Goal: Contribute content: Contribute content

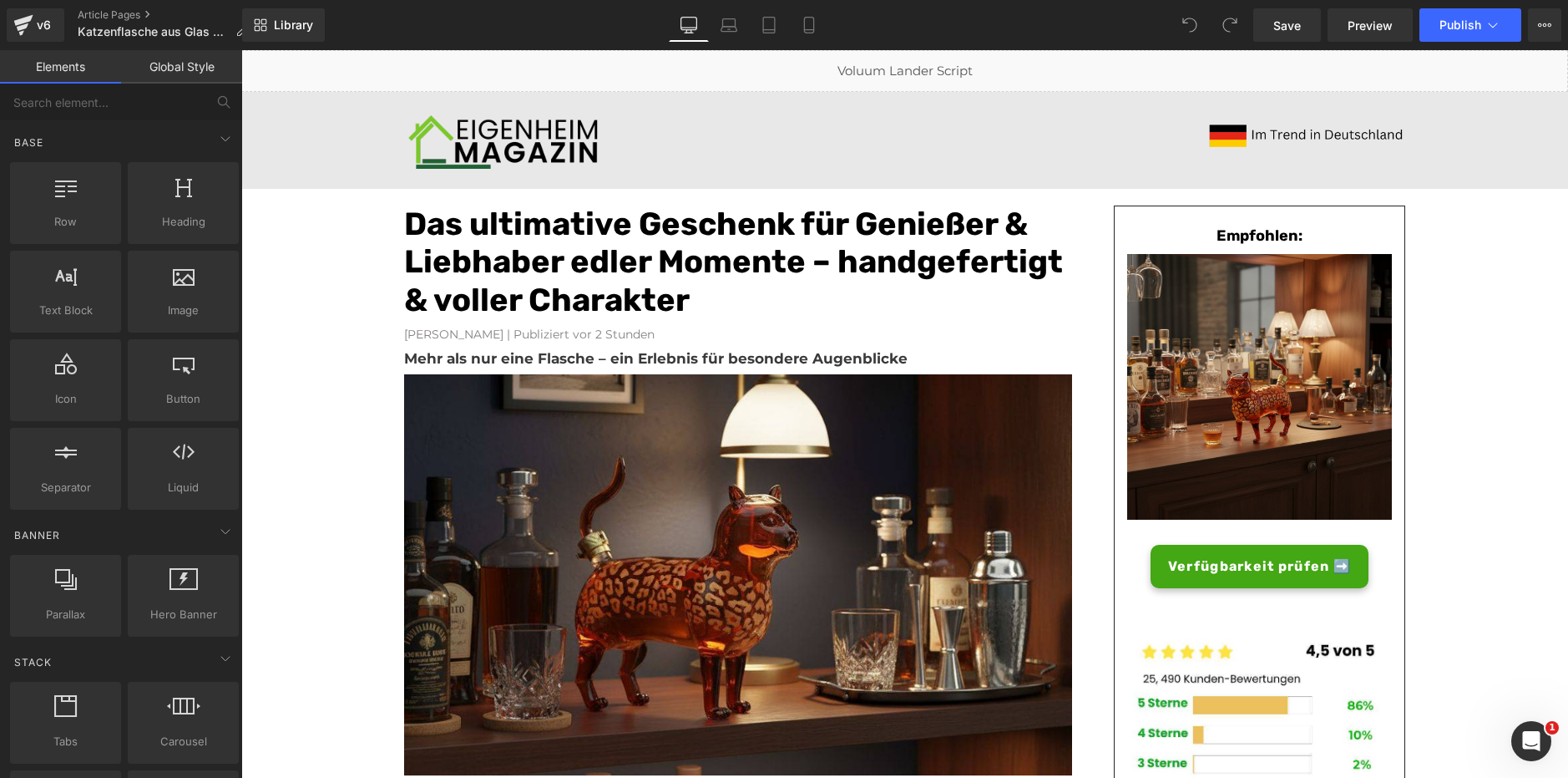
click at [552, 333] on font "Konrad Kronenberg | Publiziert vor 2 Stunden" at bounding box center [529, 334] width 250 height 15
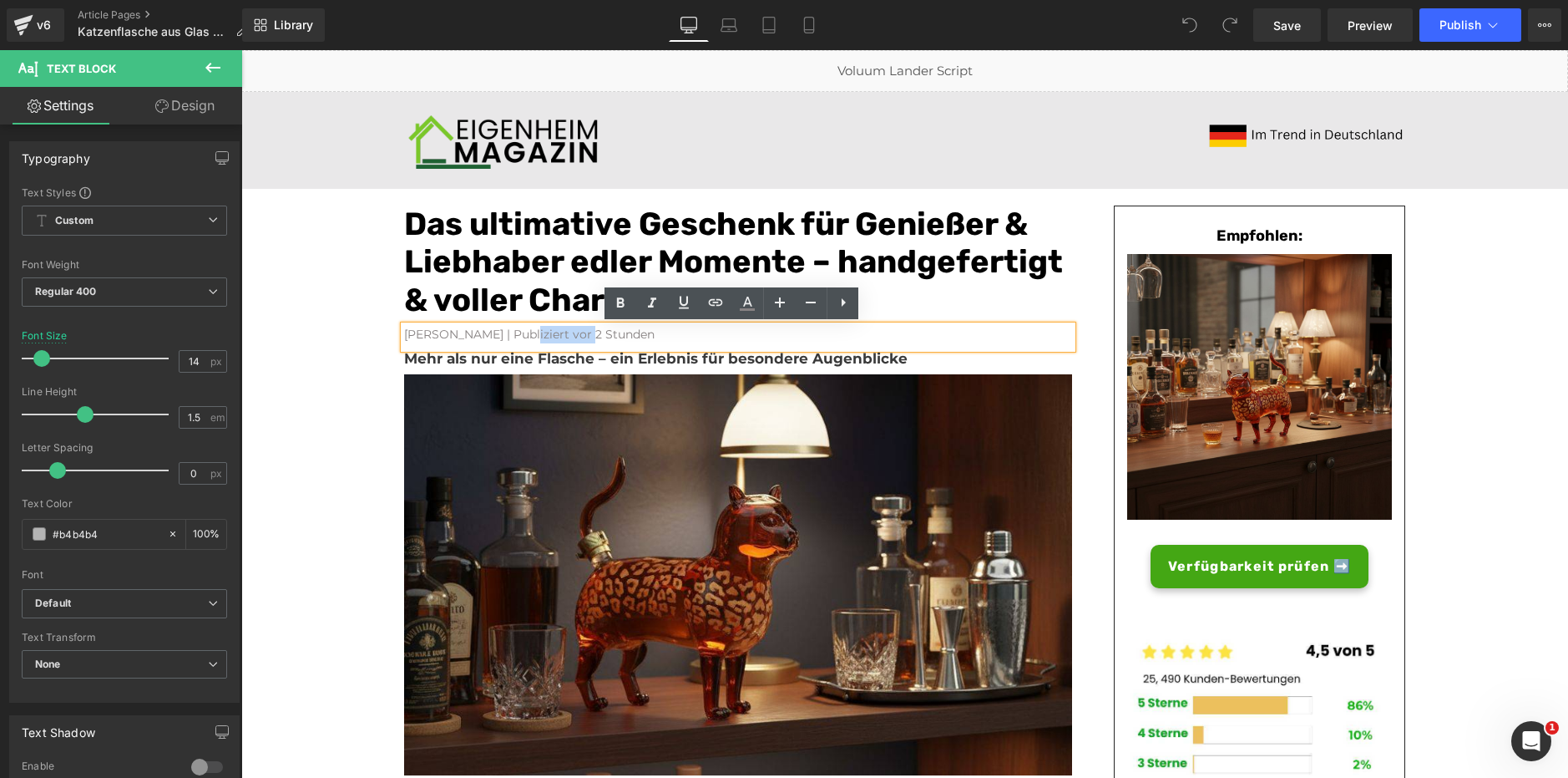
paste div
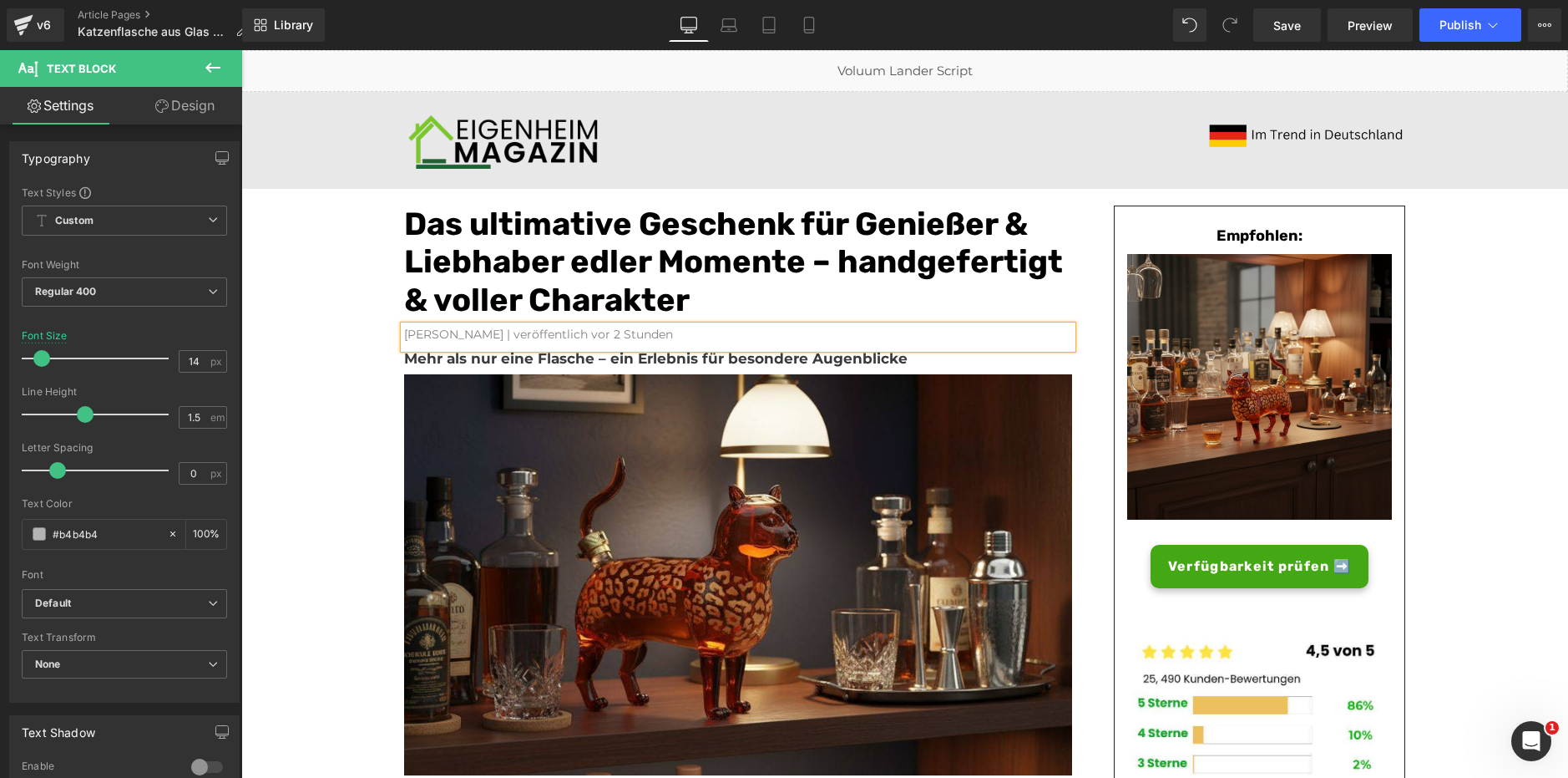
click at [534, 333] on font "Konrad Kronenberg | veröffentlich vor 2 Stunden" at bounding box center [538, 334] width 269 height 15
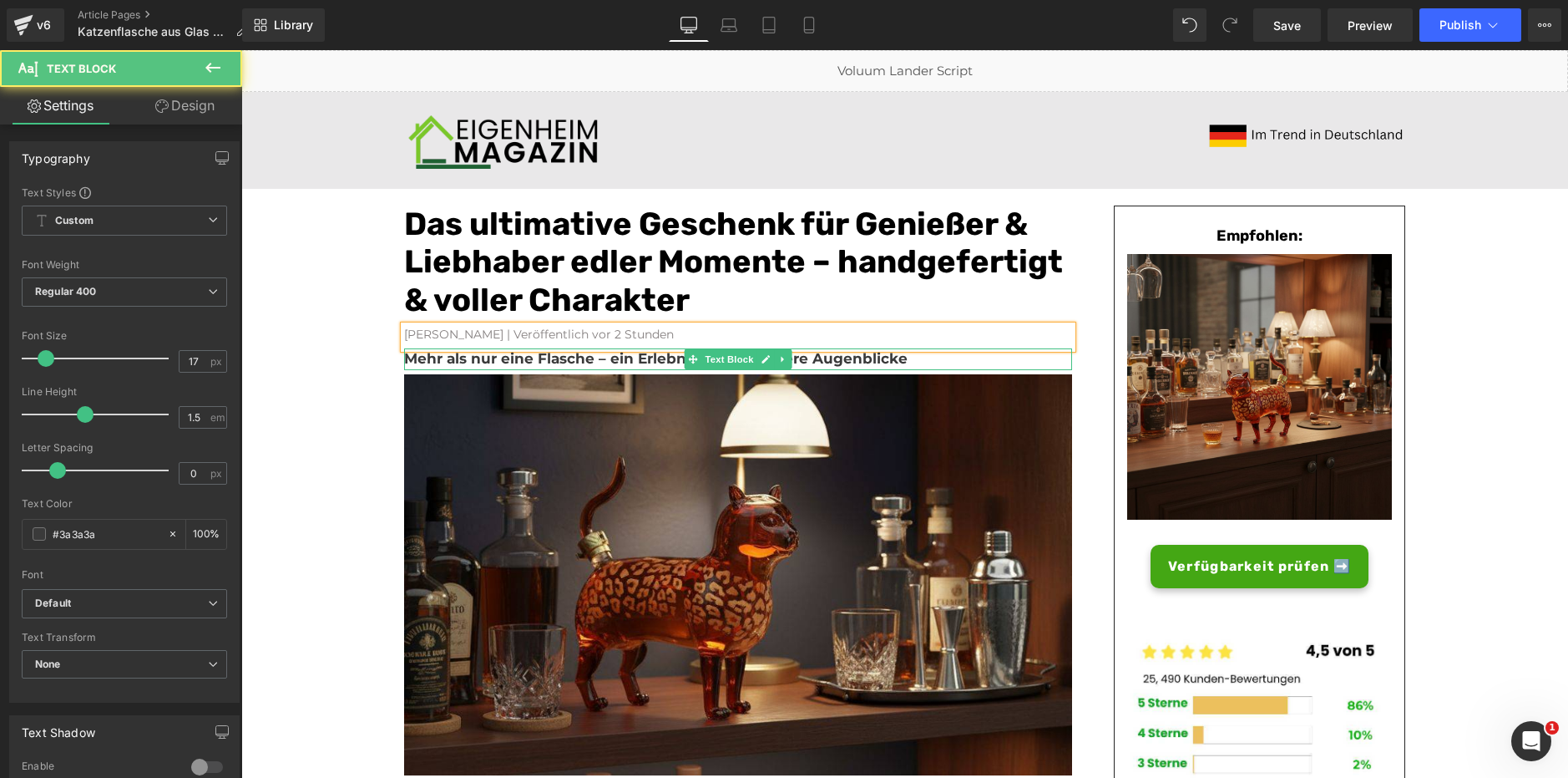
click at [574, 363] on b "Mehr als nur eine Flasche – ein Erlebnis für besondere Augenblicke" at bounding box center [655, 358] width 503 height 17
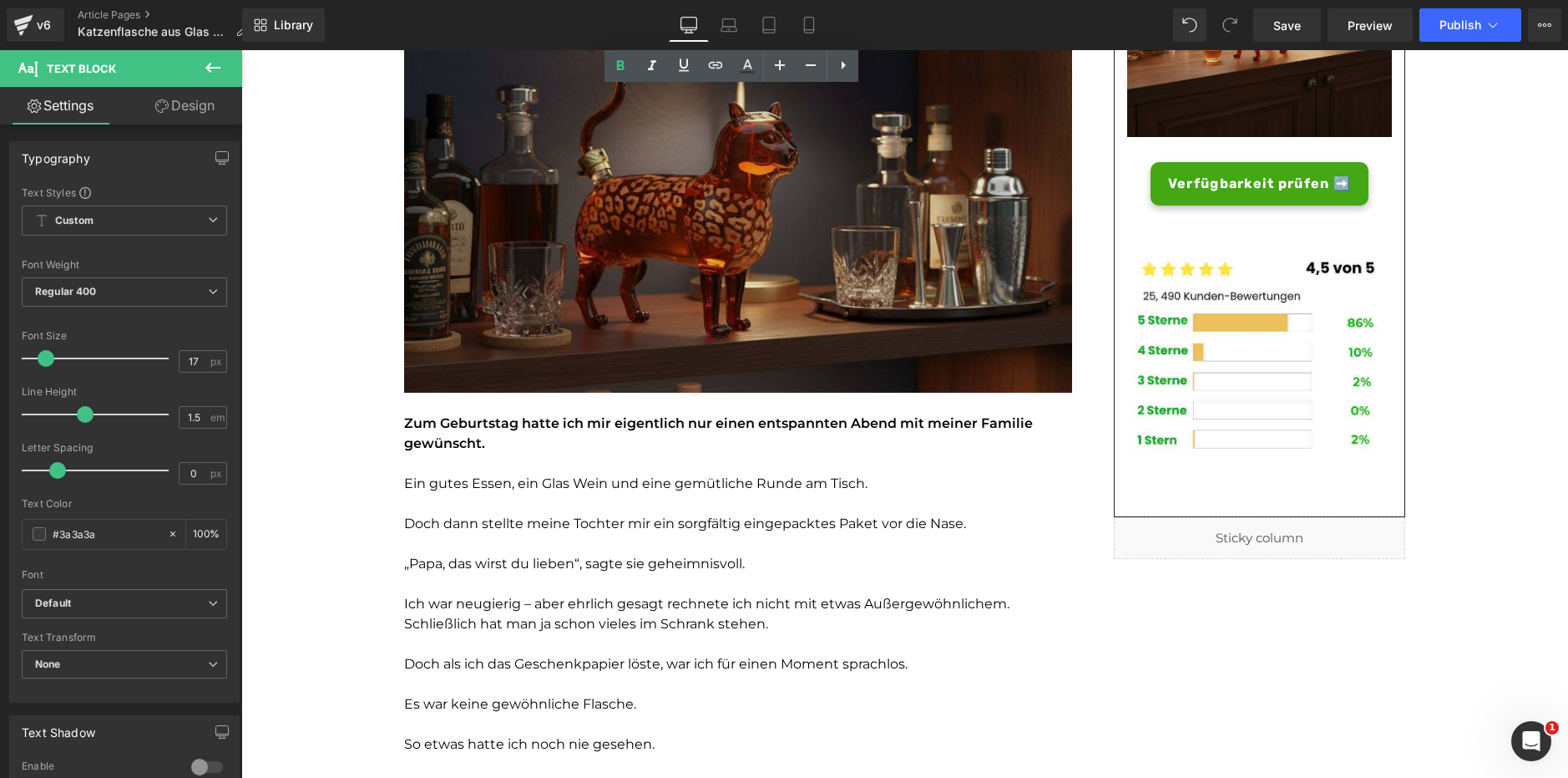
scroll to position [390, 0]
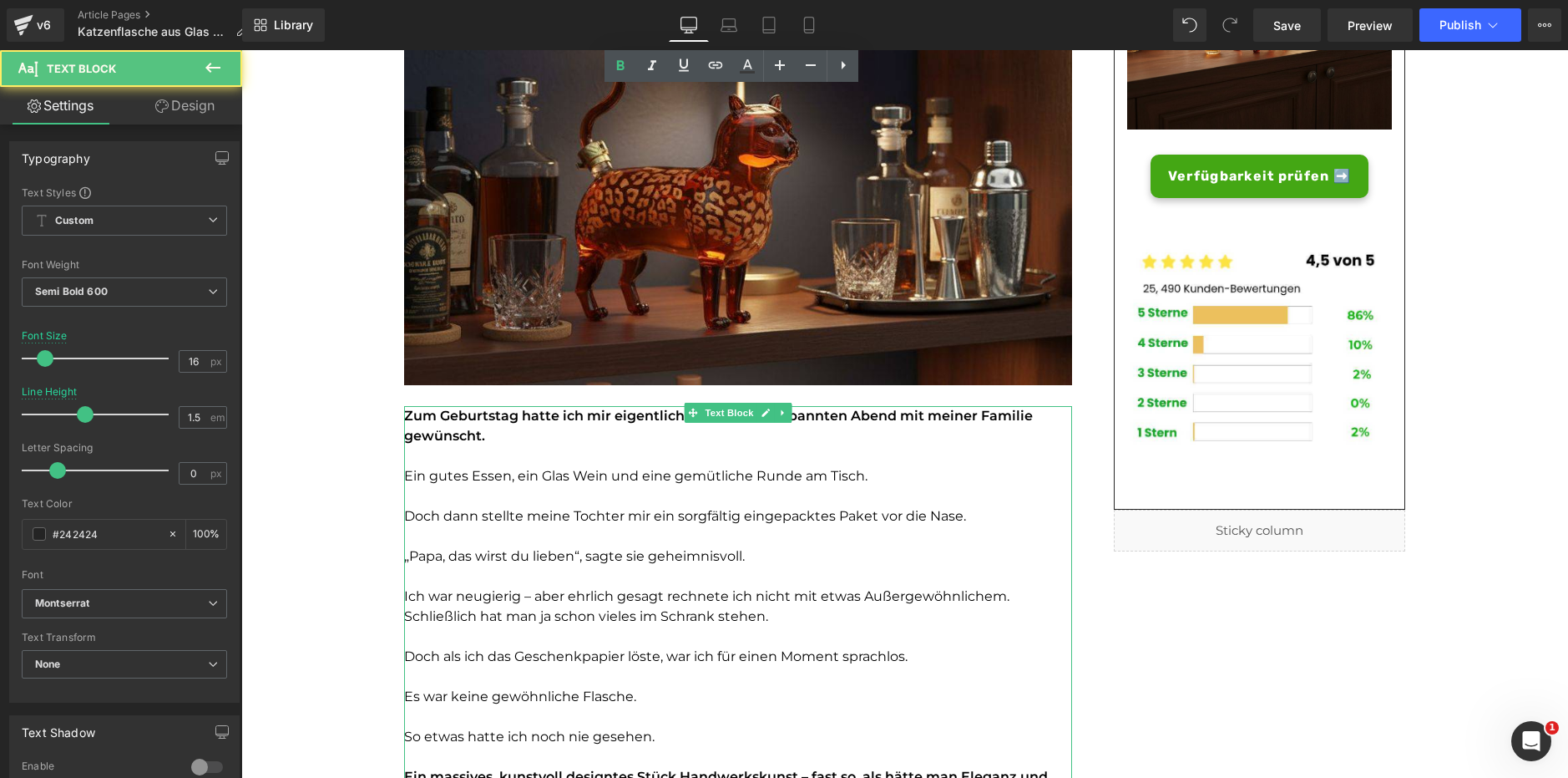
click at [523, 416] on font "Zum Geburtstag hatte ich mir eigentlich nur einen entspannten Abend mit meiner …" at bounding box center [718, 426] width 628 height 36
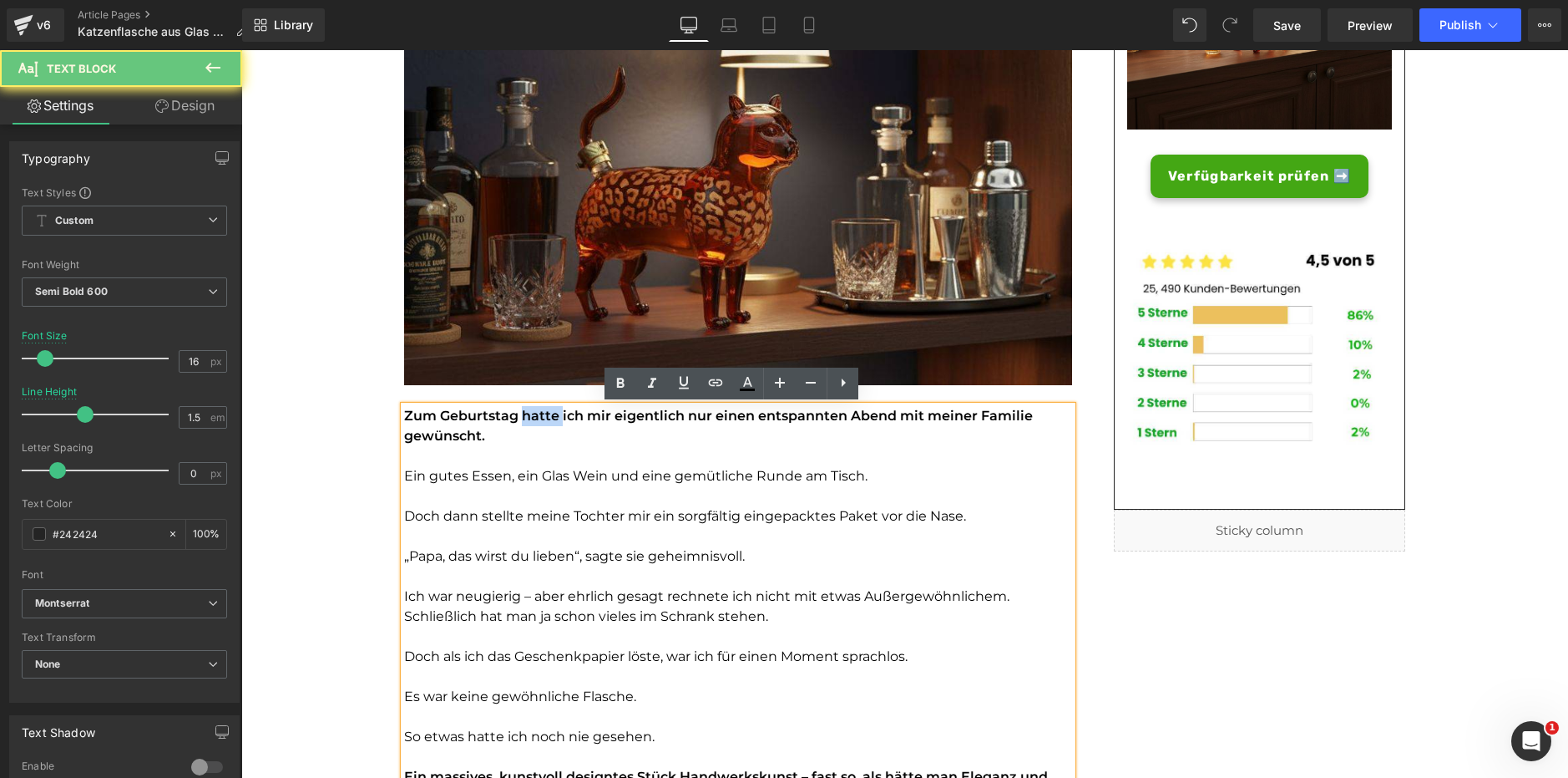
click at [523, 416] on font "Zum Geburtstag hatte ich mir eigentlich nur einen entspannten Abend mit meiner …" at bounding box center [718, 426] width 628 height 36
click at [521, 459] on p at bounding box center [738, 456] width 668 height 20
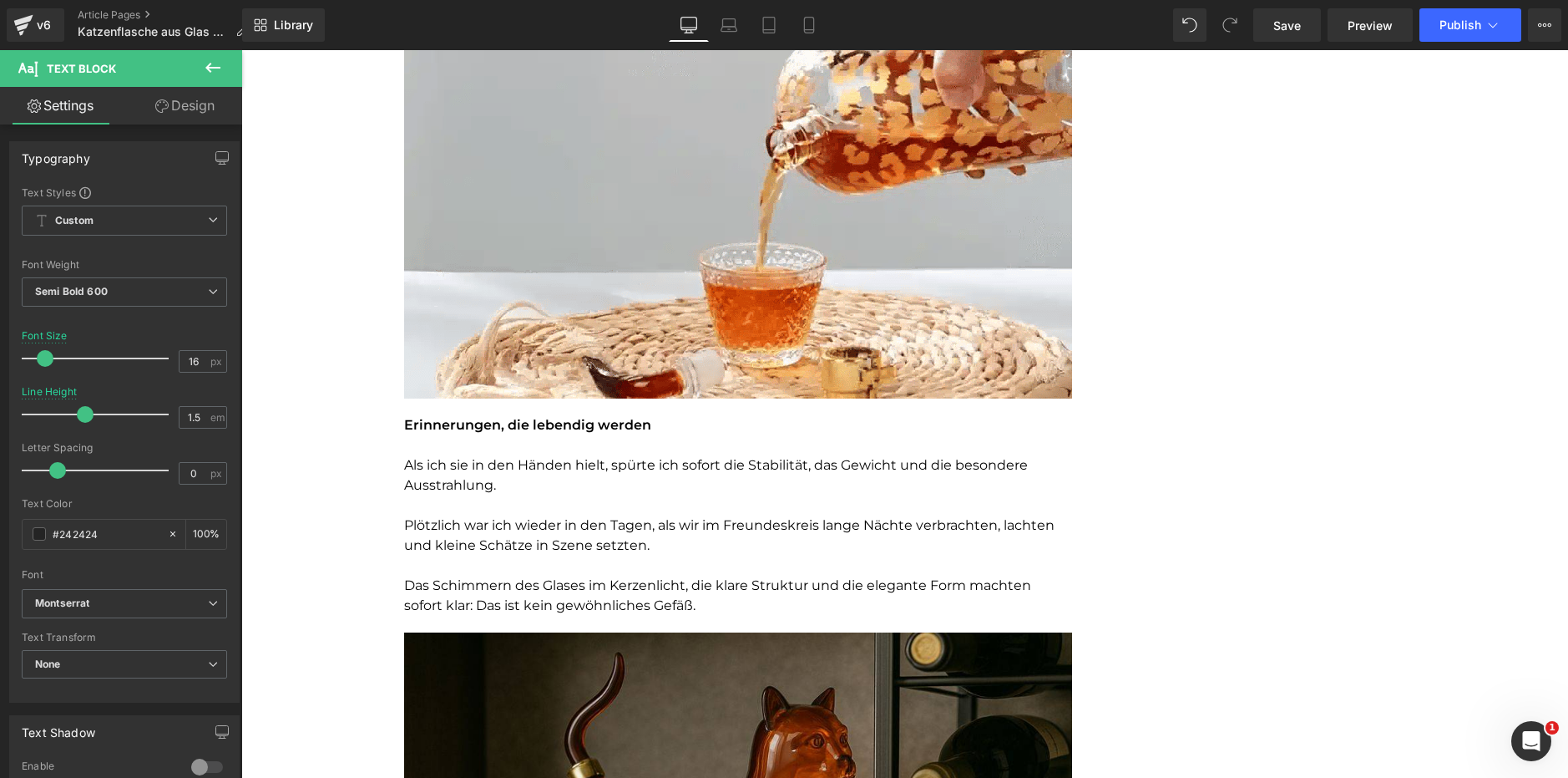
scroll to position [1329, 0]
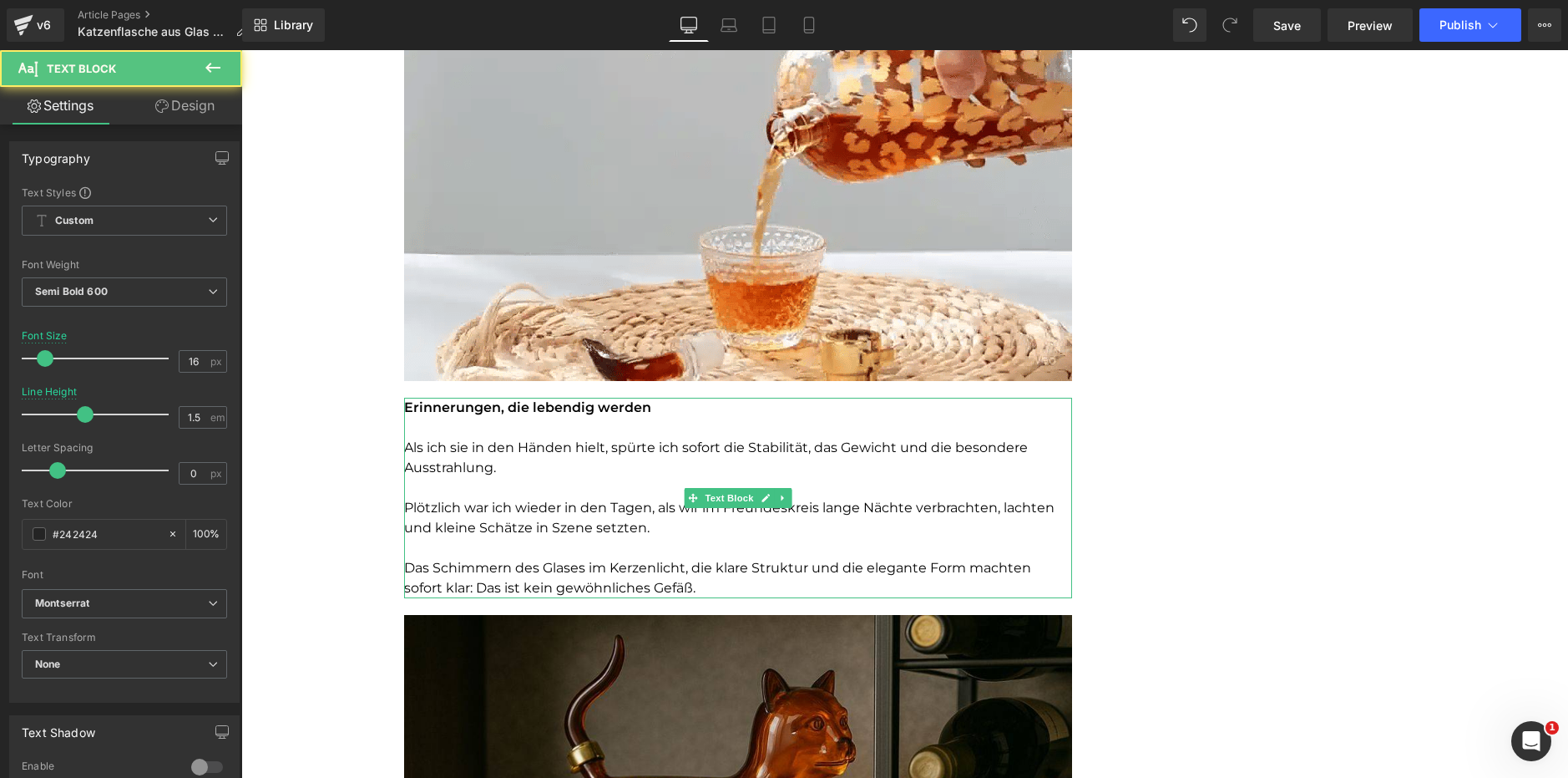
click at [557, 518] on p "Plötzlich war ich wieder in den Tagen, als wir im Freundeskreis lange Nächte ve…" at bounding box center [738, 518] width 668 height 40
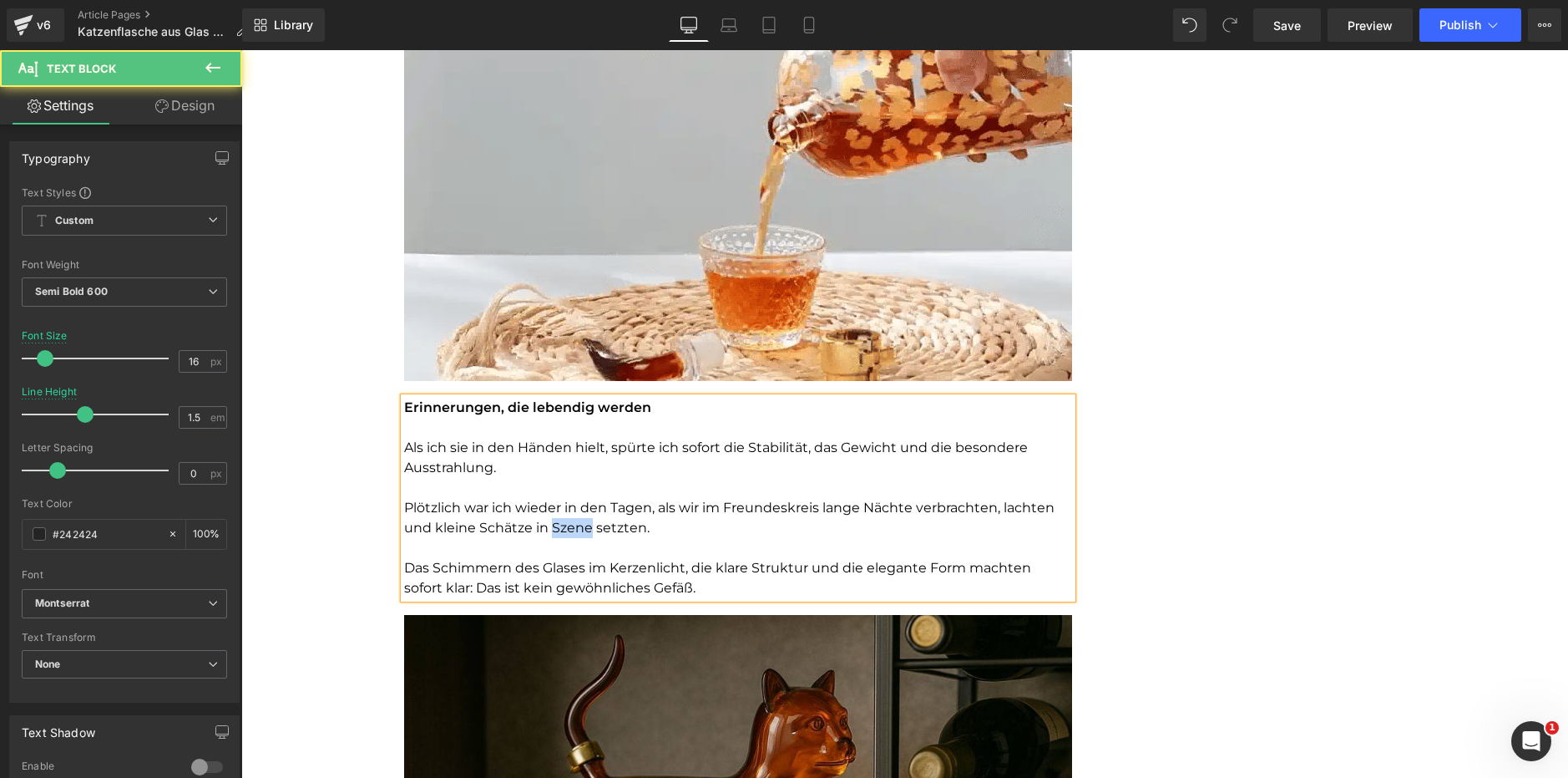
click at [557, 518] on p "Plötzlich war ich wieder in den Tagen, als wir im Freundeskreis lange Nächte ve…" at bounding box center [738, 518] width 668 height 40
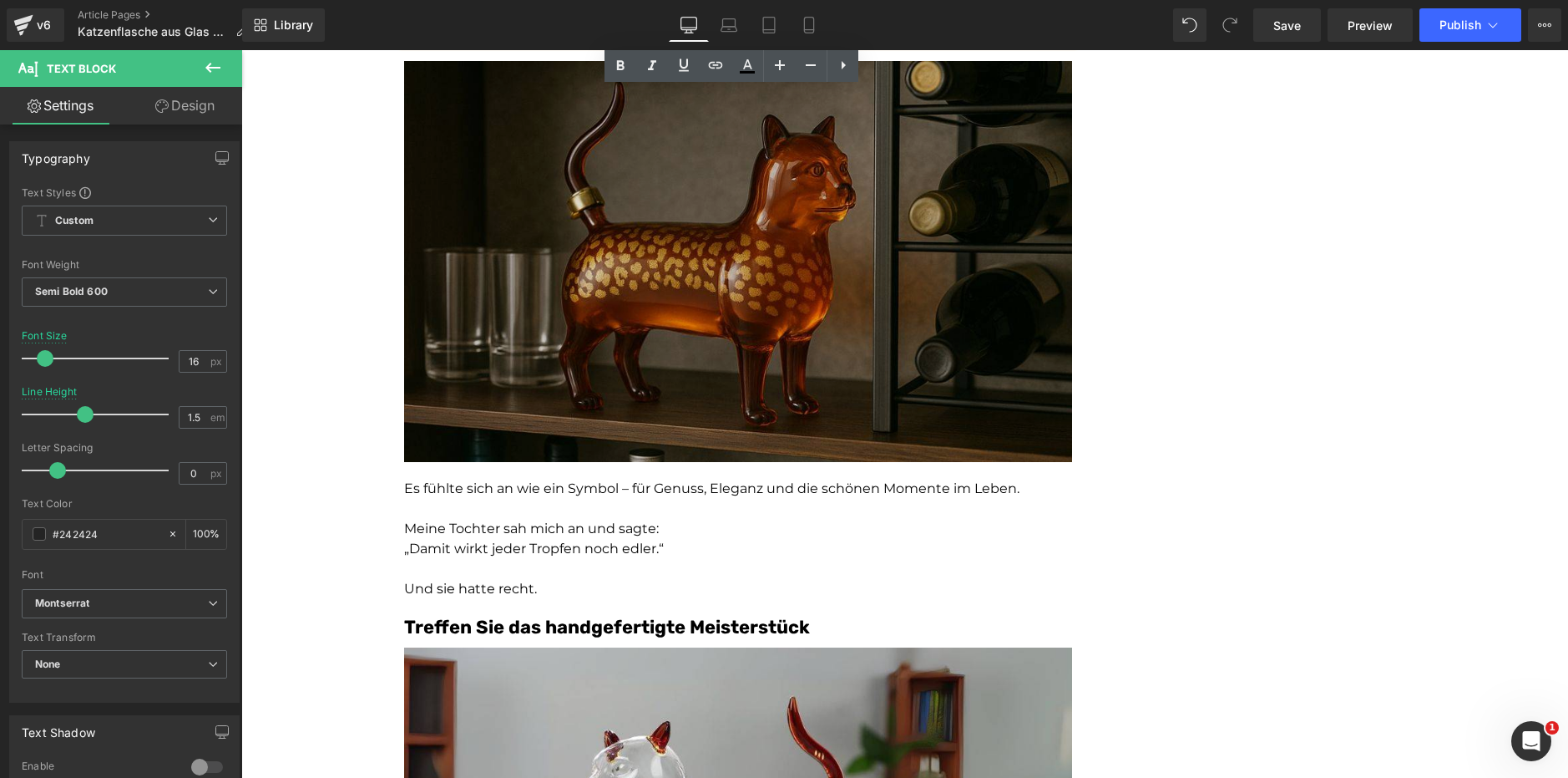
scroll to position [1886, 0]
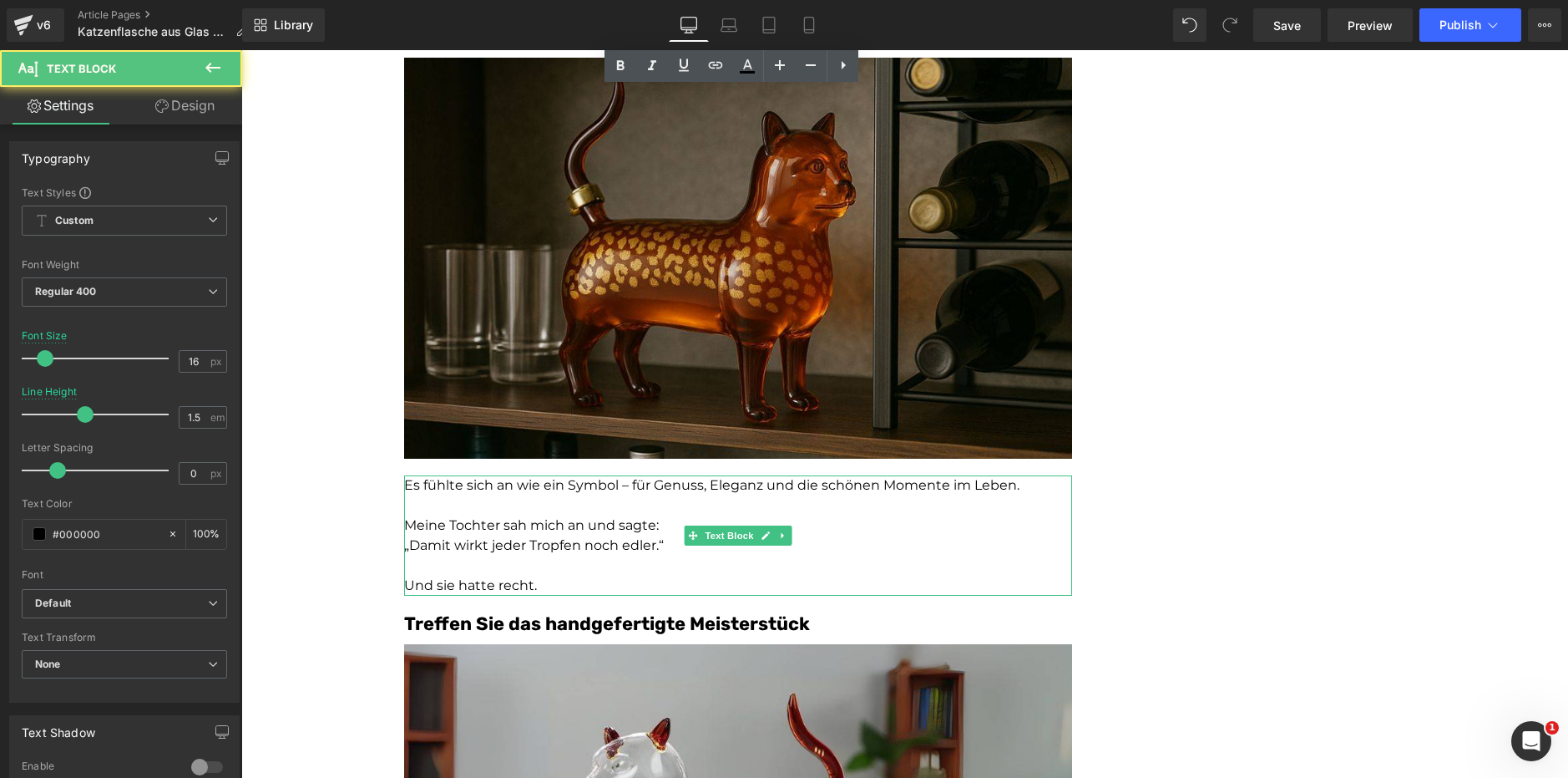
click at [463, 516] on p "Meine Tochter sah mich an und sagte:" at bounding box center [738, 525] width 668 height 20
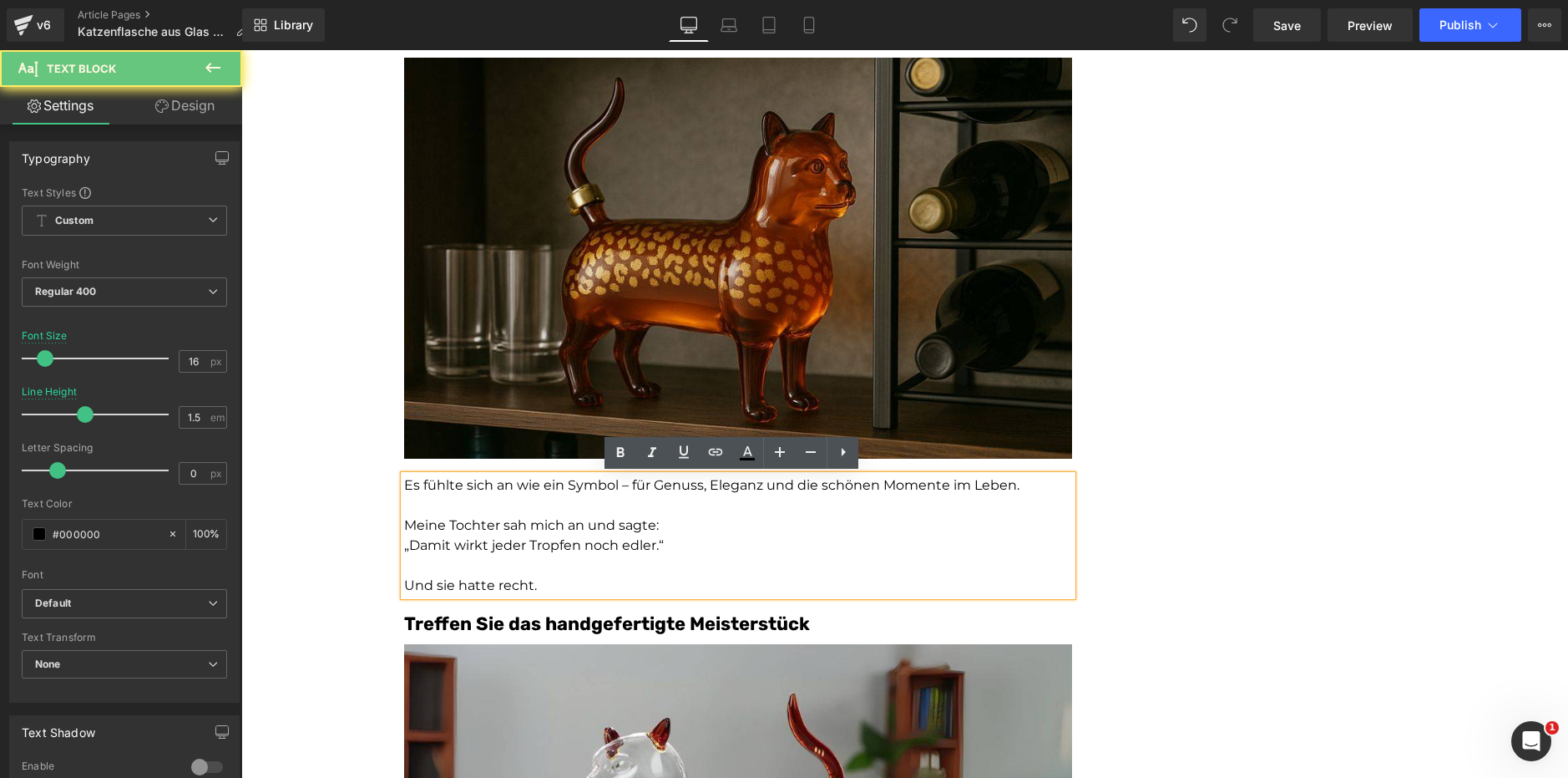
click at [495, 551] on p "„Damit wirkt jeder Tropfen noch edler.“" at bounding box center [738, 545] width 668 height 20
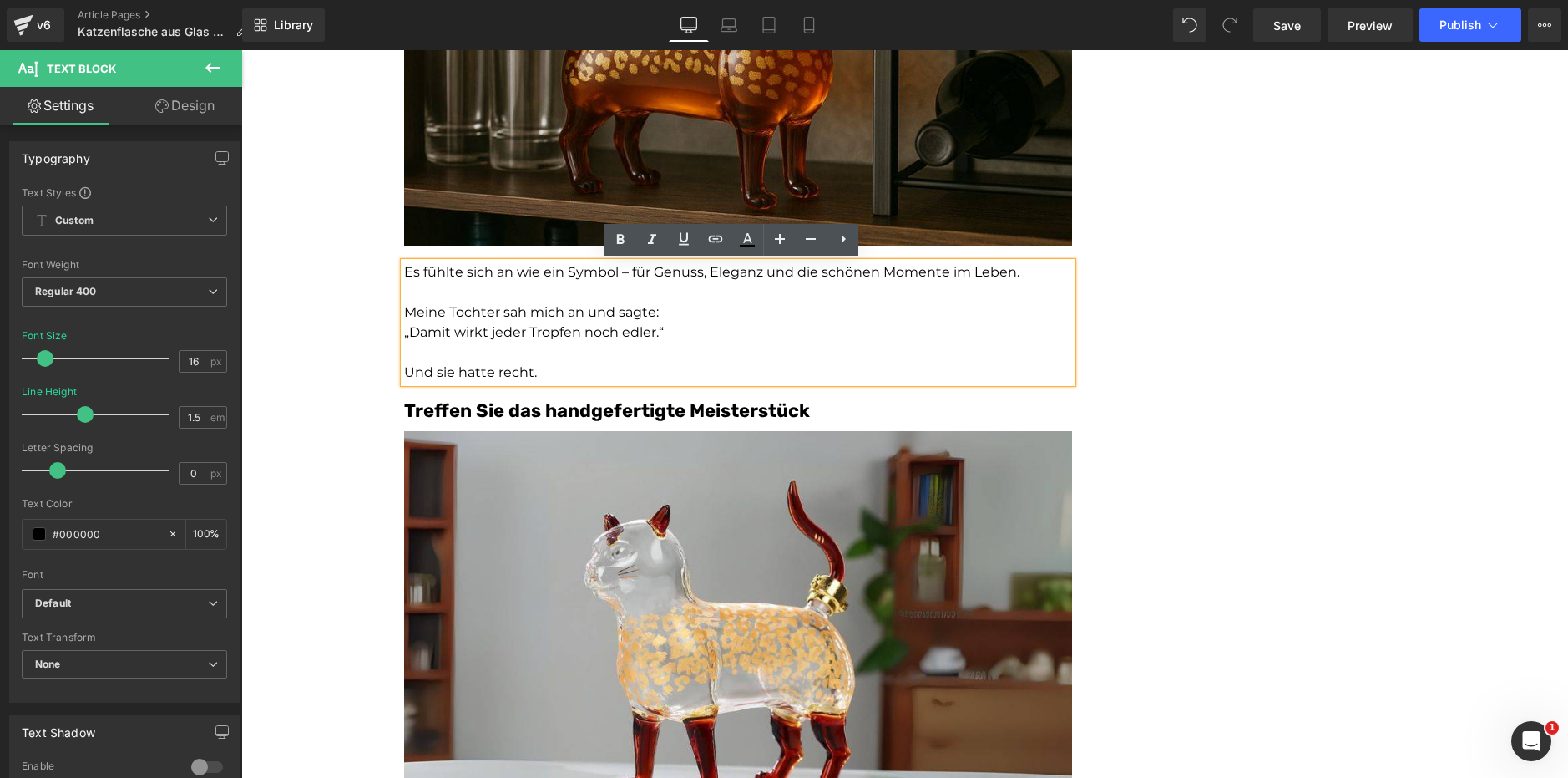
scroll to position [2100, 0]
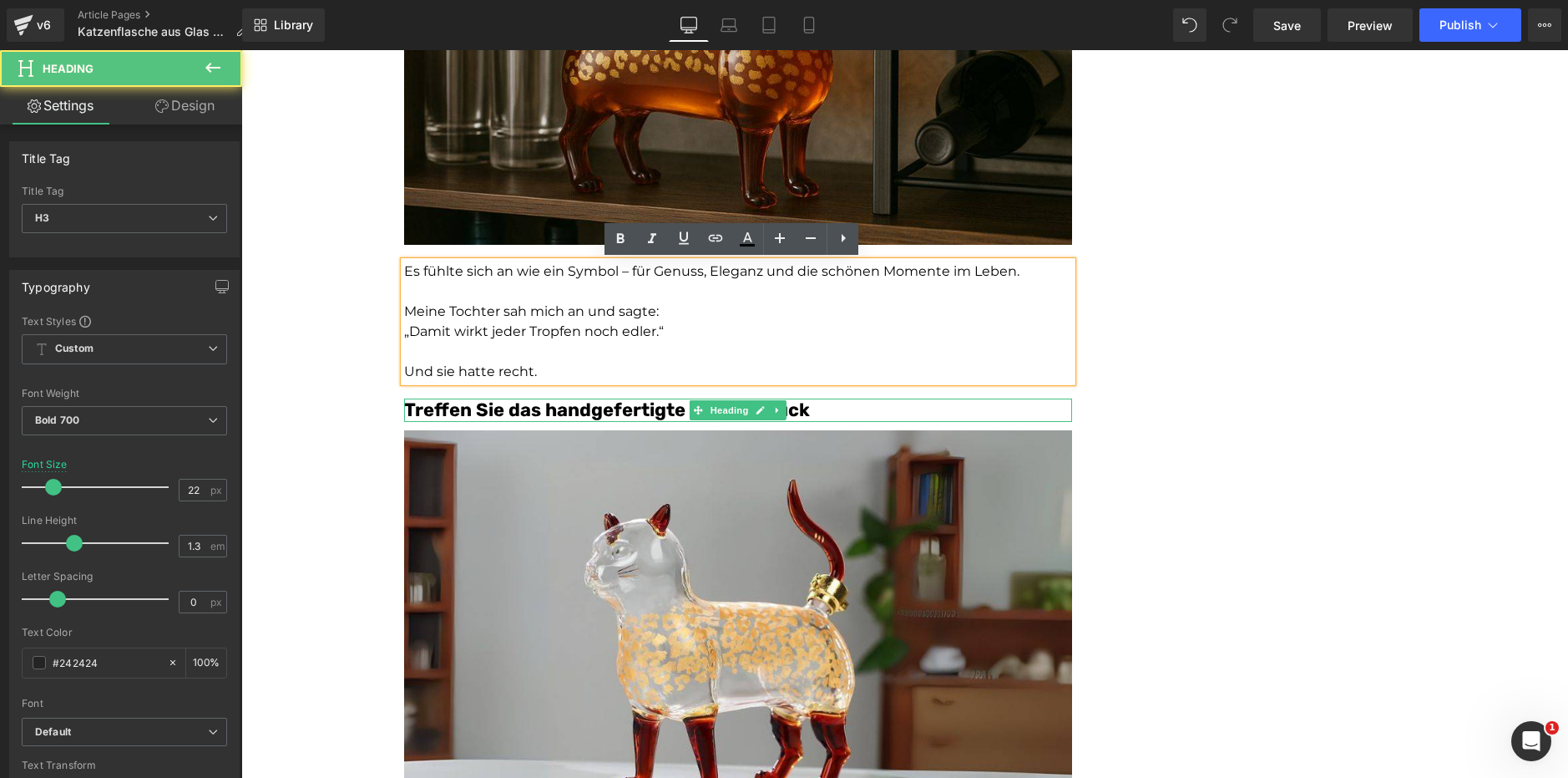
click at [517, 413] on font "Treffen Sie das handgefertigte Meisterstück" at bounding box center [607, 410] width 406 height 22
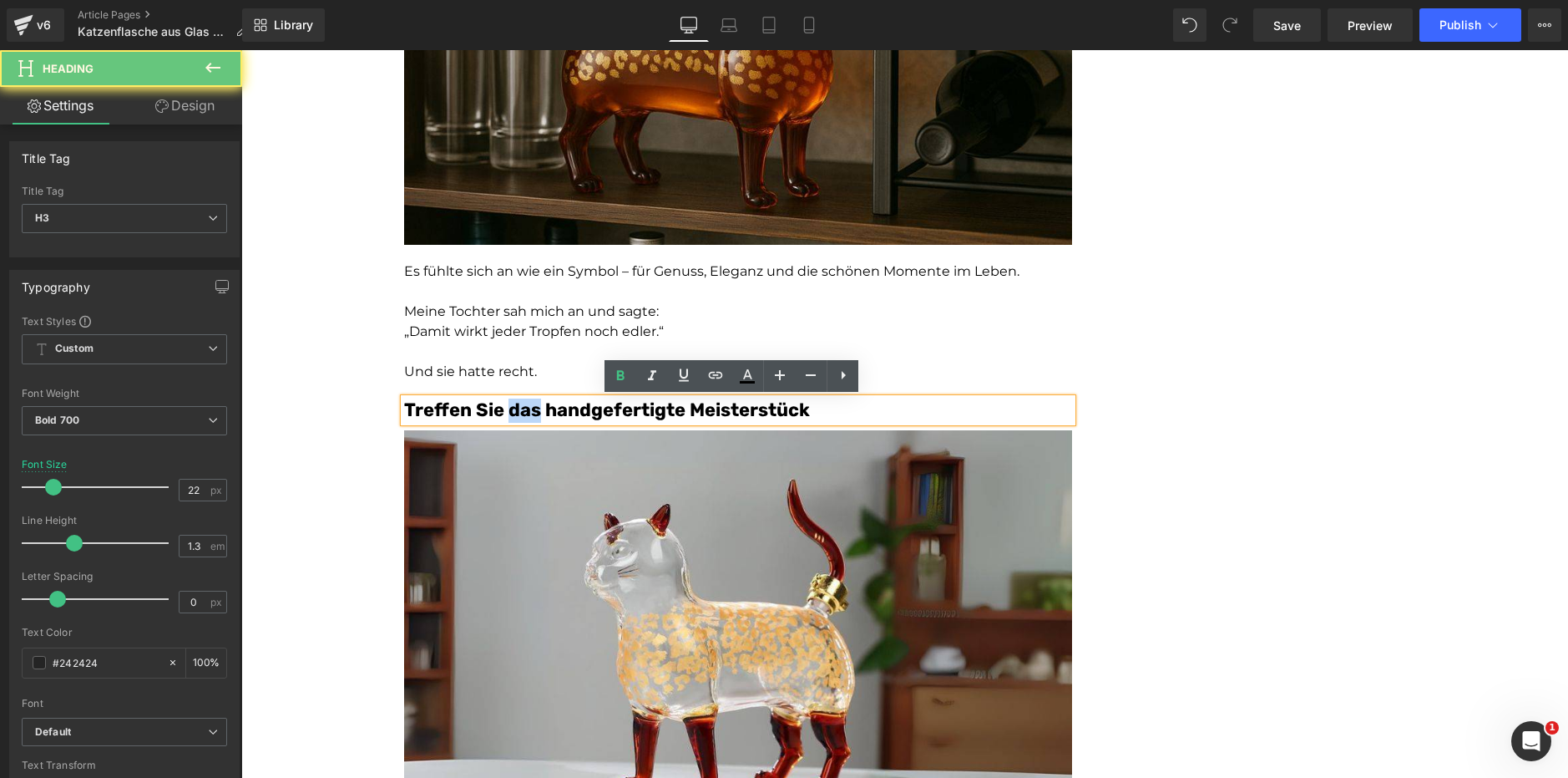
click at [517, 413] on font "Treffen Sie das handgefertigte Meisterstück" at bounding box center [607, 410] width 406 height 22
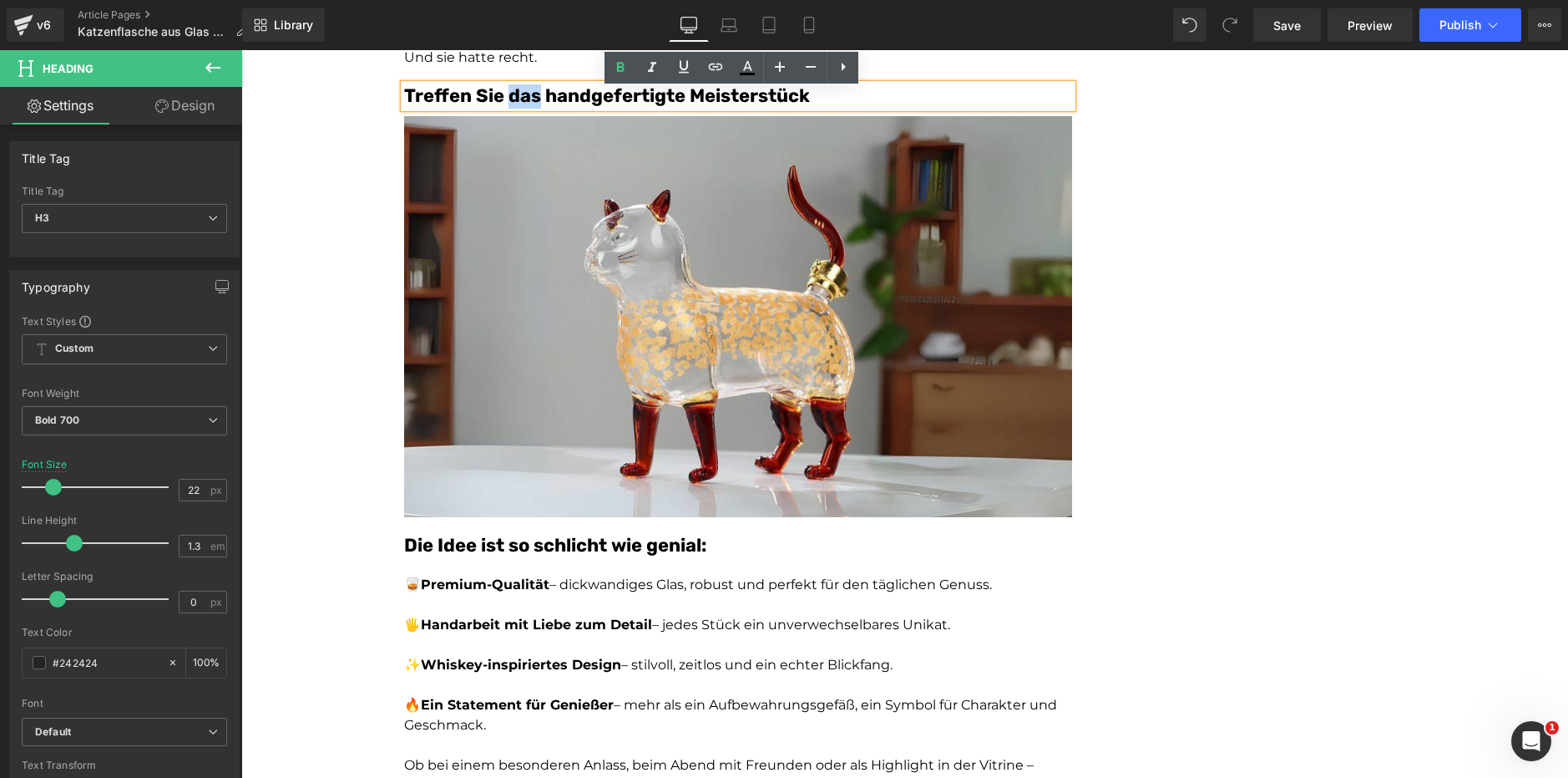
scroll to position [2414, 0]
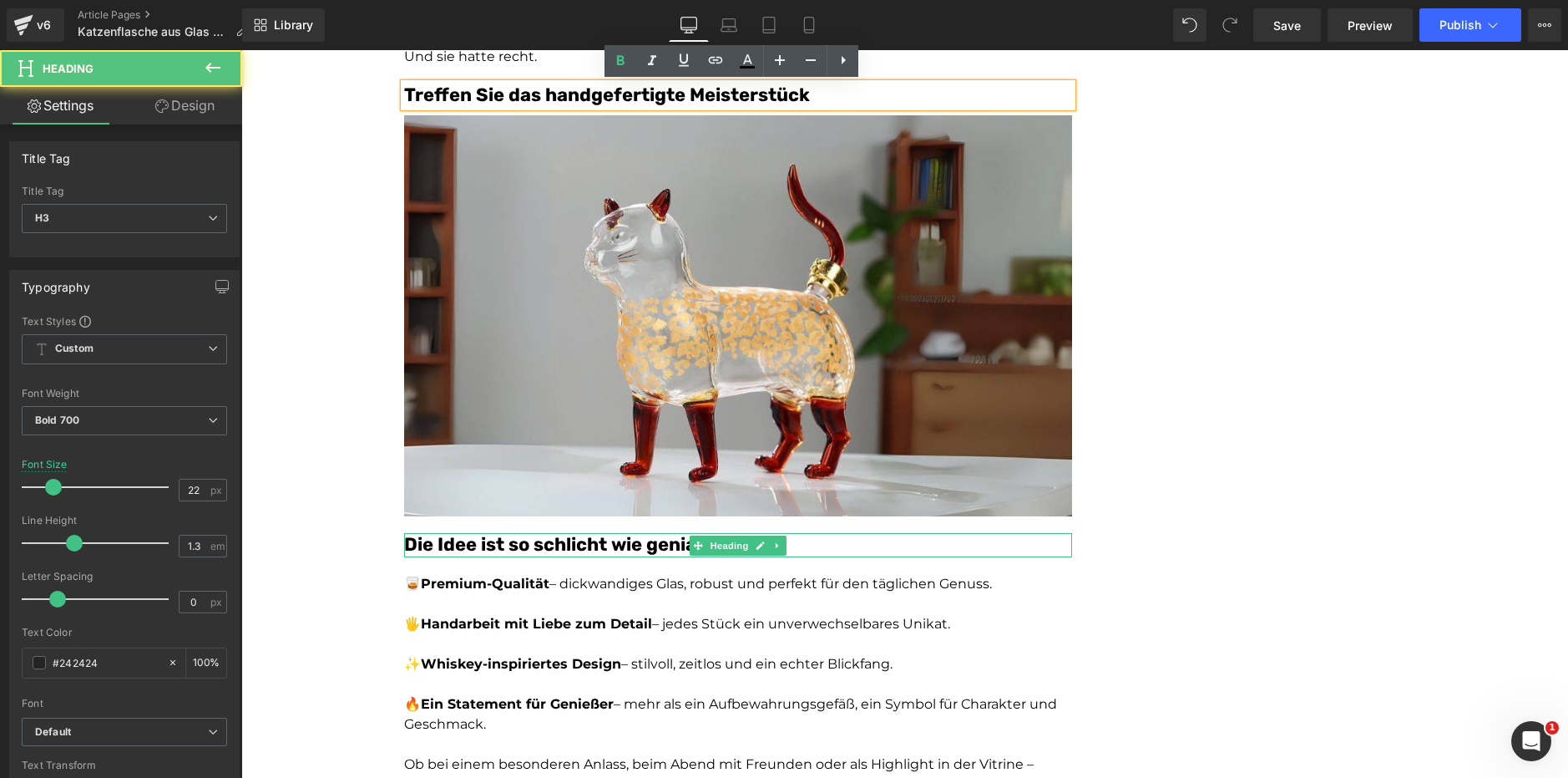
click at [507, 548] on font "Die Idee ist so schlicht wie genial:" at bounding box center [555, 544] width 302 height 22
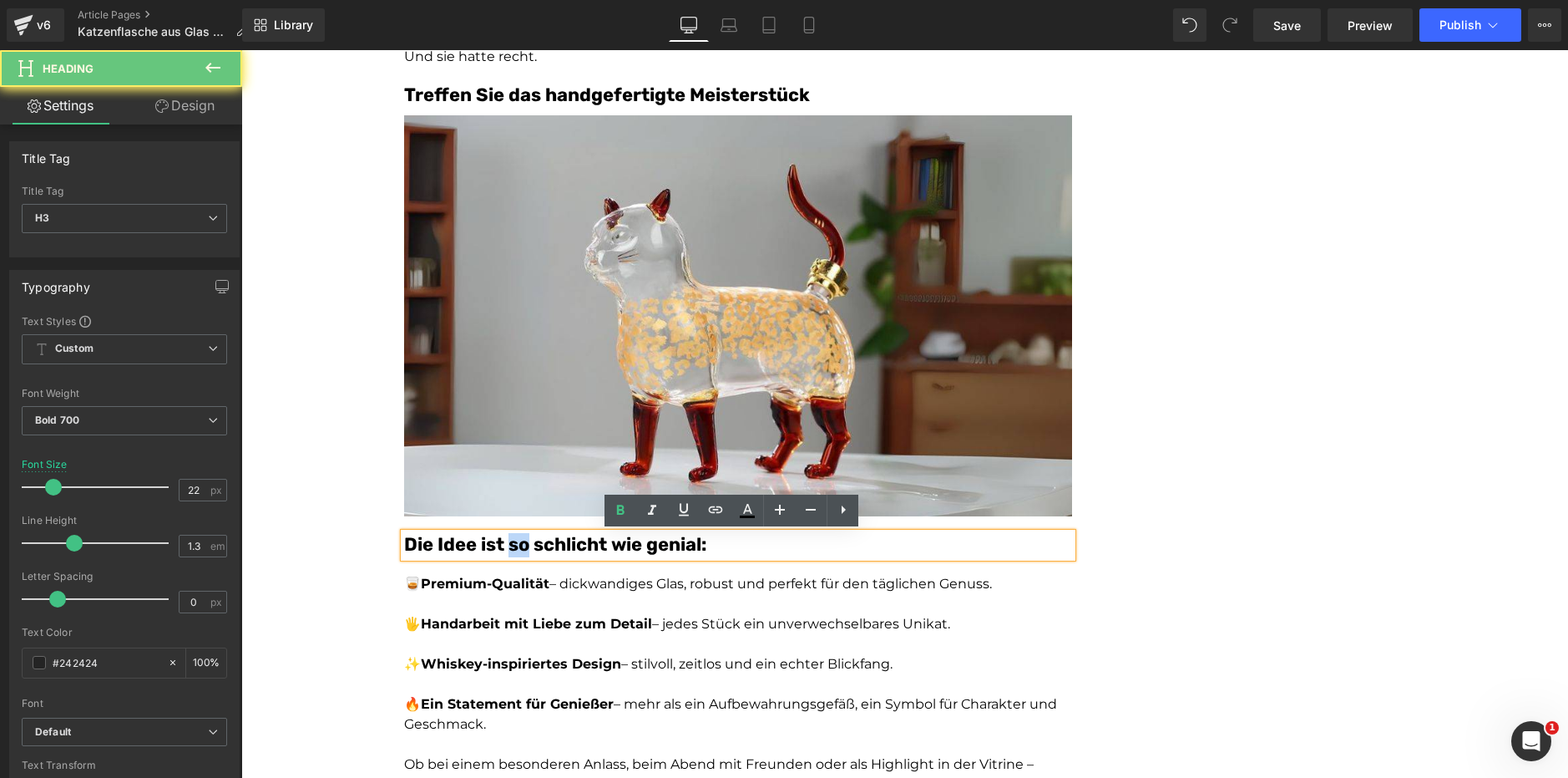
click at [507, 548] on font "Die Idee ist so schlicht wie genial:" at bounding box center [555, 544] width 302 height 22
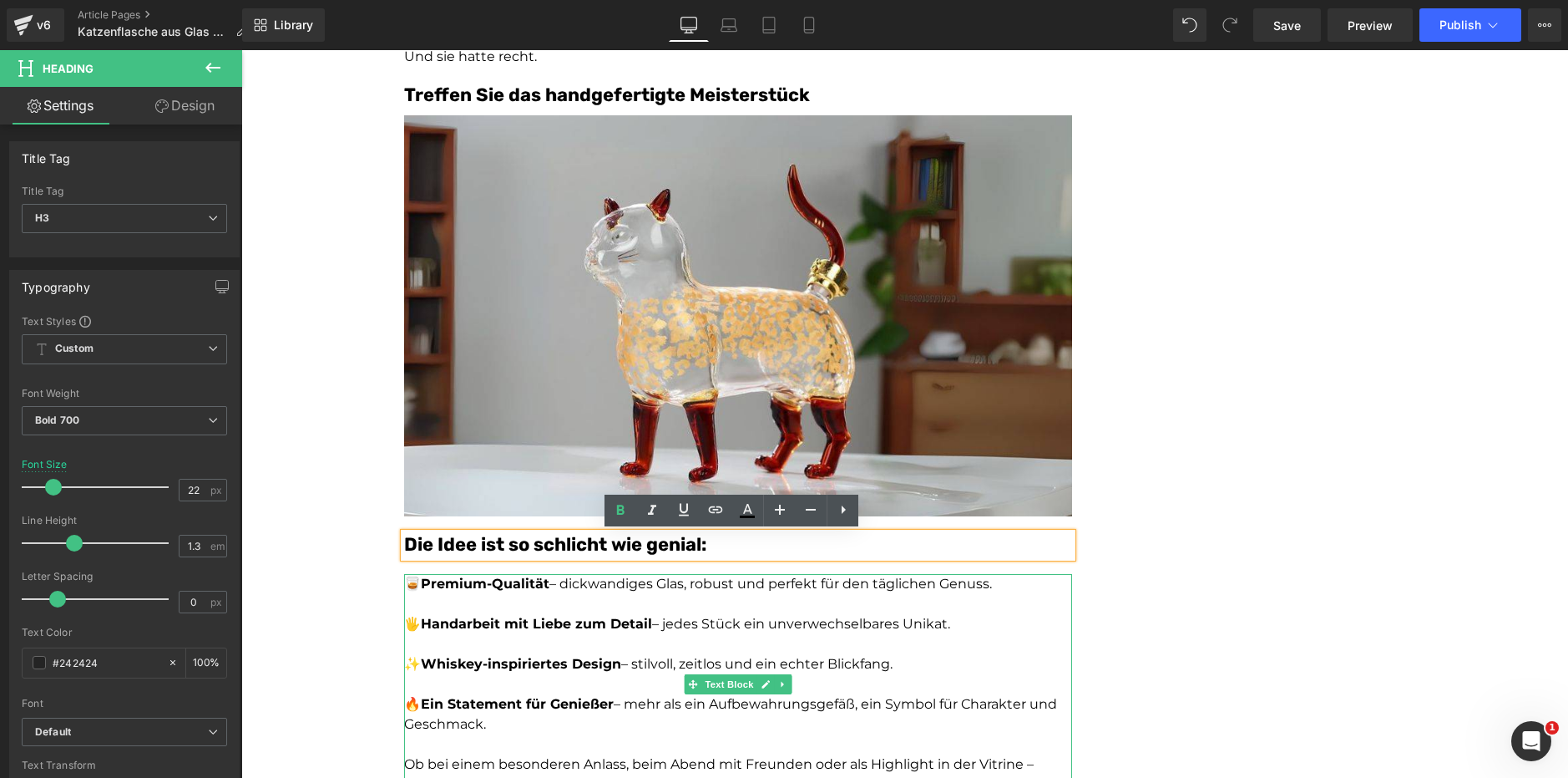
click at [542, 631] on p "🖐️ Handarbeit mit Liebe zum Detail – jedes Stück ein unverwechselbares Unikat." at bounding box center [738, 624] width 668 height 20
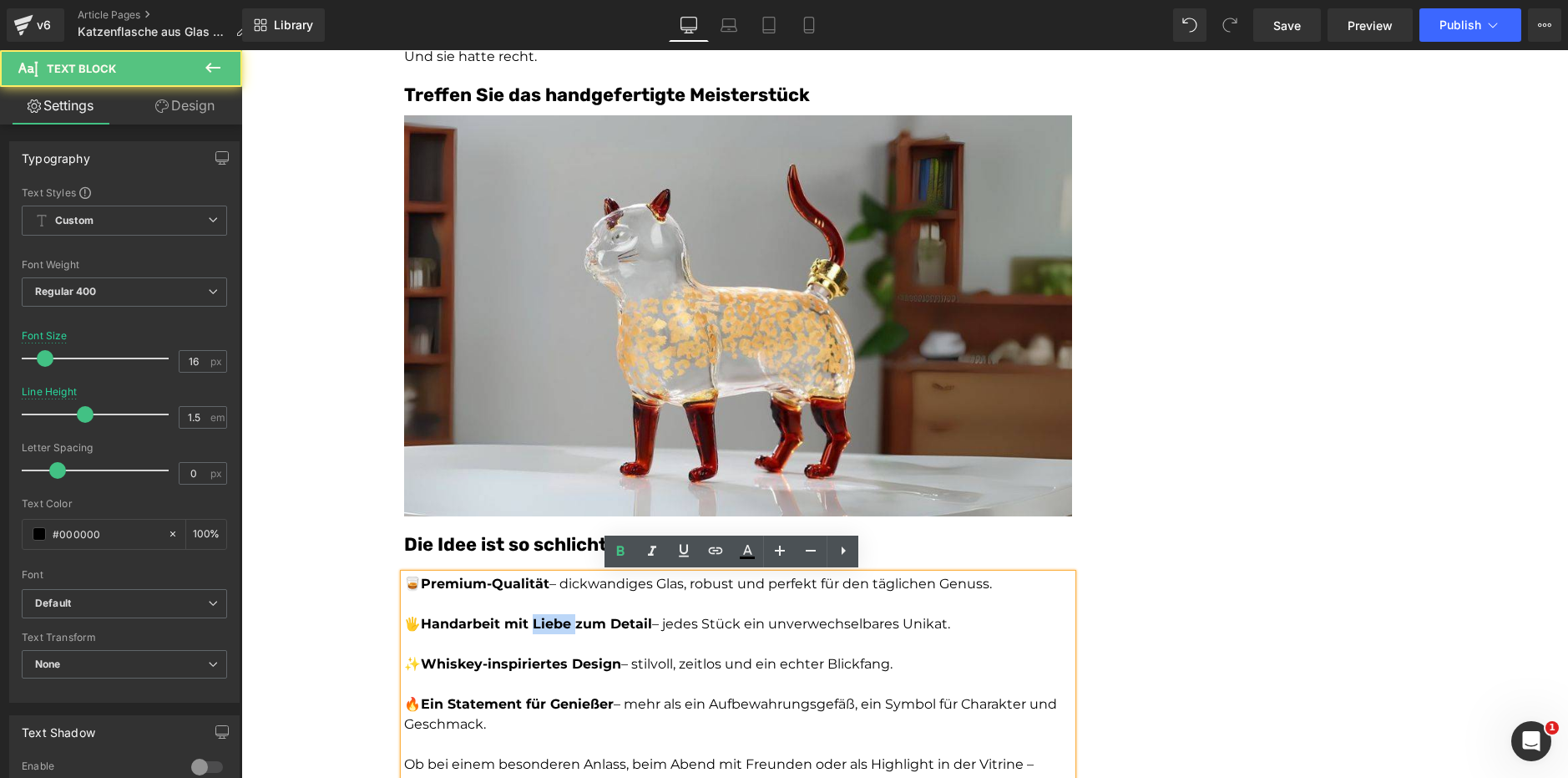
click at [542, 631] on p "🖐️ Handarbeit mit Liebe zum Detail – jedes Stück ein unverwechselbares Unikat." at bounding box center [738, 624] width 668 height 20
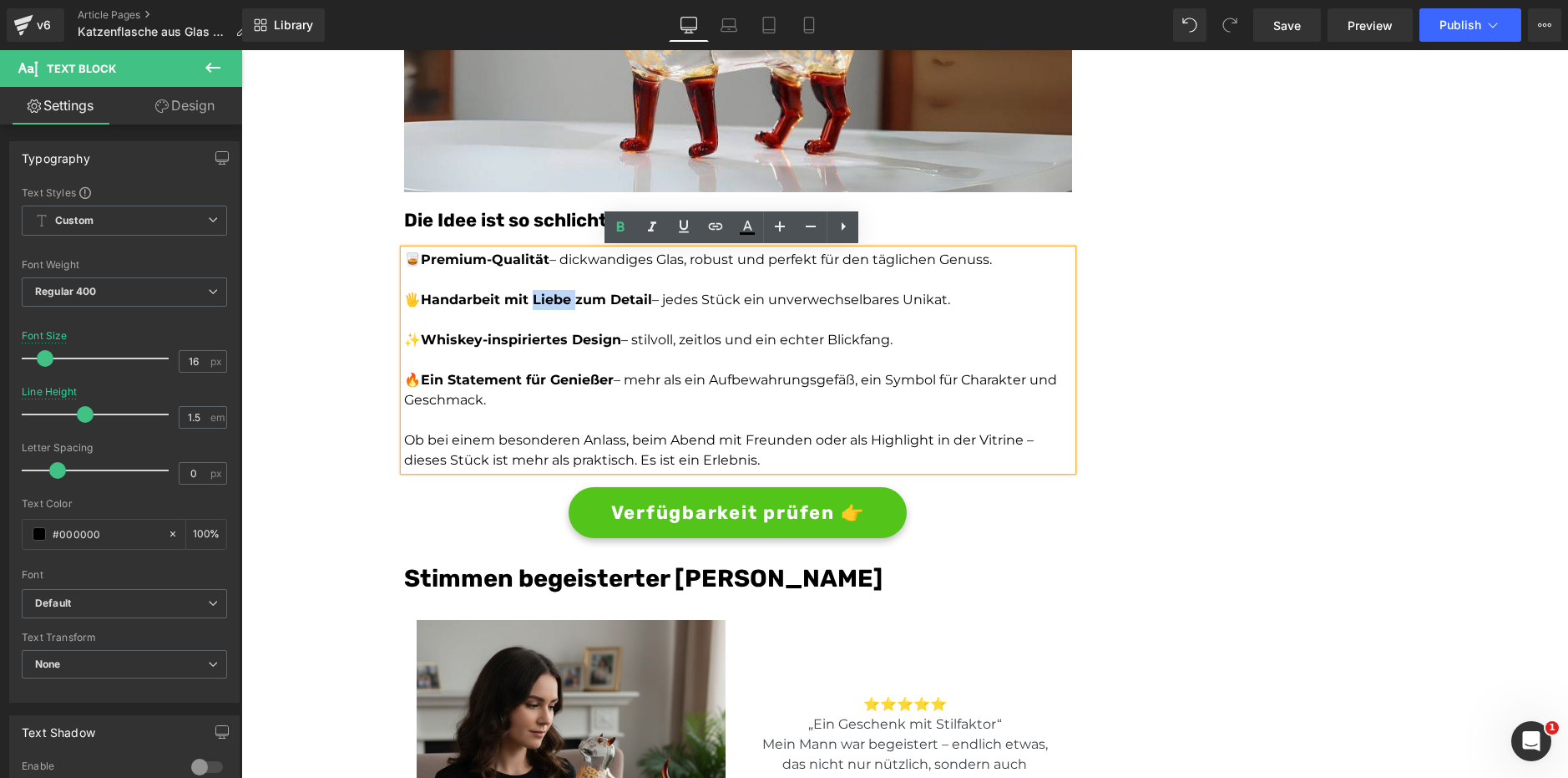
scroll to position [2740, 0]
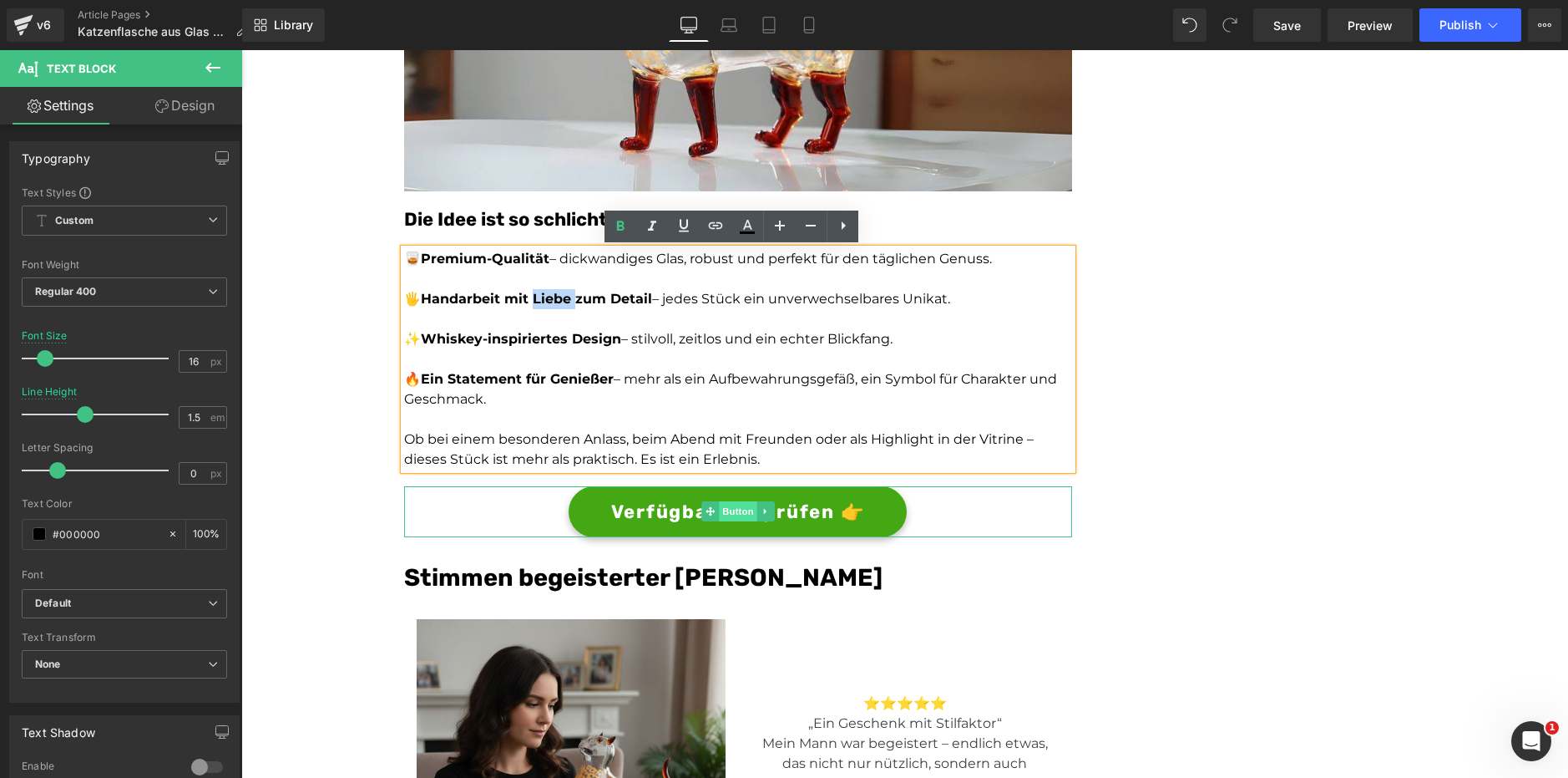
click at [725, 512] on div "Verfügbarkeit prüfen 👉 Button" at bounding box center [738, 512] width 668 height 51
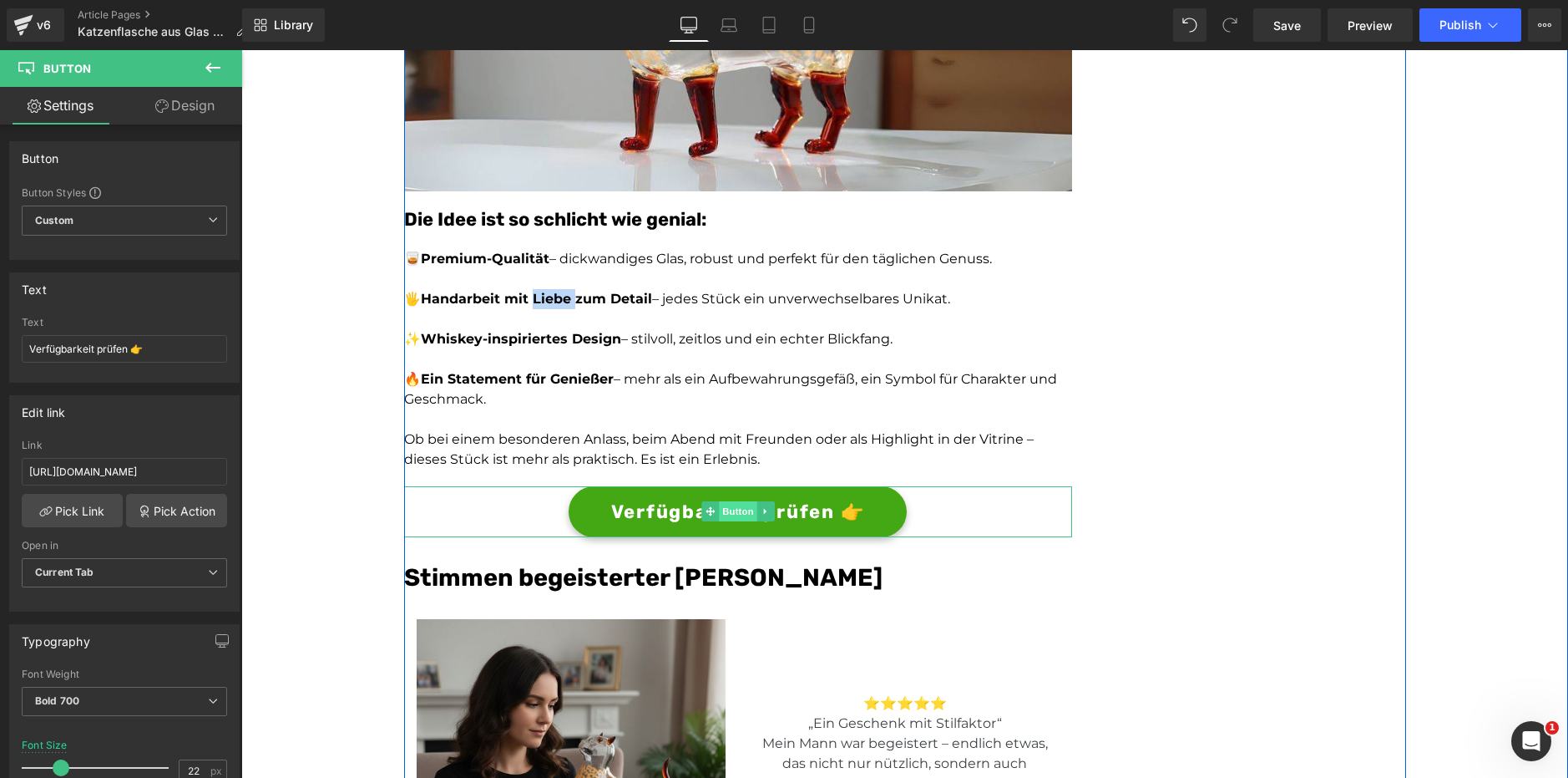
click at [731, 512] on span "Button" at bounding box center [738, 511] width 38 height 20
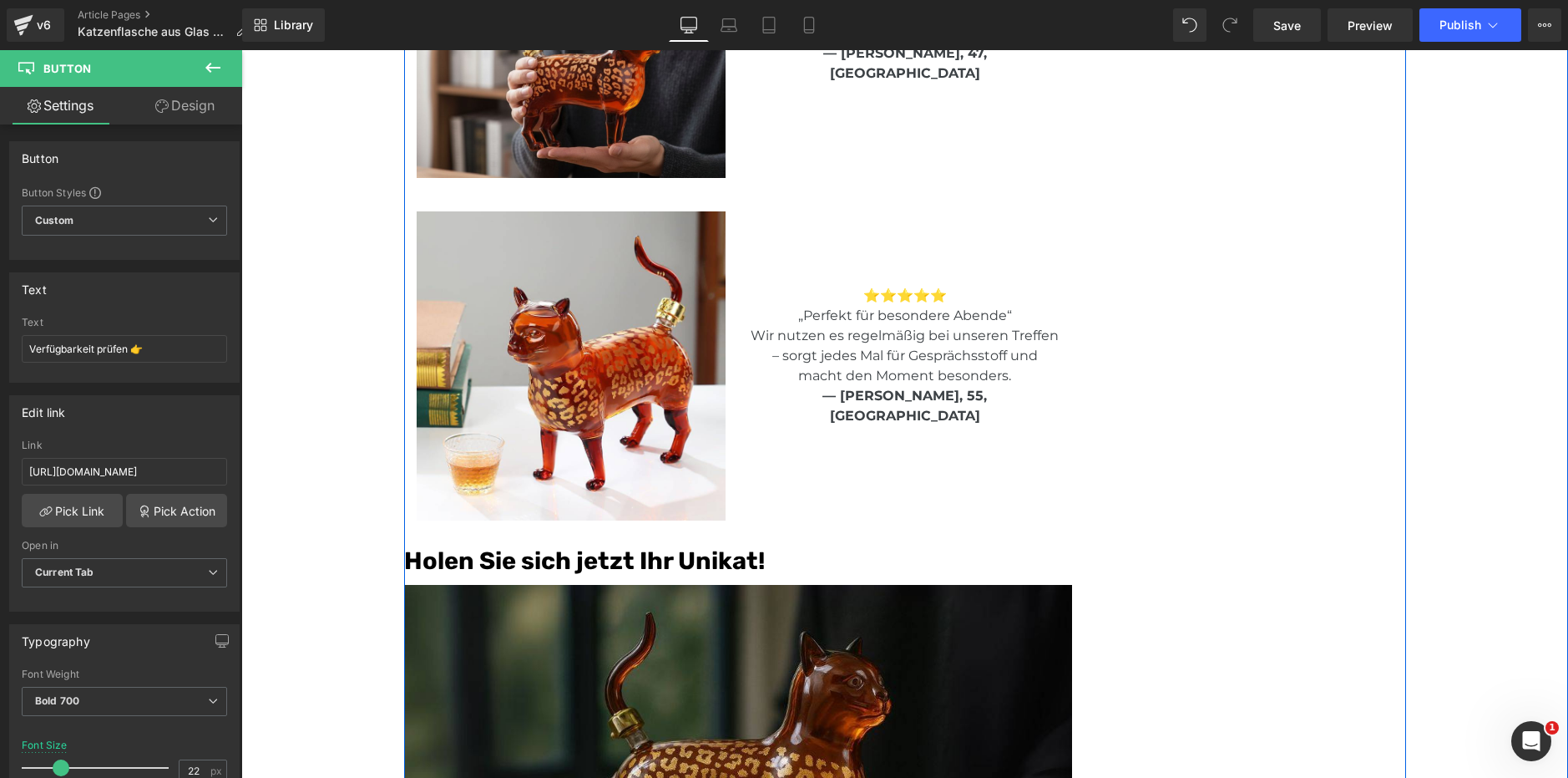
scroll to position [3832, 0]
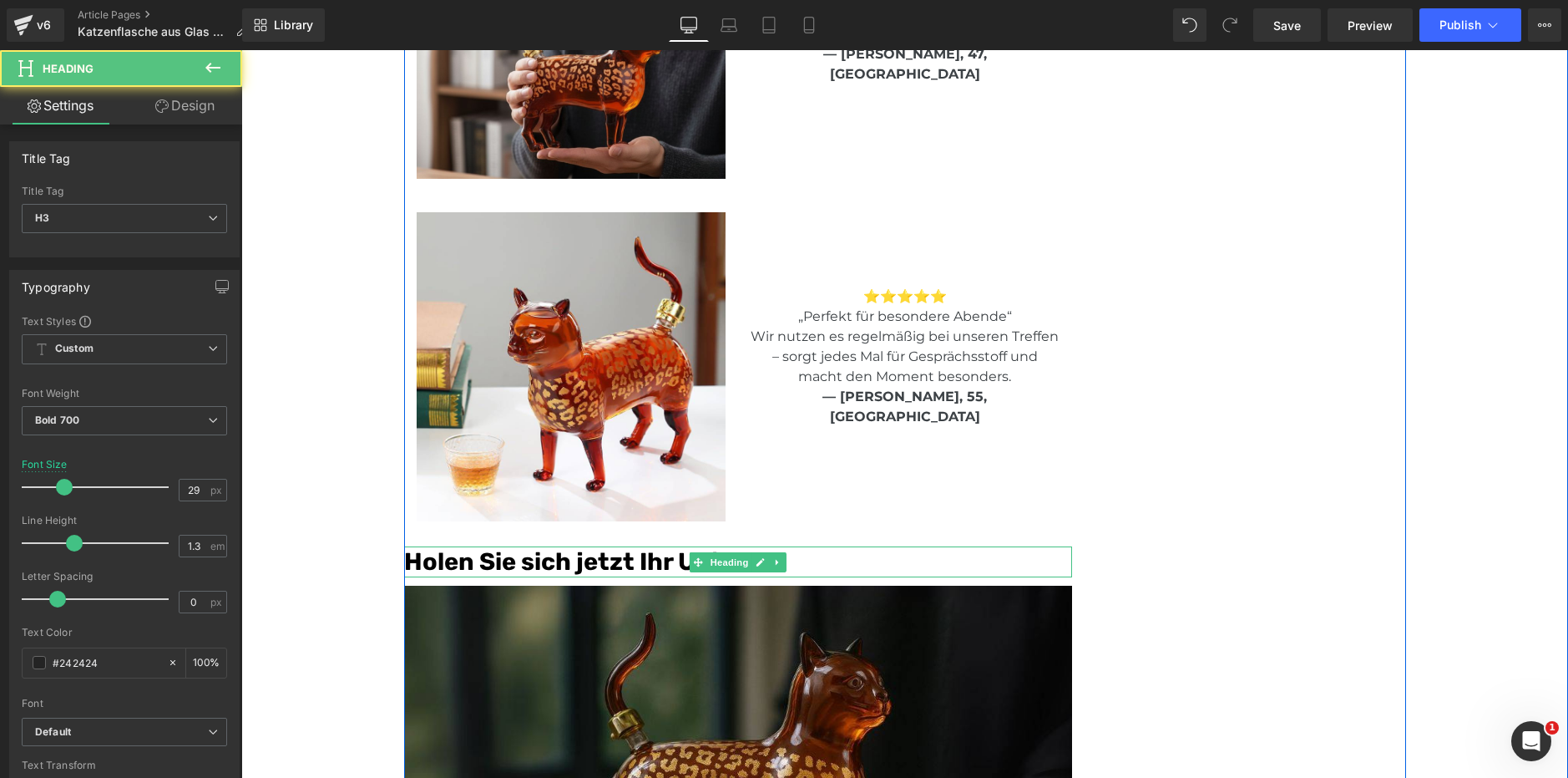
click at [644, 566] on font "Holen Sie sich jetzt Ihr Unikat!" at bounding box center [585, 562] width 361 height 29
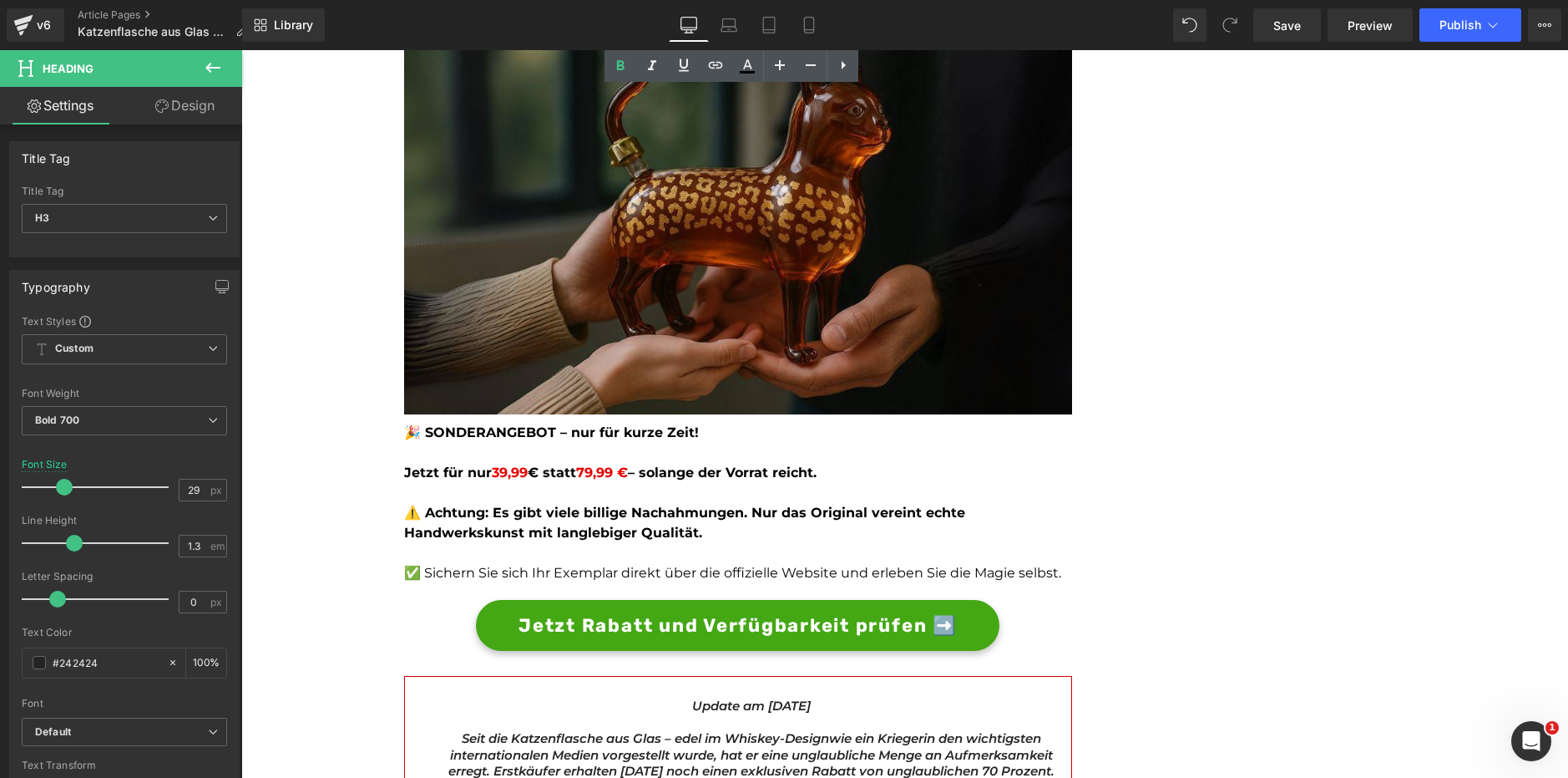
scroll to position [4405, 0]
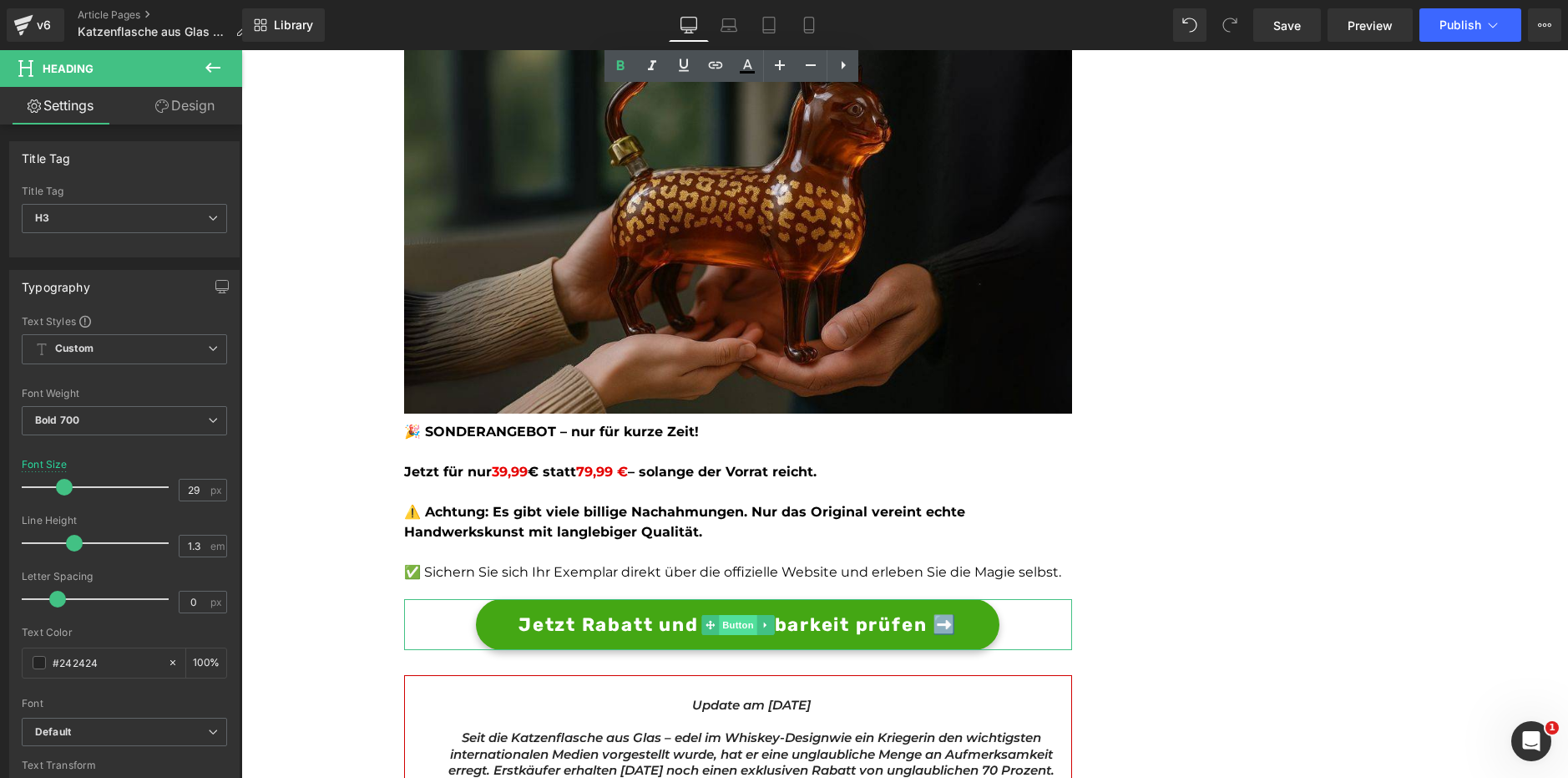
click at [722, 623] on span "Button" at bounding box center [738, 625] width 38 height 20
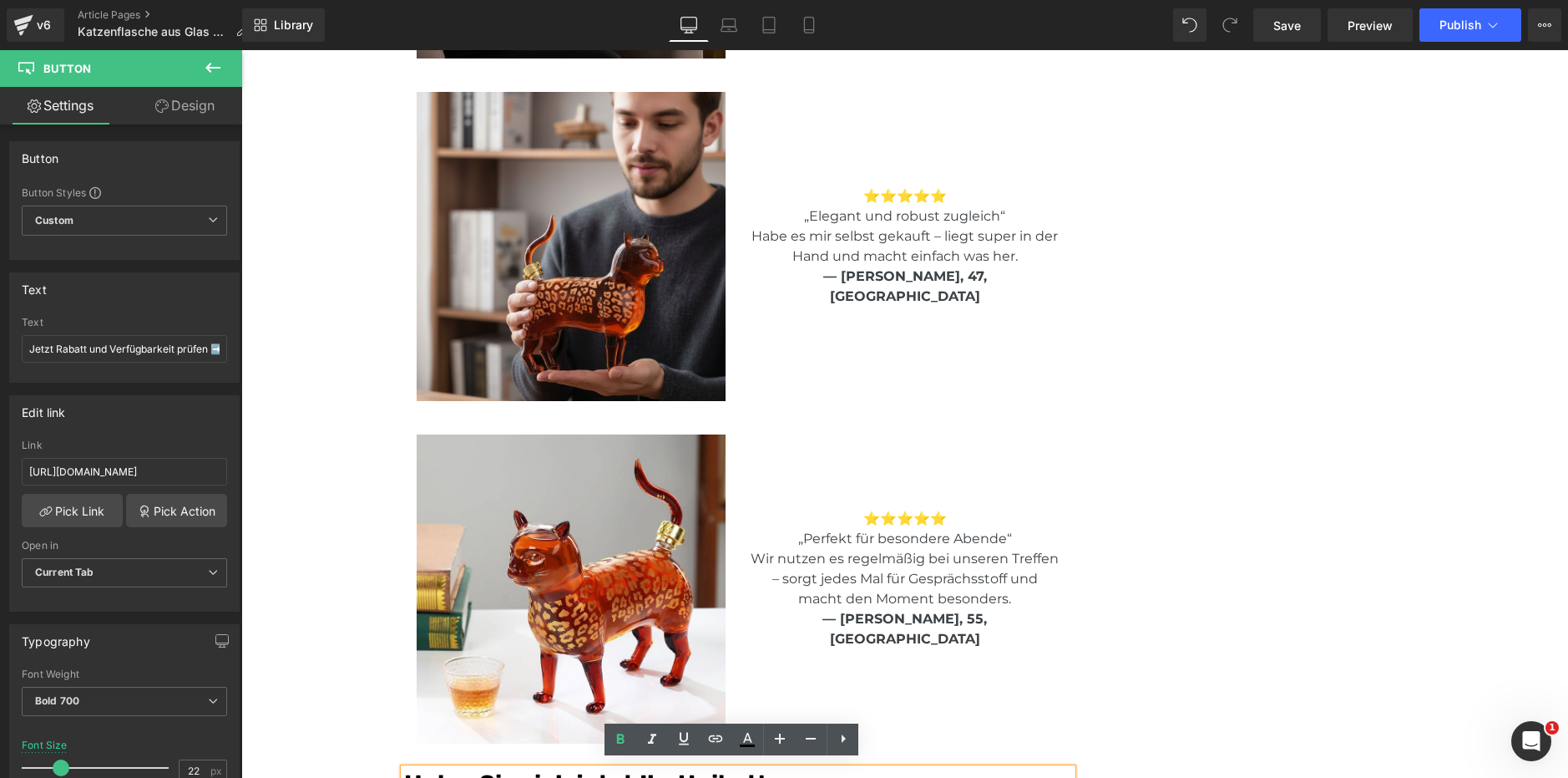
scroll to position [3608, 0]
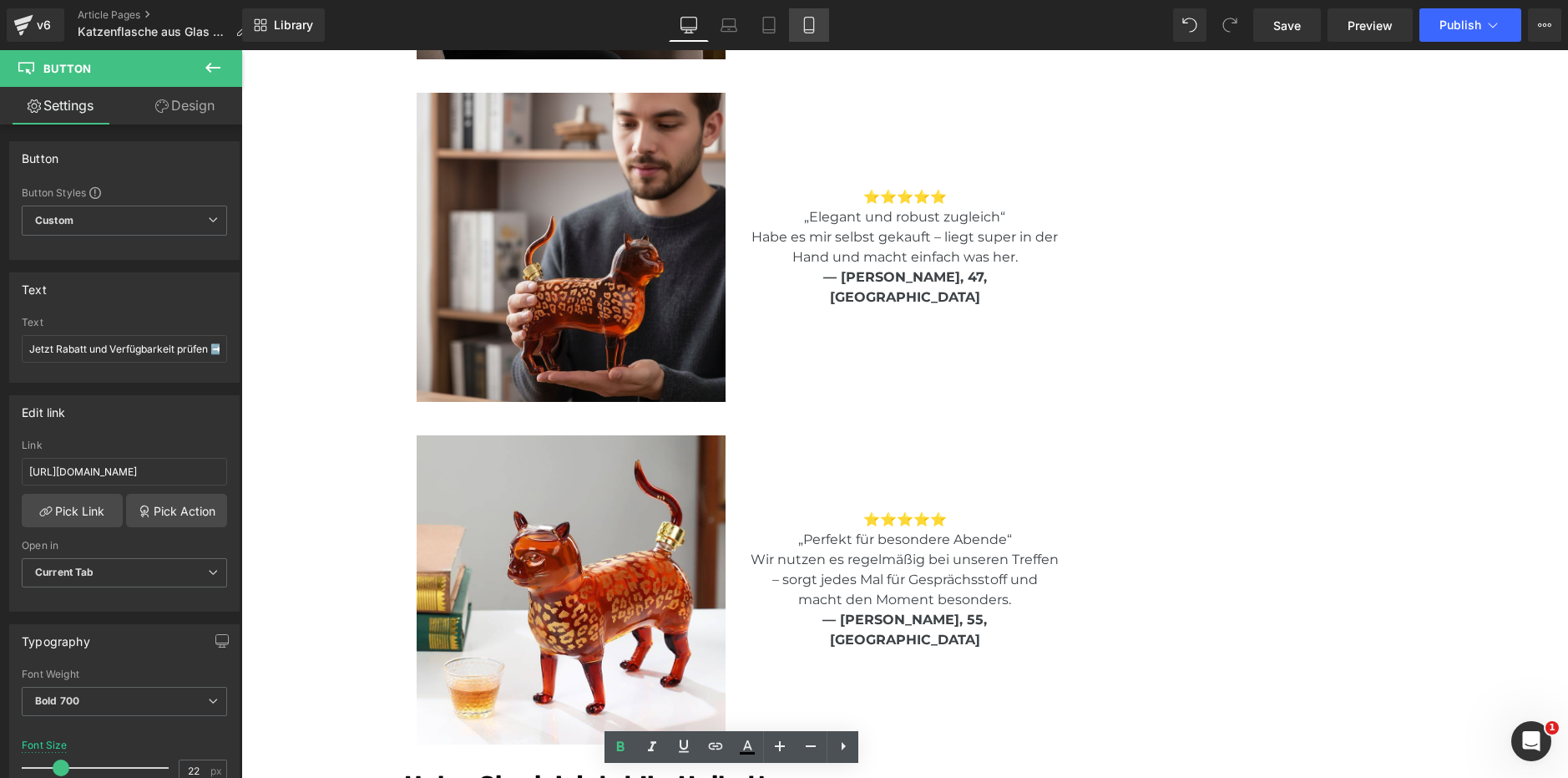
click at [803, 23] on icon at bounding box center [809, 25] width 17 height 17
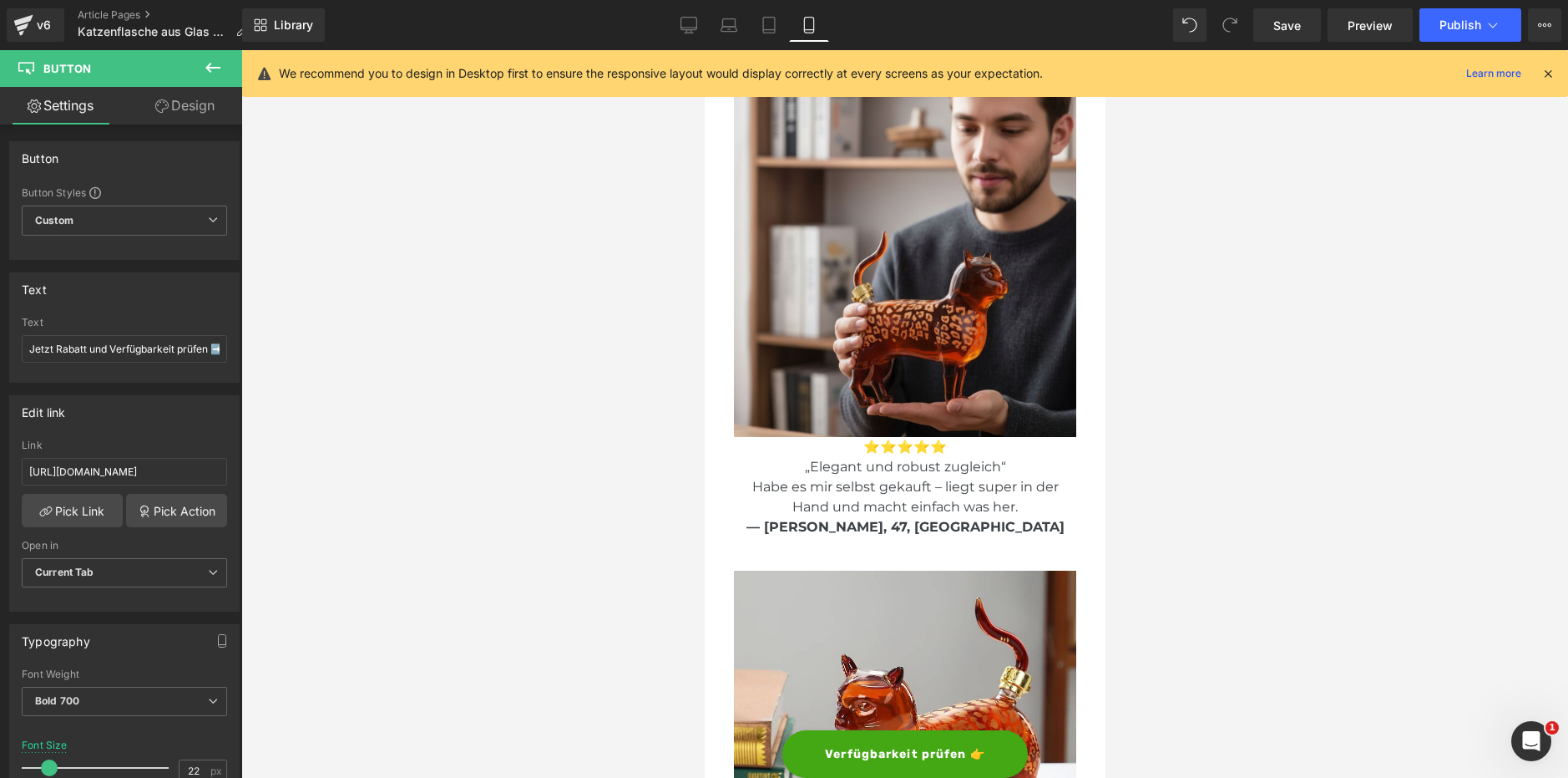
type input "14"
type input "100"
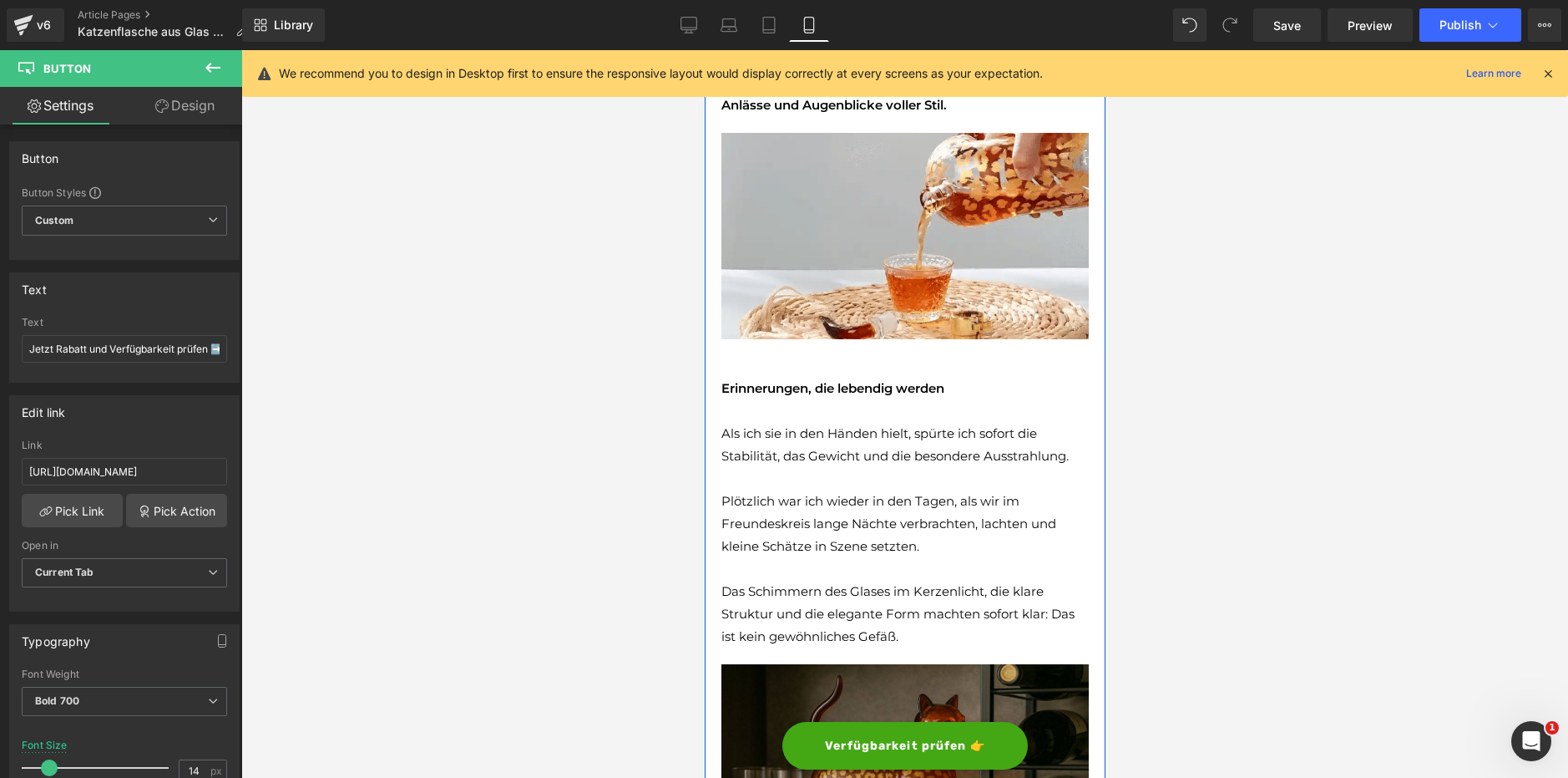
scroll to position [1198, 0]
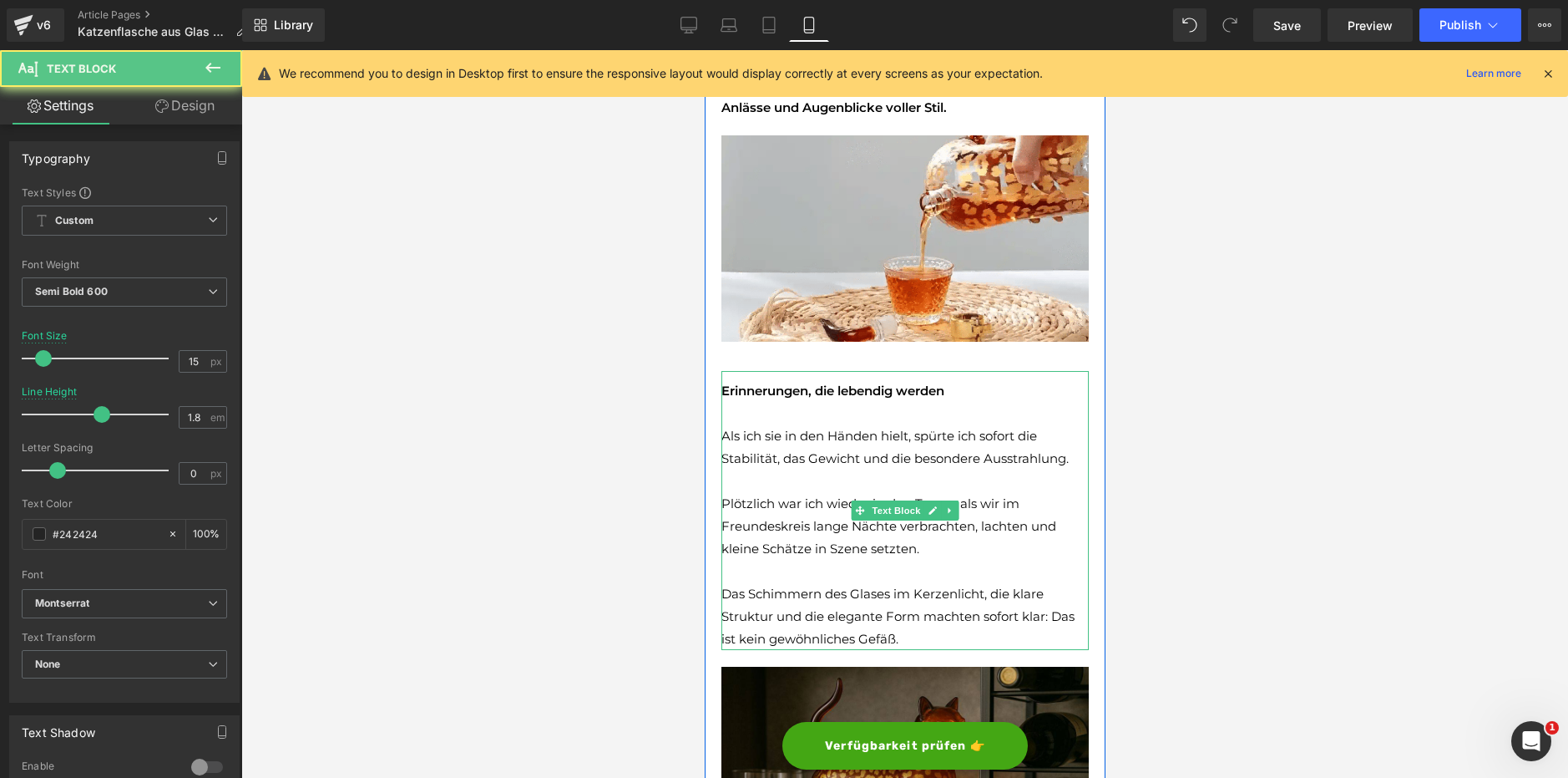
click at [805, 430] on font "Als ich sie in den Händen hielt, spürte ich sofort die Stabilität, das Gewicht …" at bounding box center [894, 446] width 348 height 38
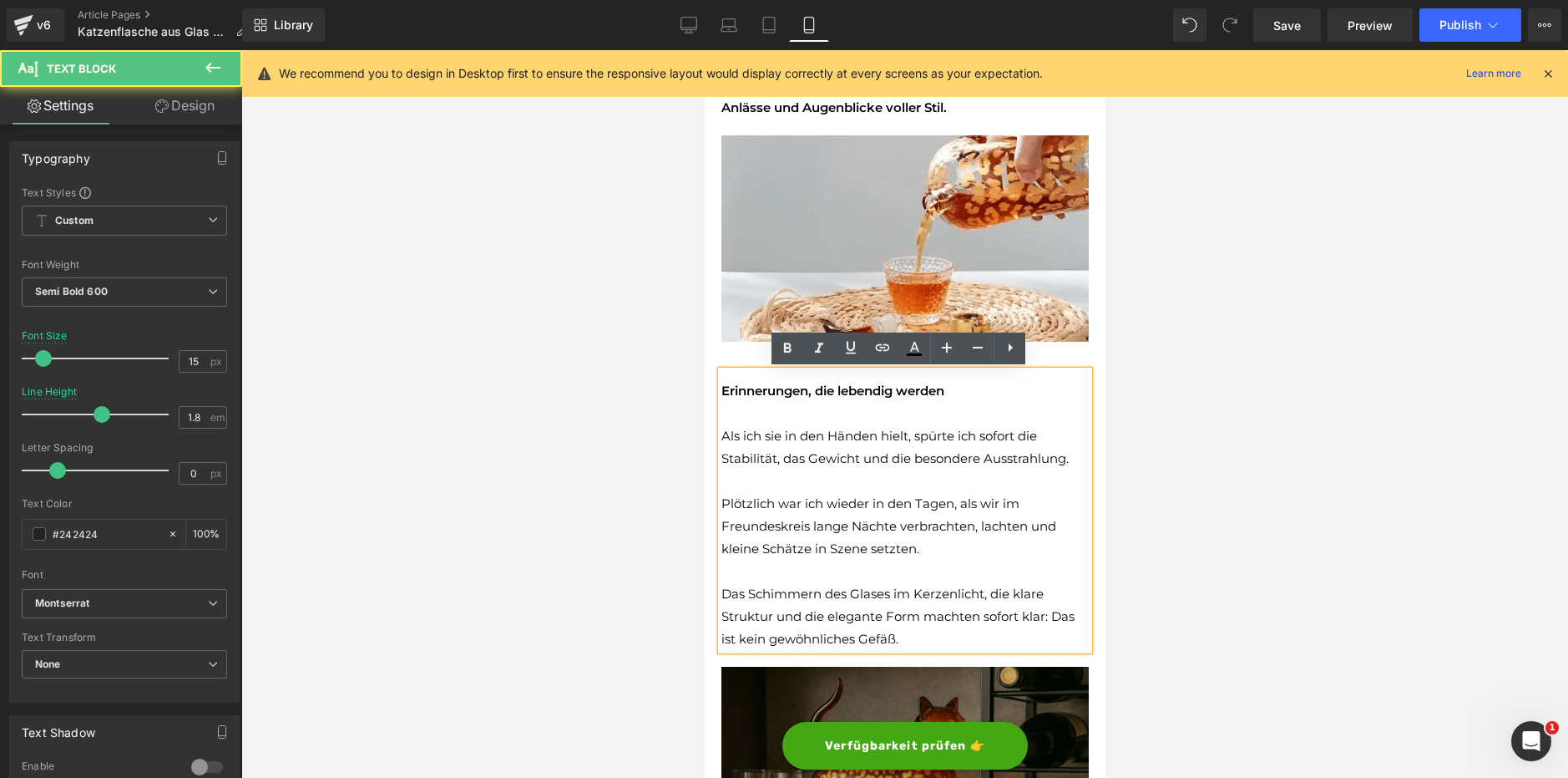
click at [729, 371] on div "Erinnerungen, die lebendig werden Als ich sie in den Händen hielt, spürte ich s…" at bounding box center [904, 511] width 367 height 279
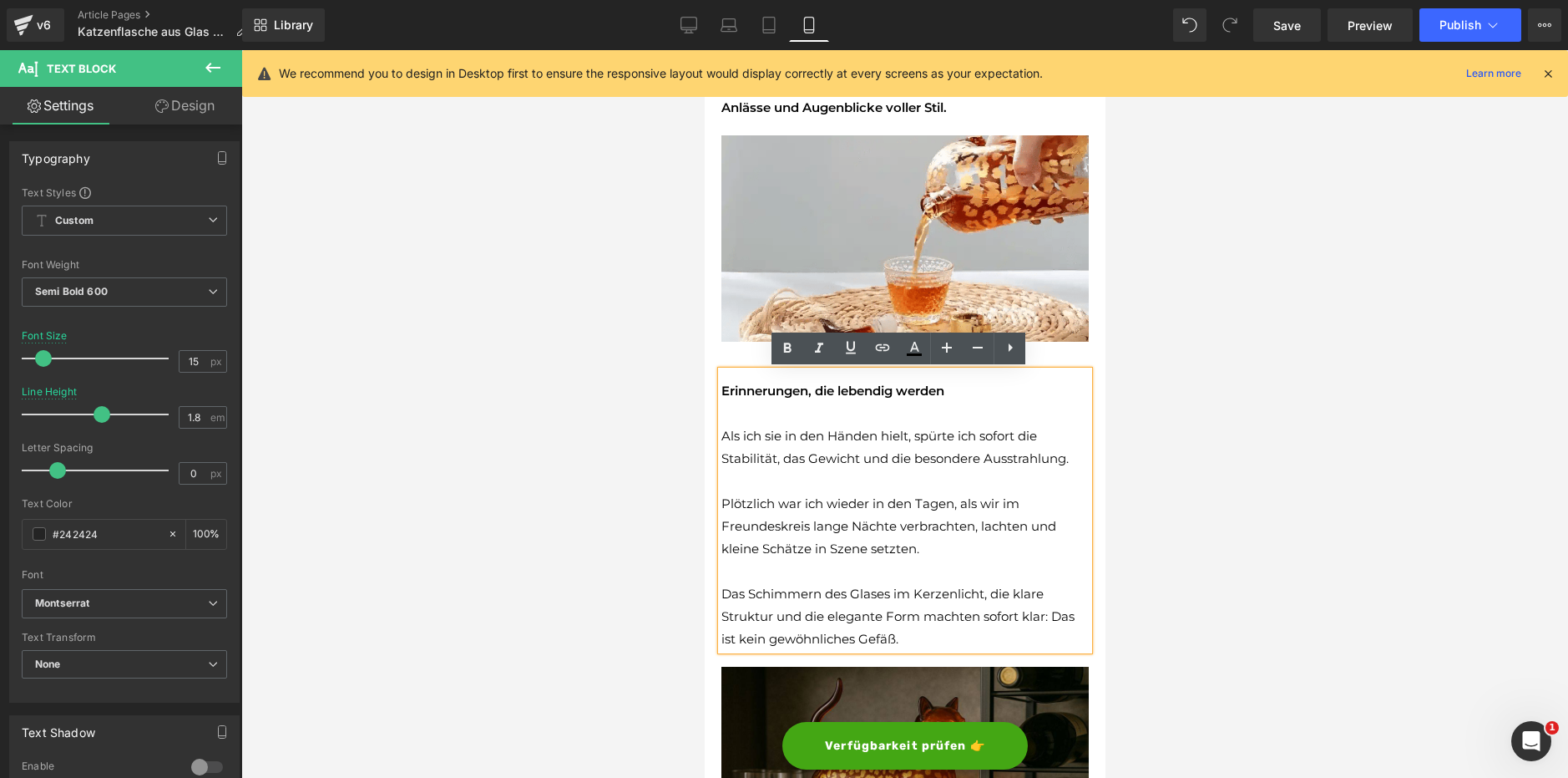
click at [721, 385] on div "Erinnerungen, die lebendig werden Als ich sie in den Händen hielt, spürte ich s…" at bounding box center [904, 511] width 367 height 279
click at [725, 389] on font "Erinnerungen, die lebendig werden" at bounding box center [831, 391] width 223 height 16
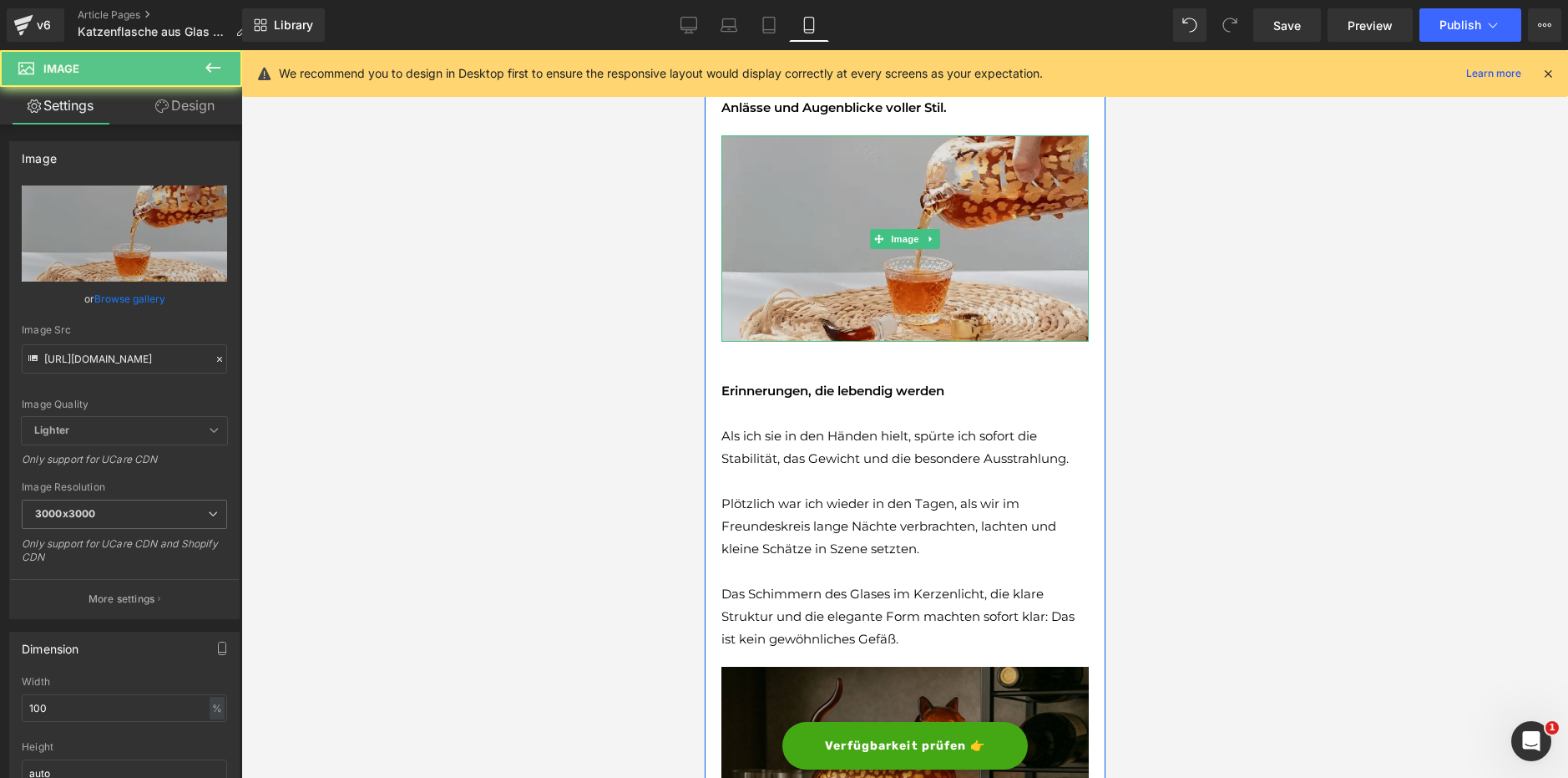
click at [779, 331] on img at bounding box center [904, 239] width 367 height 207
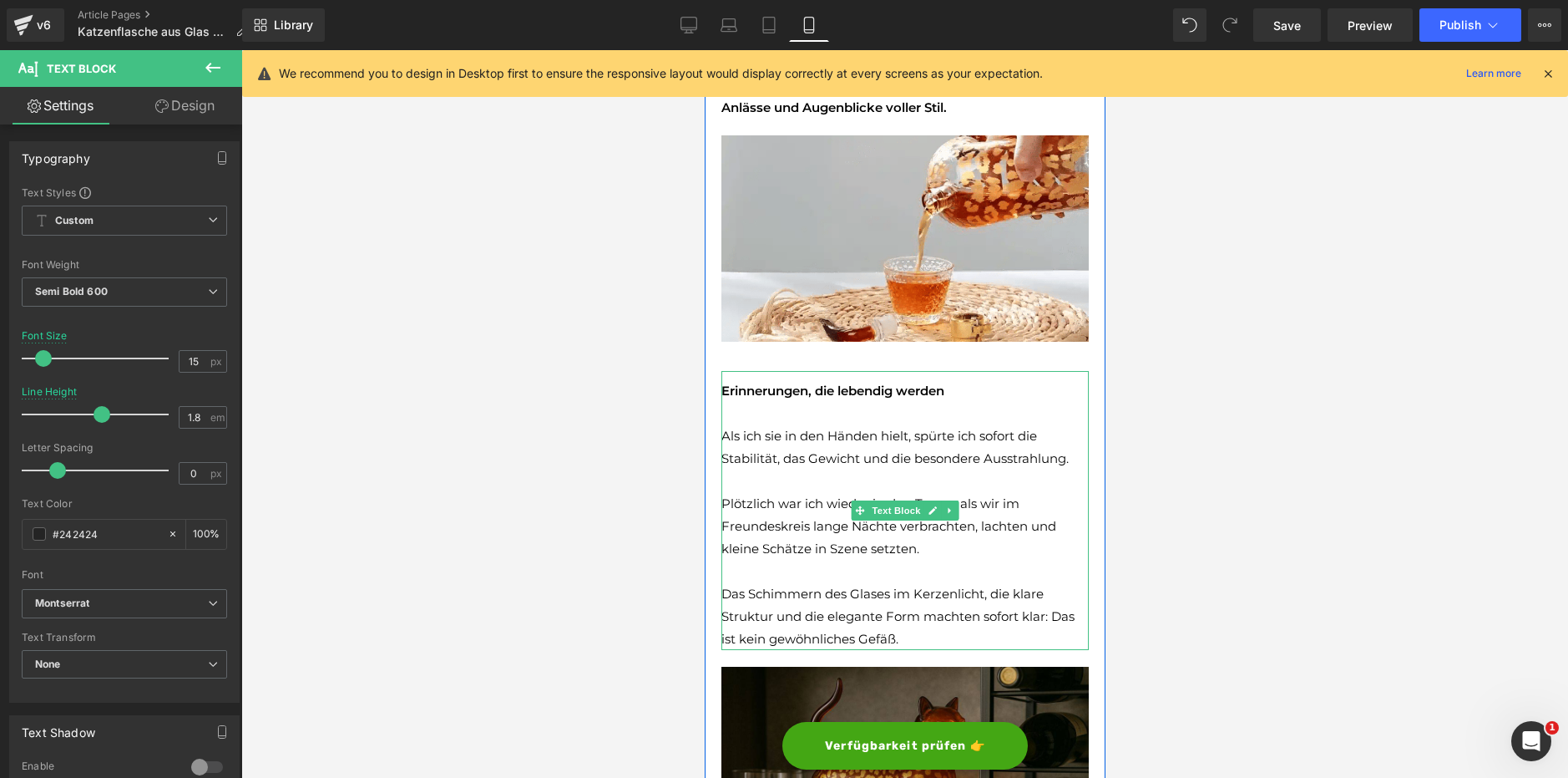
click at [735, 387] on font "Erinnerungen, die lebendig werden" at bounding box center [831, 391] width 223 height 16
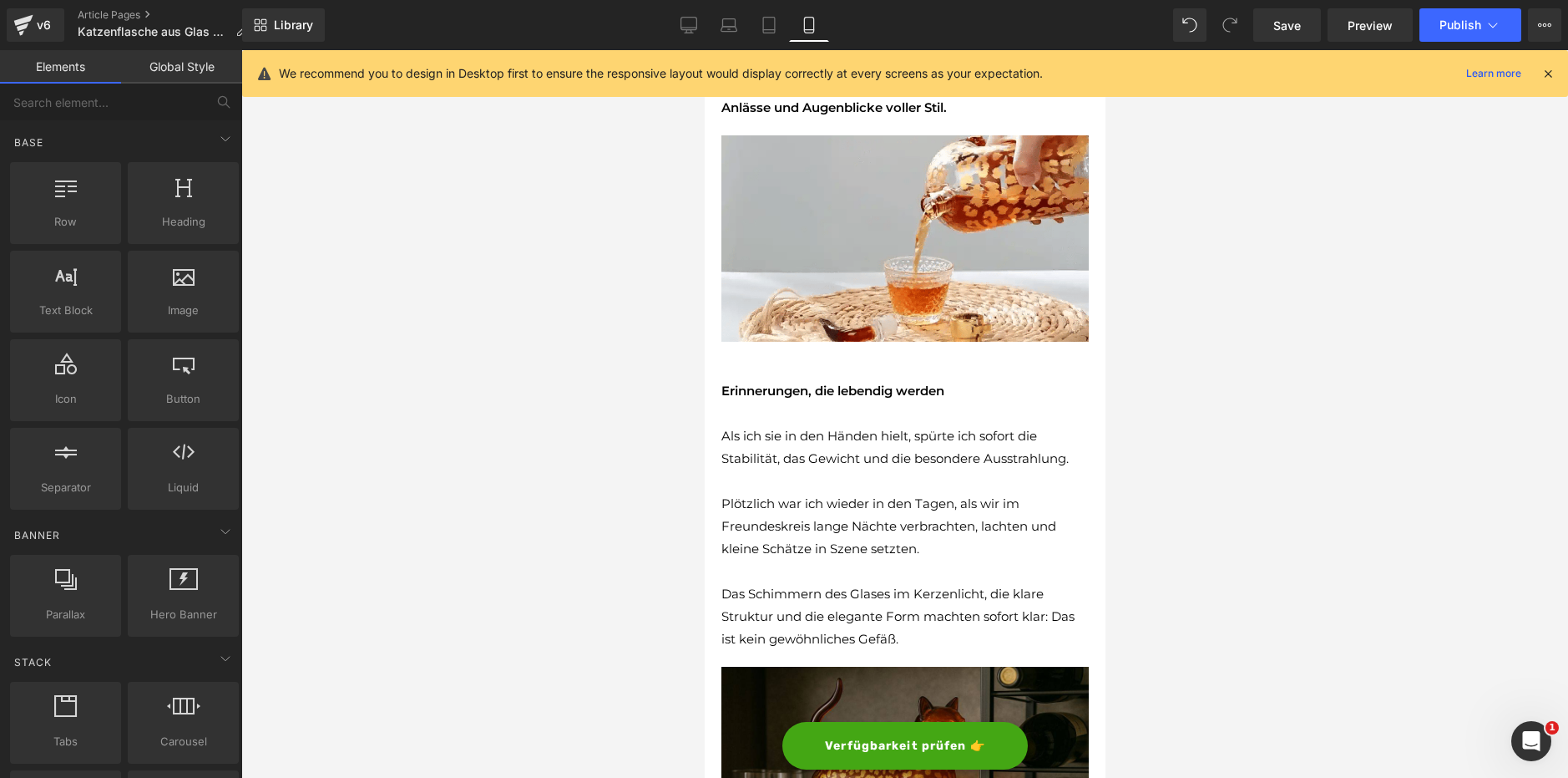
click at [588, 472] on div at bounding box center [905, 414] width 1327 height 728
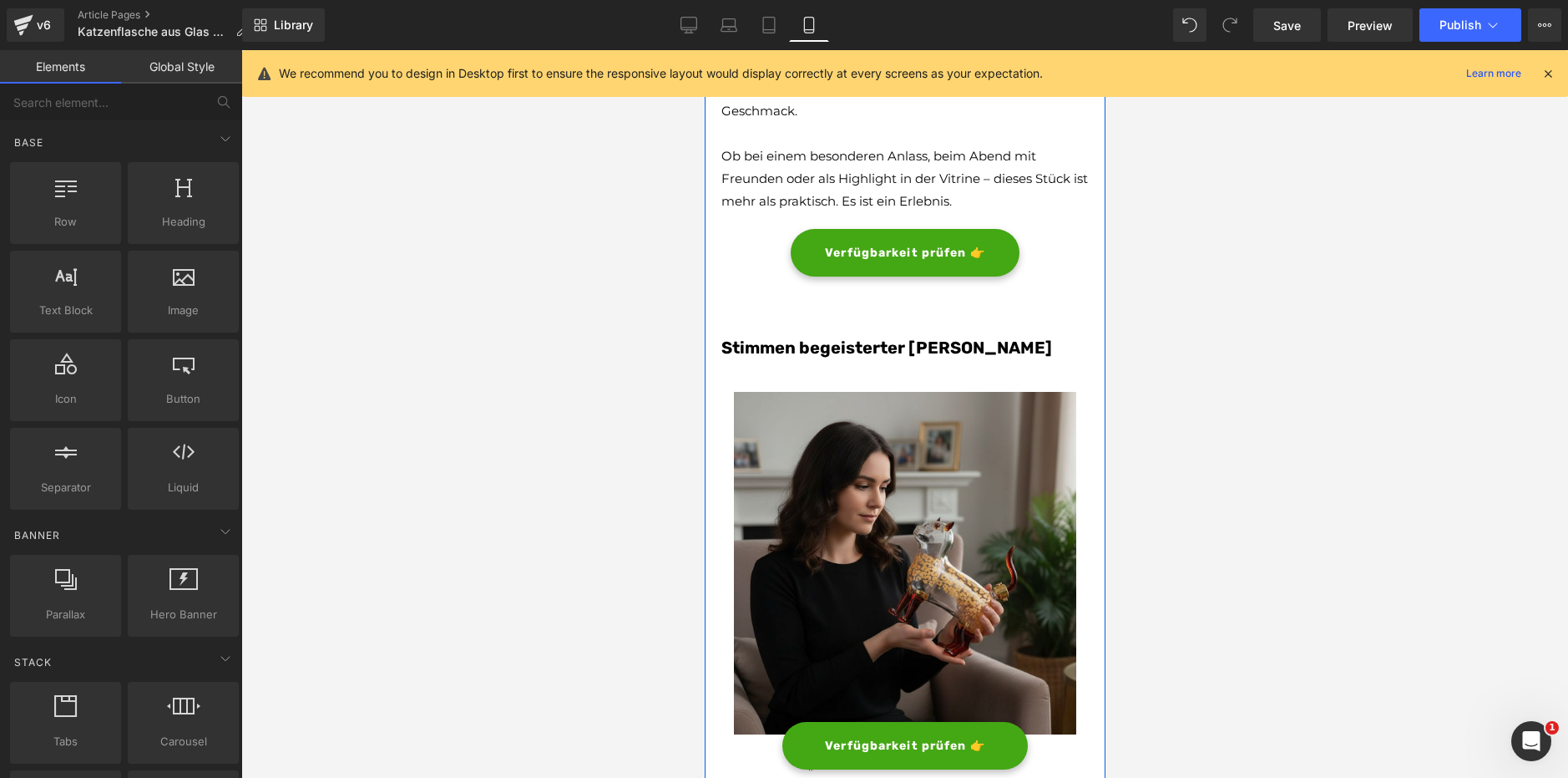
scroll to position [2784, 0]
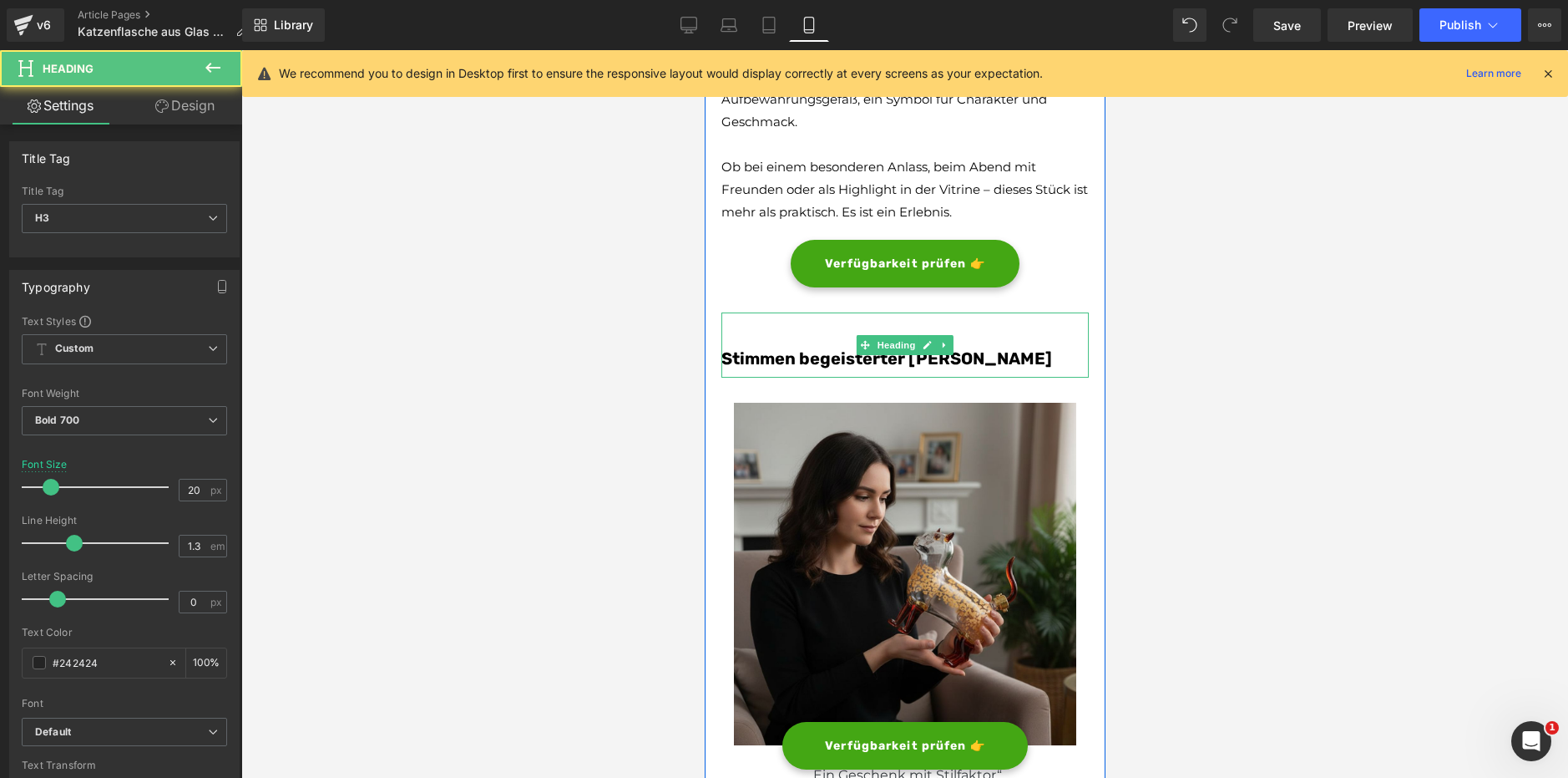
click at [760, 351] on font "Stimmen begeisterter [PERSON_NAME]" at bounding box center [886, 359] width 331 height 20
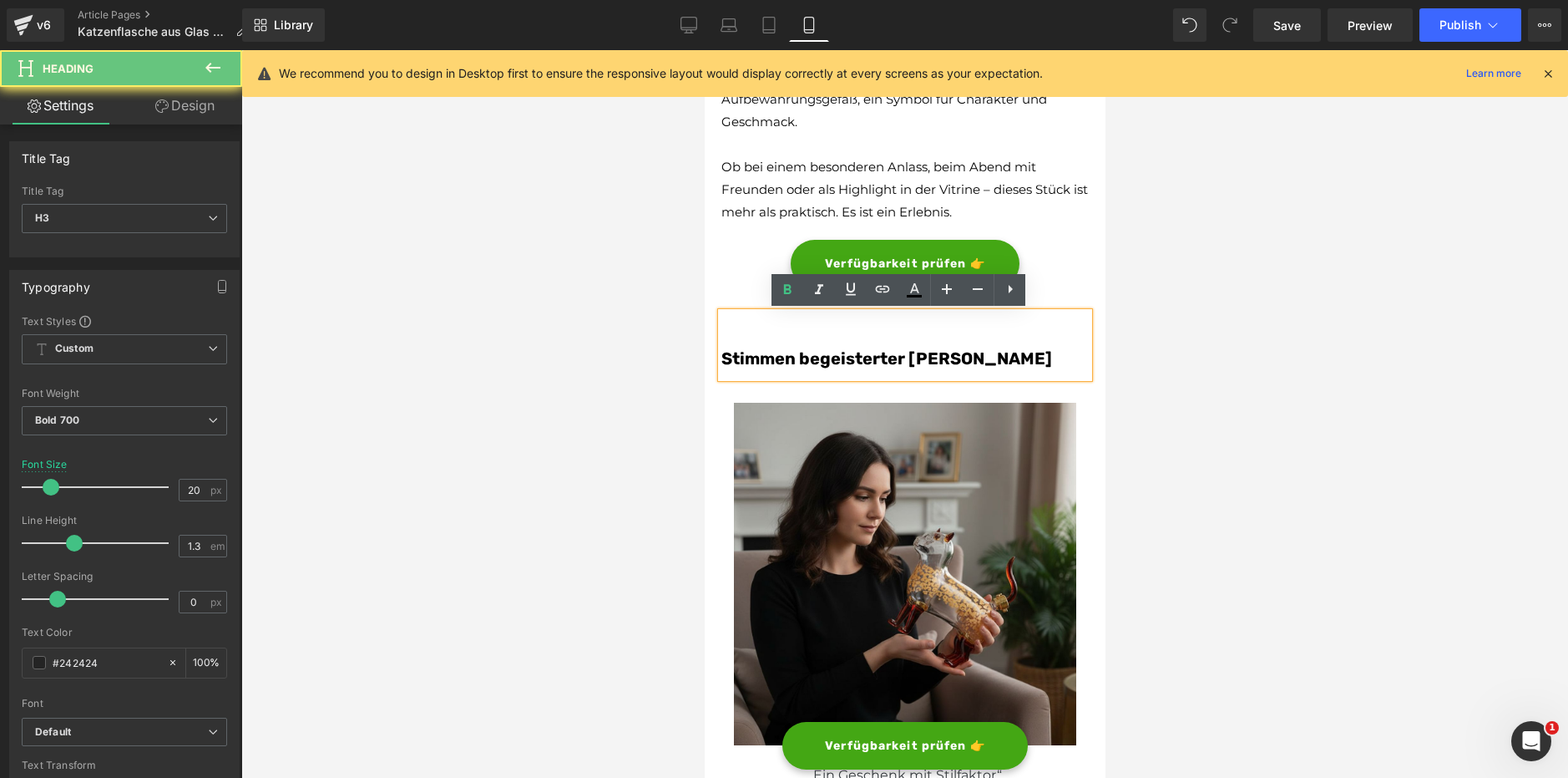
click at [739, 327] on div "Stimmen begeisterter [PERSON_NAME]" at bounding box center [904, 344] width 367 height 65
click at [721, 359] on font "Stimmen begeisterter [PERSON_NAME]" at bounding box center [886, 359] width 331 height 20
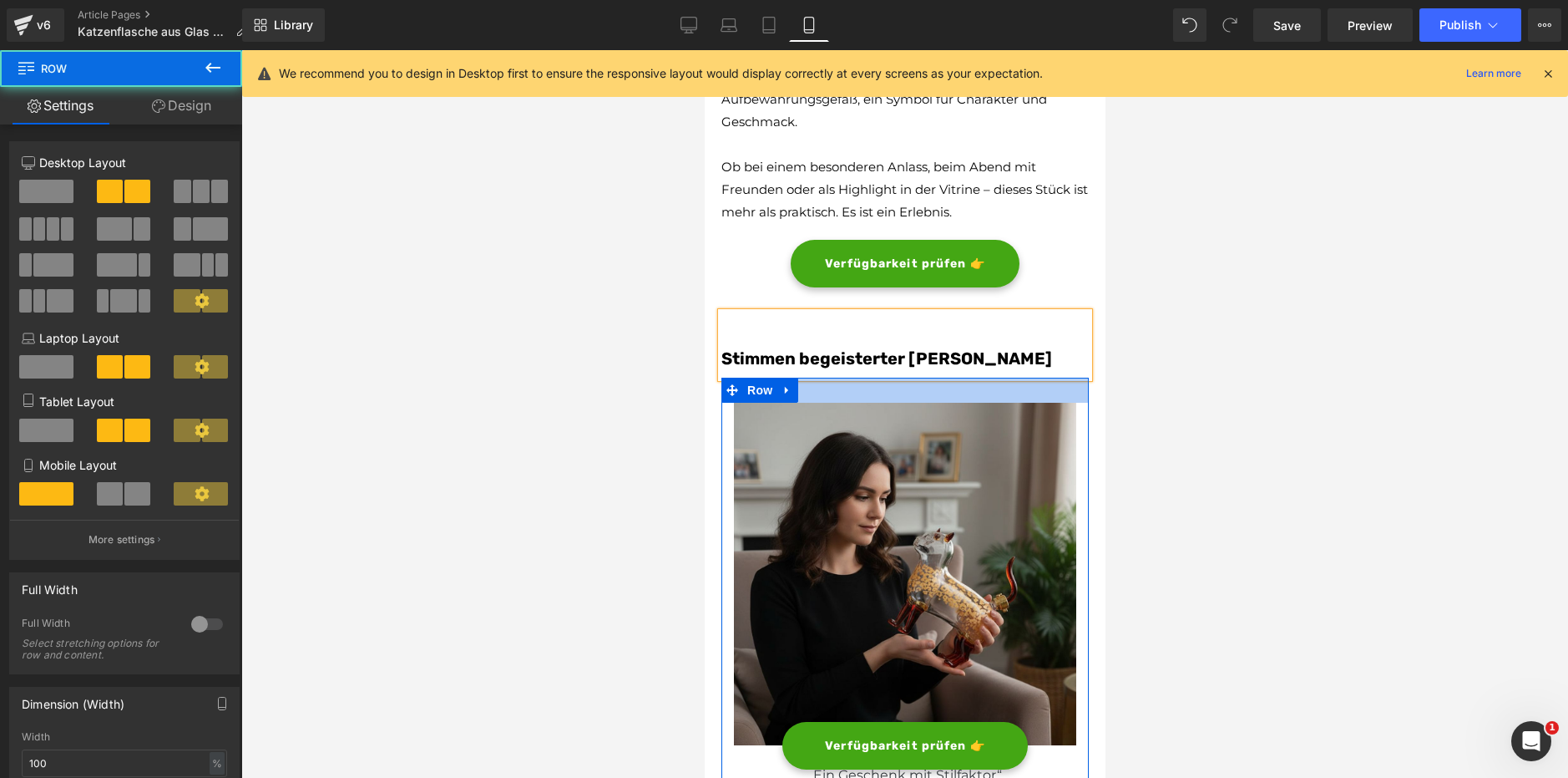
click at [1042, 378] on div at bounding box center [904, 390] width 367 height 25
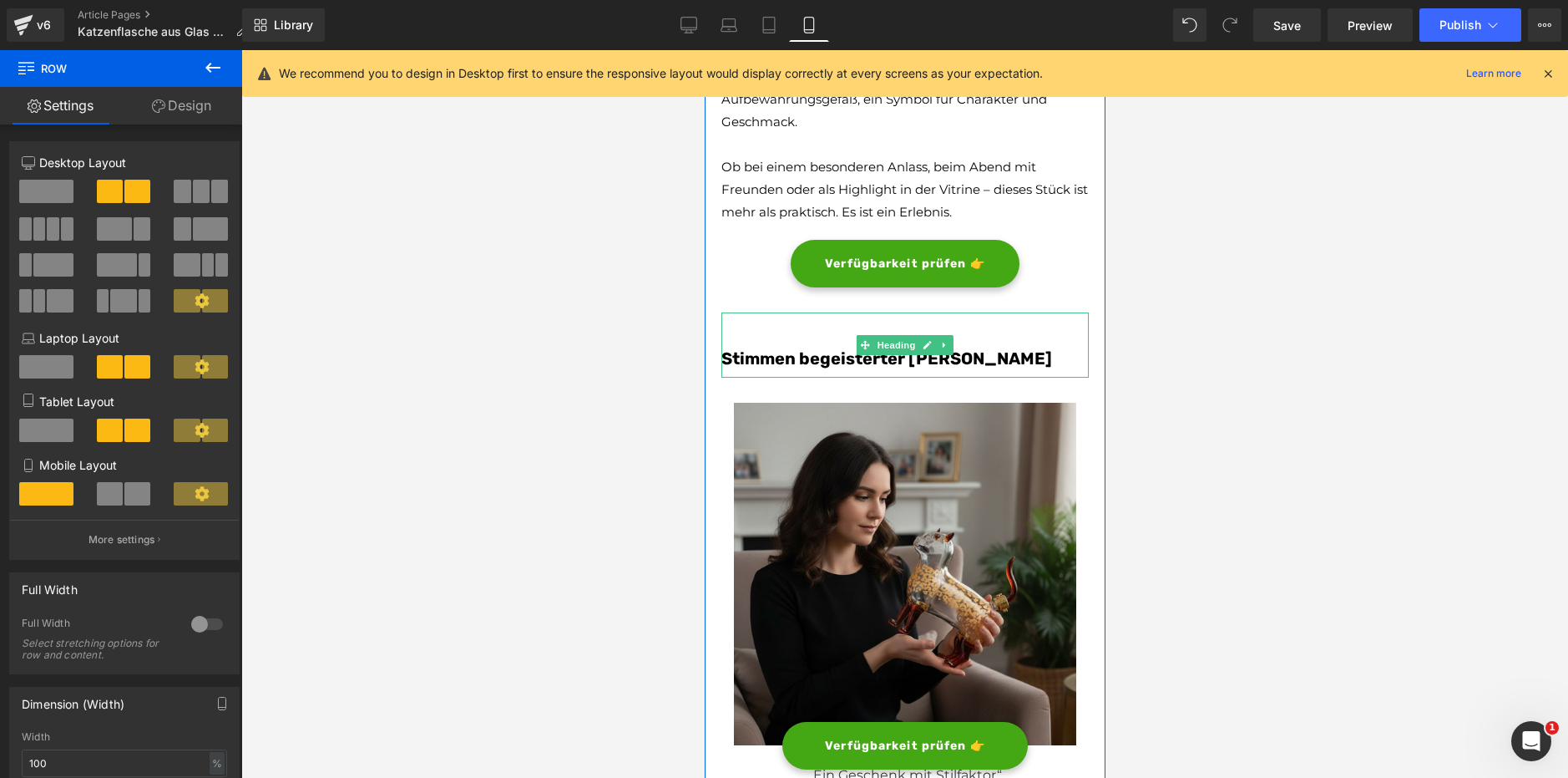
click at [1040, 353] on h3 "Stimmen begeisterter [PERSON_NAME]" at bounding box center [904, 359] width 367 height 21
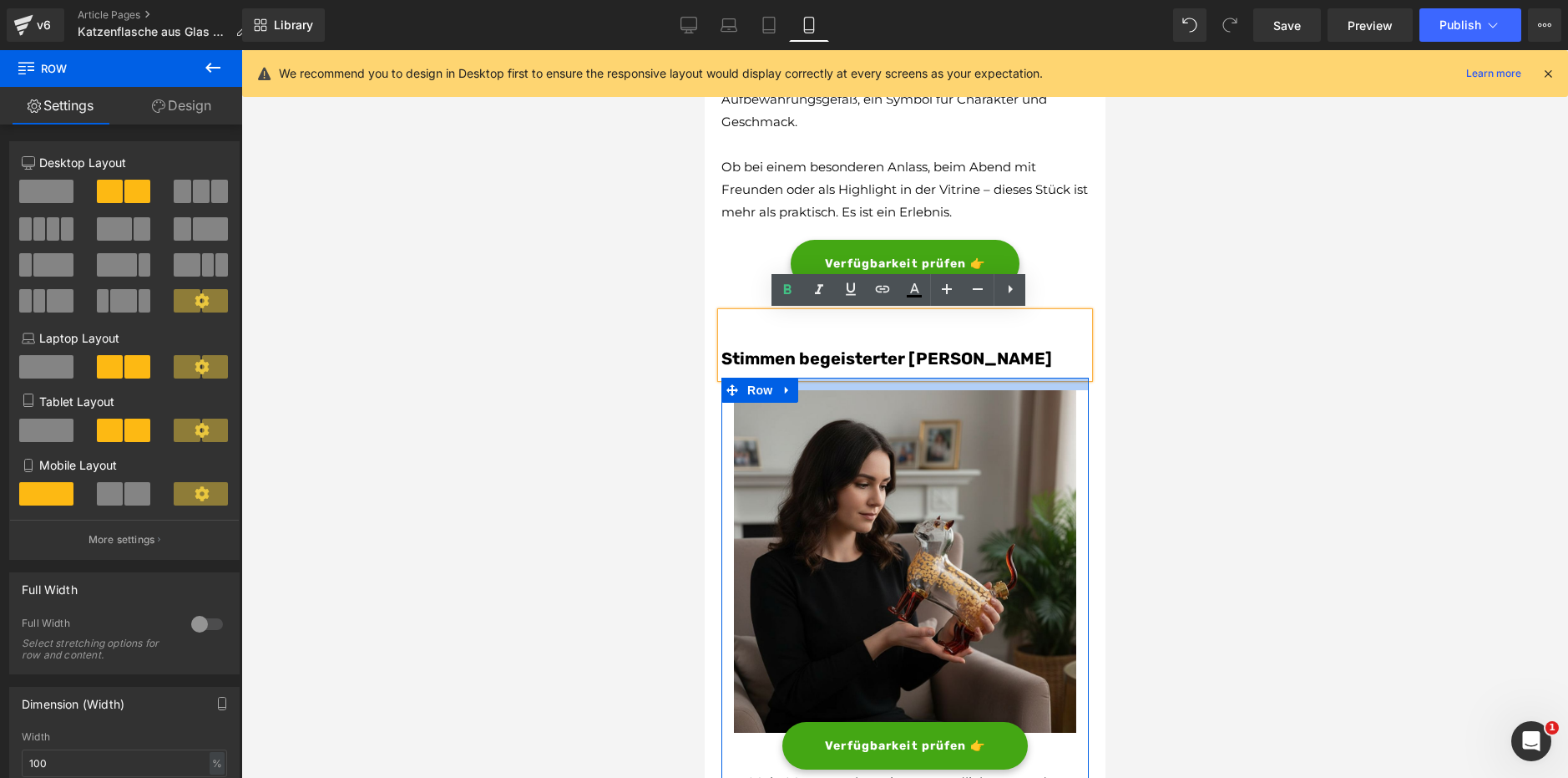
drag, startPoint x: 1038, startPoint y: 385, endPoint x: 1045, endPoint y: 372, distance: 14.8
click at [1045, 372] on div "Das ultimative Geschenk für Genießer & Liebhaber edler Momente – handgefertigt …" at bounding box center [904, 66] width 367 height 5340
click at [1045, 376] on div "Stimmen begeisterter Kunden Heading" at bounding box center [904, 344] width 367 height 65
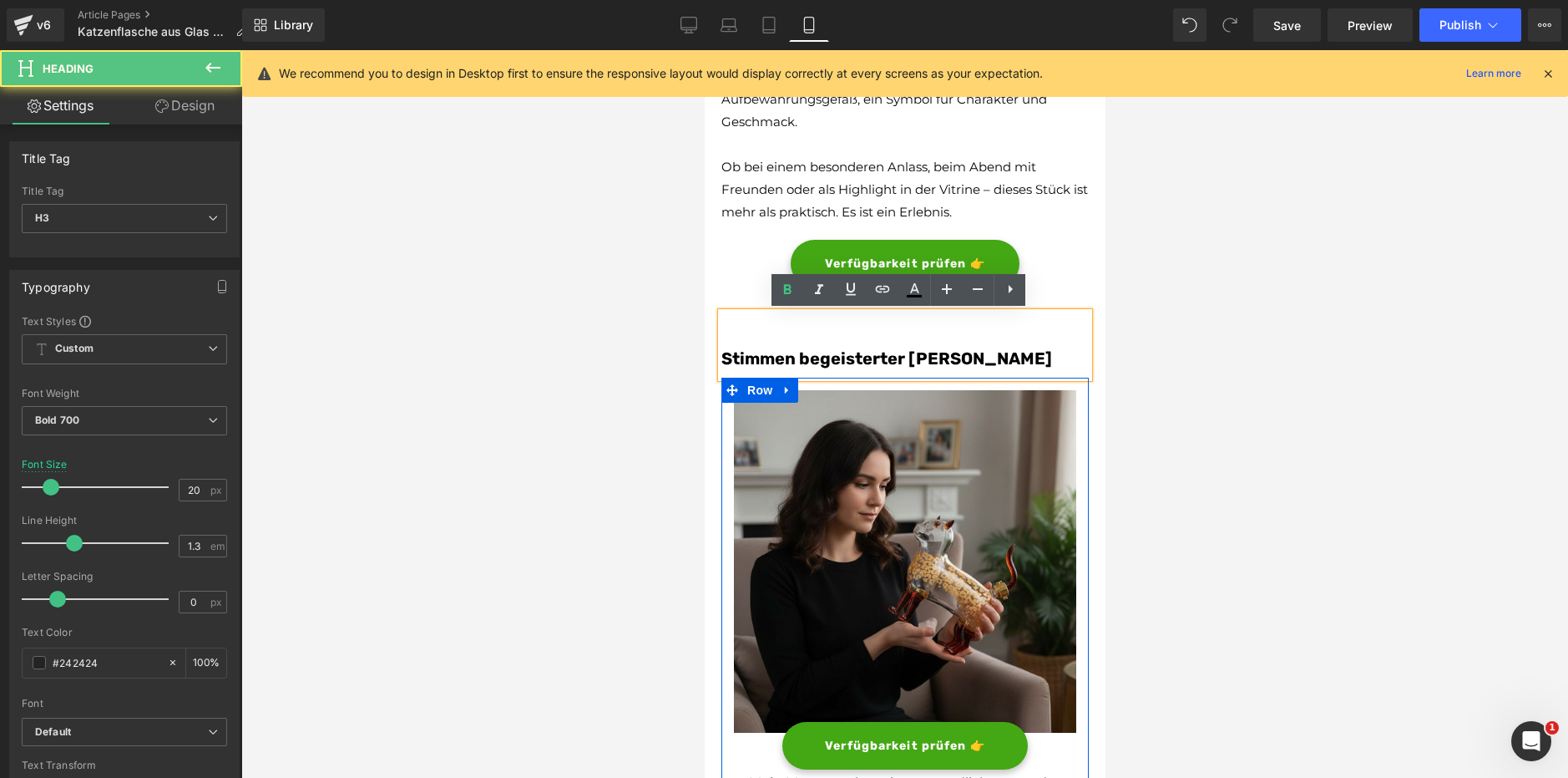
click at [1046, 312] on div "Stimmen begeisterter [PERSON_NAME]" at bounding box center [904, 344] width 367 height 65
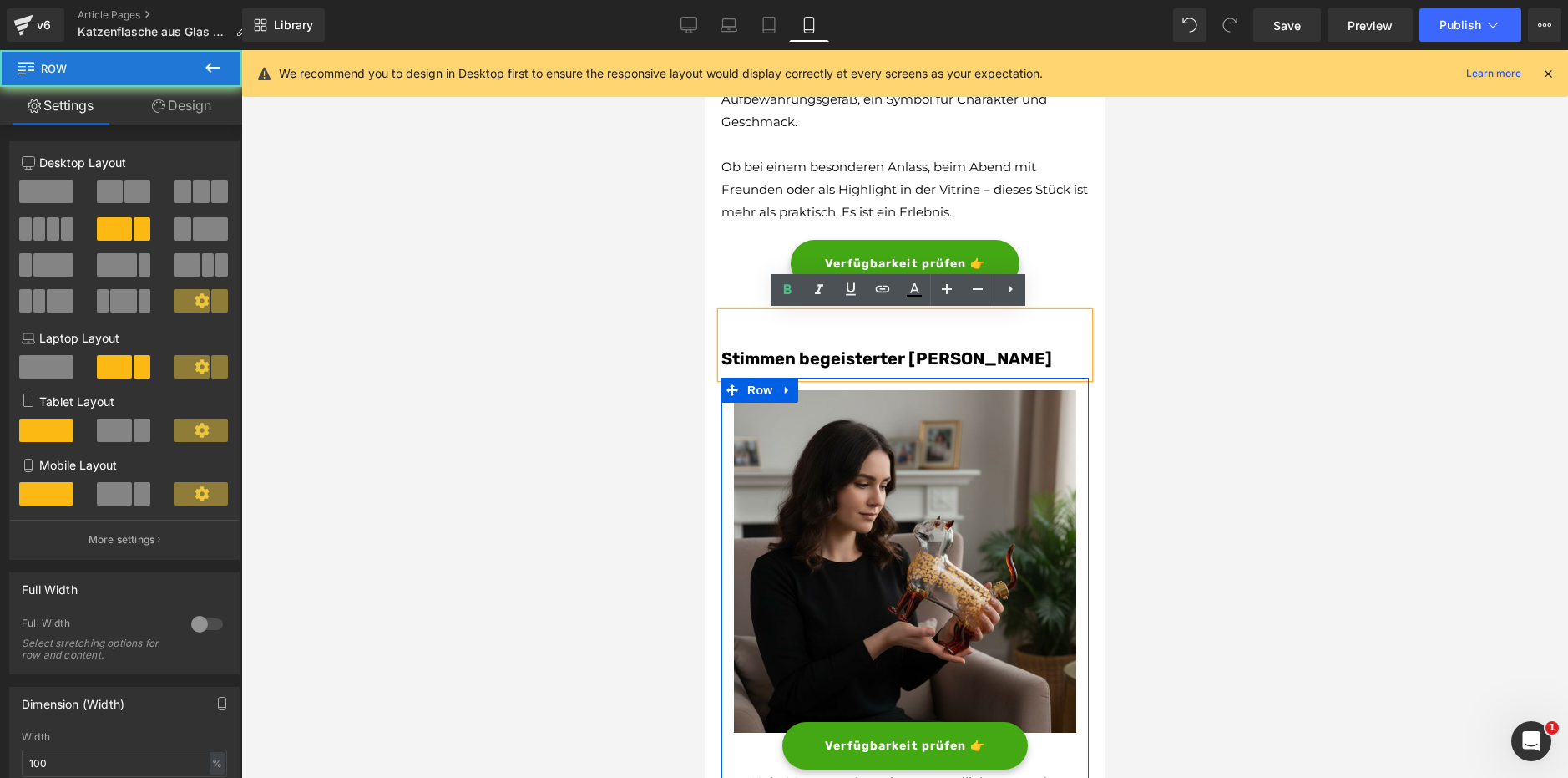
click at [1047, 303] on div "Das ultimative Geschenk für Genießer & Liebhaber edler Momente – handgefertigt …" at bounding box center [904, 66] width 367 height 5340
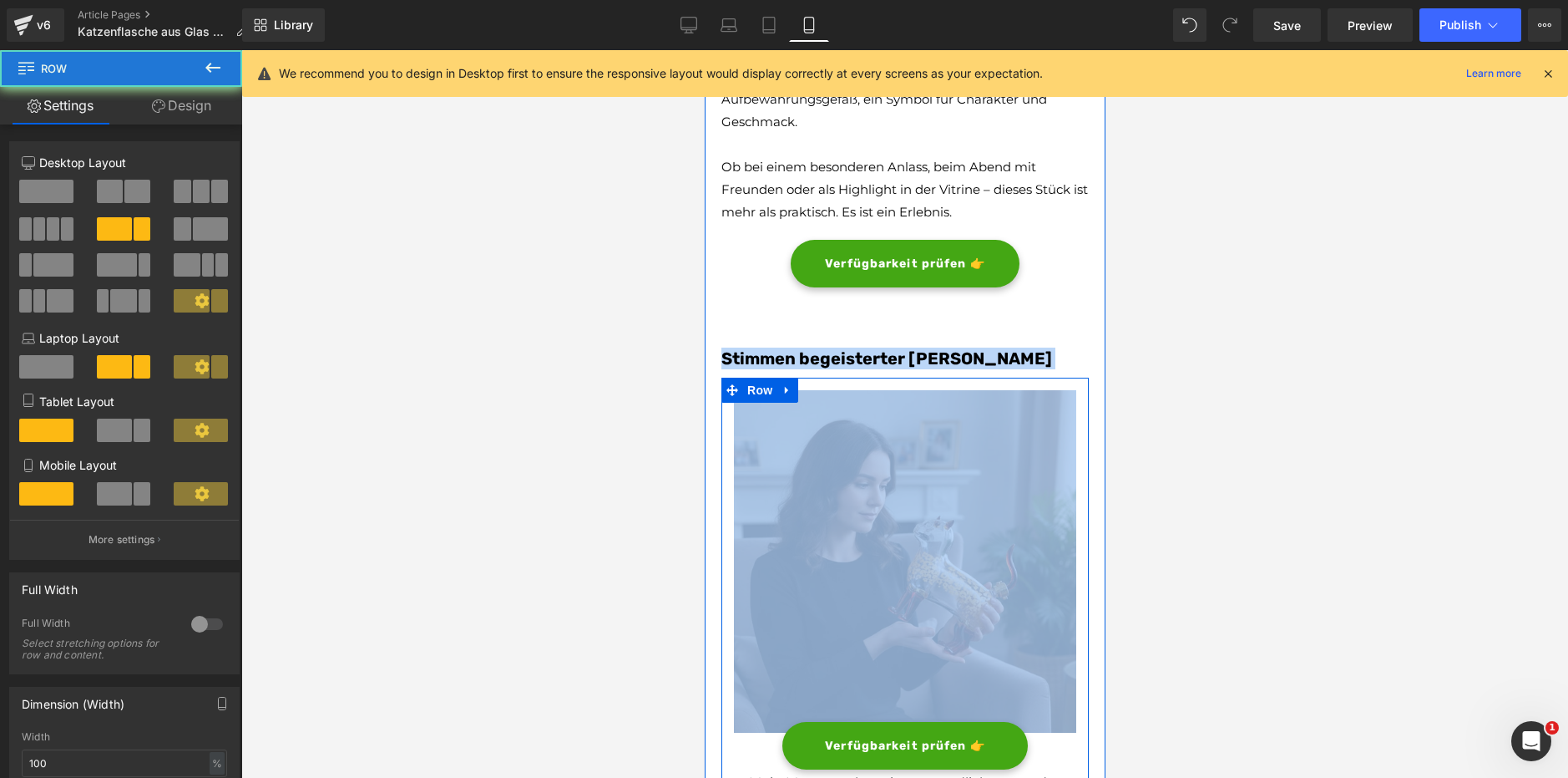
click at [1044, 317] on div "Das ultimative Geschenk für Genießer & Liebhaber edler Momente – handgefertigt …" at bounding box center [904, 66] width 367 height 5340
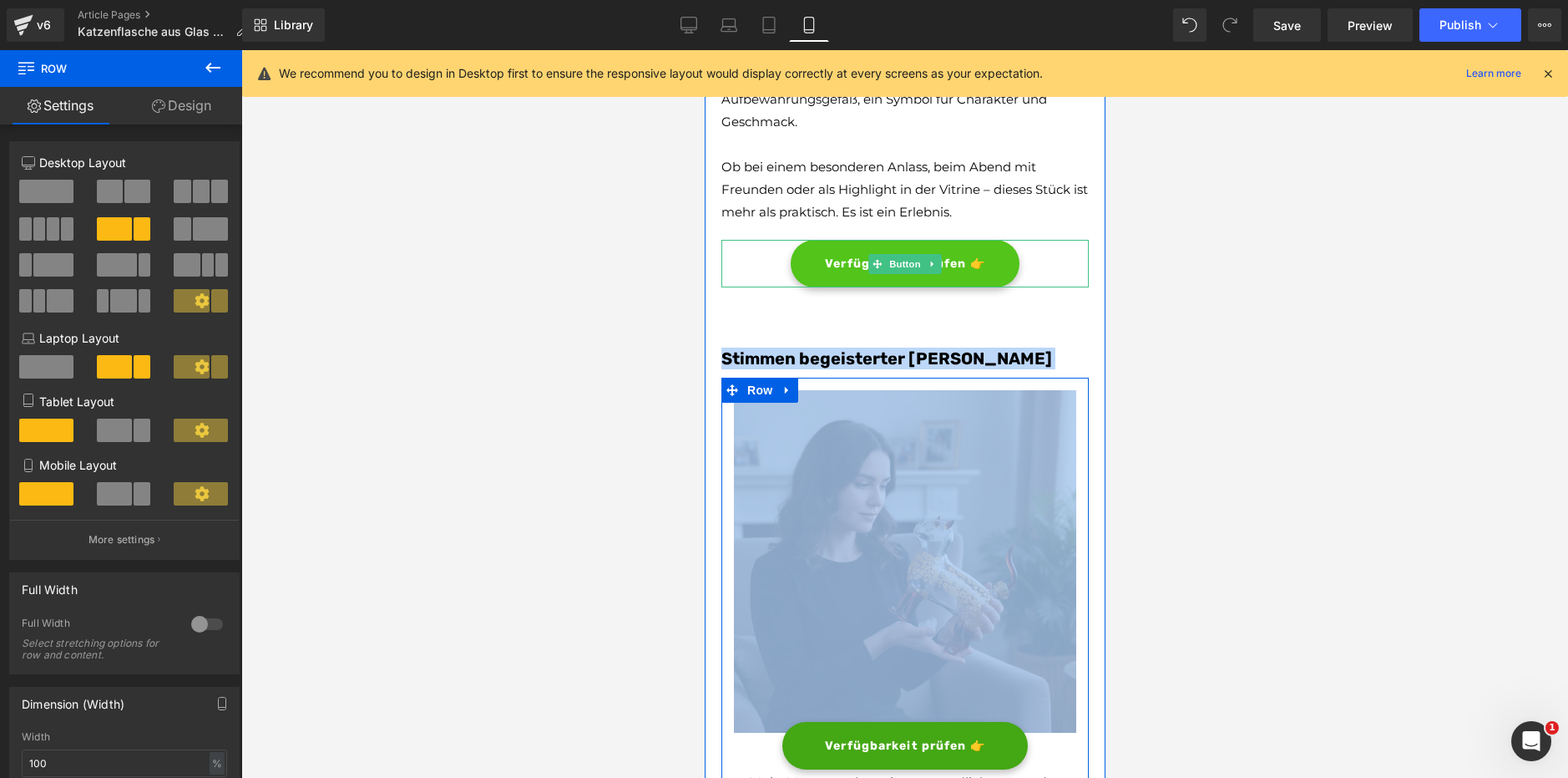
click at [938, 268] on div "Verfügbarkeit prüfen 👉 Button" at bounding box center [904, 263] width 367 height 47
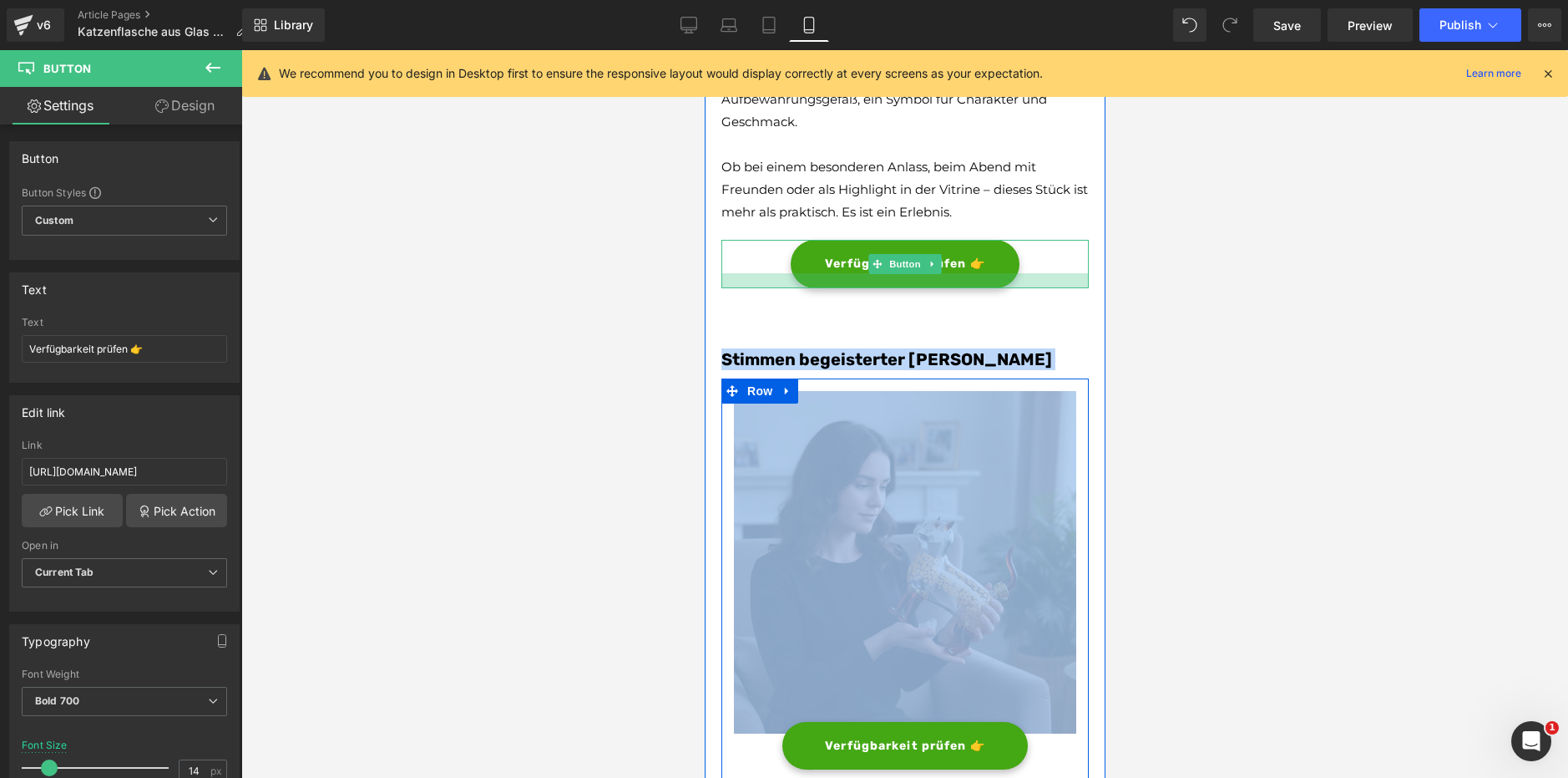
click at [998, 286] on div at bounding box center [904, 280] width 367 height 15
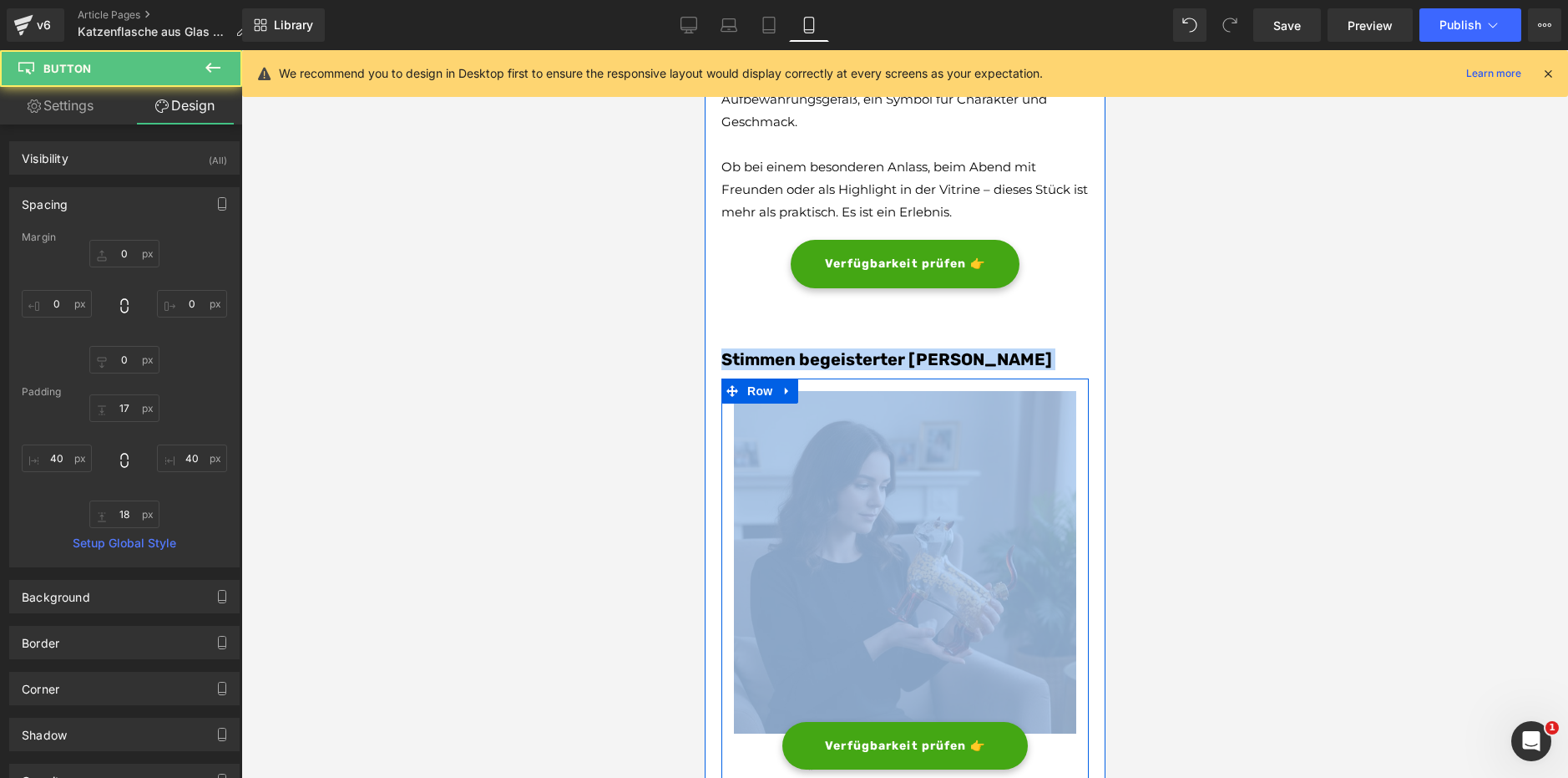
click at [961, 350] on font "Stimmen begeisterter [PERSON_NAME]" at bounding box center [886, 359] width 331 height 20
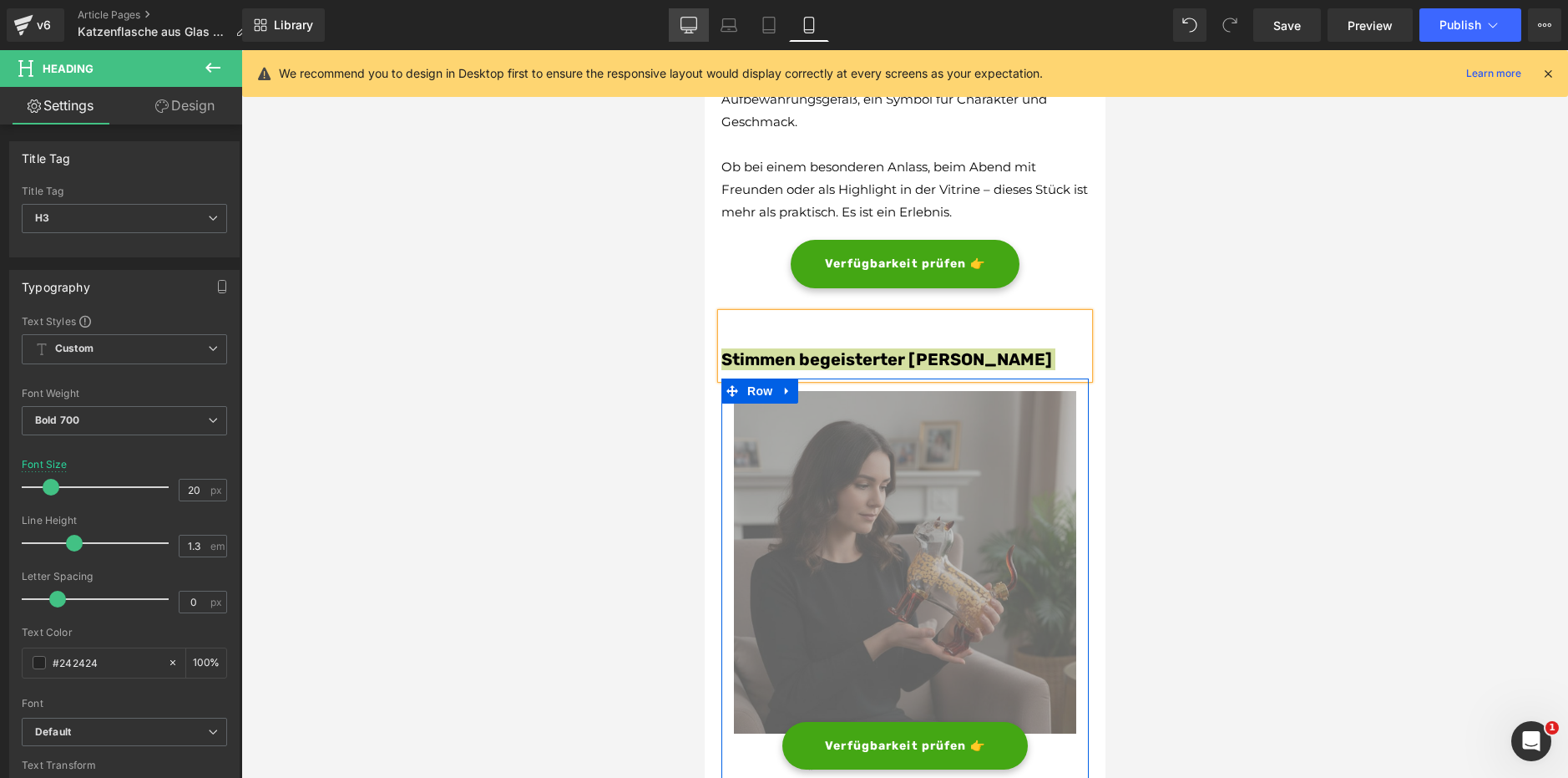
click at [693, 26] on icon at bounding box center [688, 25] width 17 height 17
type input "29"
type input "100"
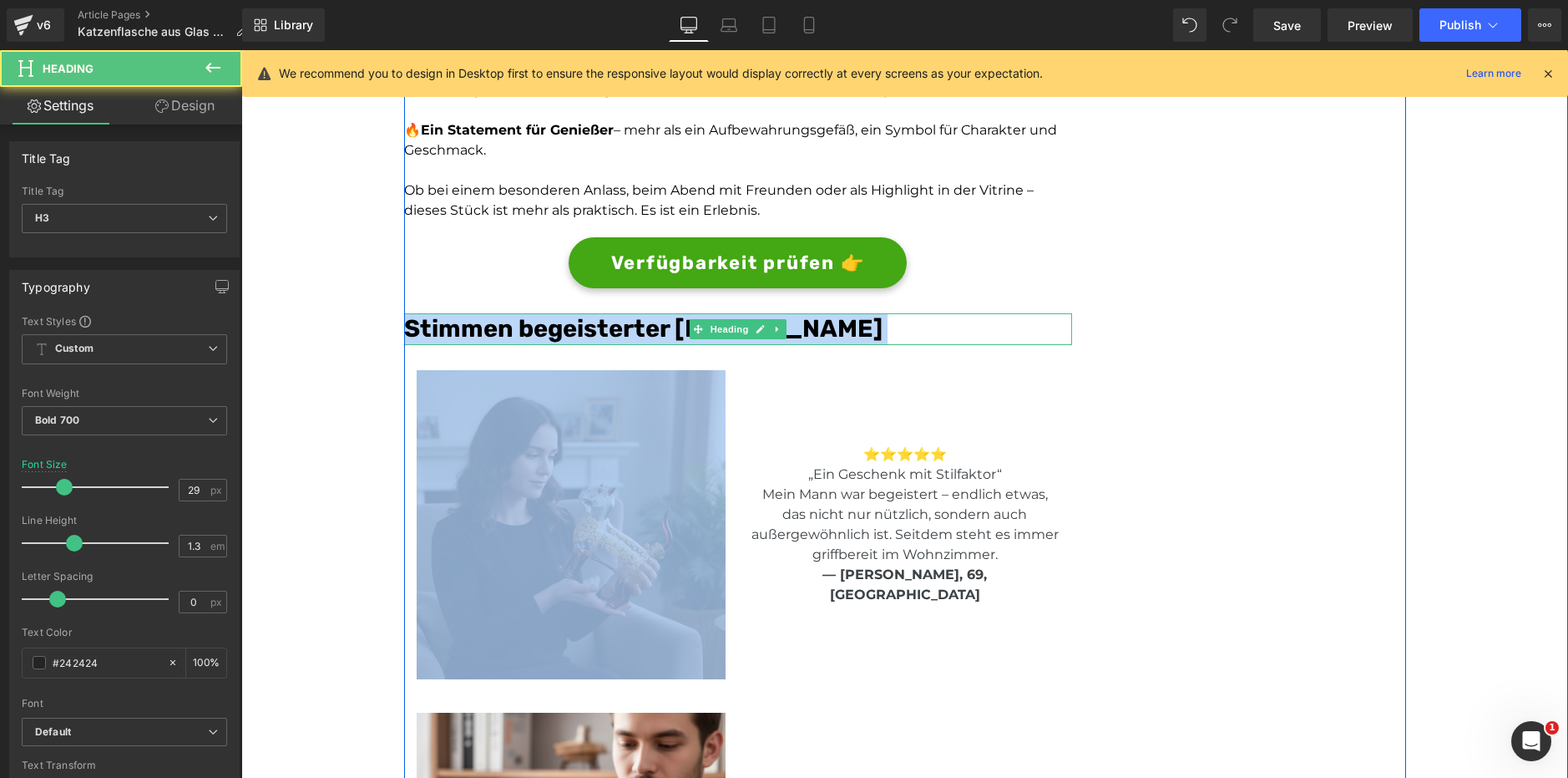
click at [940, 336] on h3 "Stimmen begeisterter [PERSON_NAME]" at bounding box center [738, 328] width 668 height 31
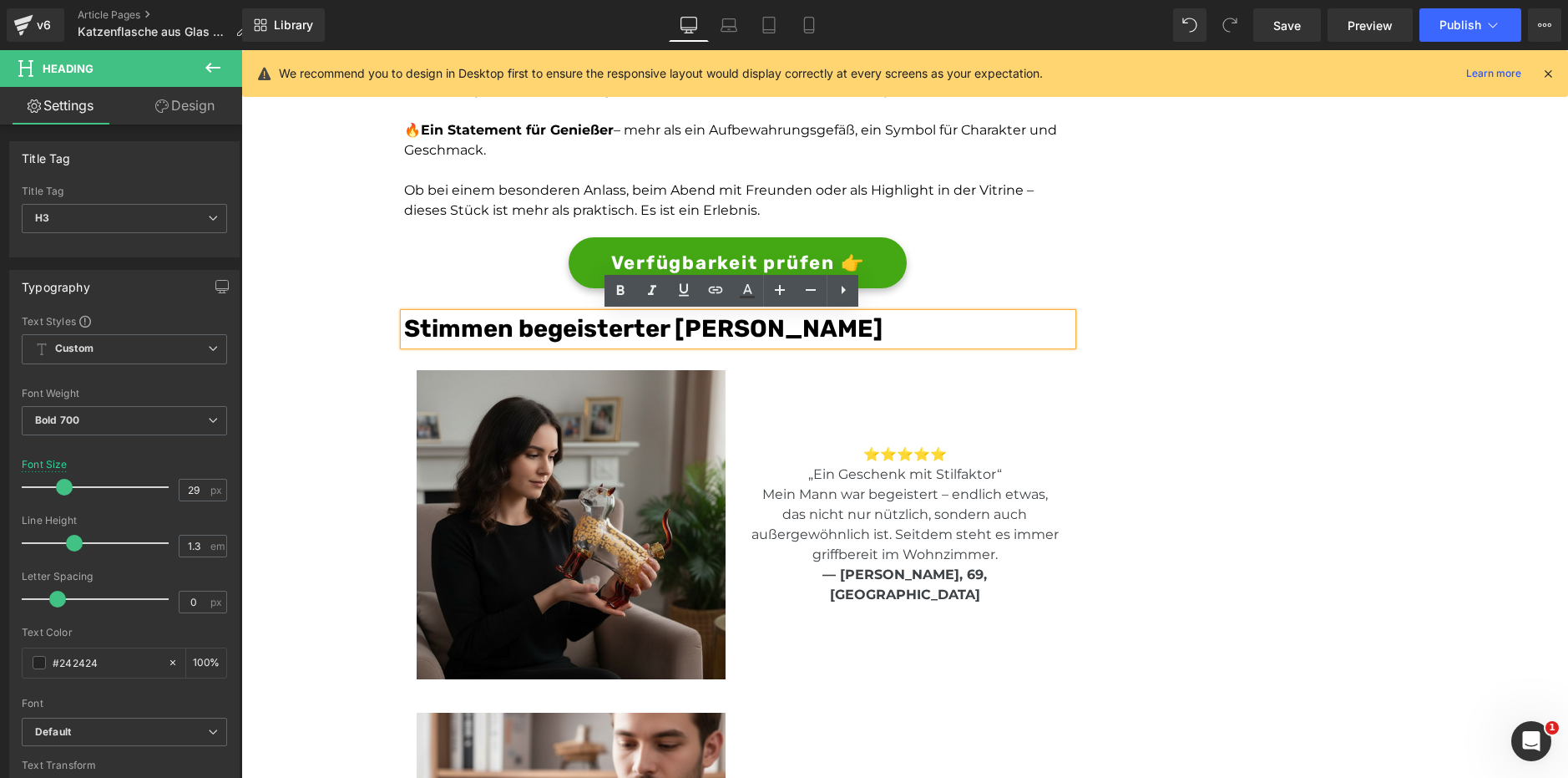
click at [1010, 313] on div "Stimmen begeisterter [PERSON_NAME]" at bounding box center [738, 328] width 668 height 31
click at [1013, 273] on div "Verfügbarkeit prüfen 👉" at bounding box center [738, 262] width 668 height 51
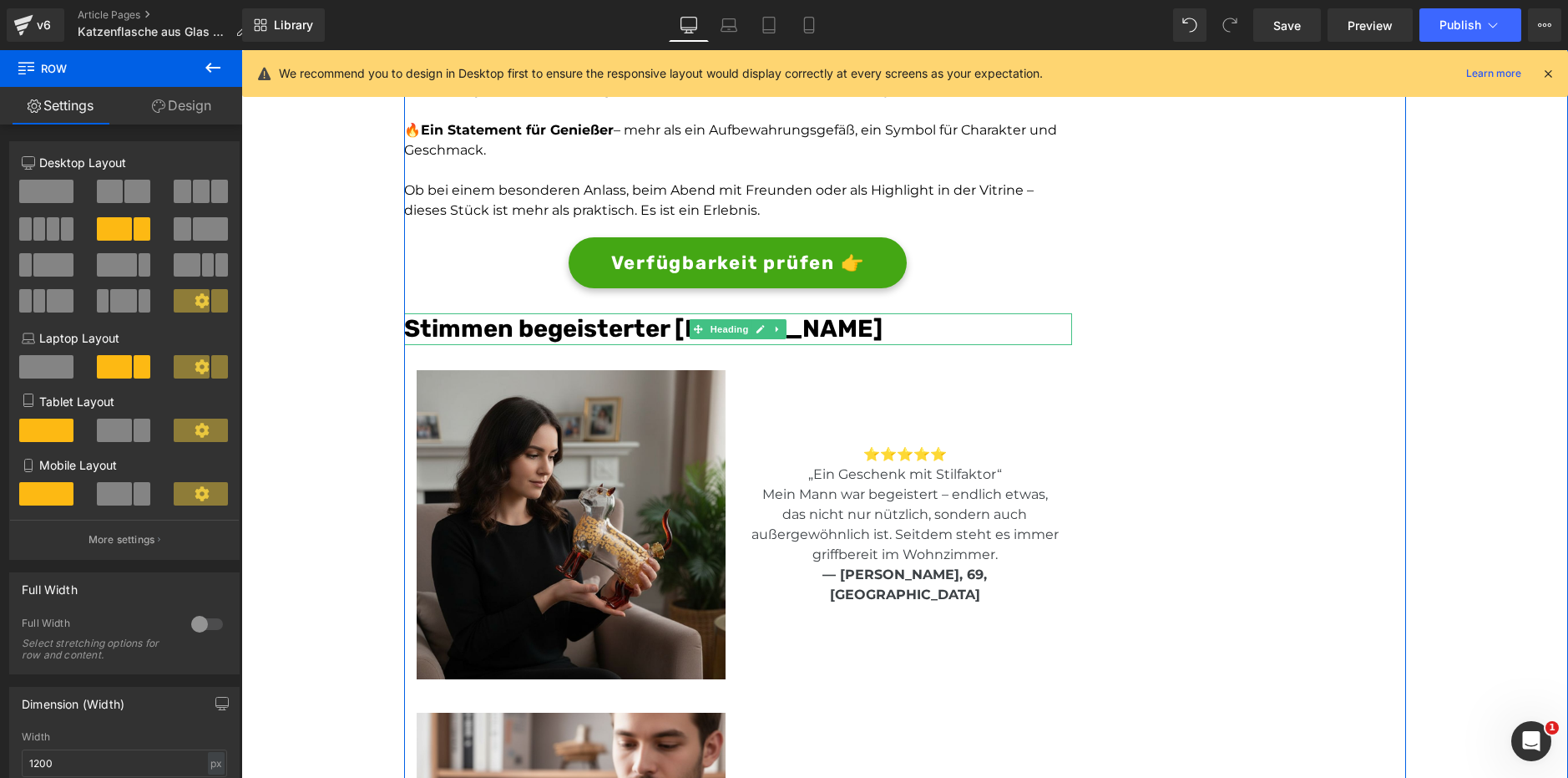
click at [424, 318] on font "Stimmen begeisterter [PERSON_NAME]" at bounding box center [643, 328] width 478 height 29
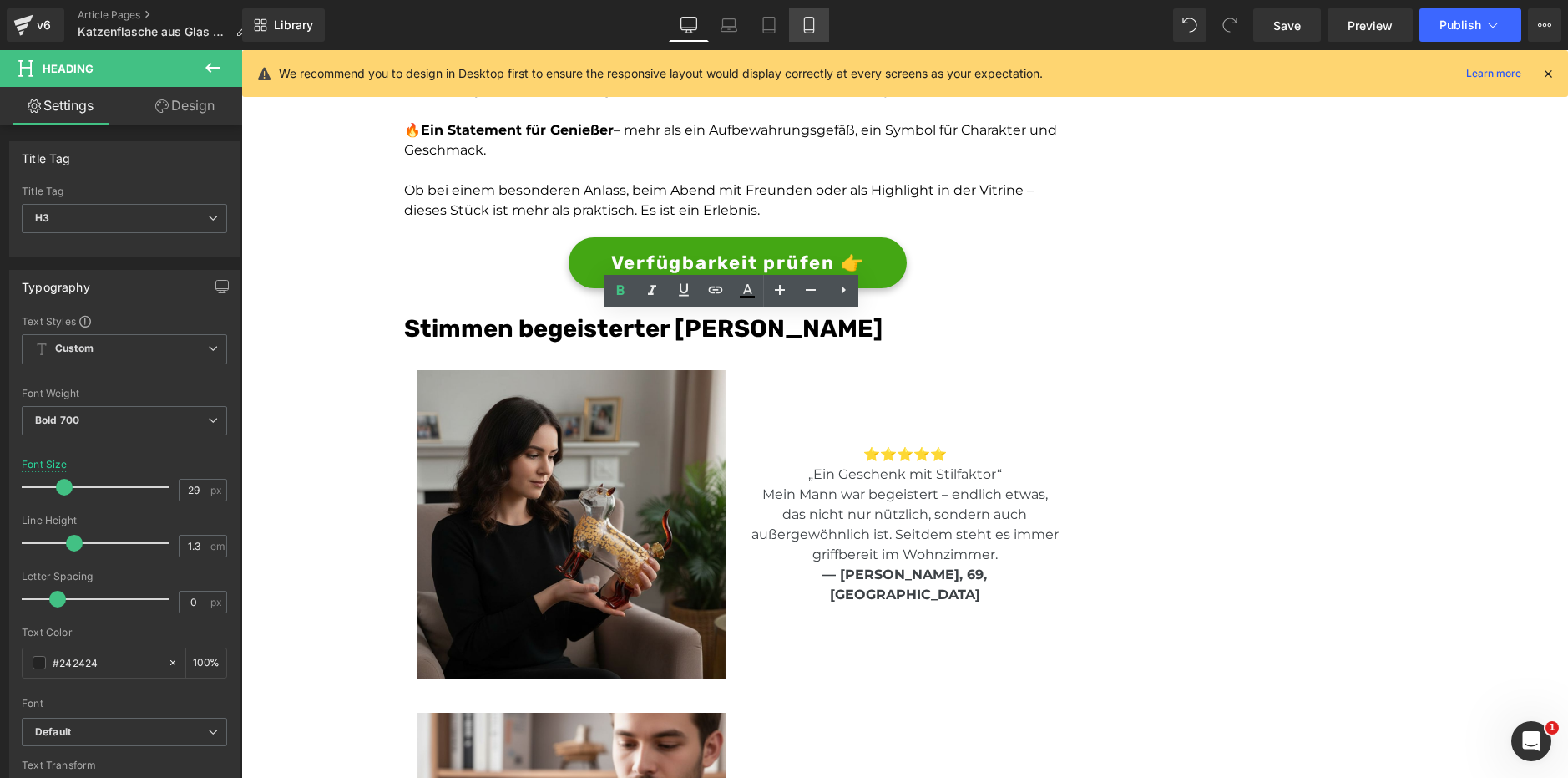
click at [813, 18] on icon at bounding box center [809, 26] width 9 height 16
type input "20"
type input "100"
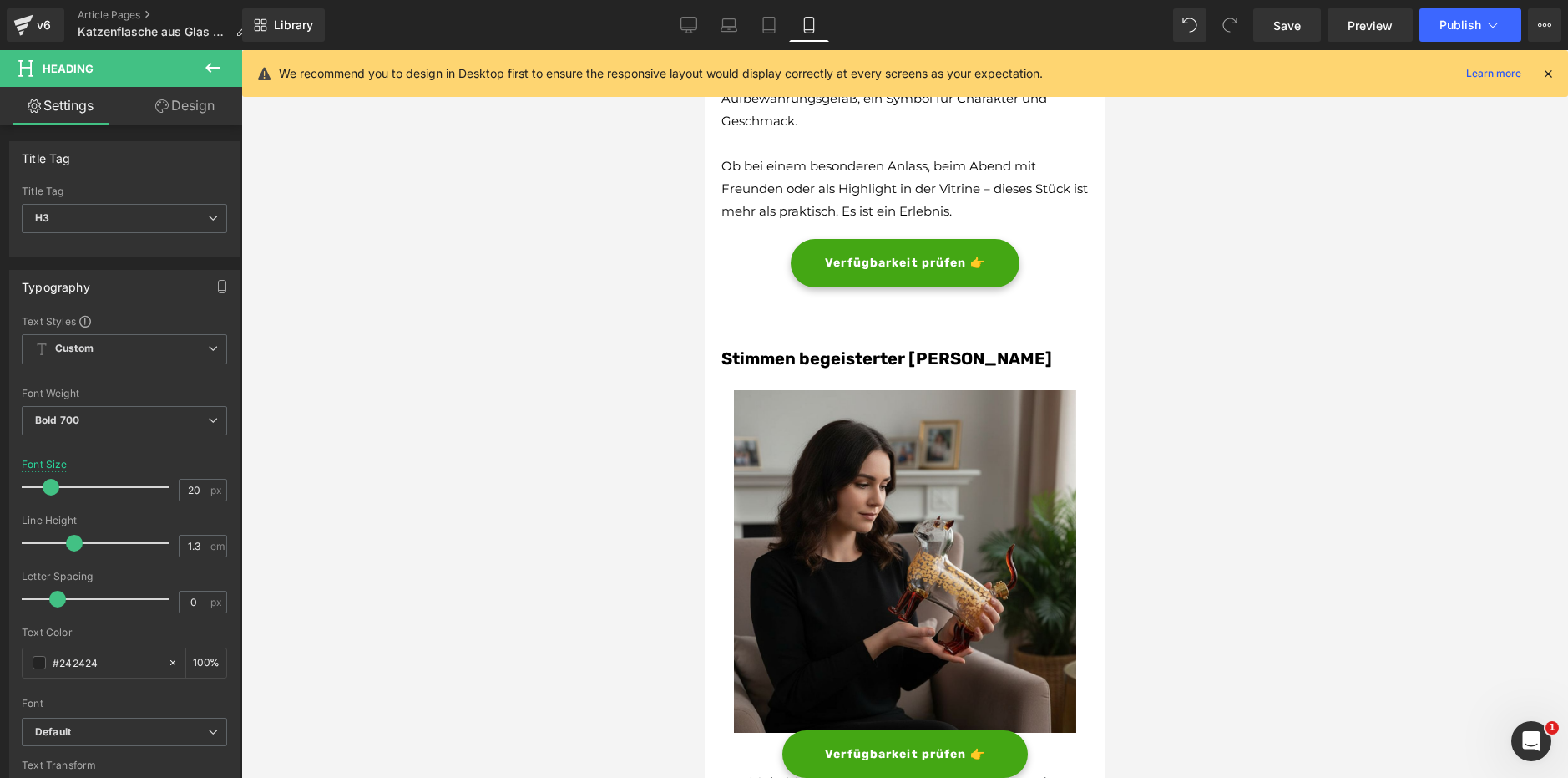
scroll to position [2784, 0]
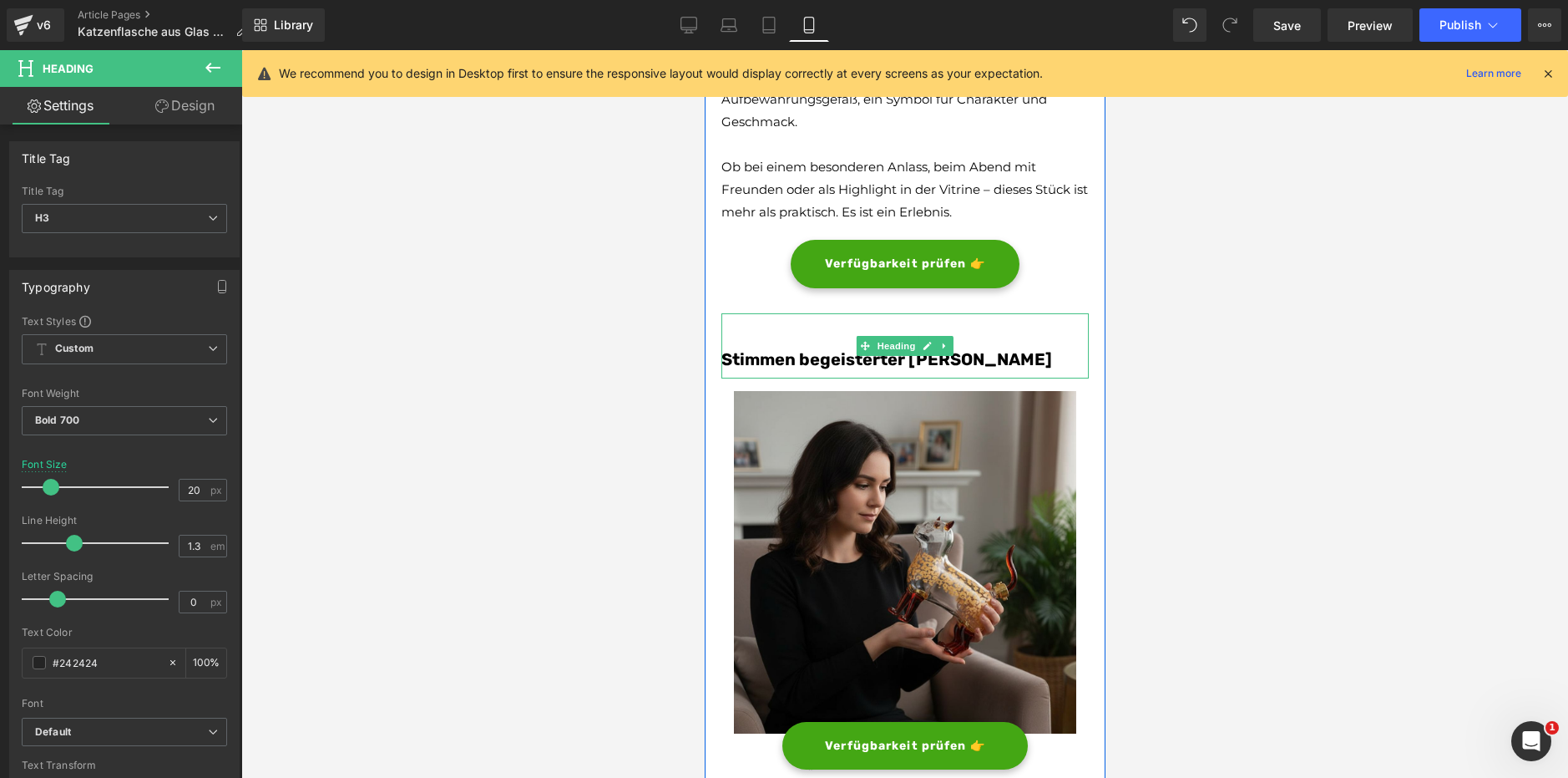
click at [797, 361] on font "Stimmen begeisterter [PERSON_NAME]" at bounding box center [886, 359] width 331 height 20
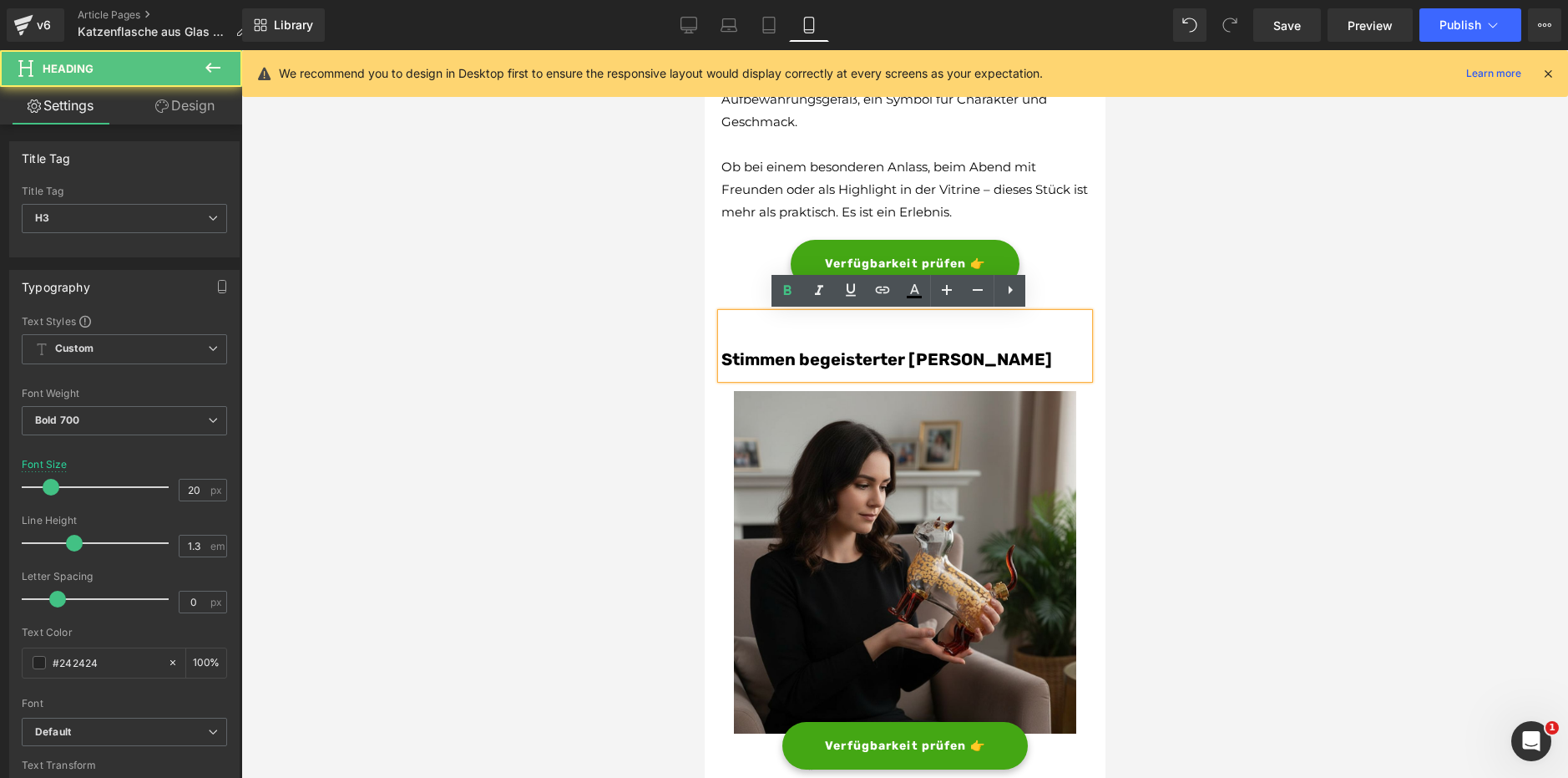
click at [724, 325] on div "Stimmen begeisterter [PERSON_NAME]" at bounding box center [904, 345] width 367 height 65
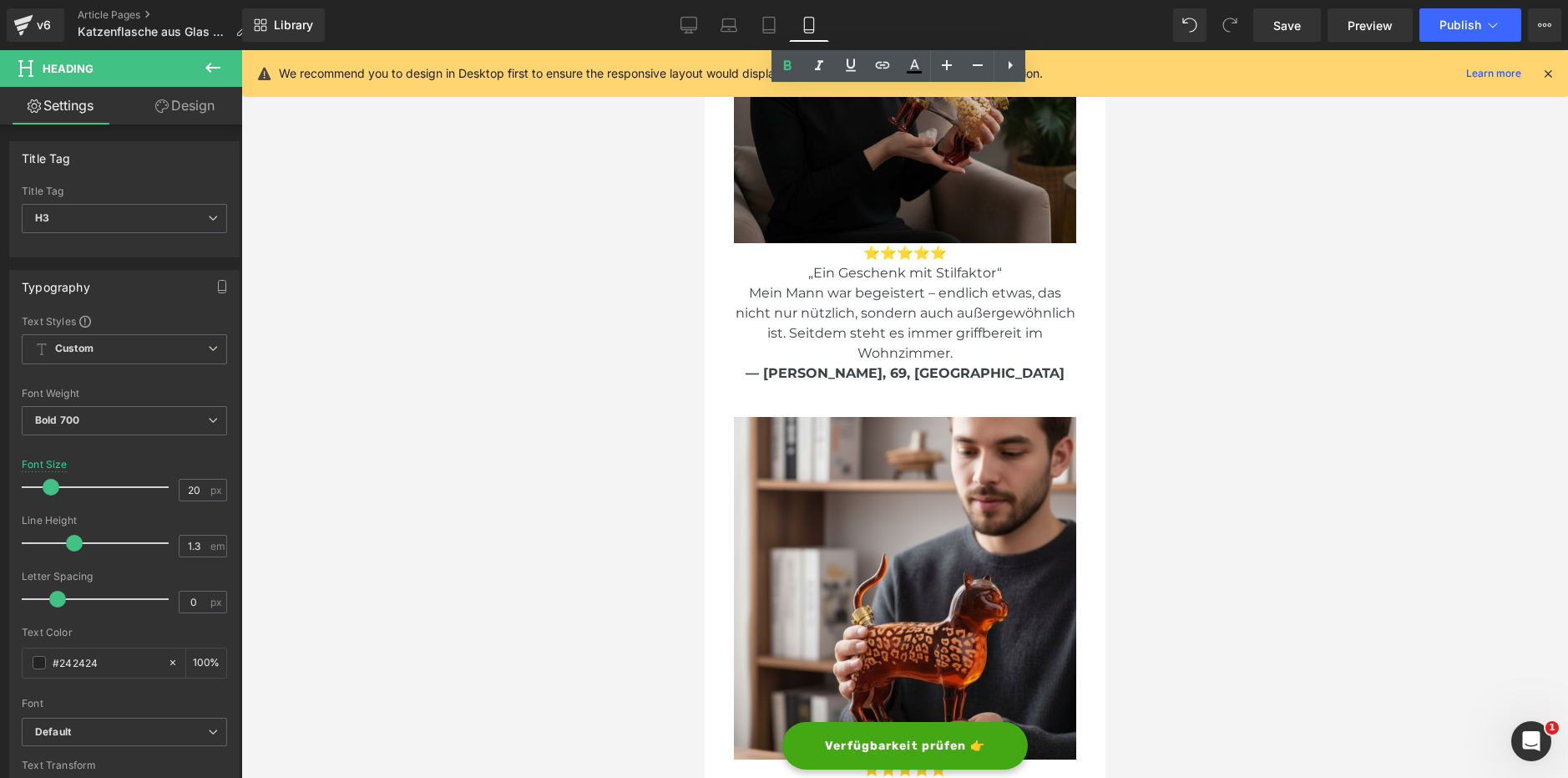
scroll to position [3276, 0]
click at [904, 291] on span "Mein Mann war begeistert – endlich etwas, das nicht nur nützlich, sondern auch …" at bounding box center [905, 322] width 340 height 76
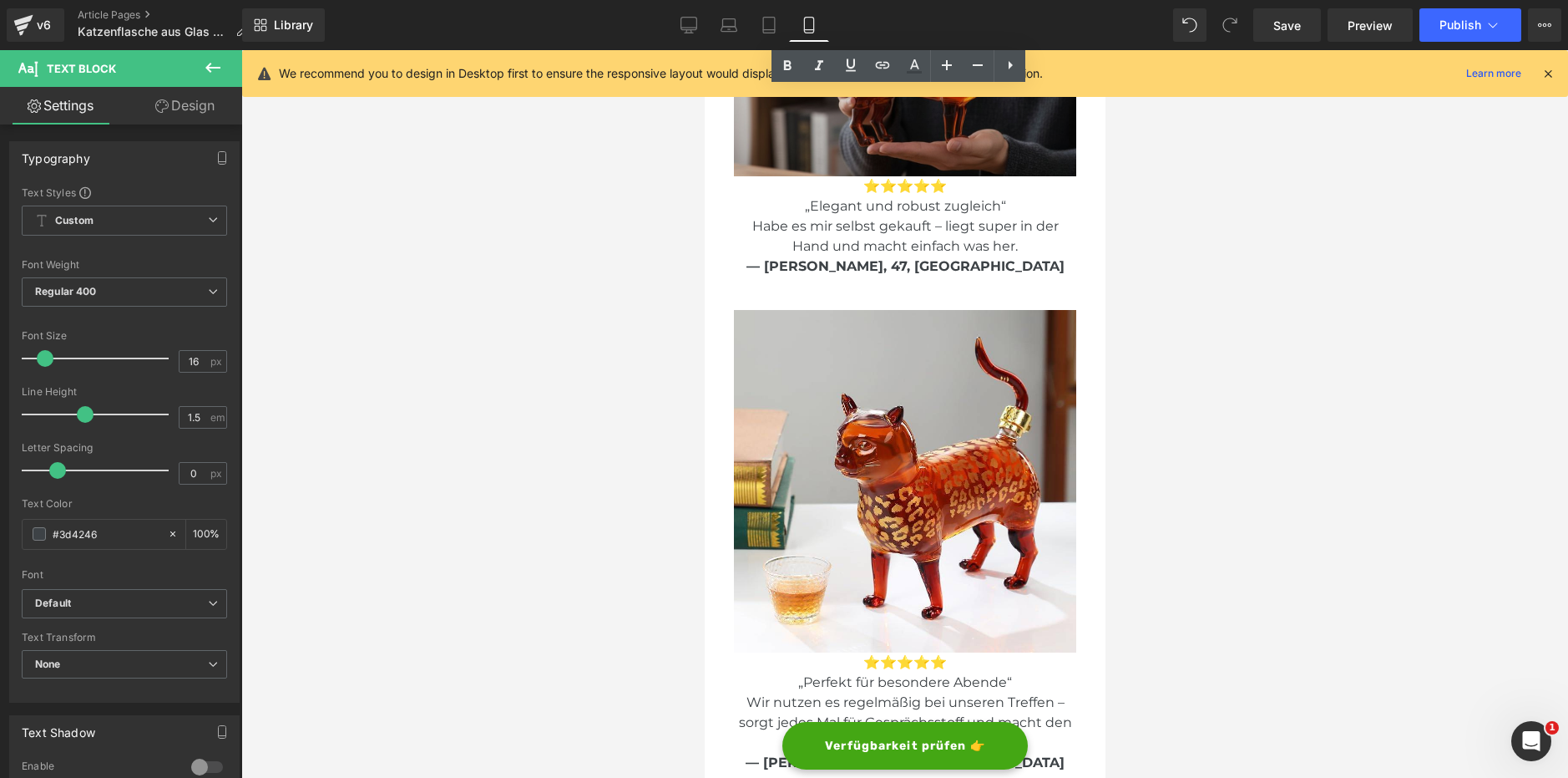
click at [886, 536] on img at bounding box center [904, 481] width 342 height 342
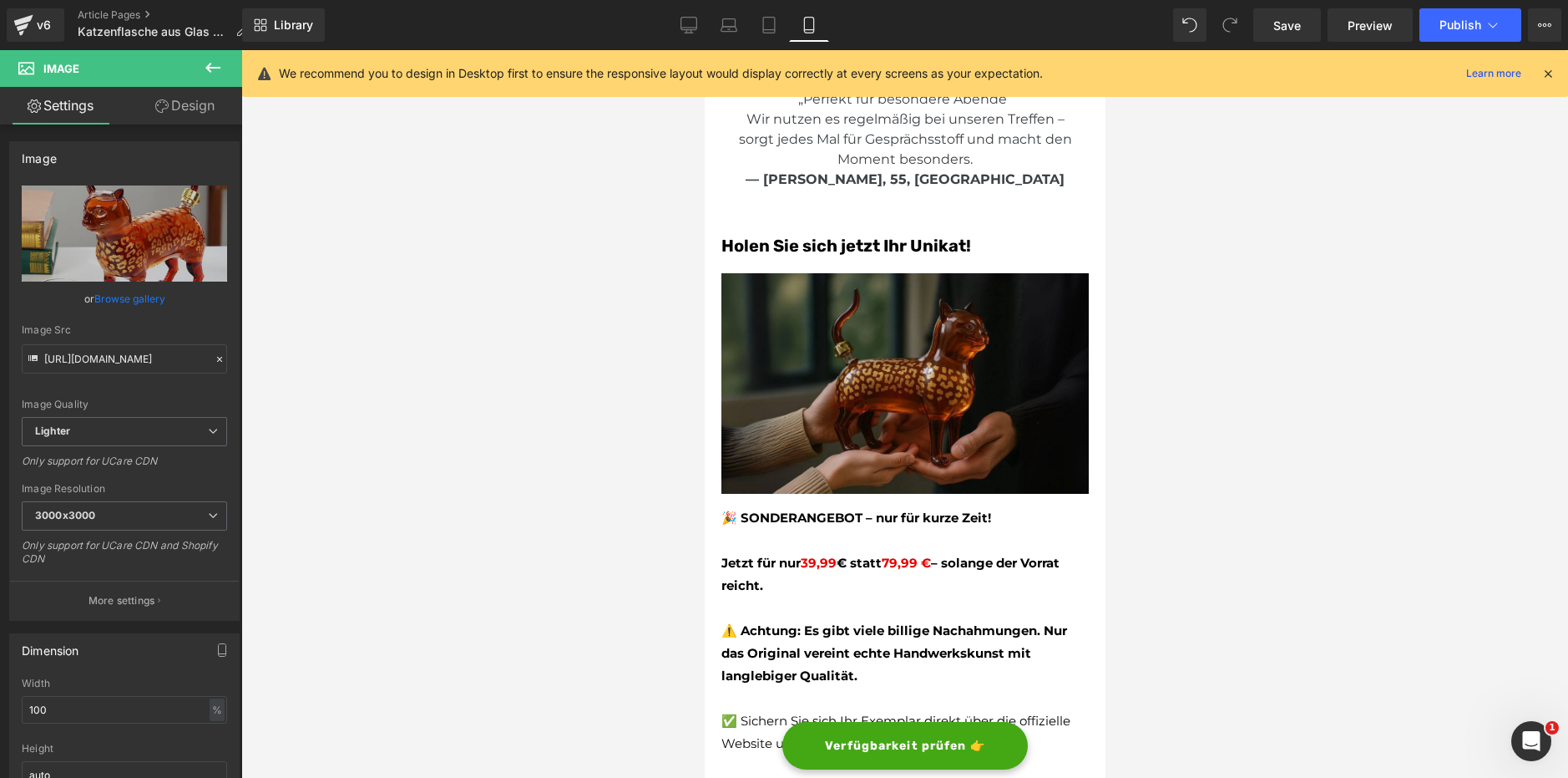
scroll to position [4442, 0]
click at [868, 242] on div "Holen Sie sich jetzt Ihr Unikat! Heading" at bounding box center [904, 249] width 367 height 30
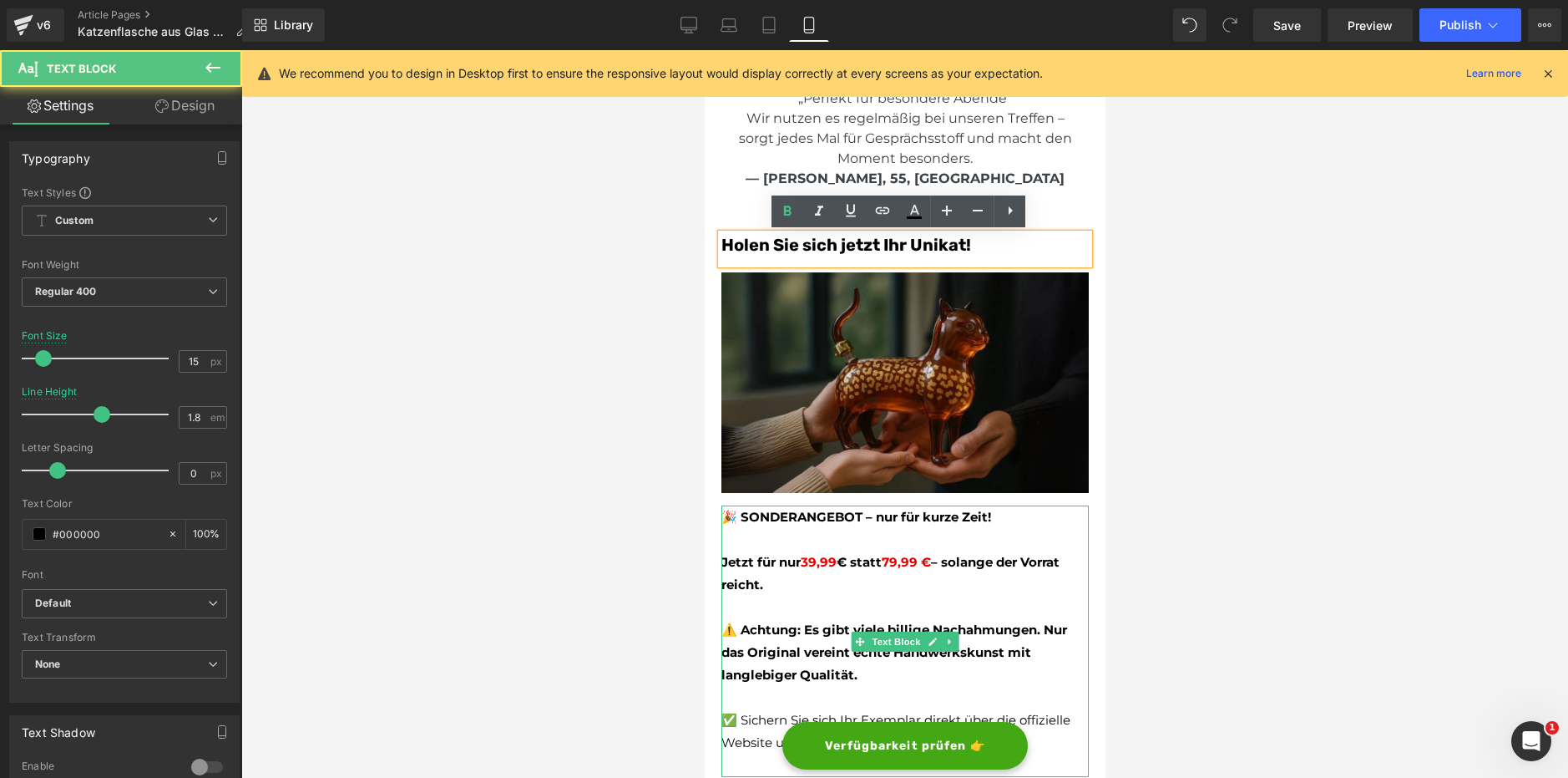
click at [893, 512] on strong "🎉 SONDERANGEBOT – nur für kurze Zeit!" at bounding box center [856, 517] width 270 height 16
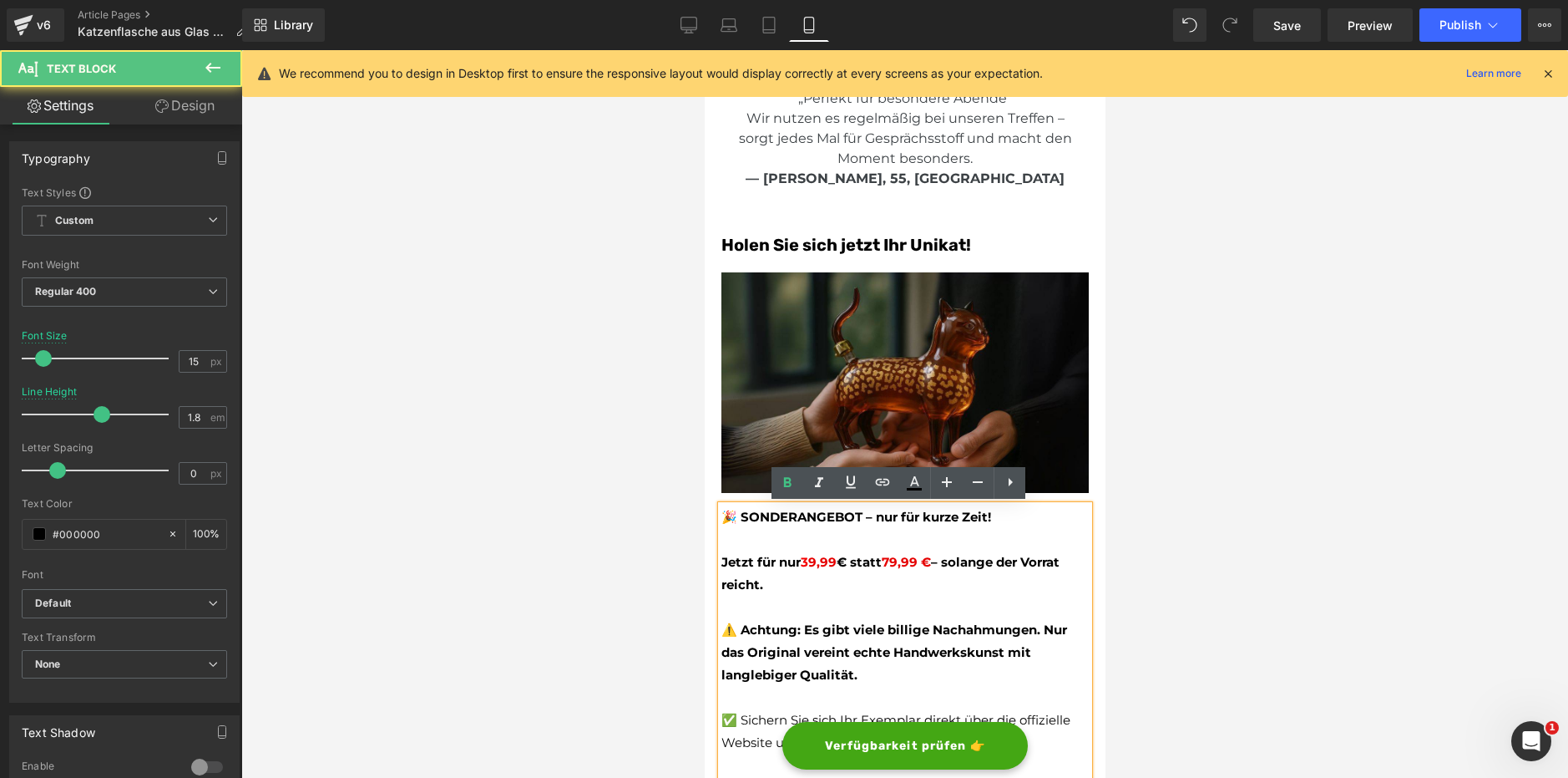
click at [818, 541] on p at bounding box center [904, 538] width 367 height 22
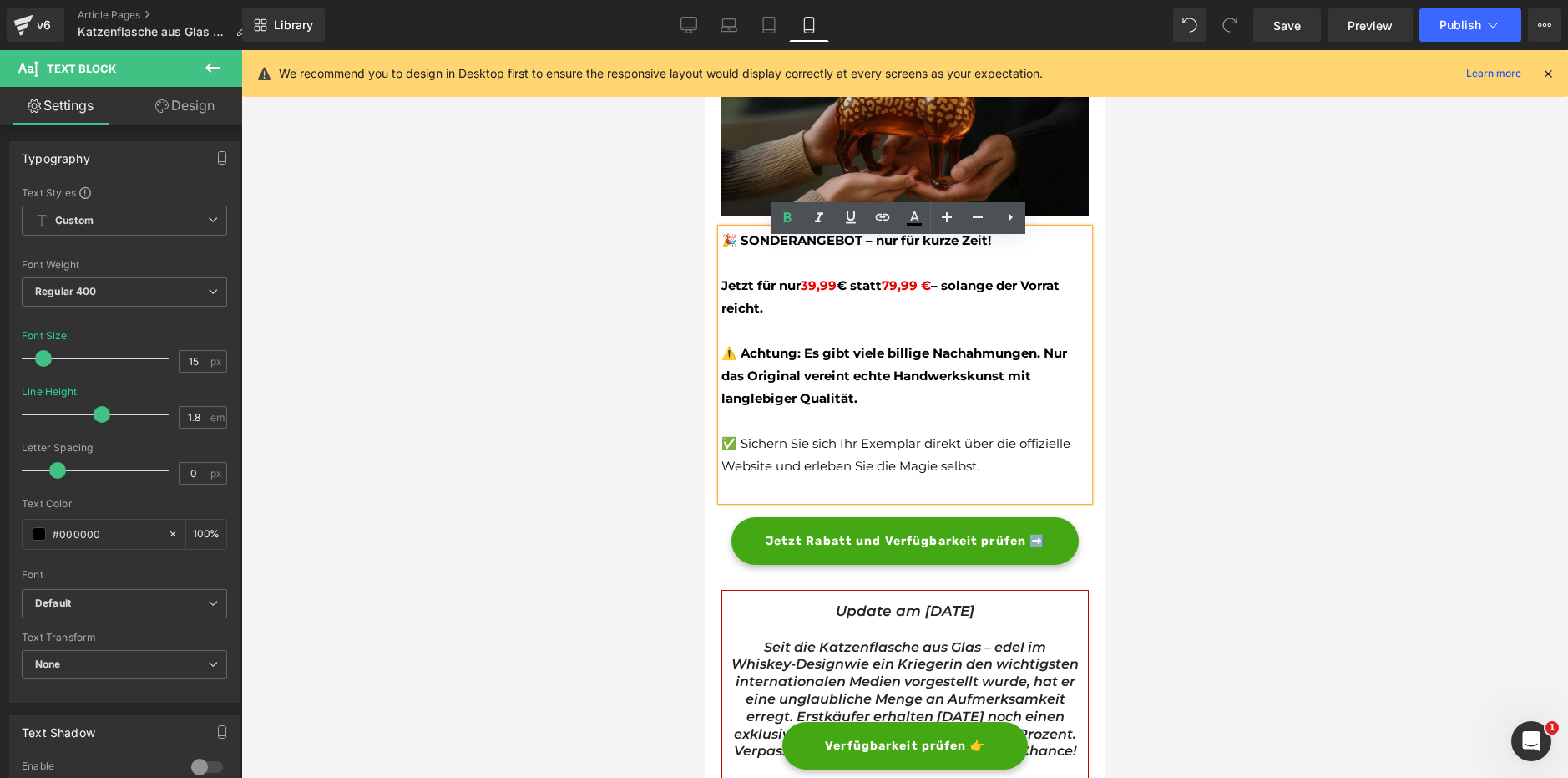
scroll to position [4743, 0]
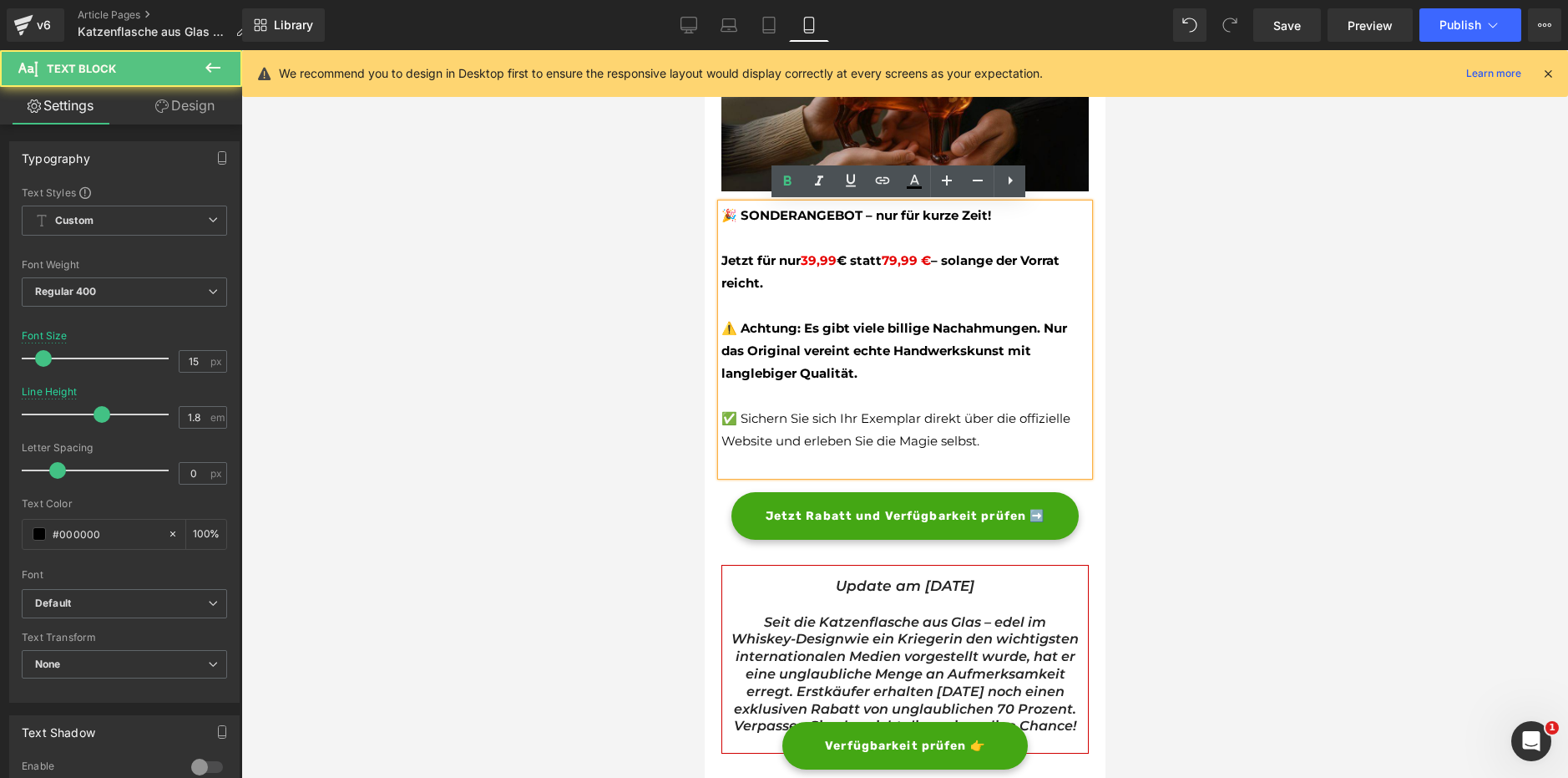
click at [795, 435] on p "✅ Sichern Sie sich Ihr Exemplar direkt über die offizielle Website und erleben …" at bounding box center [904, 429] width 367 height 45
click at [789, 463] on div "🎉 SONDERANGEBOT – nur für kurze Zeit! Jetzt für nur 3 9,99 € statt 79,99 € – so…" at bounding box center [904, 340] width 367 height 272
click at [998, 443] on p "✅ Sichern Sie sich Ihr Exemplar direkt über die offizielle Website und erleben …" at bounding box center [904, 429] width 367 height 45
click at [988, 476] on div "🎉 SONDERANGEBOT – nur für kurze Zeit! Jetzt für nur 3 9,99 € statt 79,99 € – so…" at bounding box center [904, 340] width 367 height 272
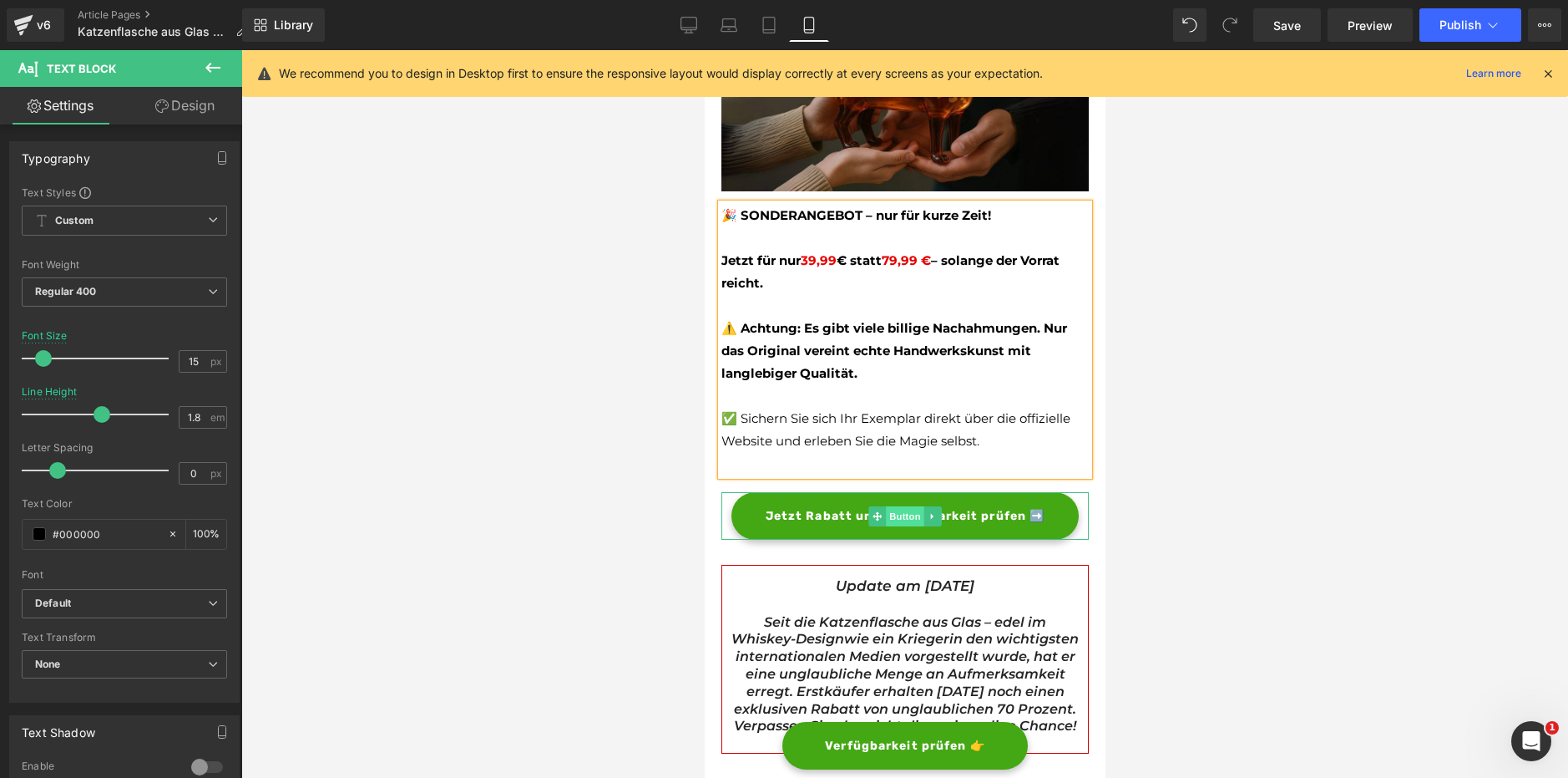
click at [898, 512] on span "Button" at bounding box center [904, 516] width 38 height 20
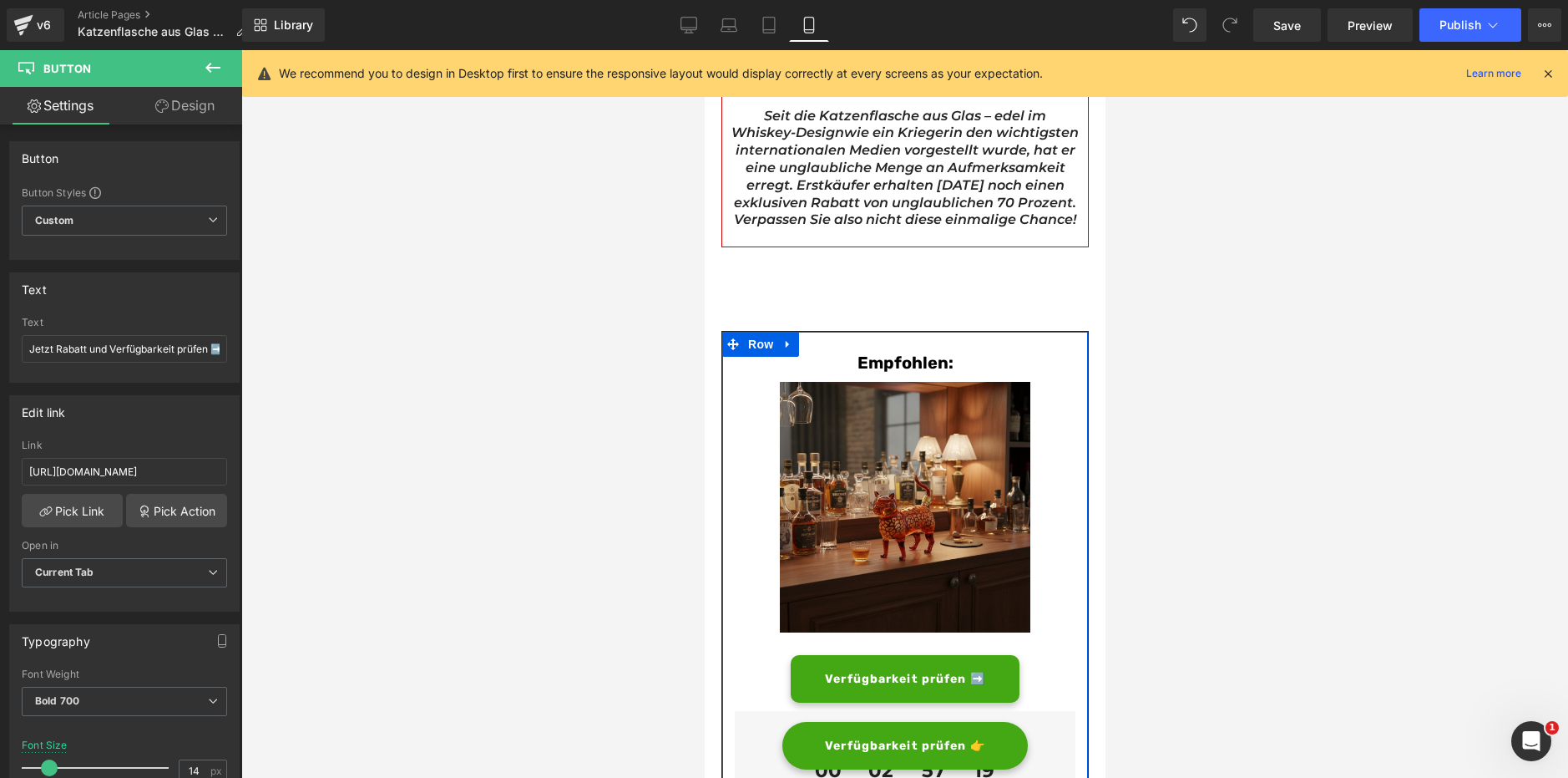
scroll to position [5247, 0]
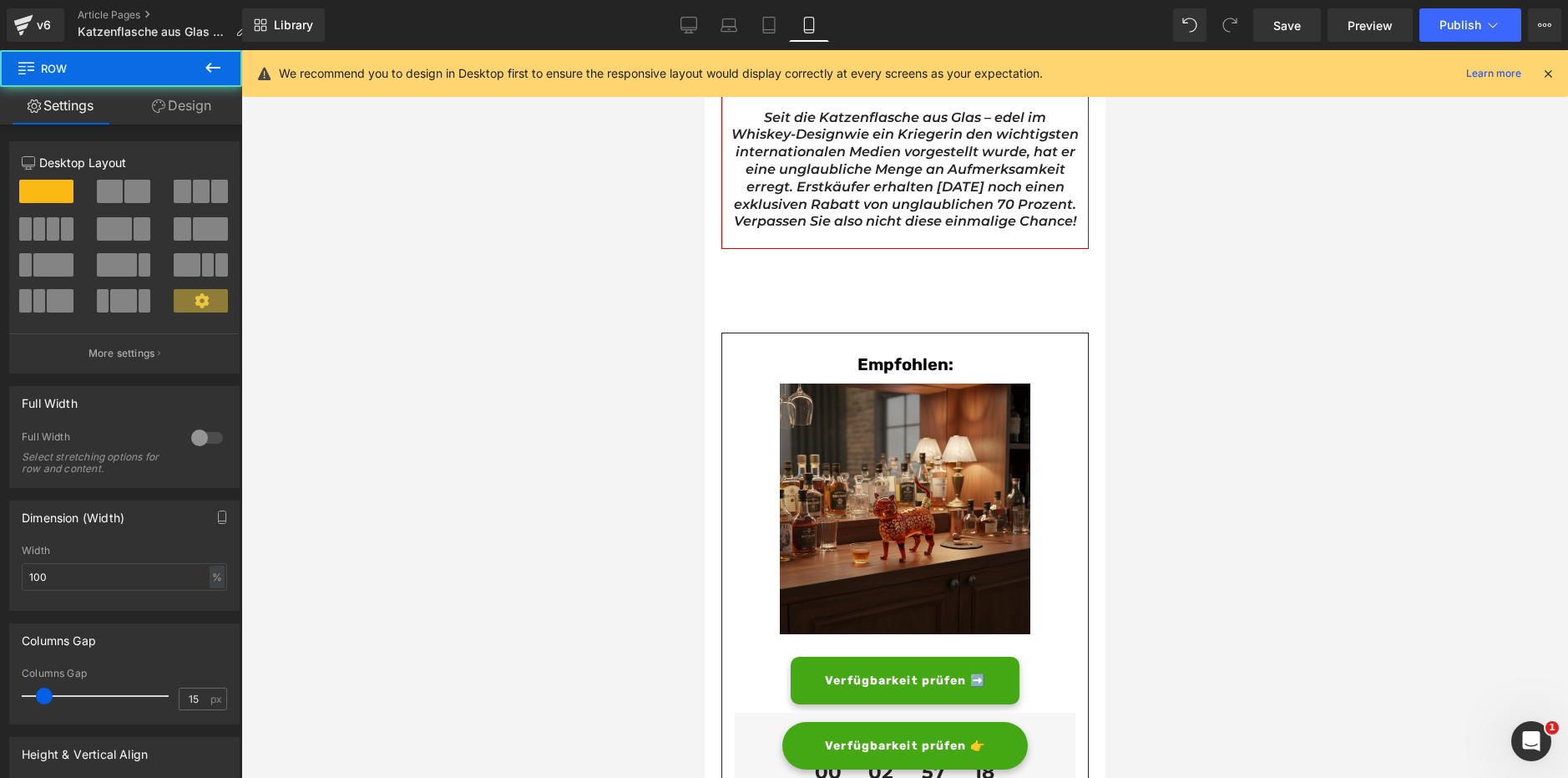
click at [918, 361] on div "Empfohlen: Heading Row Image Verfügbarkeit prüfen ➡️ Button Beeilen Sie sich! D…" at bounding box center [904, 721] width 367 height 777
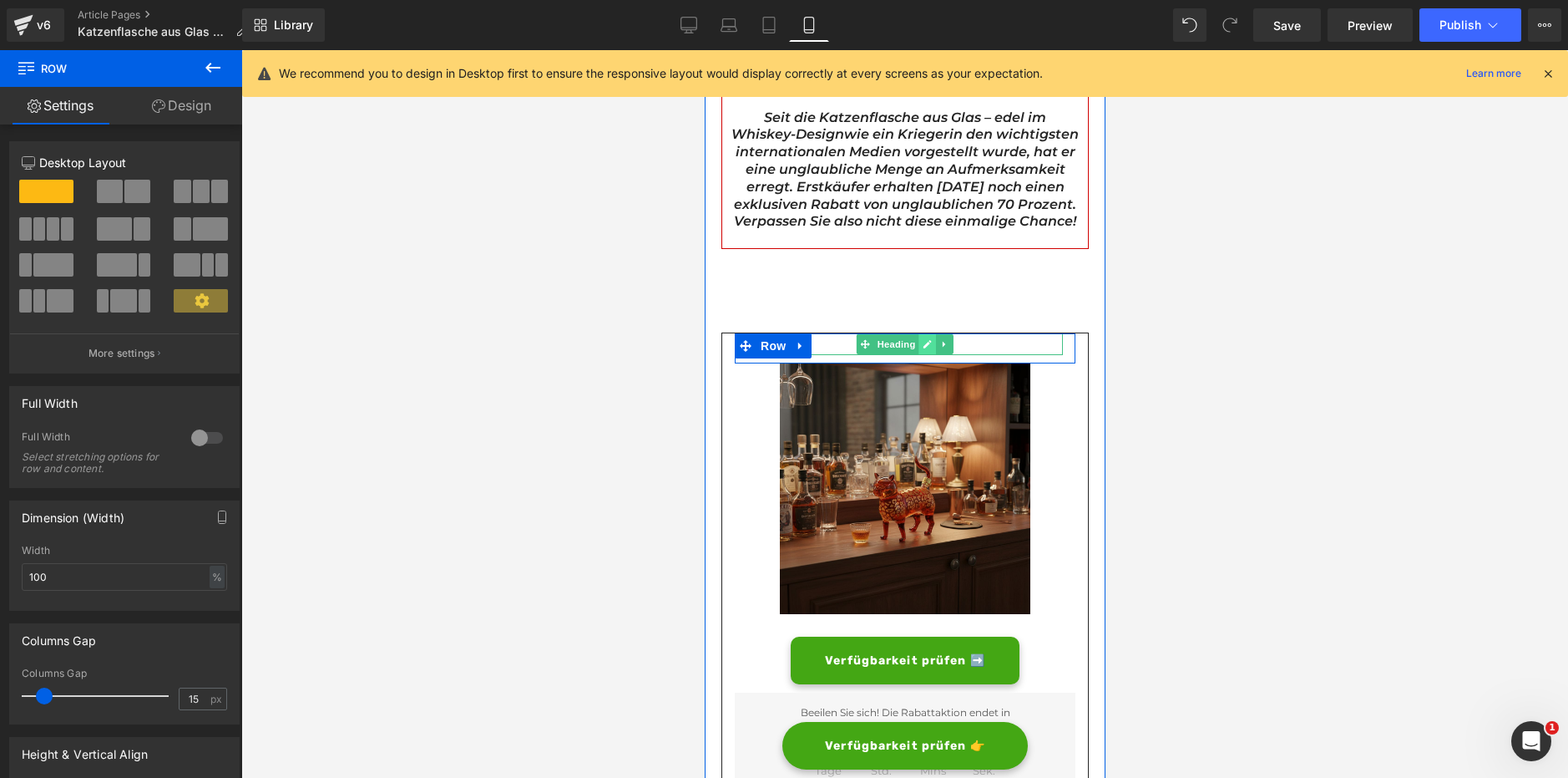
click at [921, 361] on div "Empfohlen: Heading Row Image Verfügbarkeit prüfen ➡️ Button Beeilen Sie sich! D…" at bounding box center [904, 711] width 367 height 757
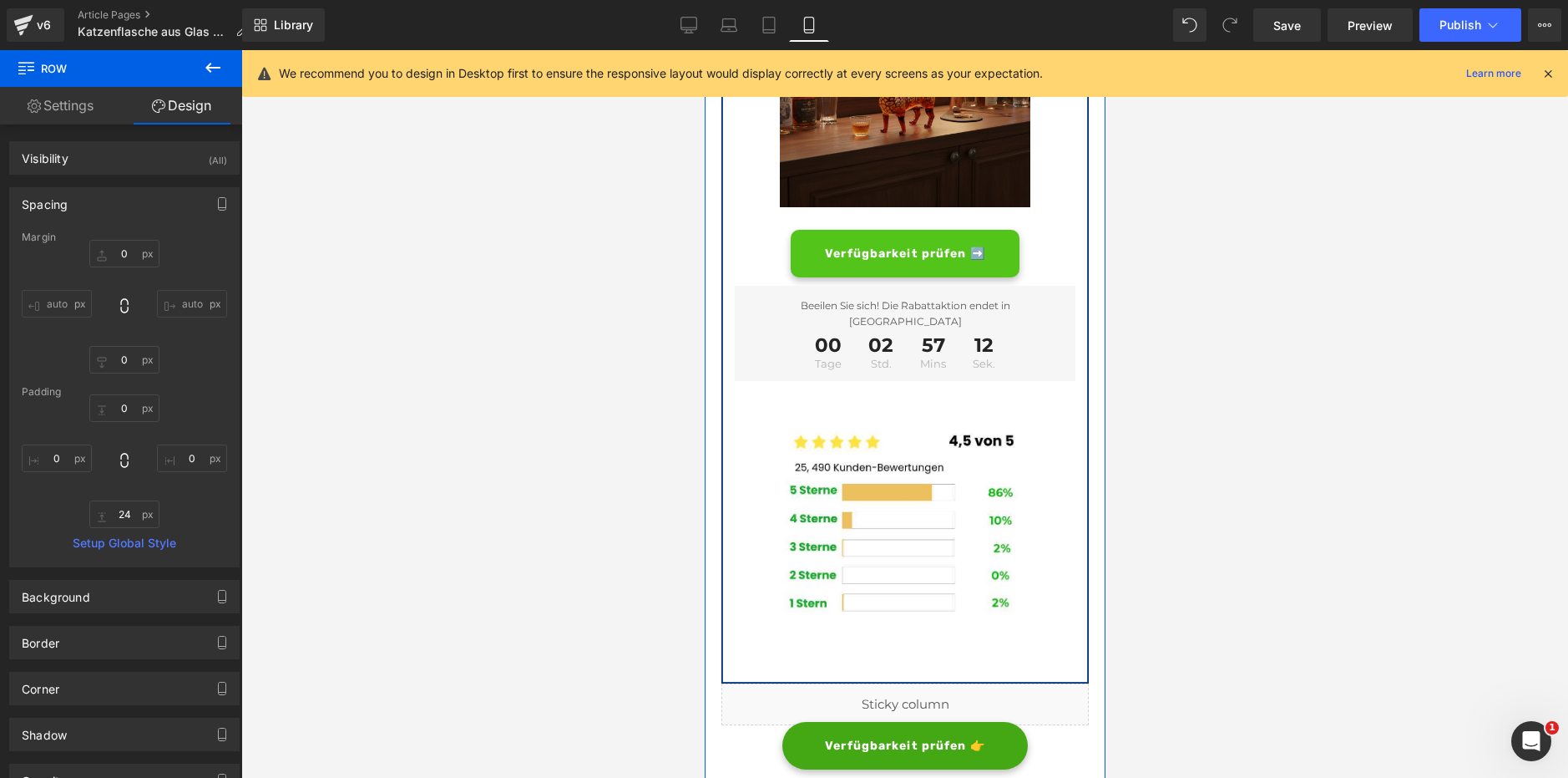
scroll to position [5656, 0]
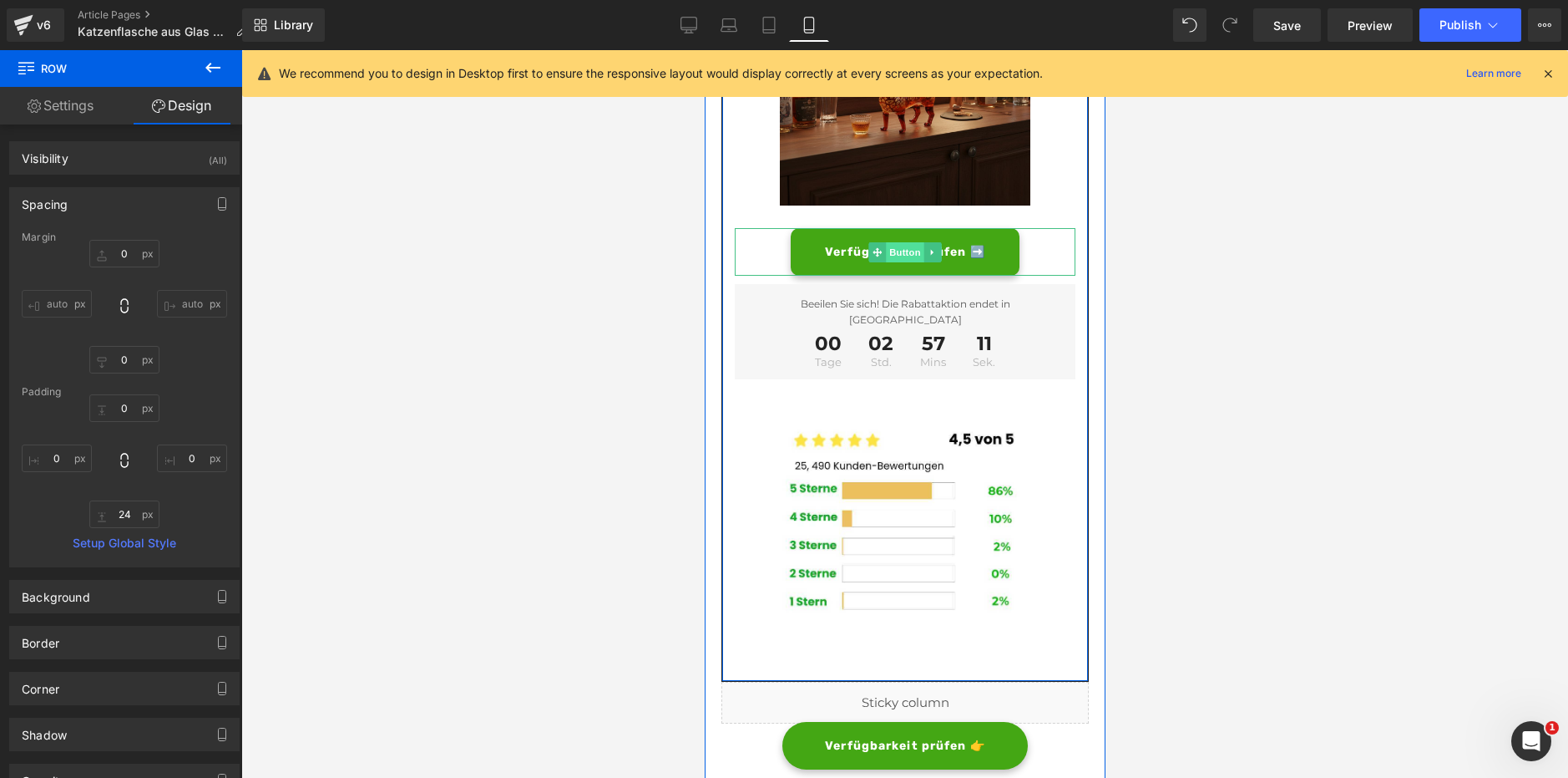
click at [885, 262] on span "Button" at bounding box center [904, 252] width 38 height 20
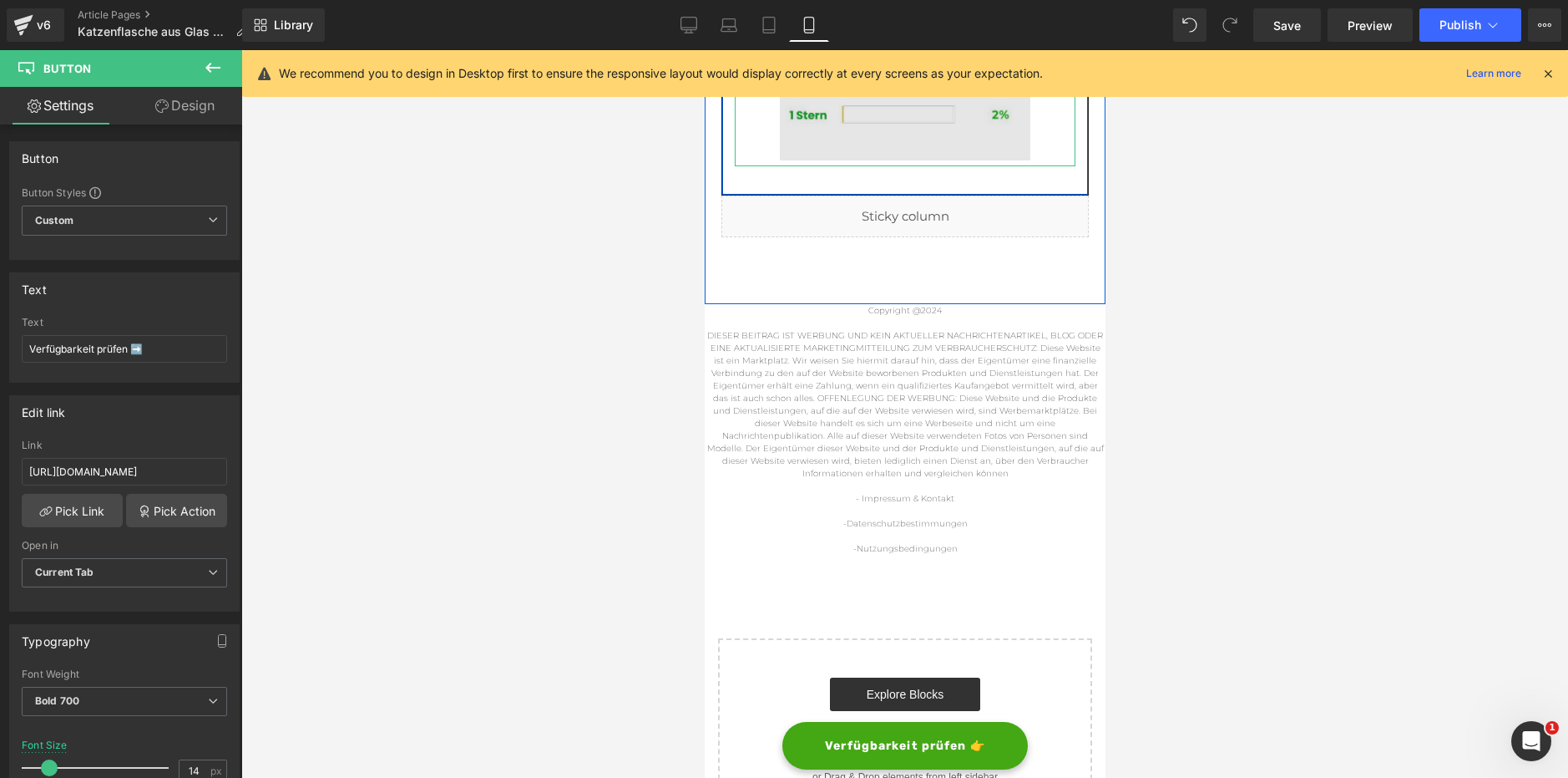
scroll to position [6163, 0]
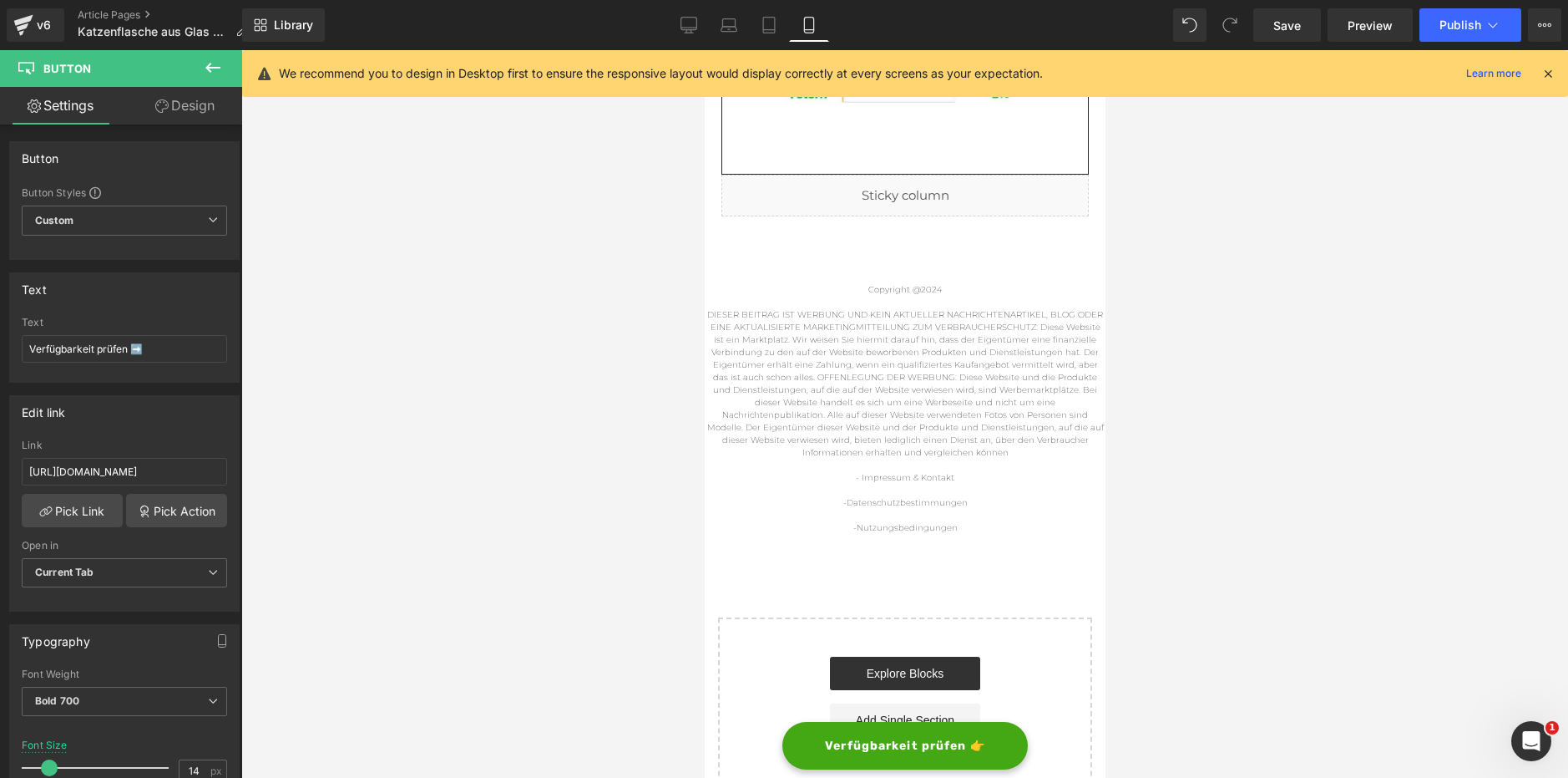
click at [914, 351] on p "DIESER BEITRAG IST WERBUNG UND KEIN AKTUELLER NACHRICHTENARTIKEL, BLOG ODER EIN…" at bounding box center [904, 384] width 400 height 150
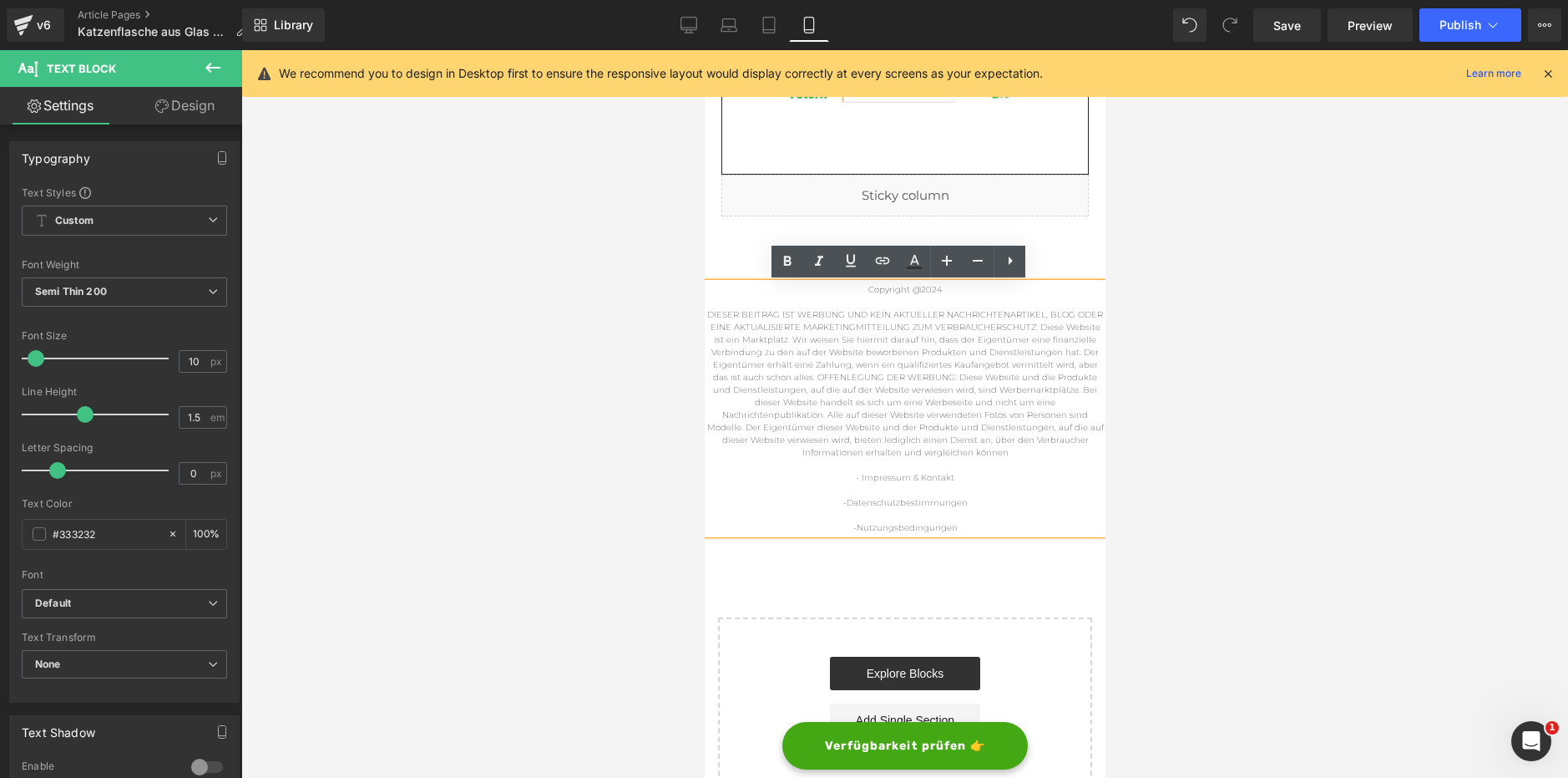
click at [1175, 512] on div at bounding box center [905, 414] width 1327 height 728
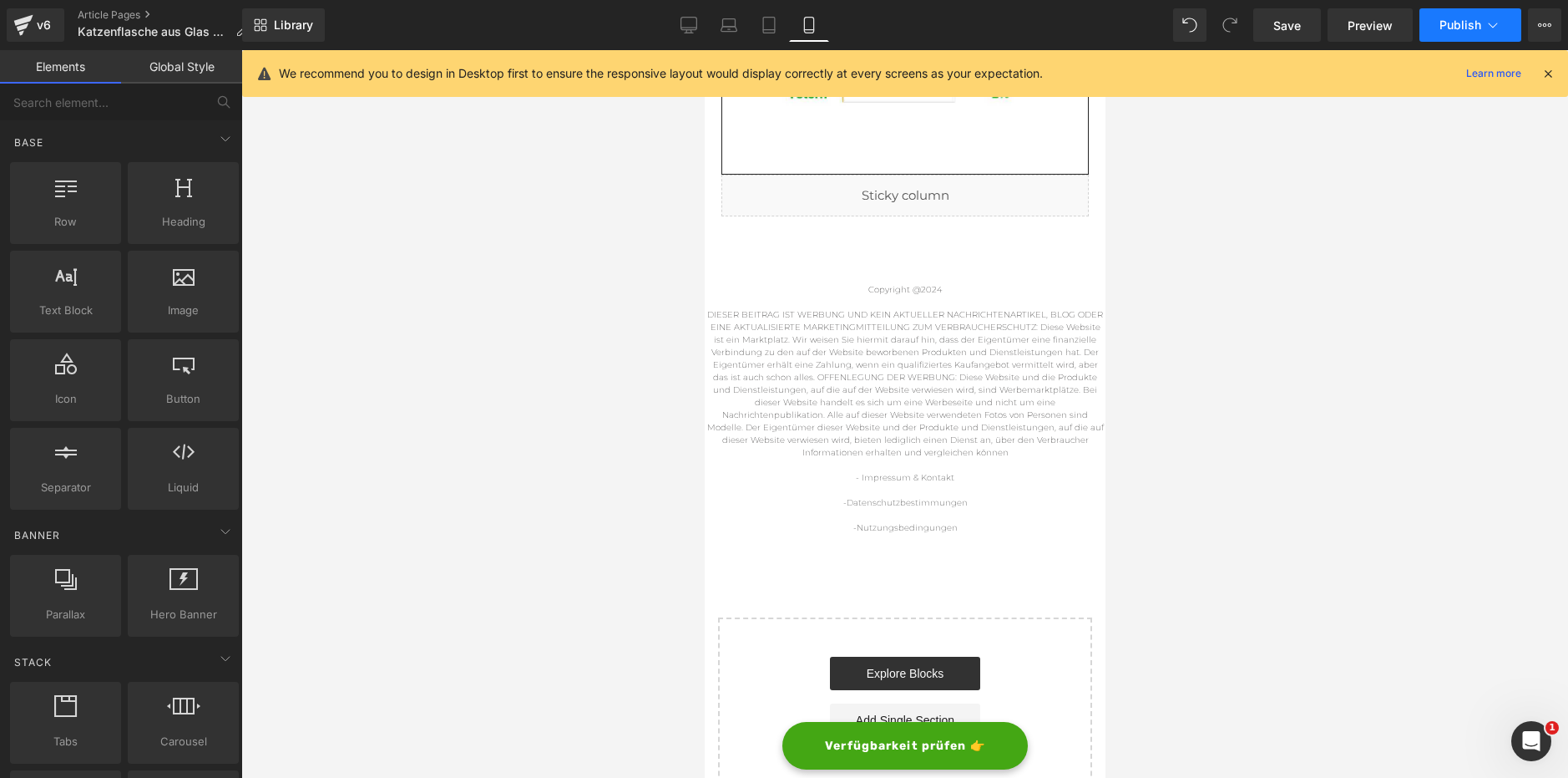
click at [1463, 30] on span "Publish" at bounding box center [1460, 25] width 42 height 13
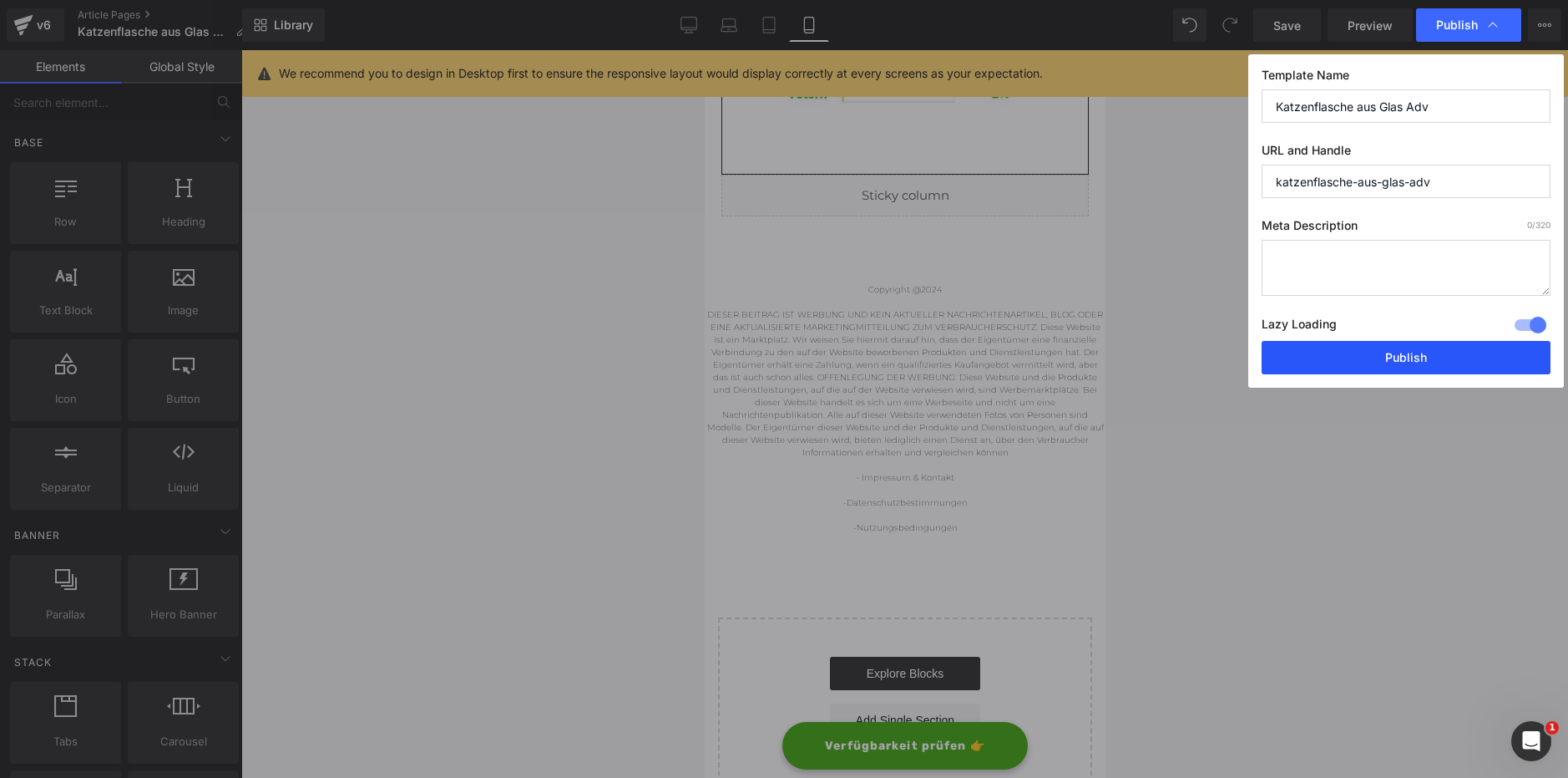
click at [1350, 359] on button "Publish" at bounding box center [1405, 357] width 289 height 33
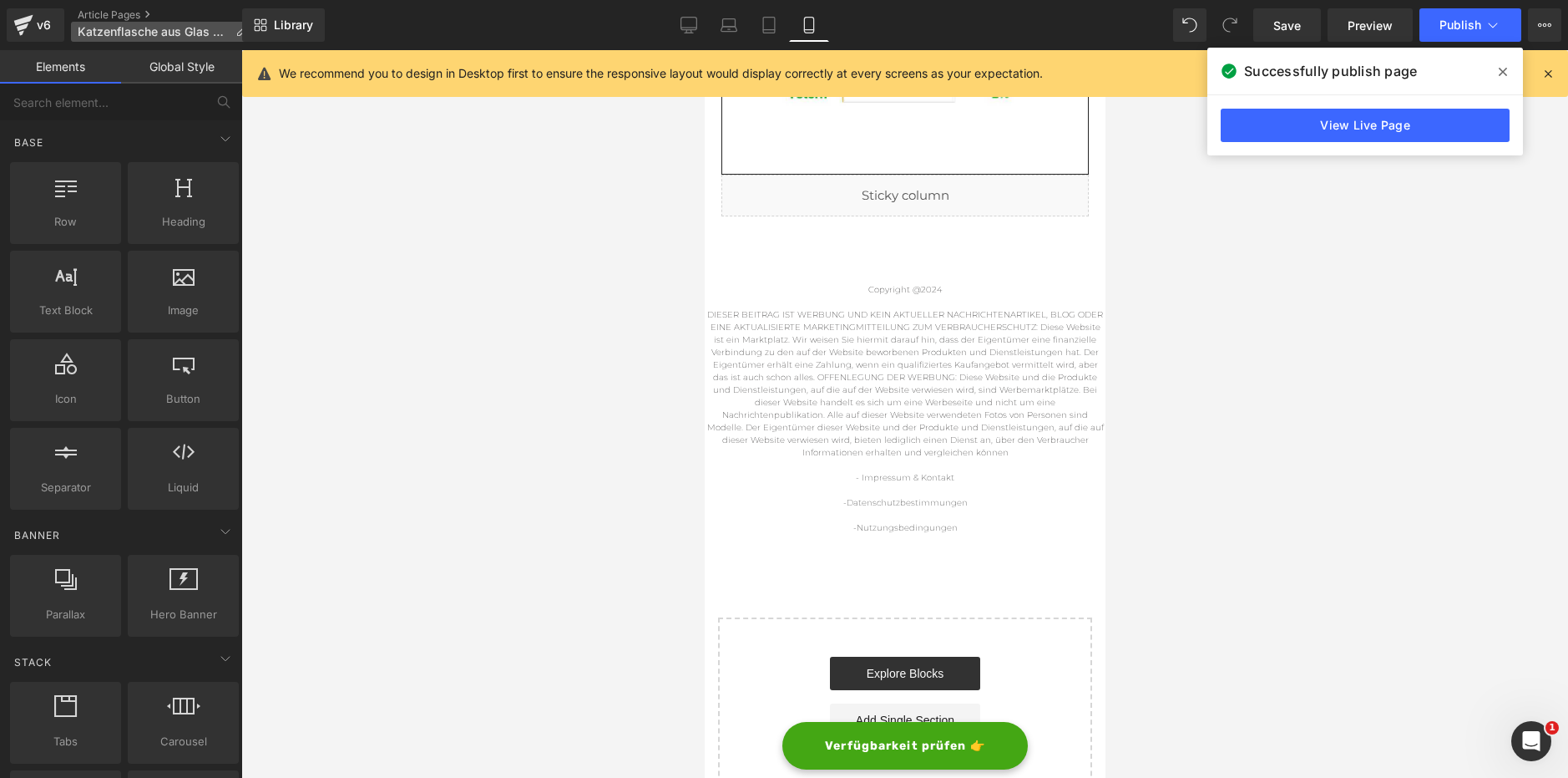
click at [166, 27] on span "Katzenflasche aus Glas Adv" at bounding box center [153, 31] width 151 height 13
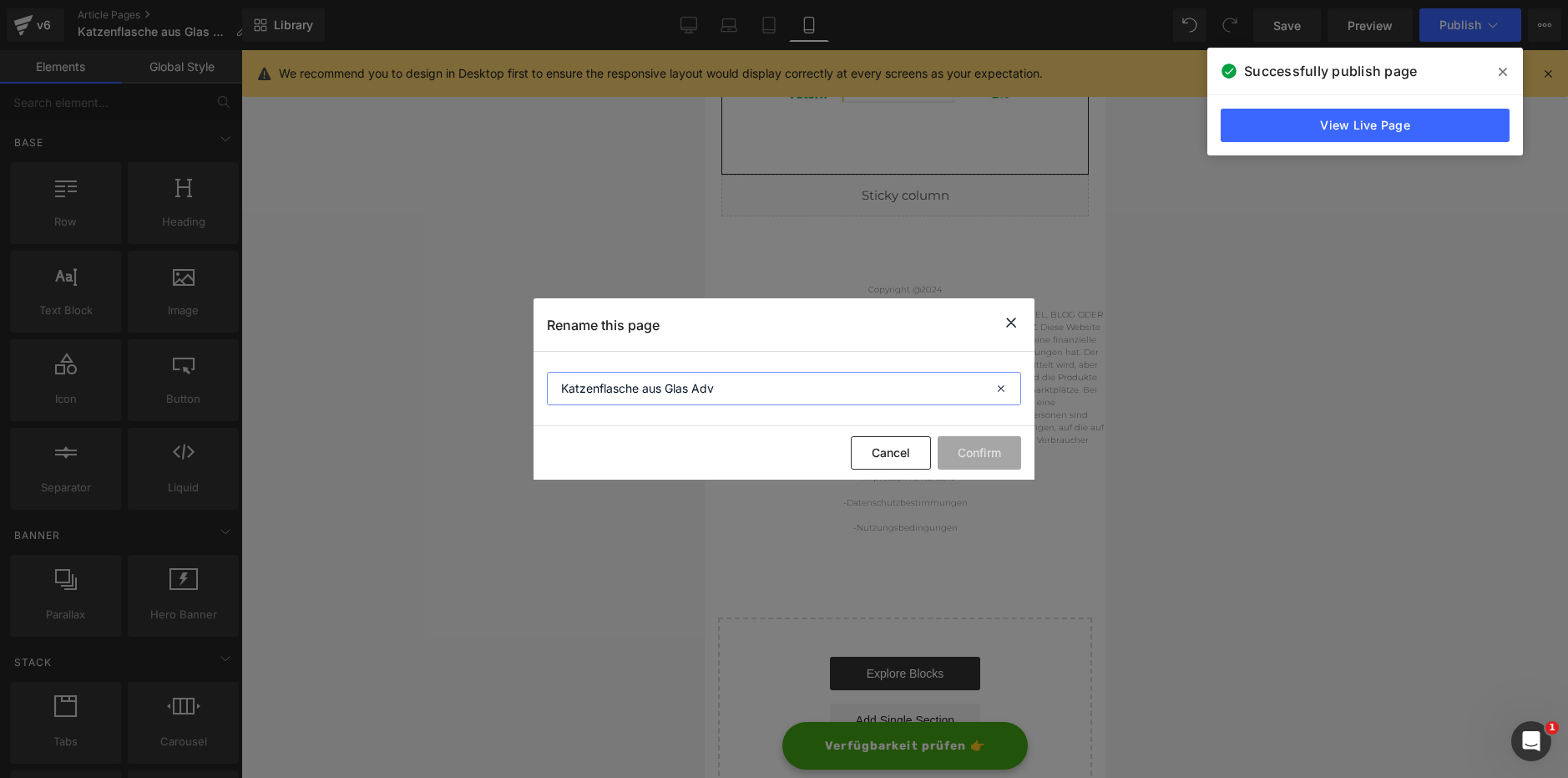
click at [677, 387] on input "Katzenflasche aus Glas Adv" at bounding box center [784, 388] width 475 height 33
click at [1007, 327] on icon at bounding box center [1011, 322] width 20 height 21
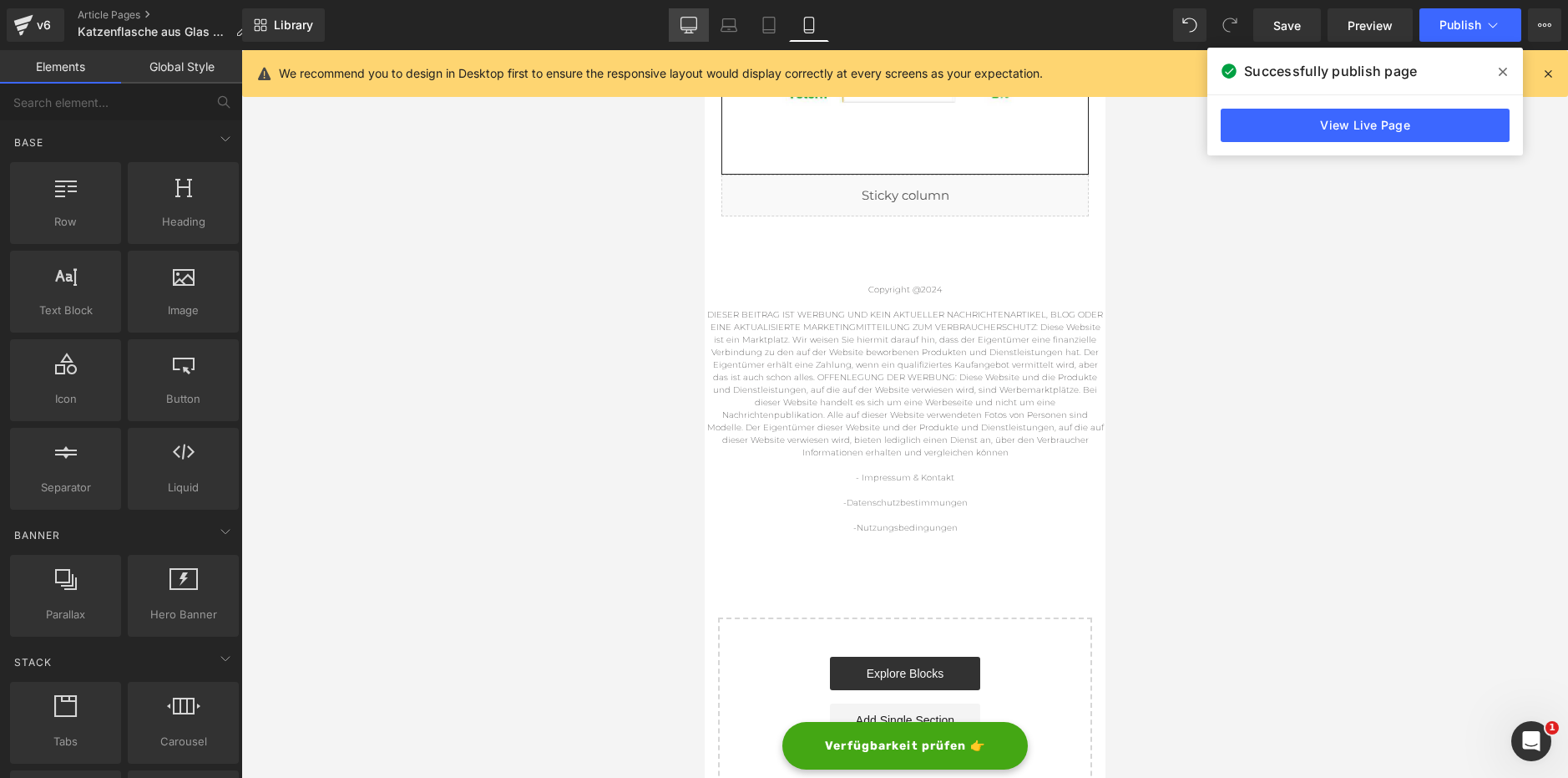
click at [688, 23] on icon at bounding box center [688, 25] width 17 height 17
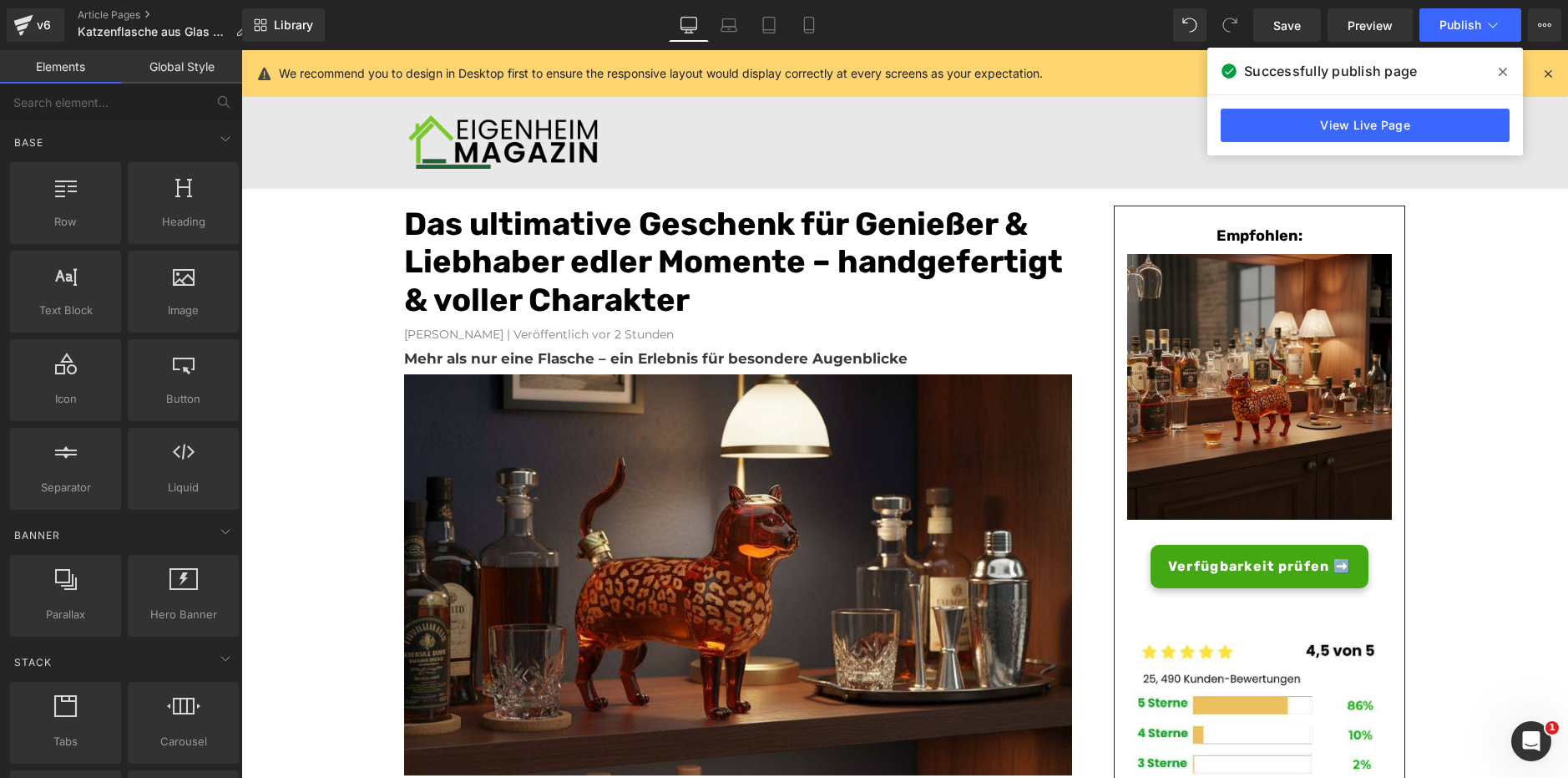
click at [1496, 71] on span at bounding box center [1503, 72] width 27 height 27
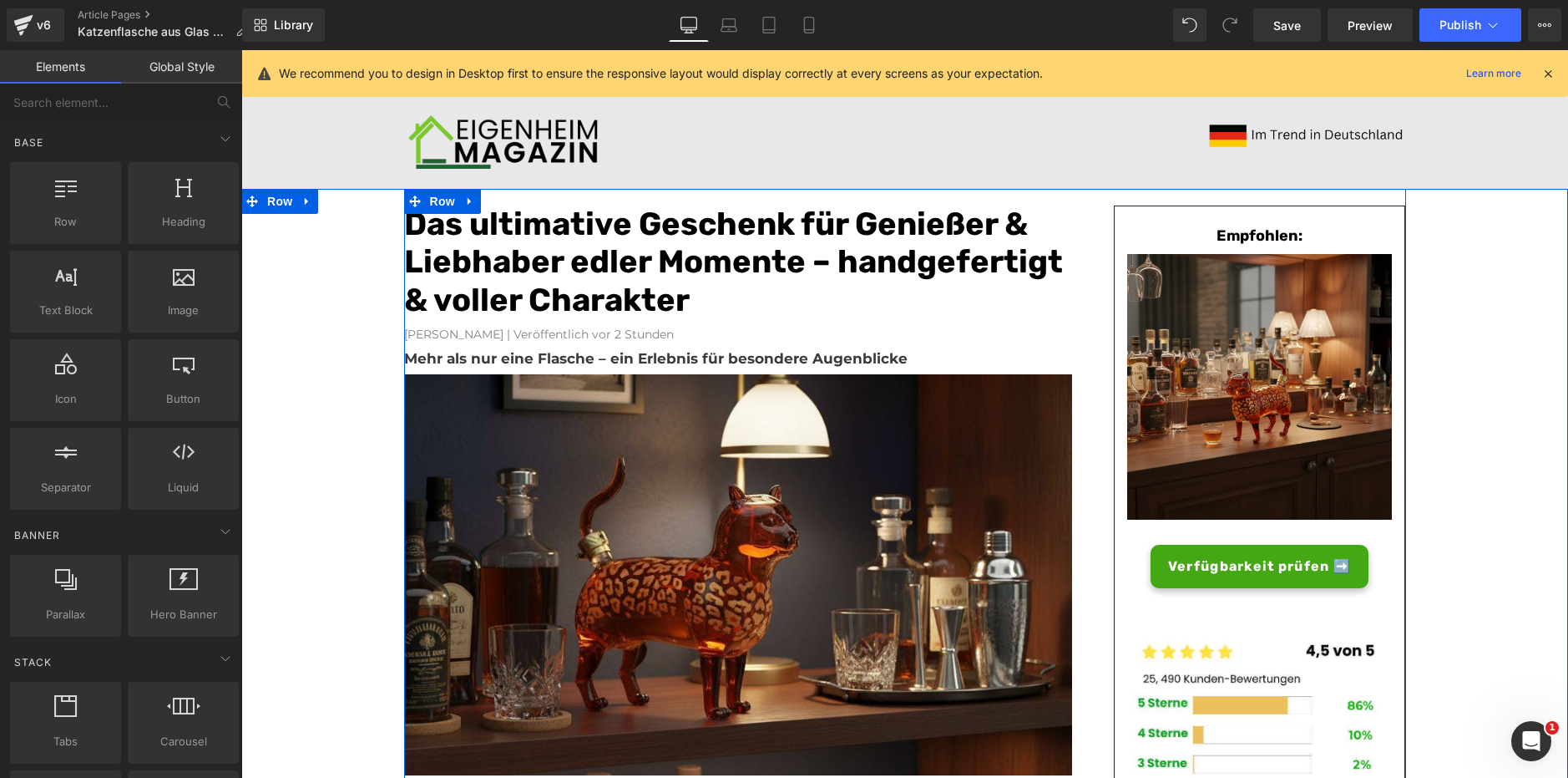
click at [516, 234] on font "Das ultimative Geschenk für Genießer & Liebhaber edler Momente – handgefertigt …" at bounding box center [733, 262] width 659 height 114
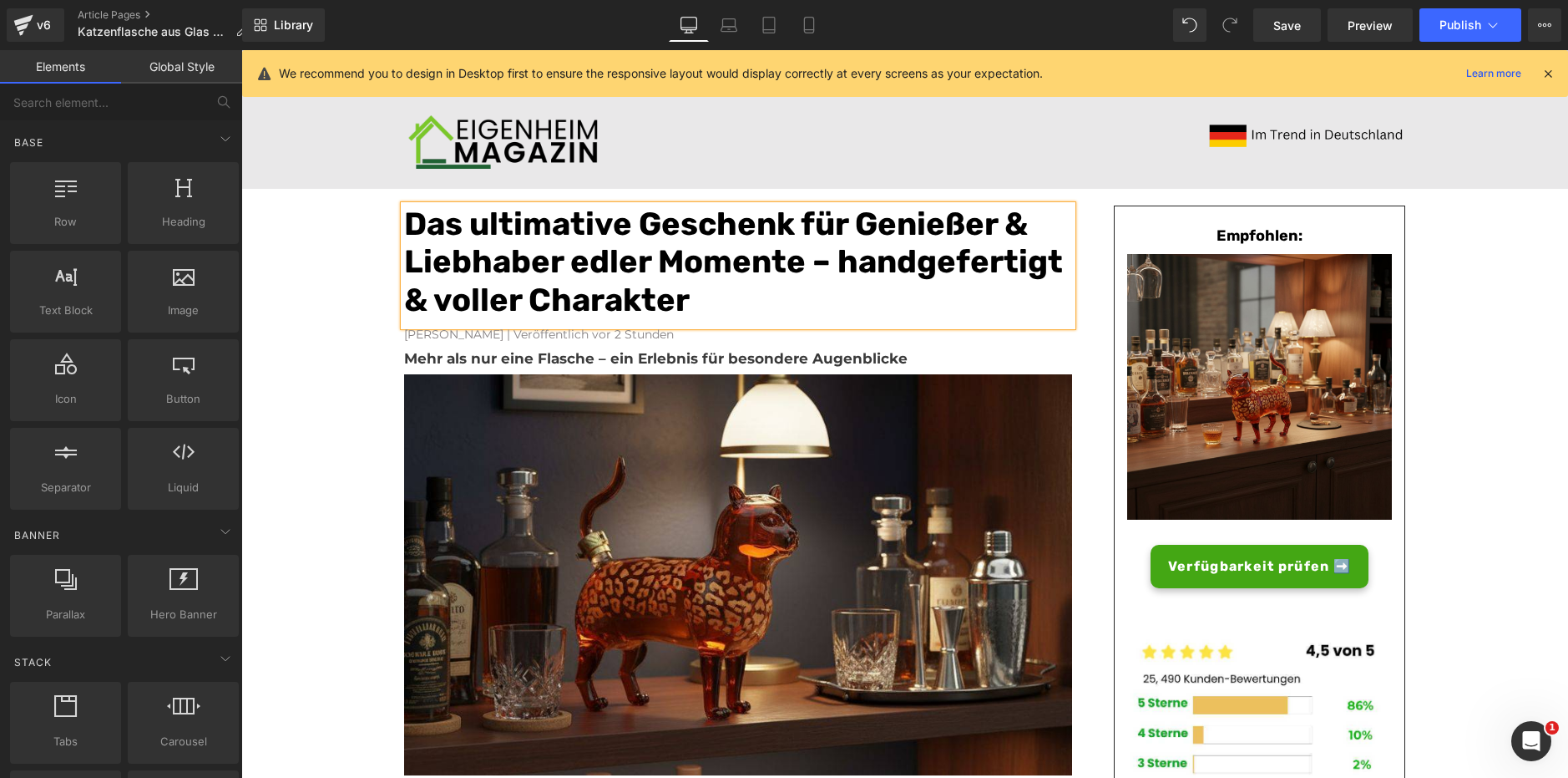
click at [516, 234] on font "Das ultimative Geschenk für Genießer & Liebhaber edler Momente – handgefertigt …" at bounding box center [733, 262] width 659 height 114
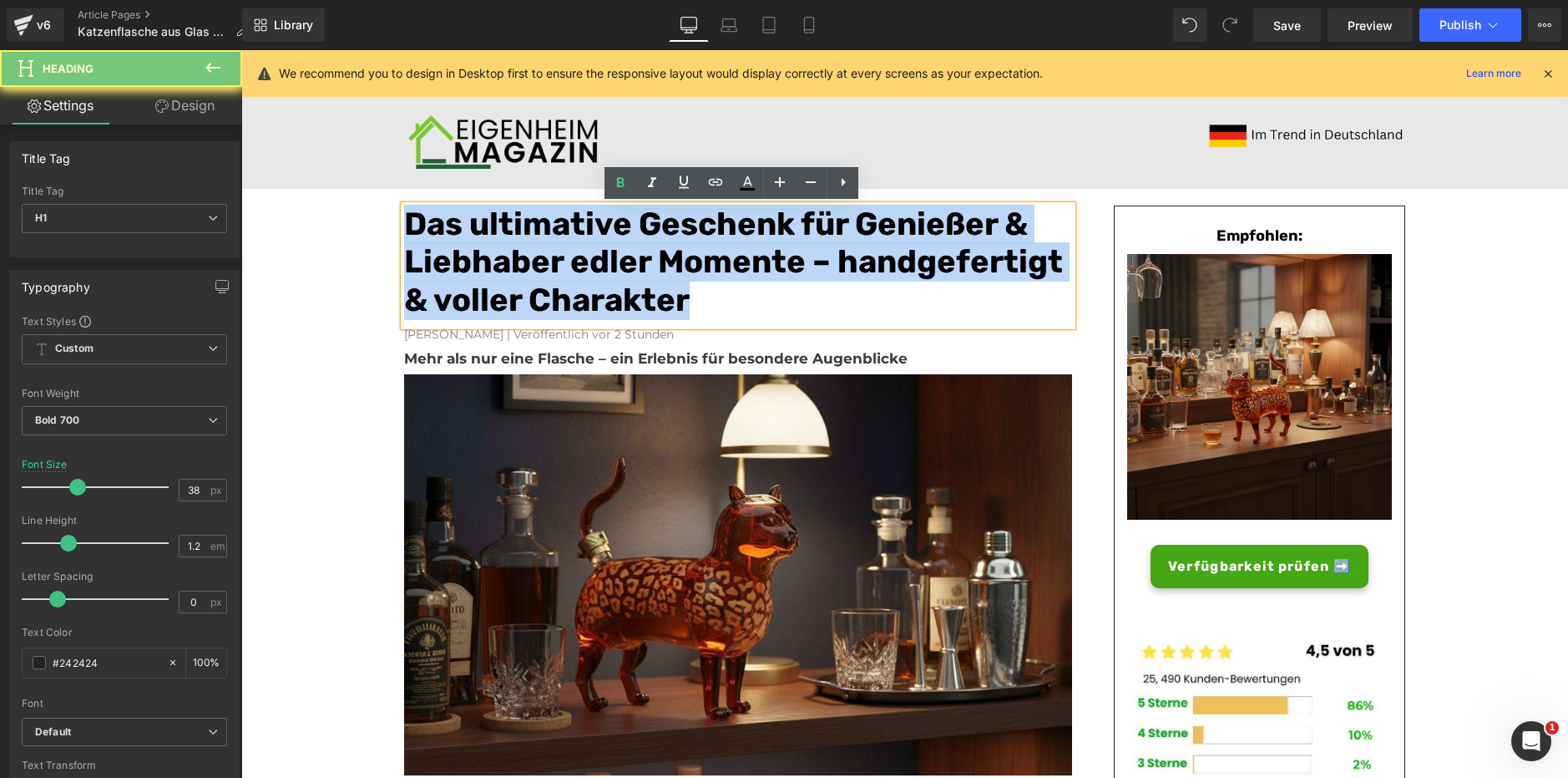
click at [516, 234] on font "Das ultimative Geschenk für Genießer & Liebhaber edler Momente – handgefertigt …" at bounding box center [733, 262] width 659 height 114
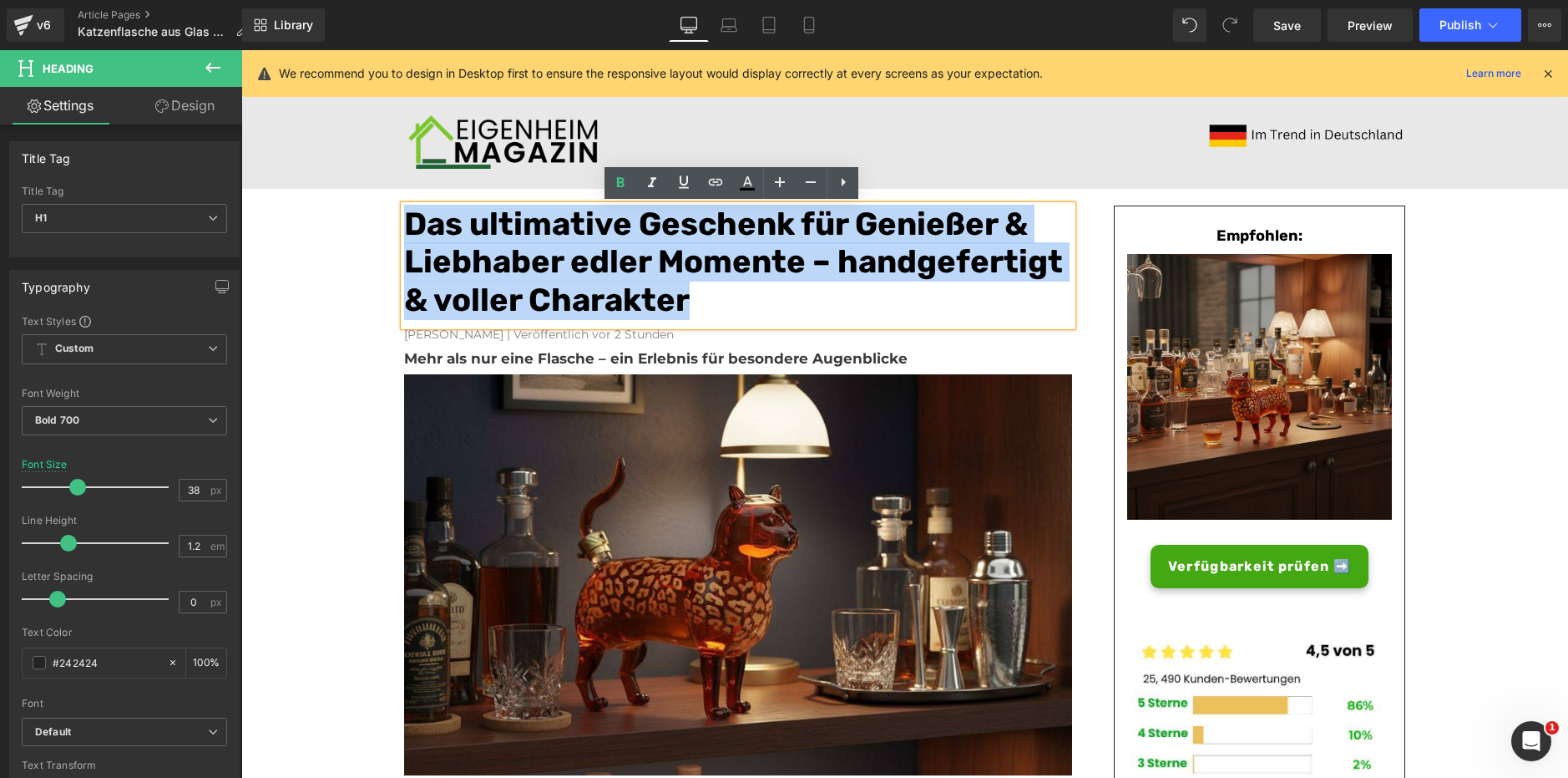
copy font "Das ultimative Geschenk für Genießer & Liebhaber edler Momente – handgefertigt …"
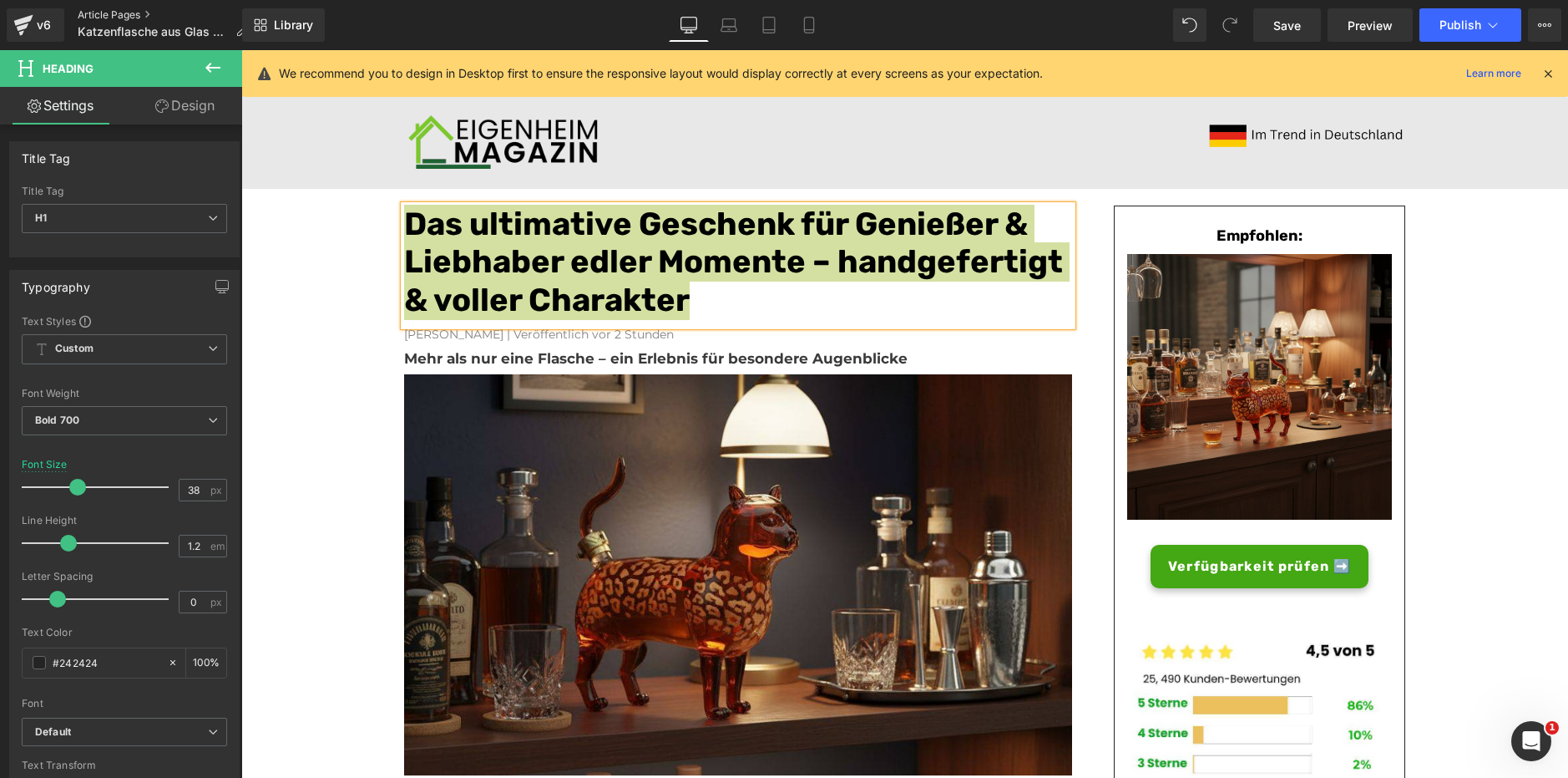
click at [184, 13] on link "Article Pages" at bounding box center [169, 14] width 183 height 13
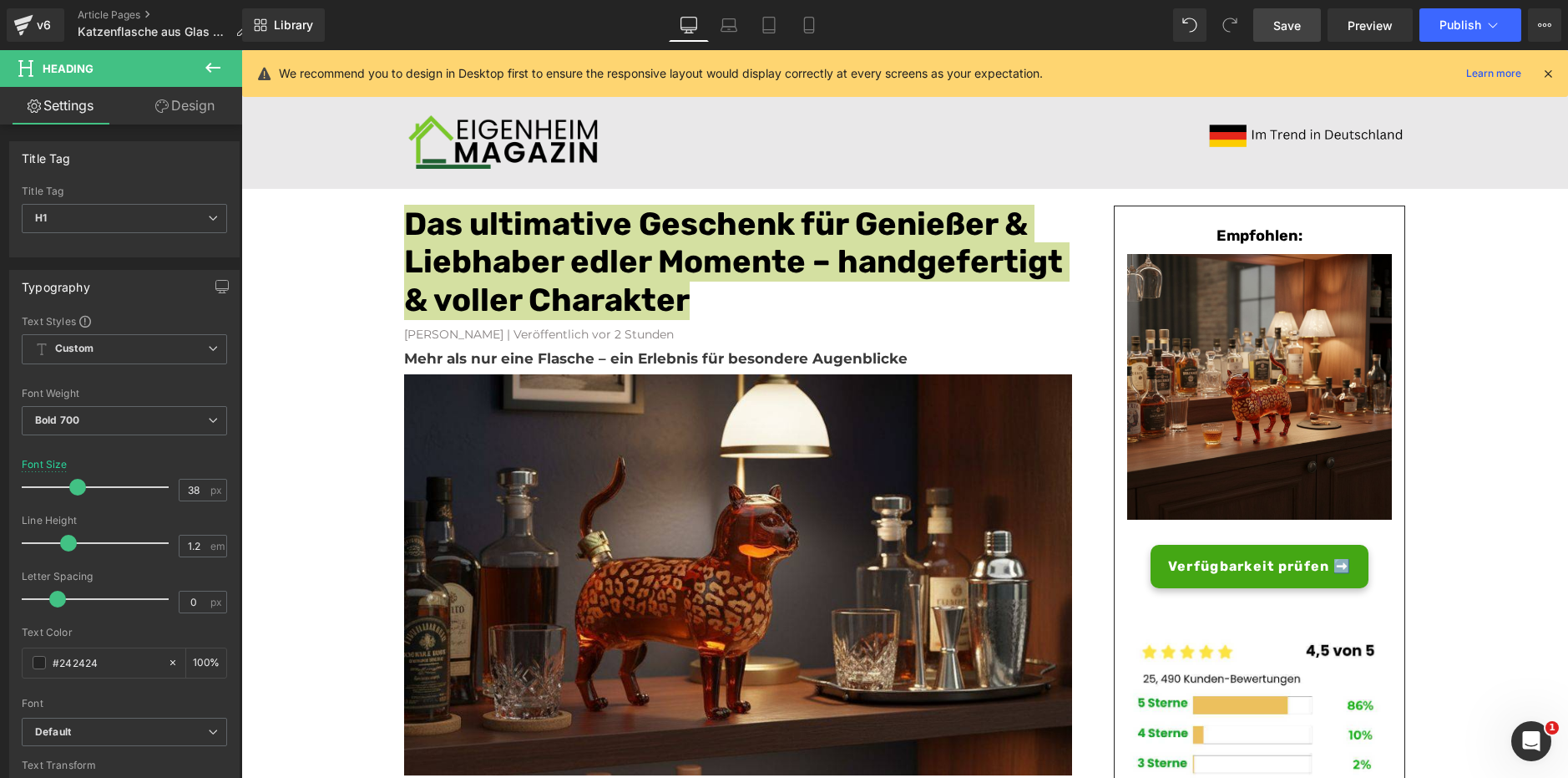
click at [1308, 22] on link "Save" at bounding box center [1287, 24] width 68 height 33
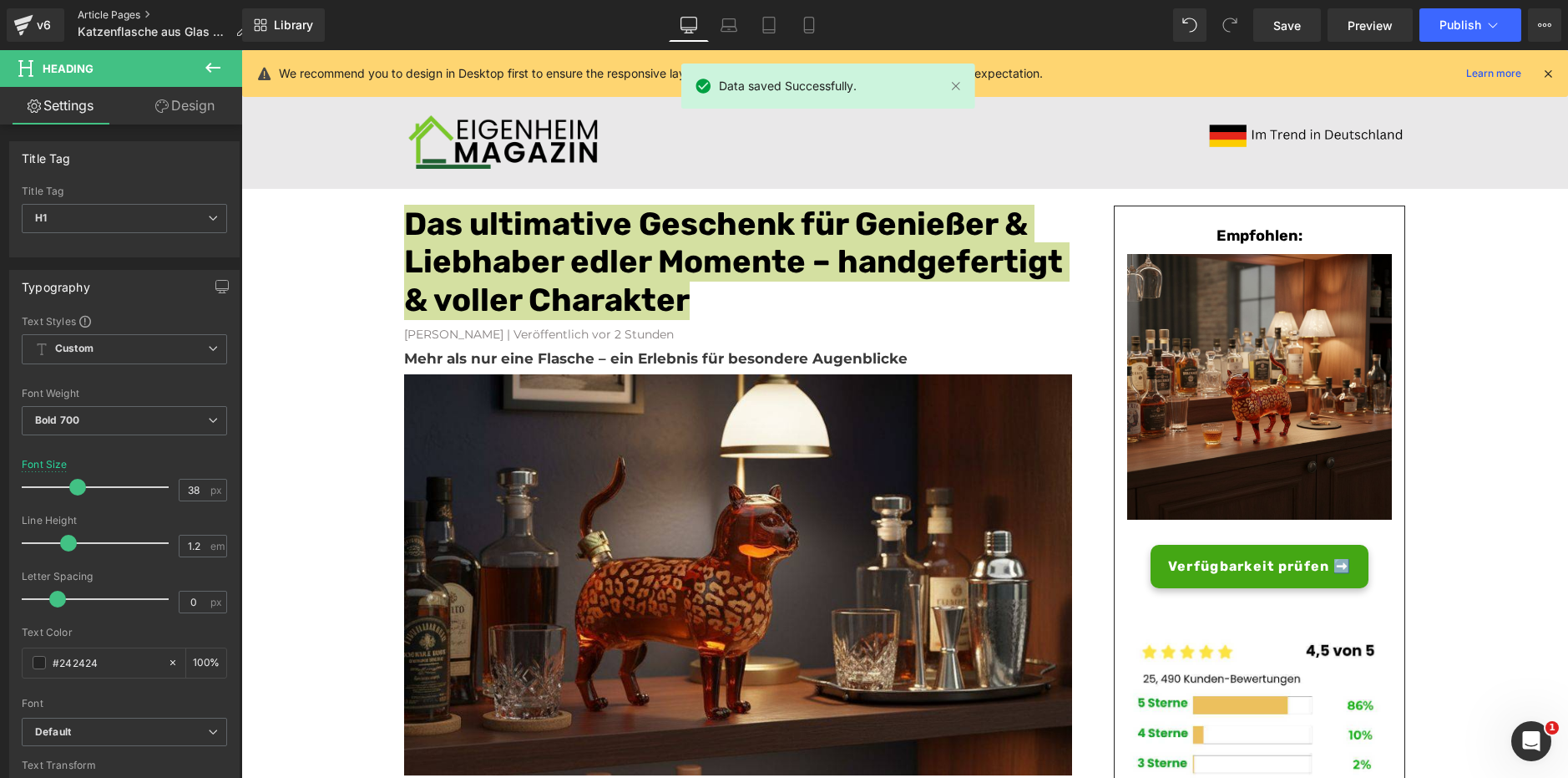
click at [117, 12] on link "Article Pages" at bounding box center [169, 14] width 183 height 13
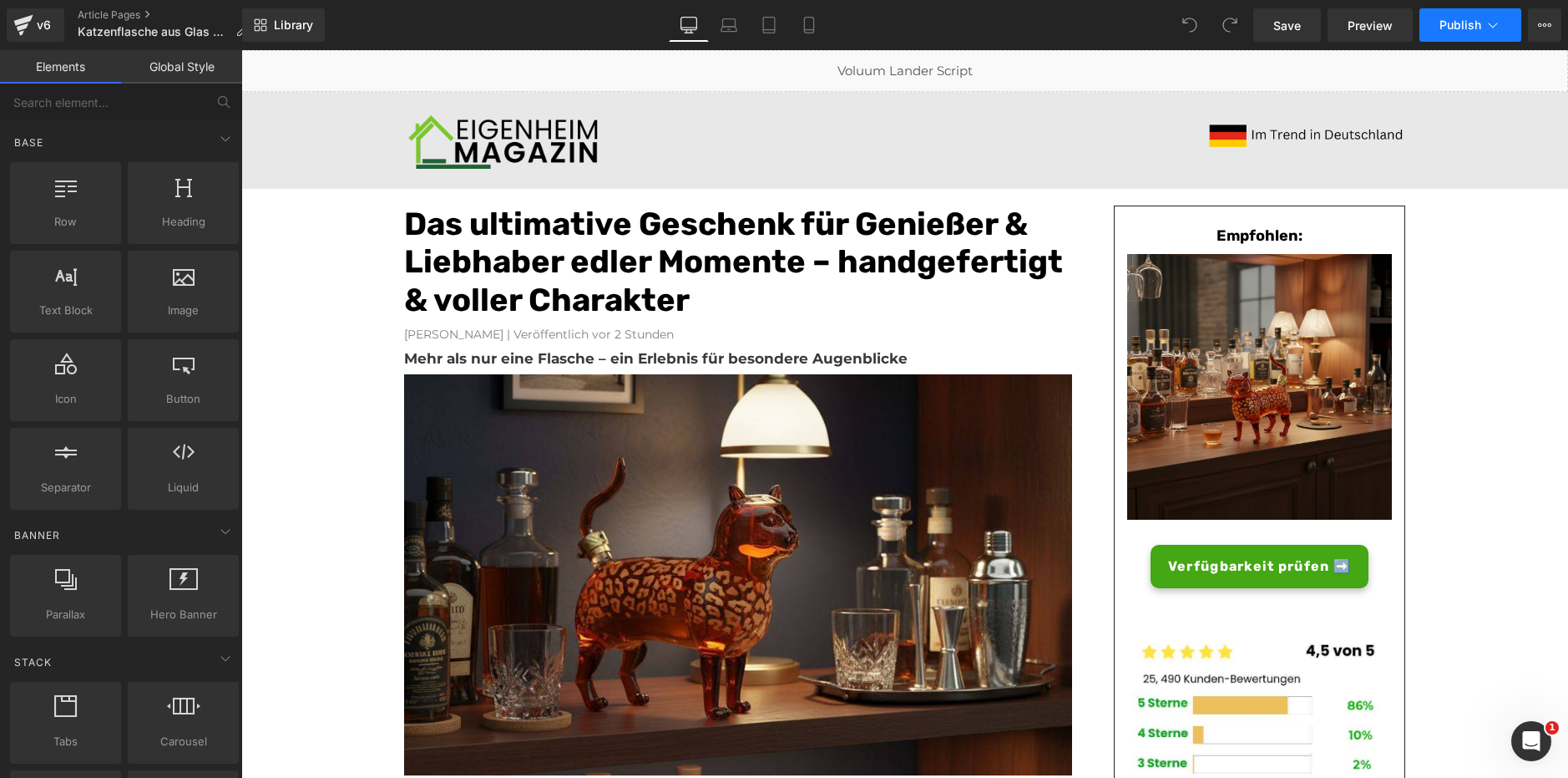
click at [1498, 38] on button "Publish" at bounding box center [1471, 24] width 102 height 33
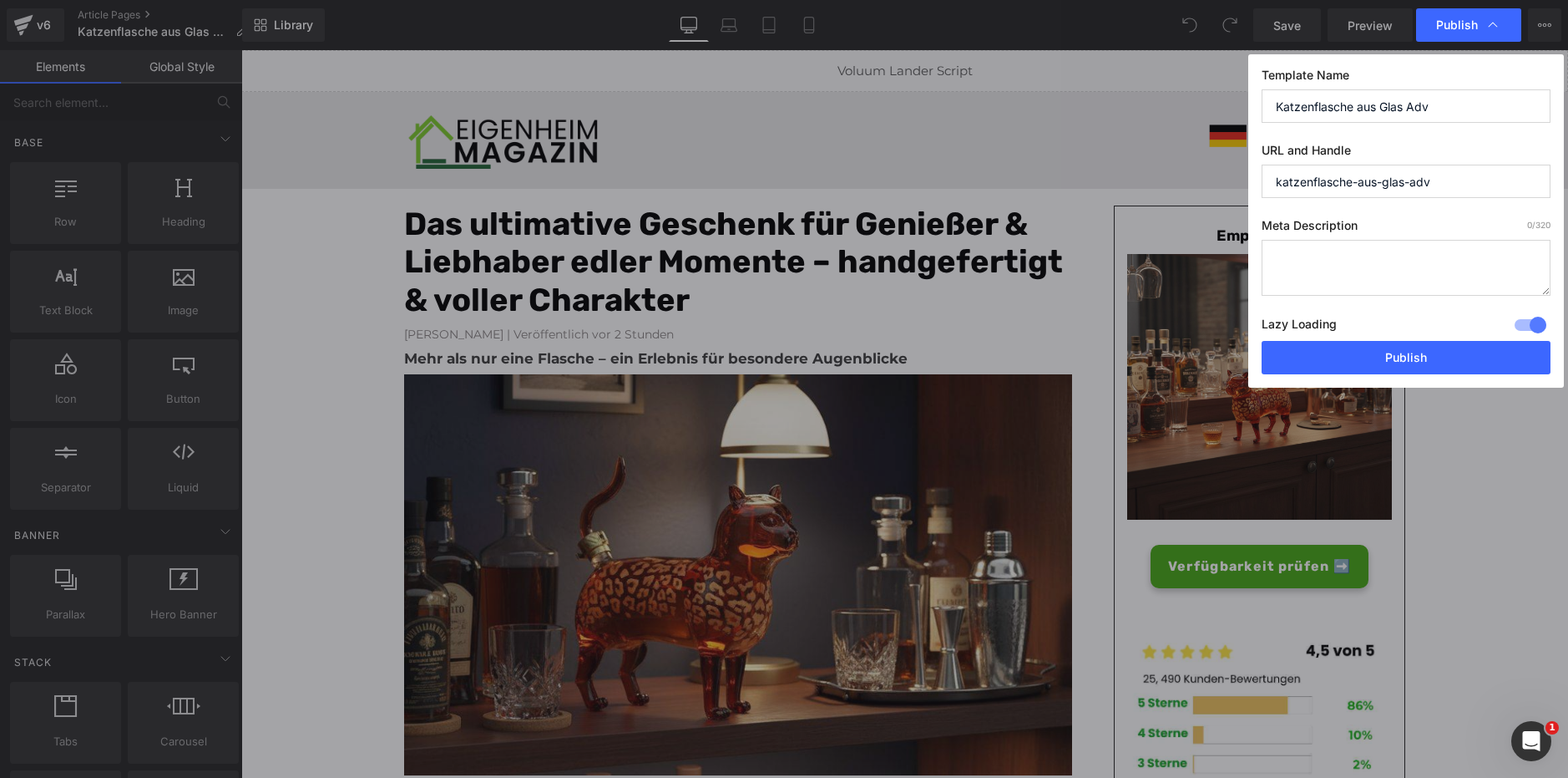
click at [1533, 323] on div at bounding box center [1530, 325] width 40 height 27
click at [1497, 353] on button "Publish" at bounding box center [1405, 357] width 289 height 33
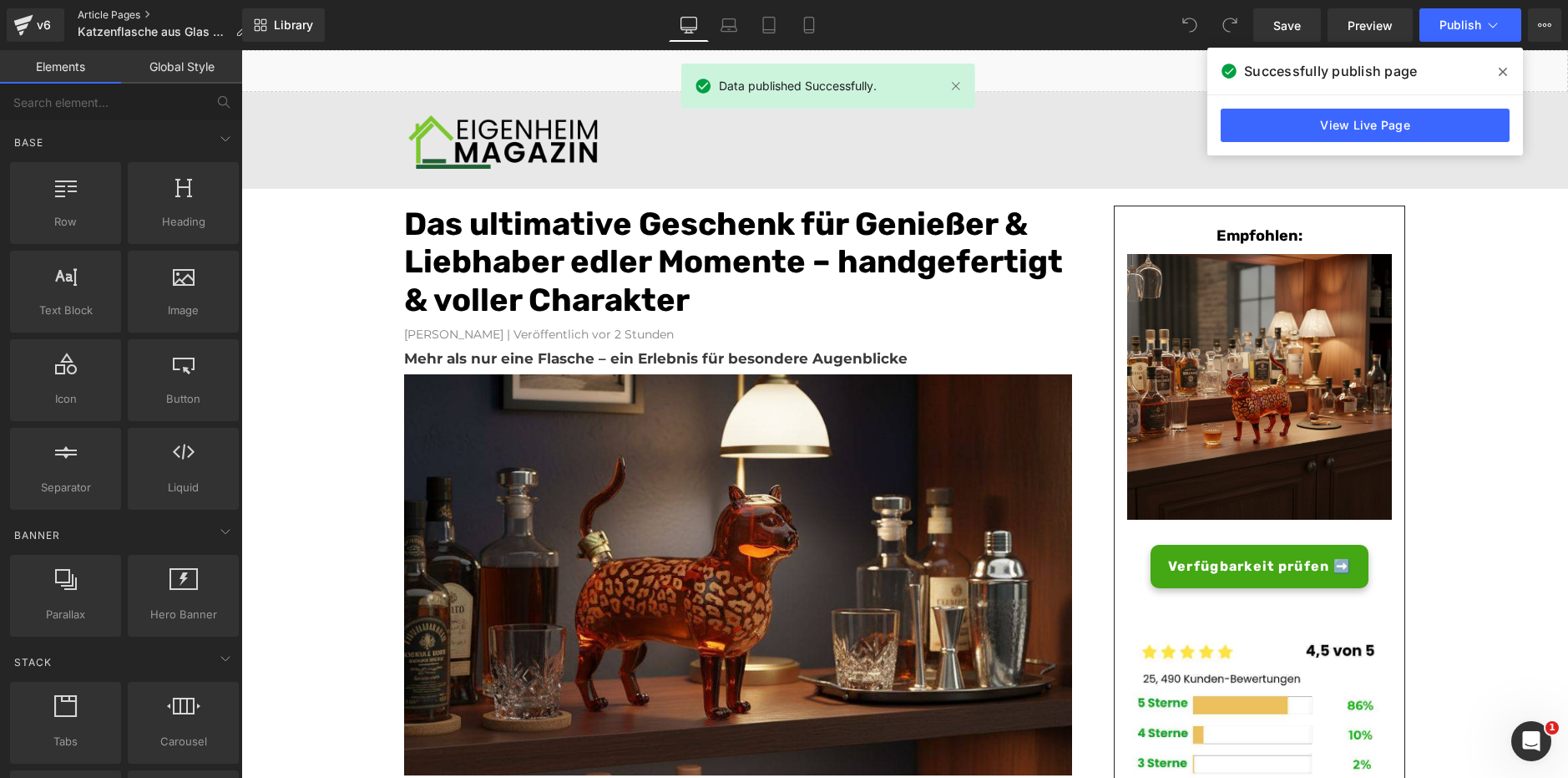
click at [130, 11] on link "Article Pages" at bounding box center [169, 14] width 183 height 13
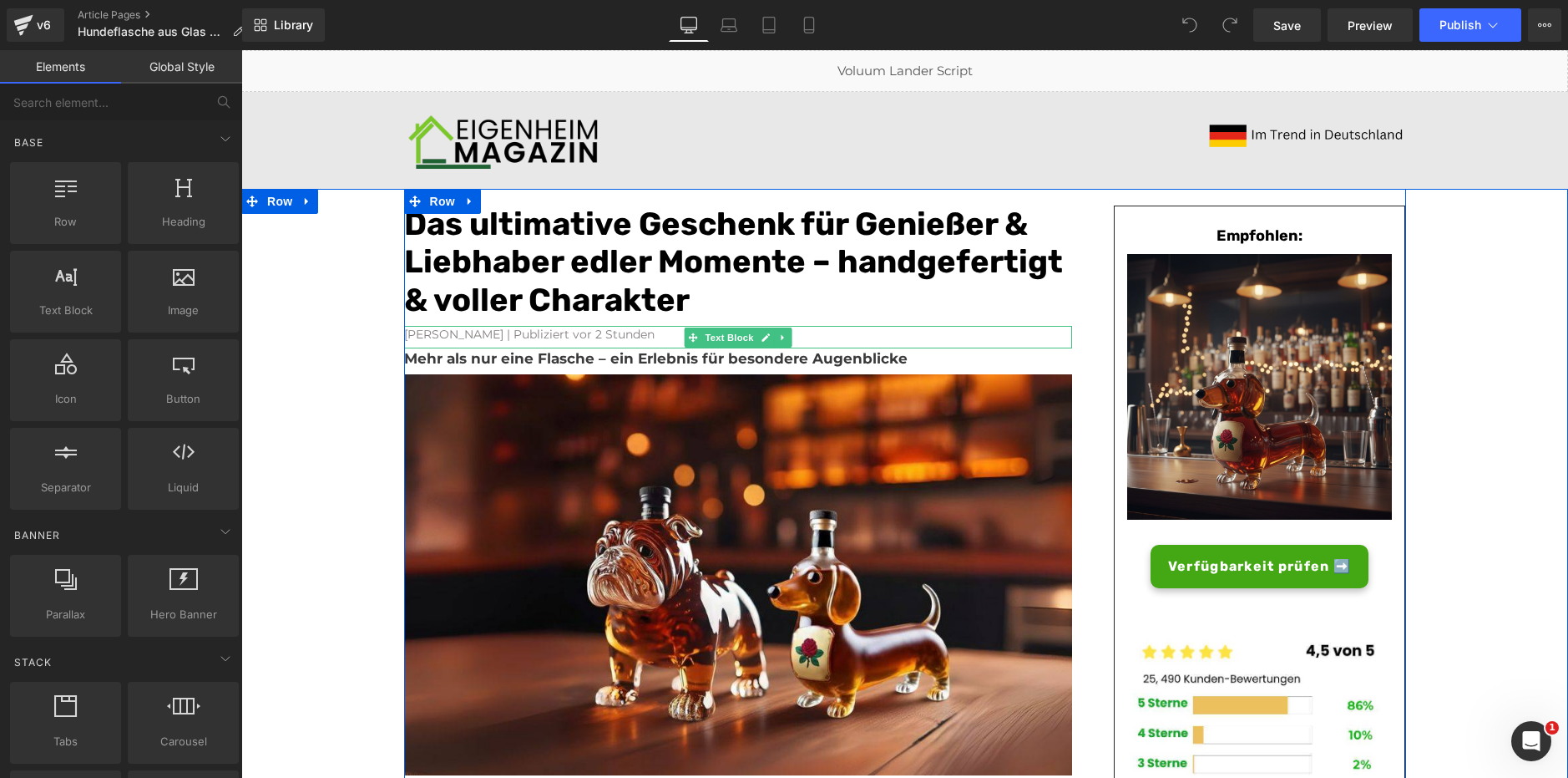
click at [544, 341] on font "Konrad Kronenberg | Publiziert vor 2 Stunden" at bounding box center [529, 334] width 250 height 15
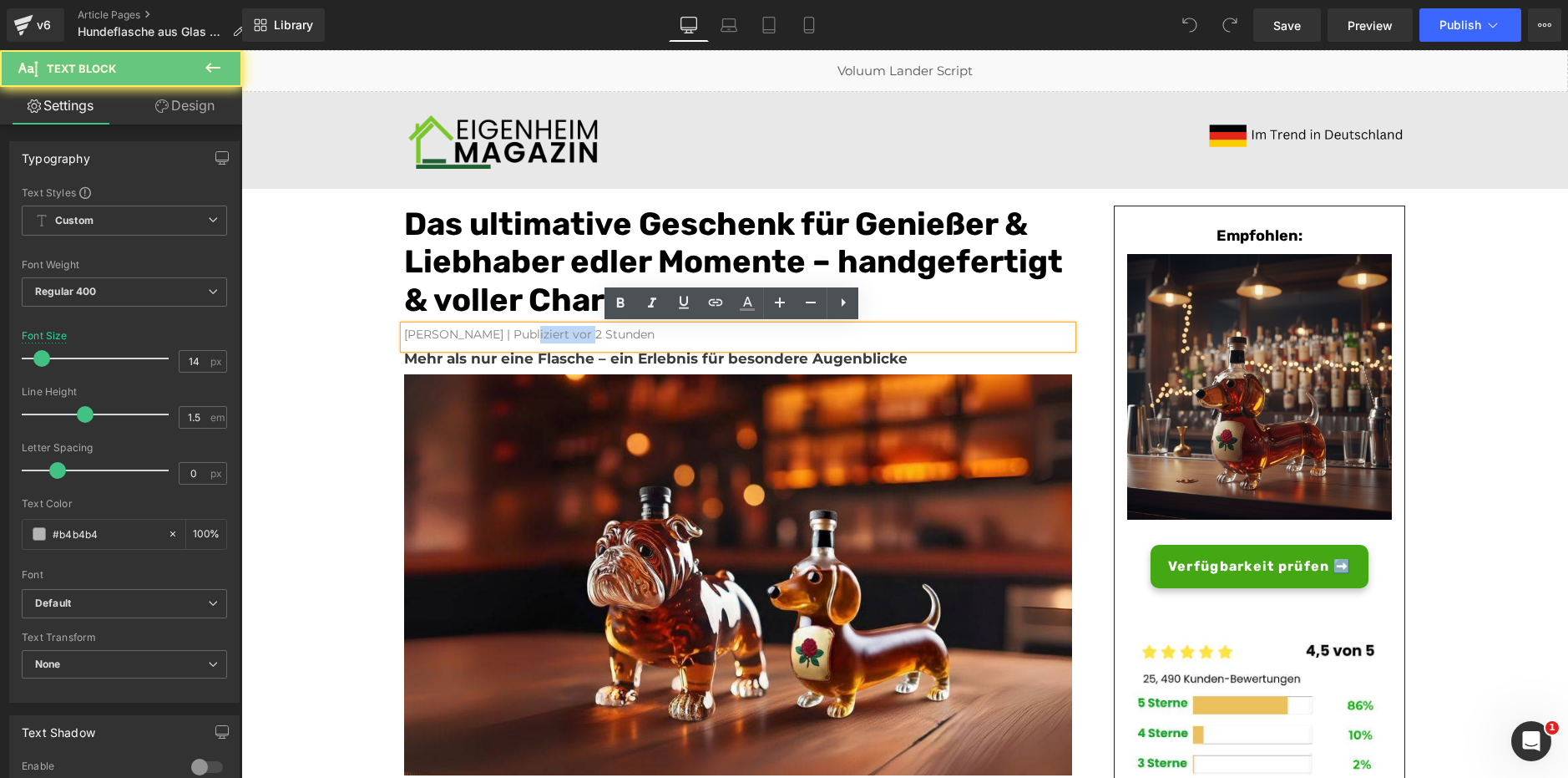
click at [544, 341] on font "Konrad Kronenberg | Publiziert vor 2 Stunden" at bounding box center [529, 334] width 250 height 15
paste div
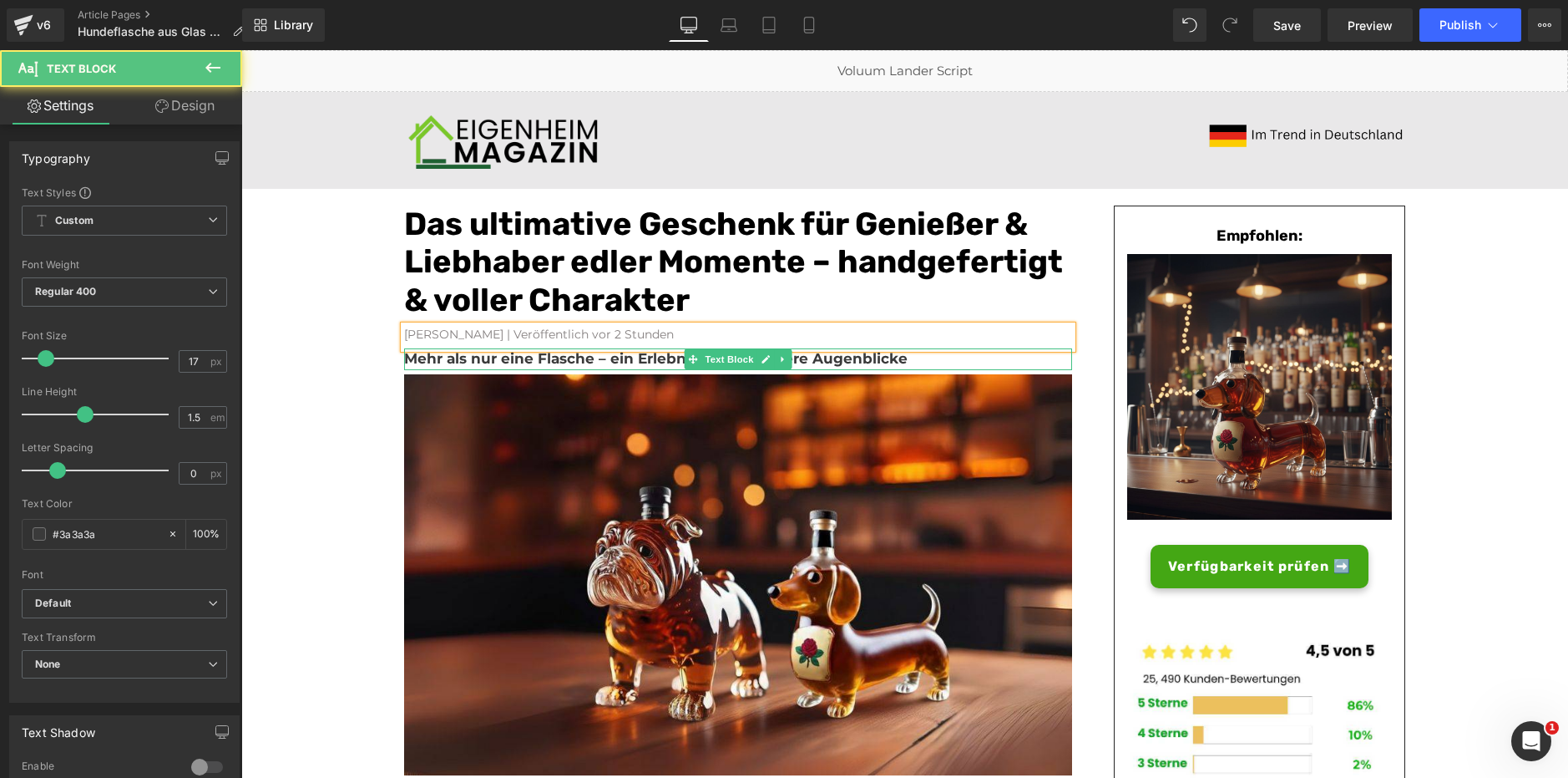
click at [547, 359] on b "Mehr als nur eine Flasche – ein Erlebnis für besondere Augenblicke" at bounding box center [655, 358] width 503 height 17
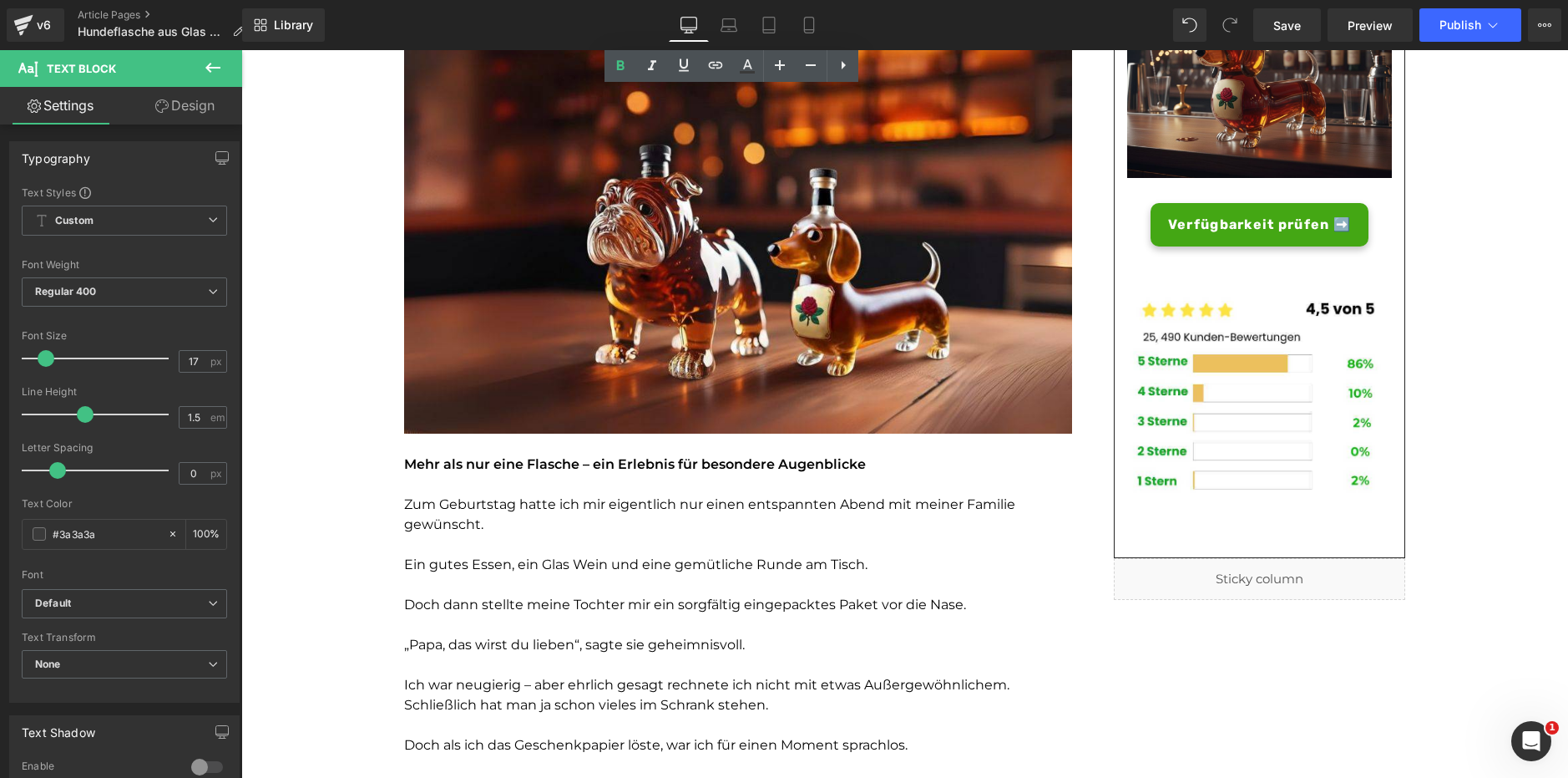
scroll to position [342, 0]
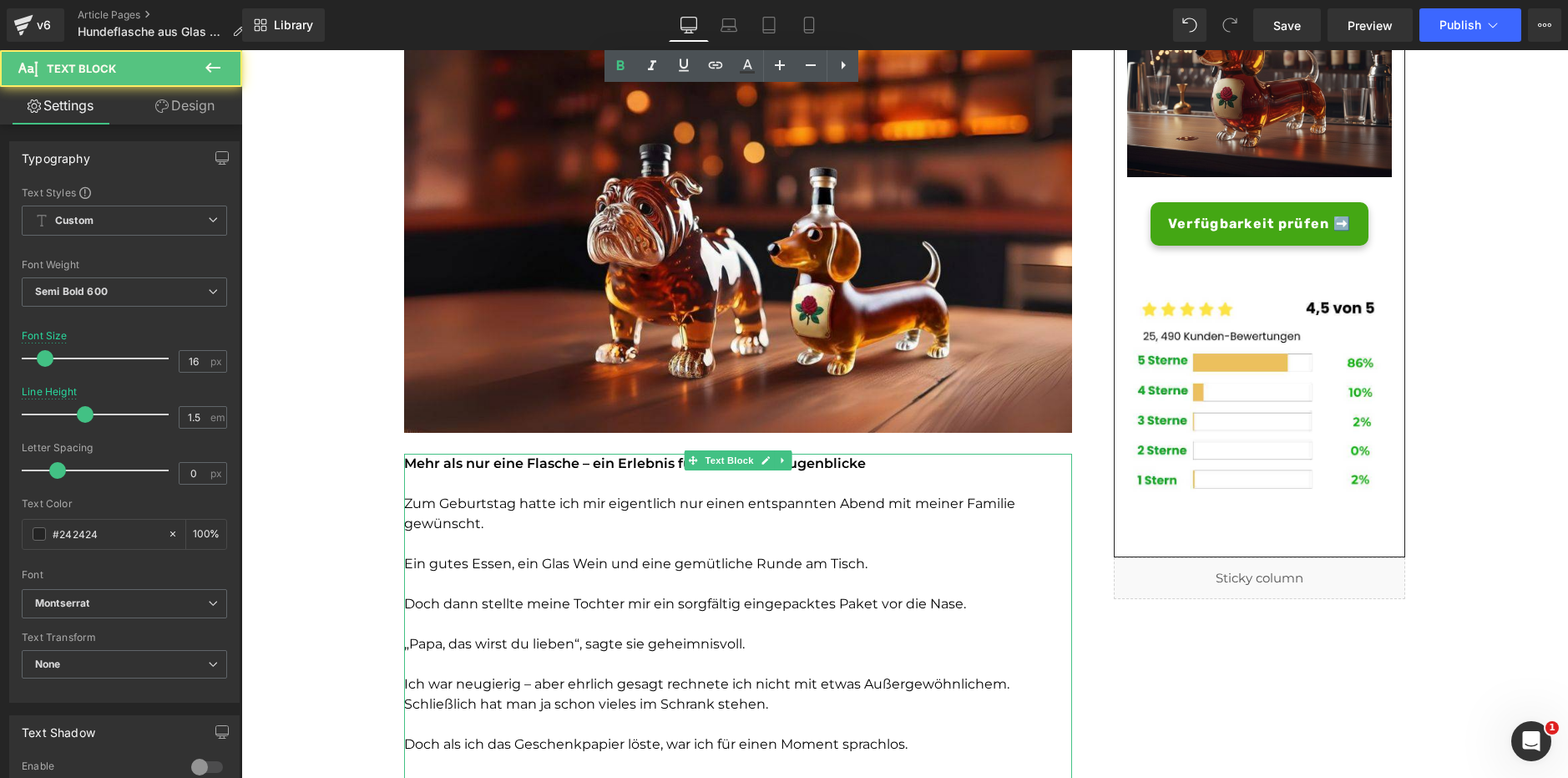
click at [507, 463] on font "Mehr als nur eine Flasche – ein Erlebnis für besondere Augenblicke" at bounding box center [635, 463] width 462 height 16
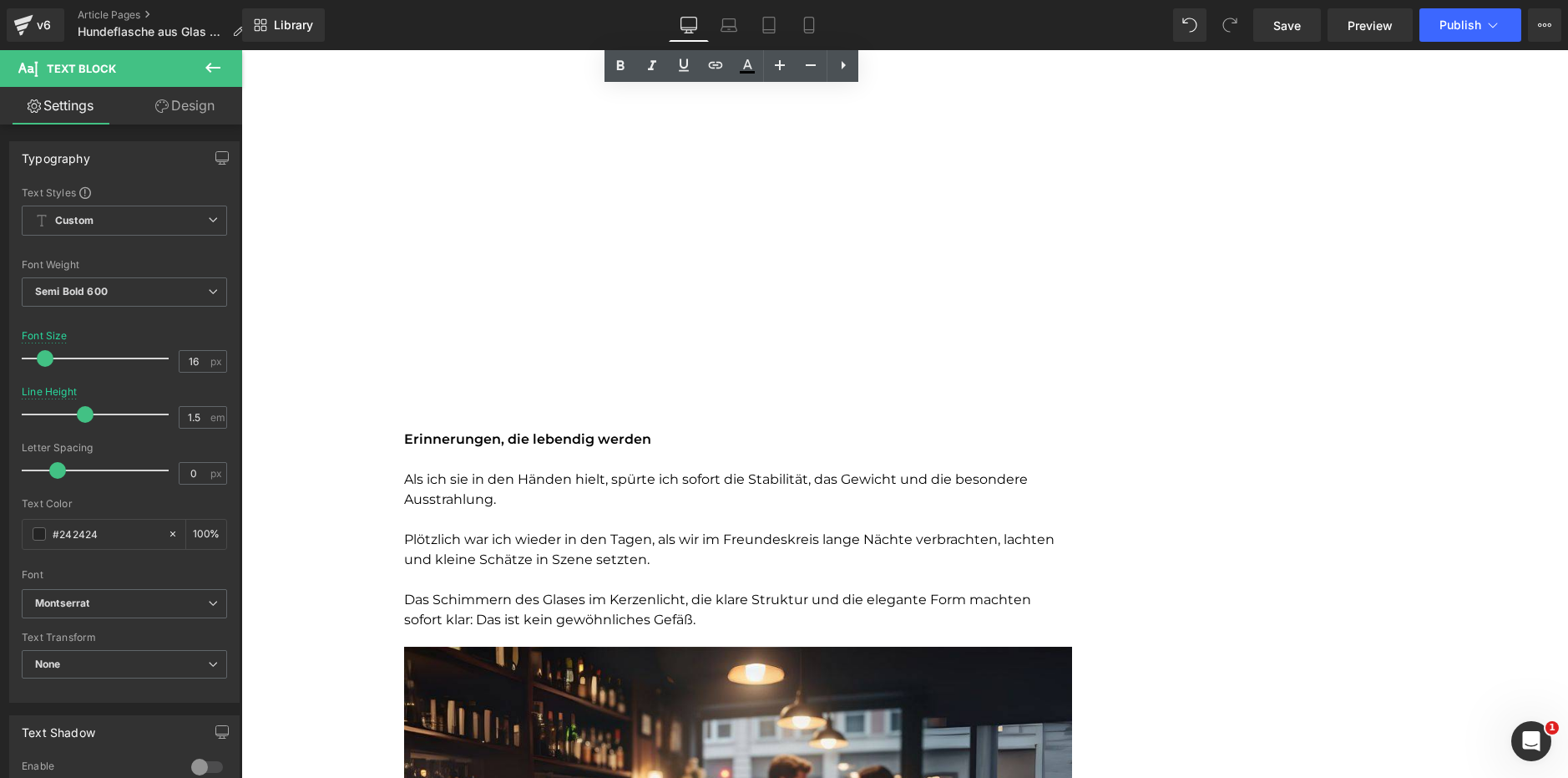
scroll to position [1361, 0]
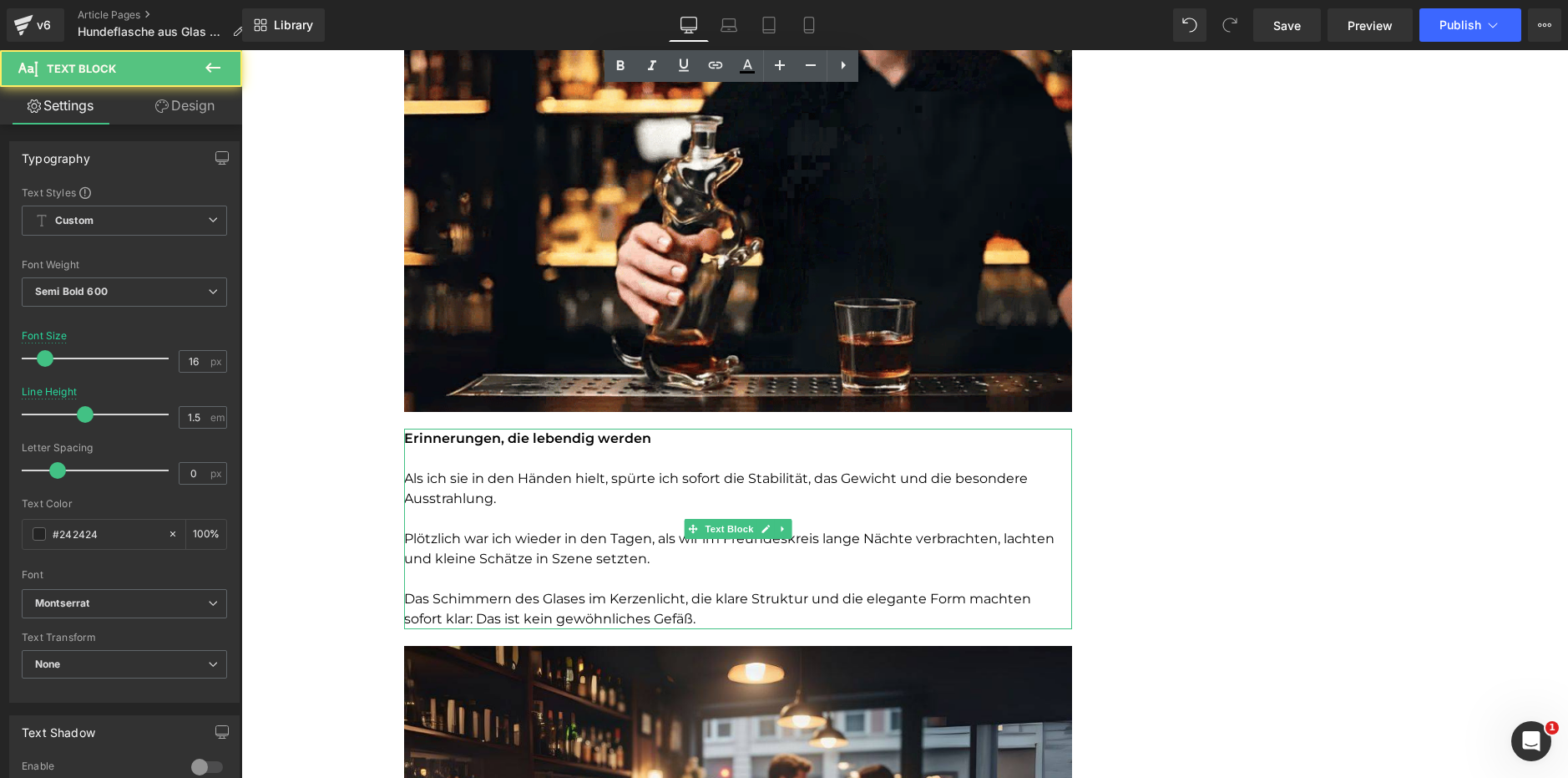
click at [515, 437] on font "Erinnerungen, die lebendig werden" at bounding box center [527, 438] width 247 height 16
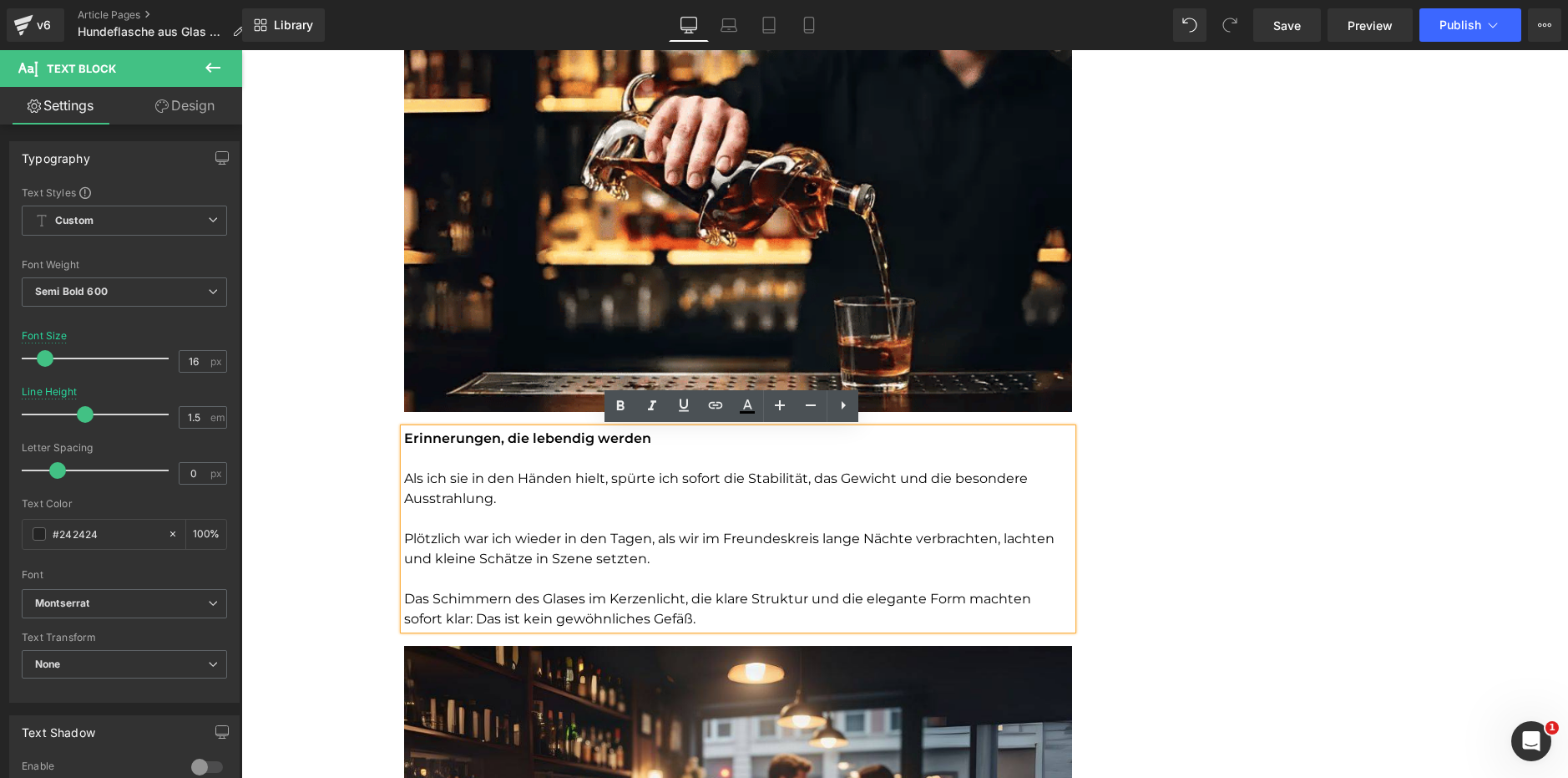
click at [502, 452] on p at bounding box center [738, 459] width 668 height 20
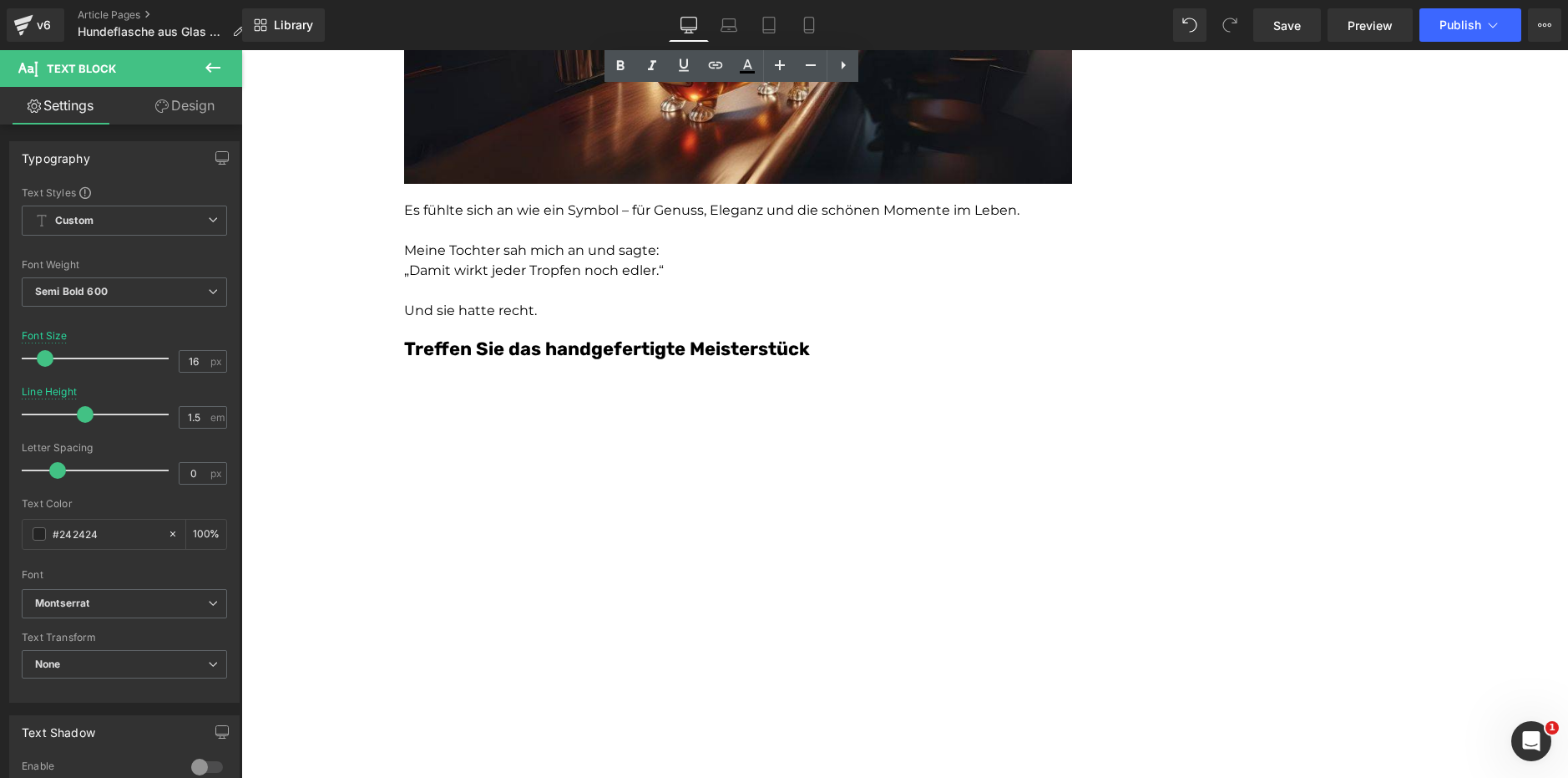
scroll to position [2178, 0]
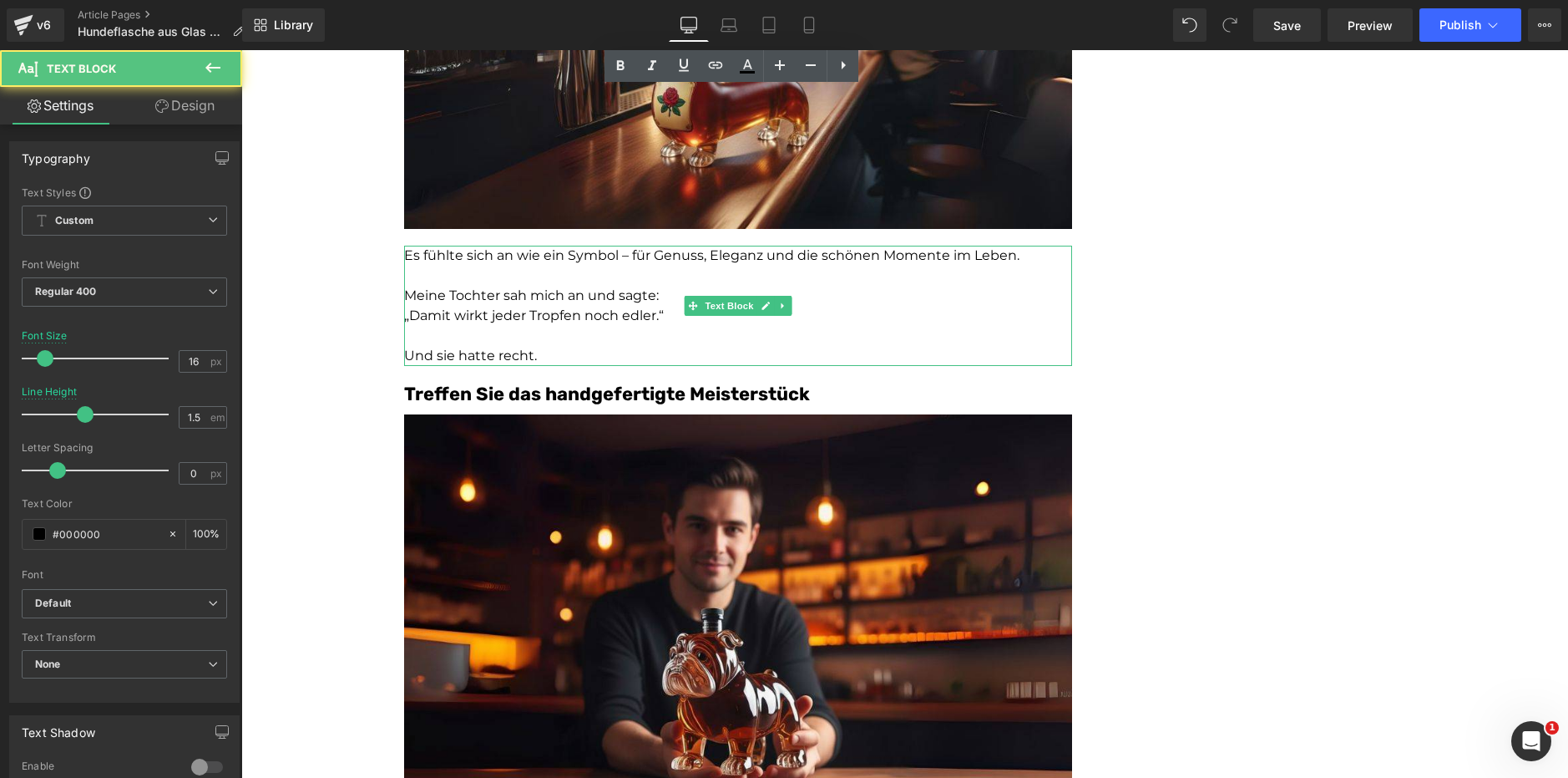
click at [498, 276] on p at bounding box center [738, 275] width 668 height 20
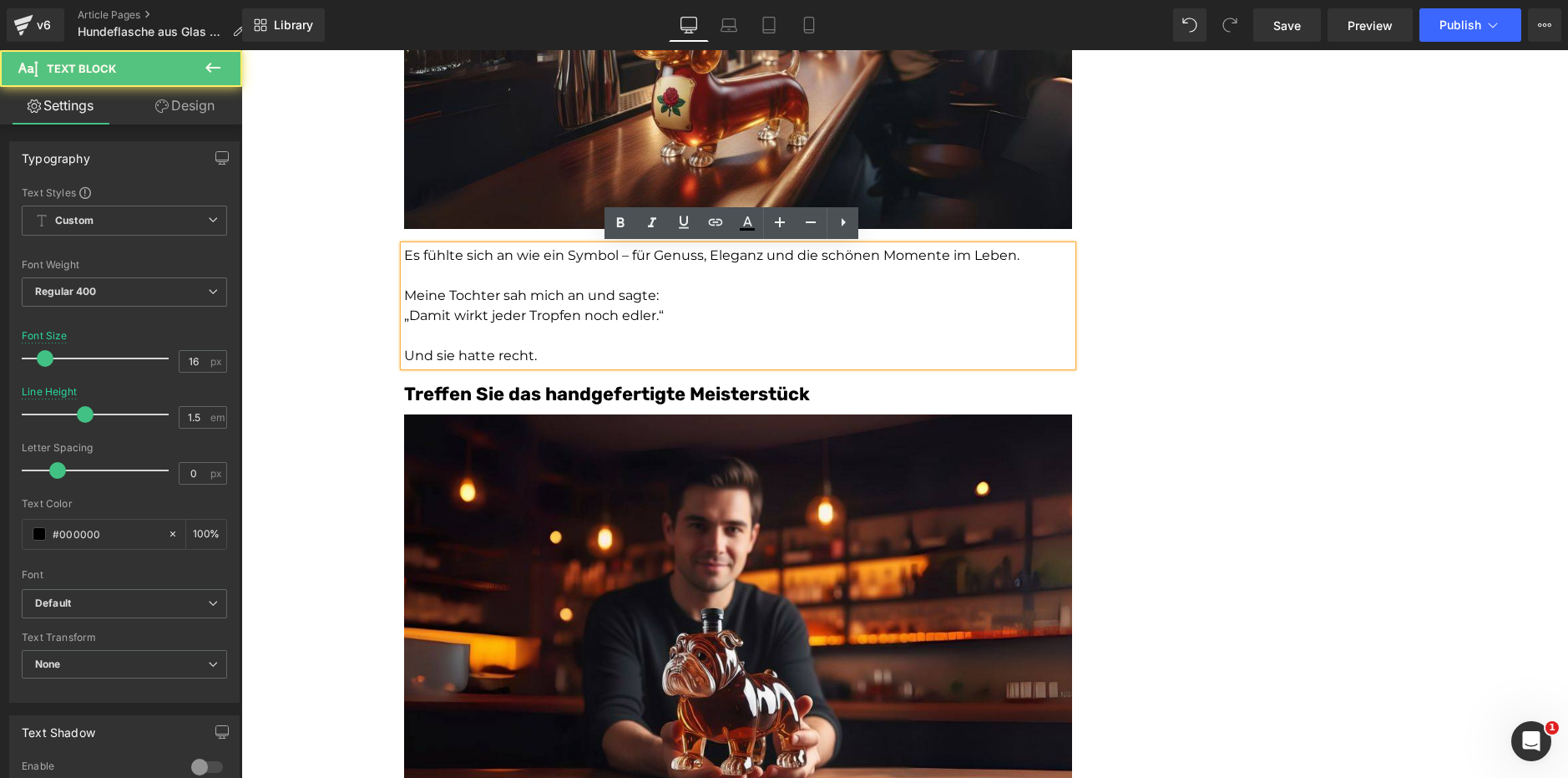
click at [432, 351] on p "Und sie hatte recht." at bounding box center [738, 356] width 668 height 20
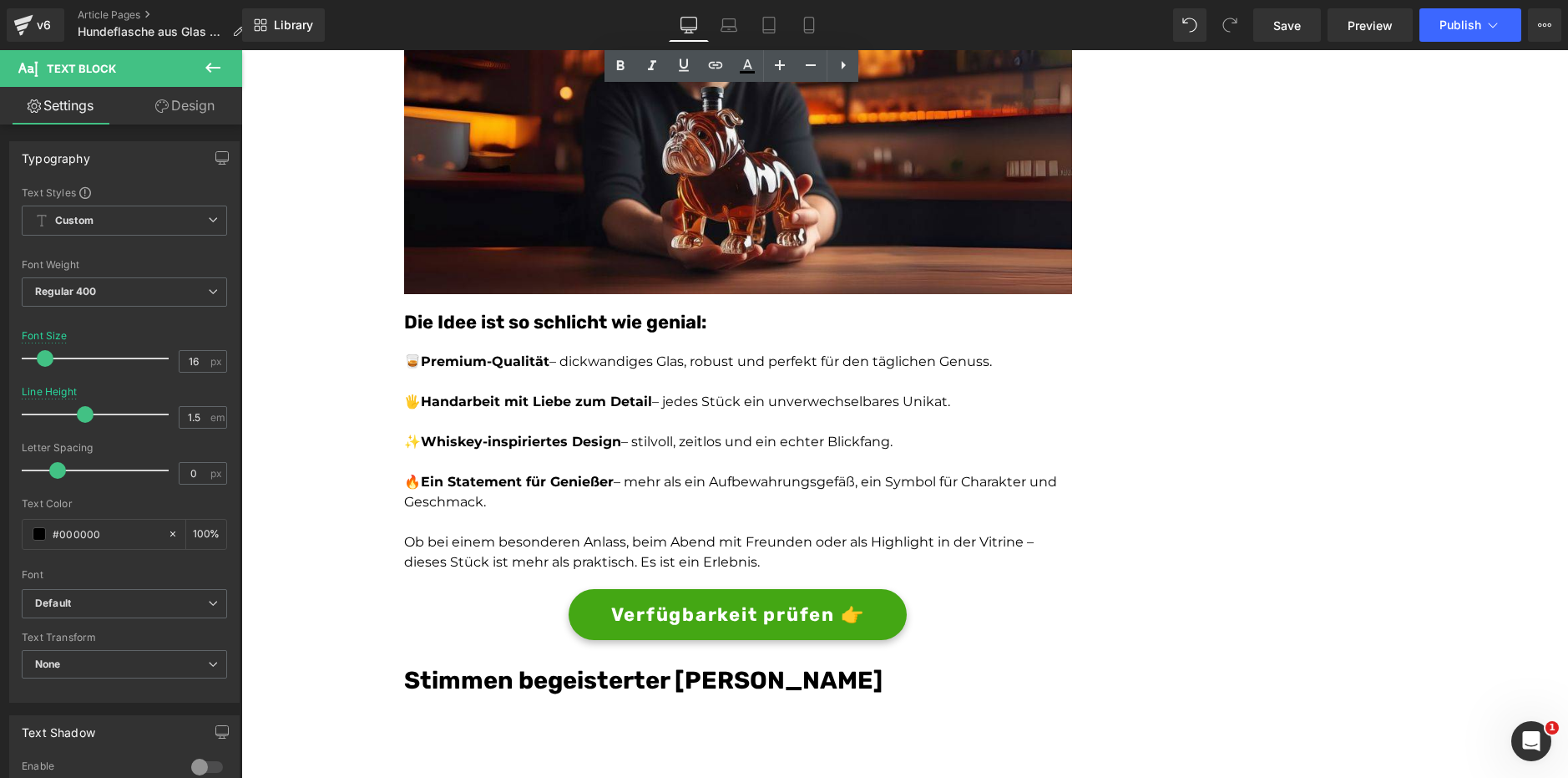
scroll to position [2701, 0]
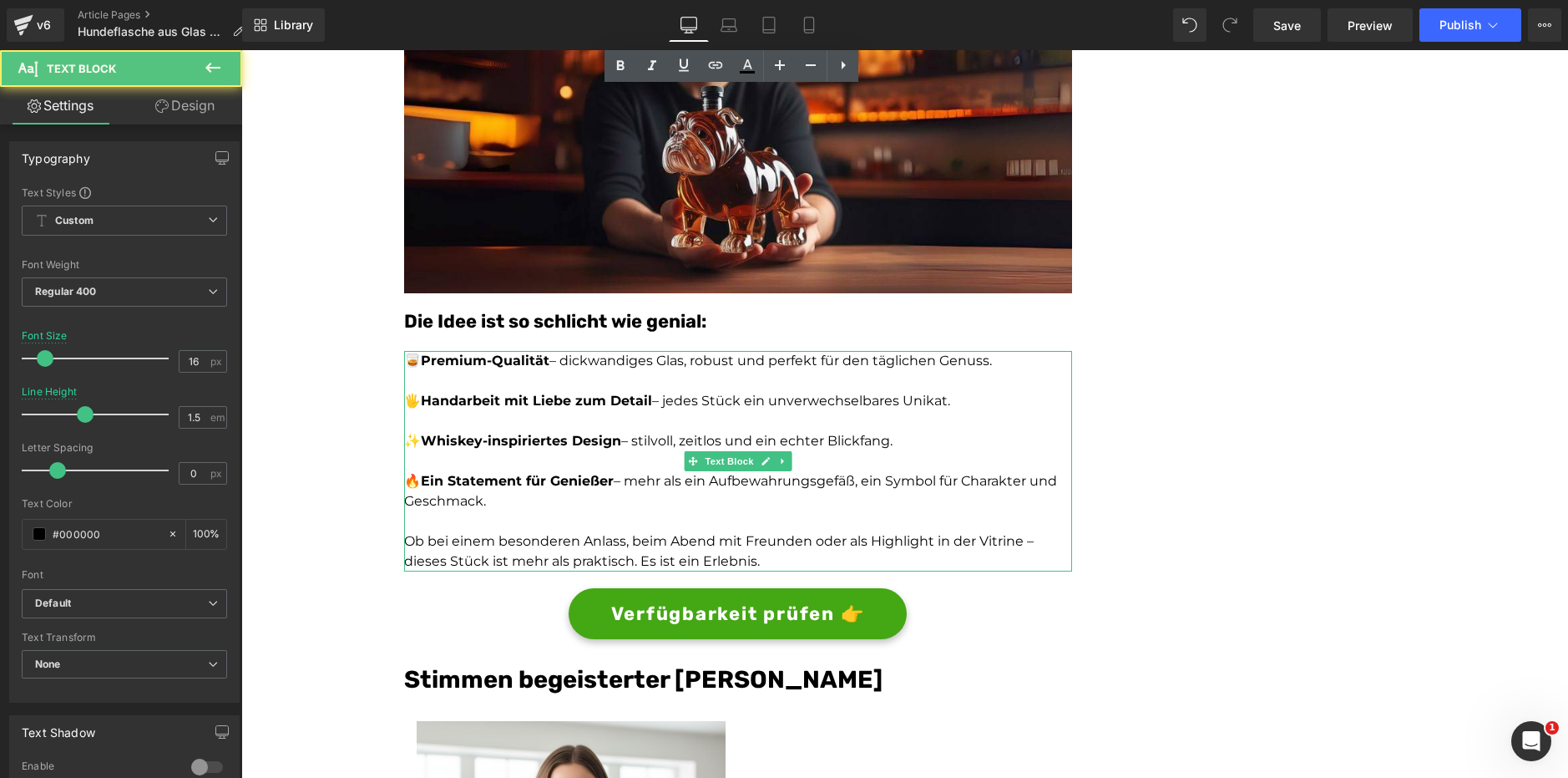
click at [512, 414] on p at bounding box center [738, 421] width 668 height 20
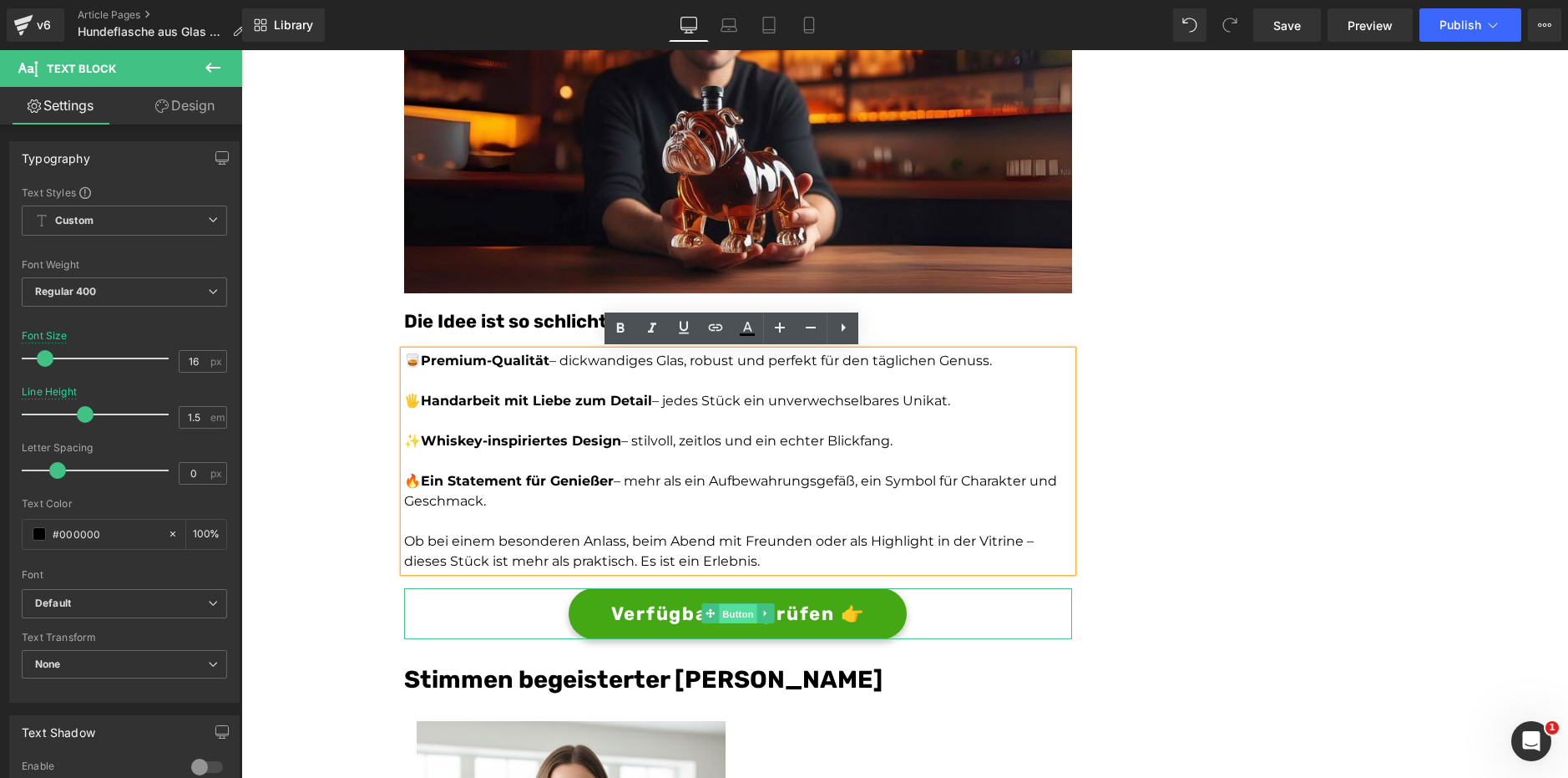
click at [727, 605] on span "Button" at bounding box center [738, 613] width 38 height 20
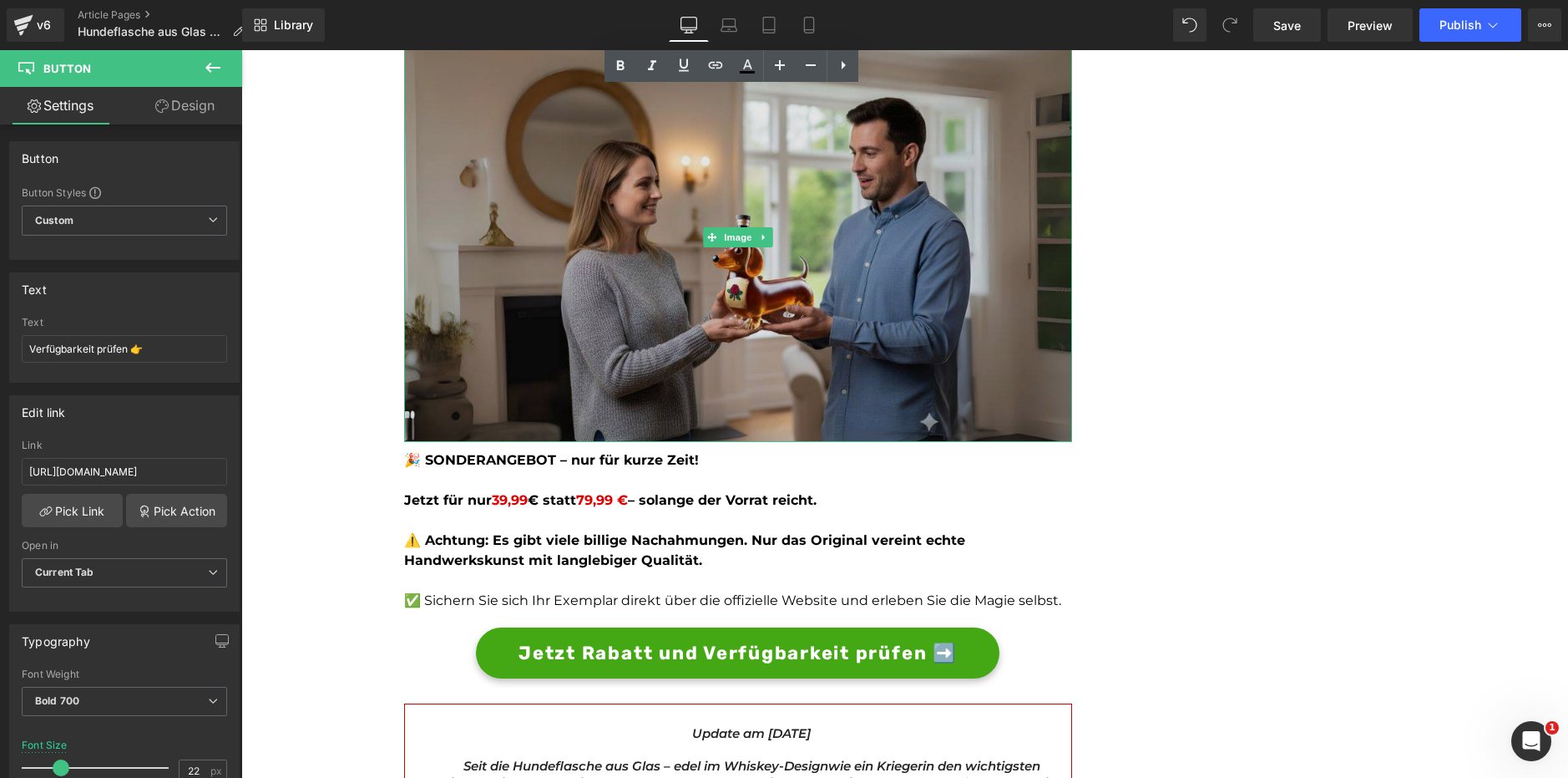
scroll to position [4440, 0]
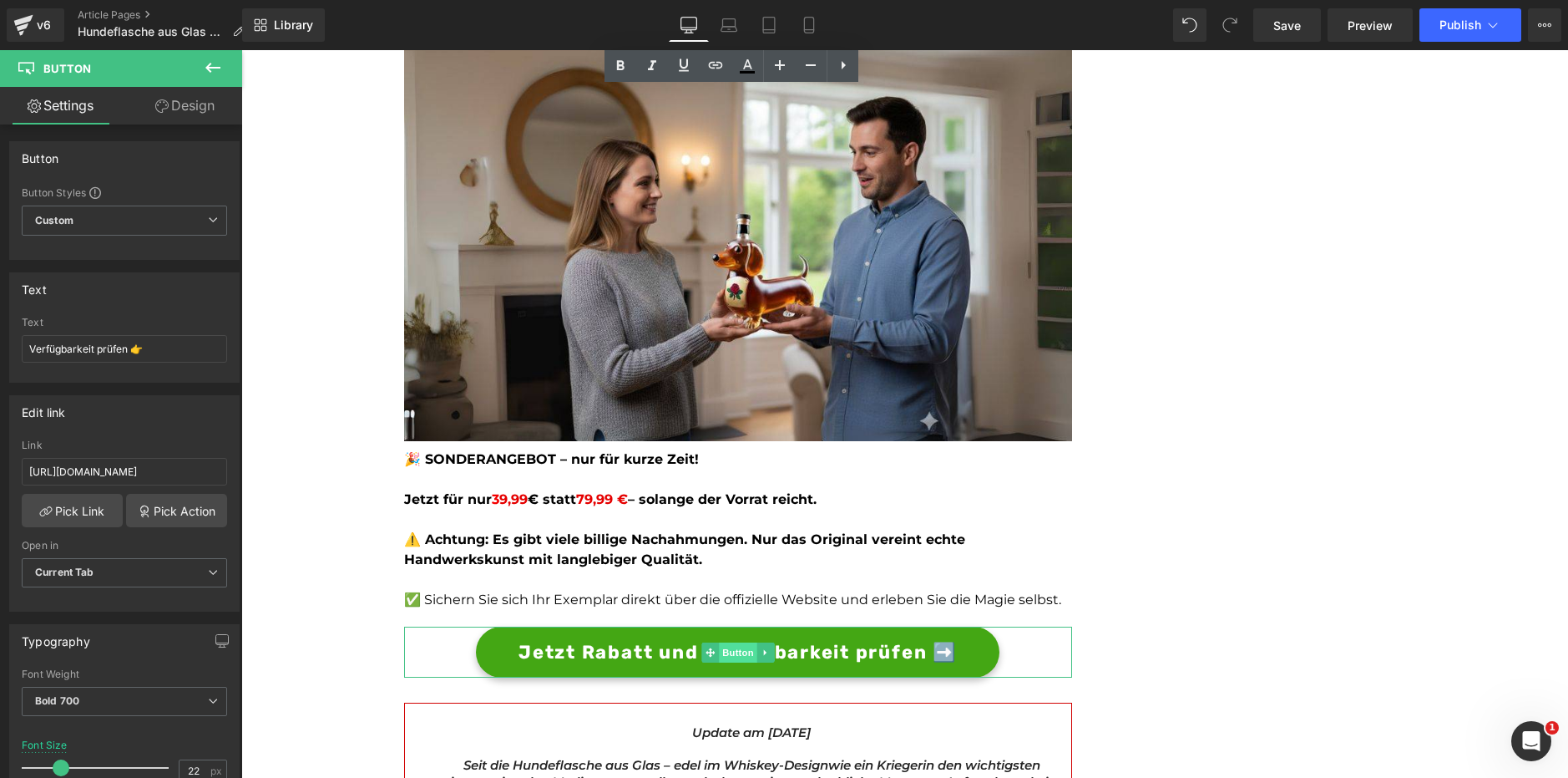
click at [737, 653] on span "Button" at bounding box center [738, 652] width 38 height 20
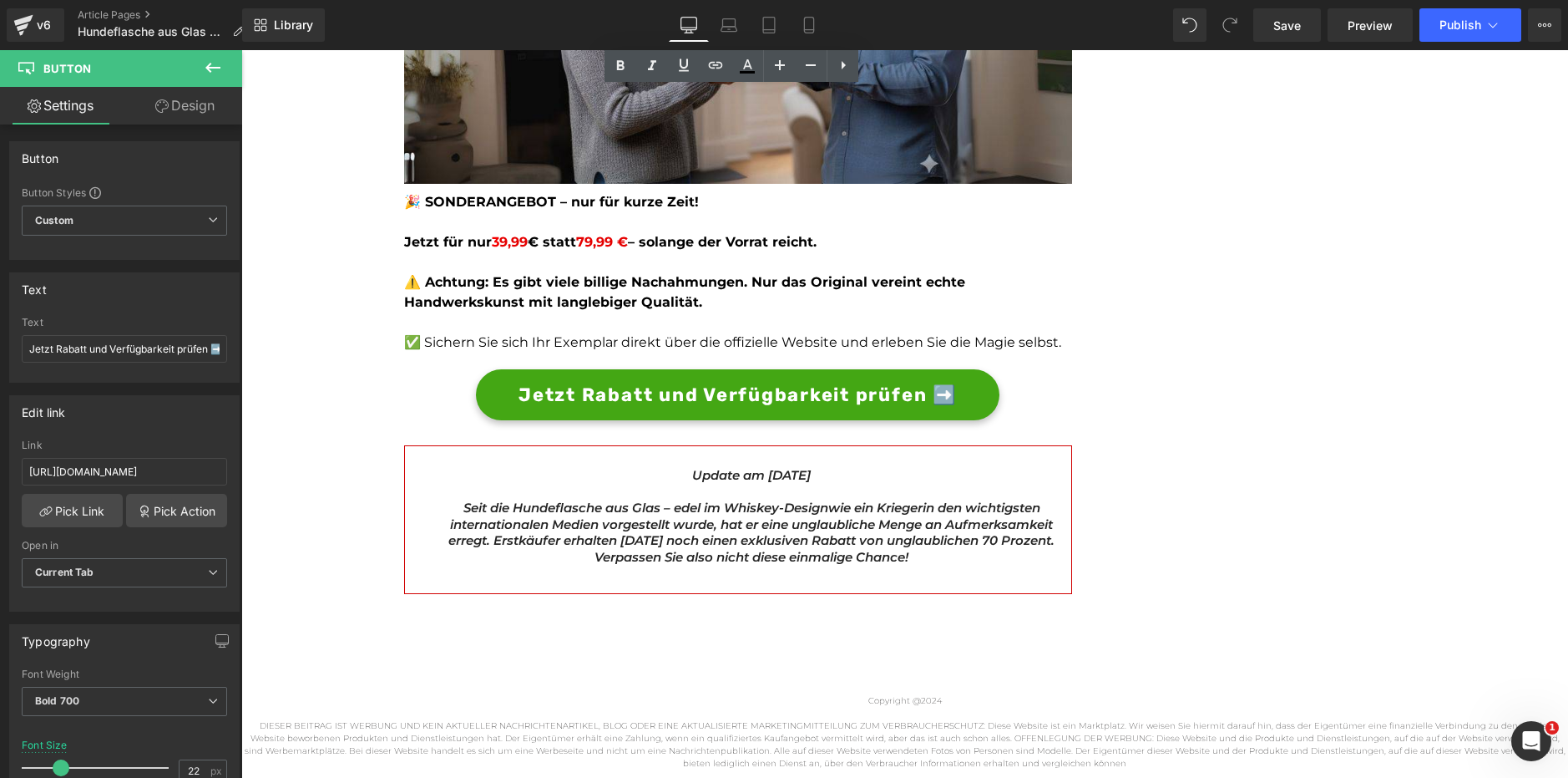
scroll to position [4698, 0]
click at [798, 19] on link "Mobile" at bounding box center [809, 24] width 40 height 33
type input "14"
type input "100"
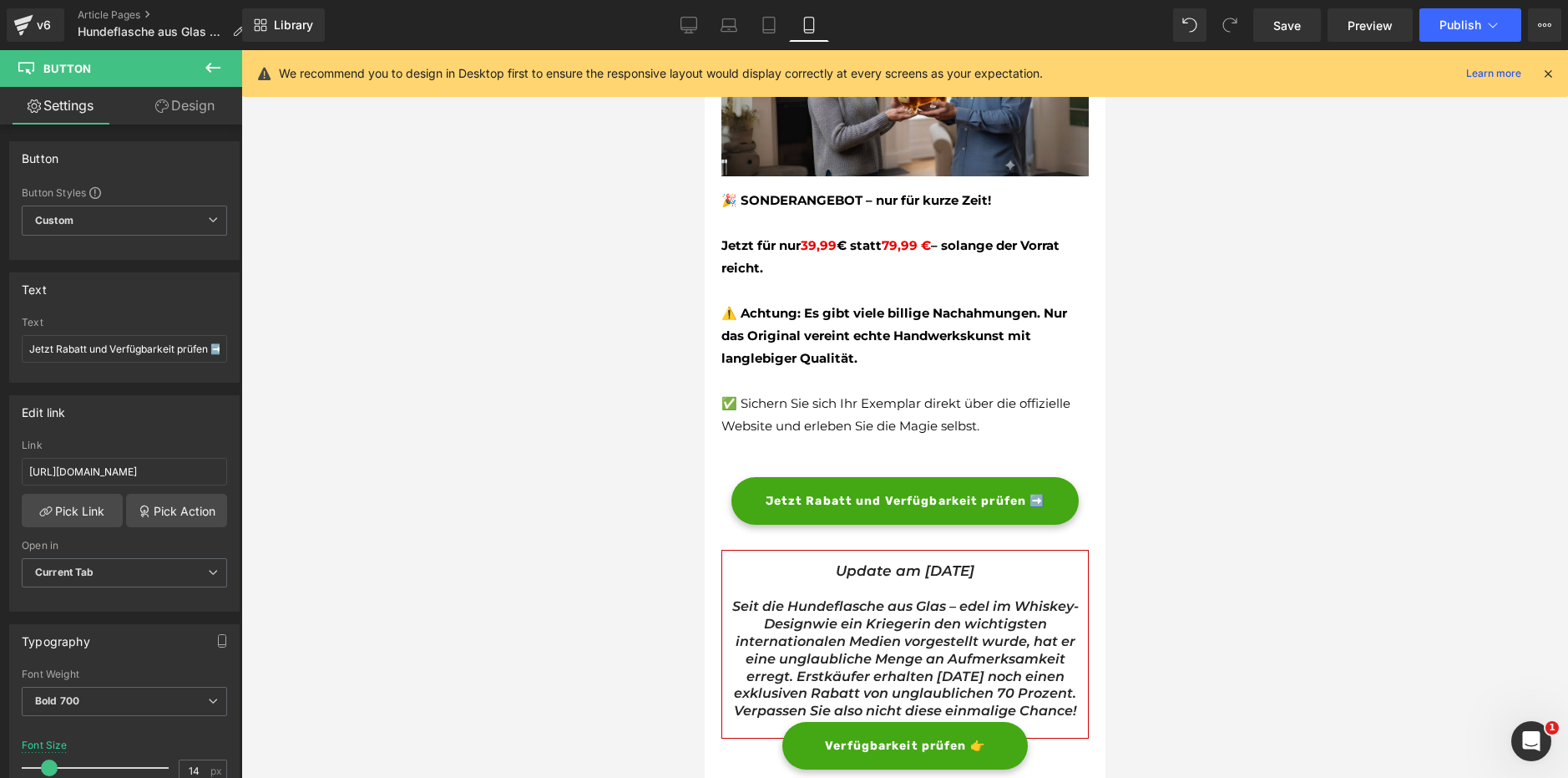
scroll to position [4871, 0]
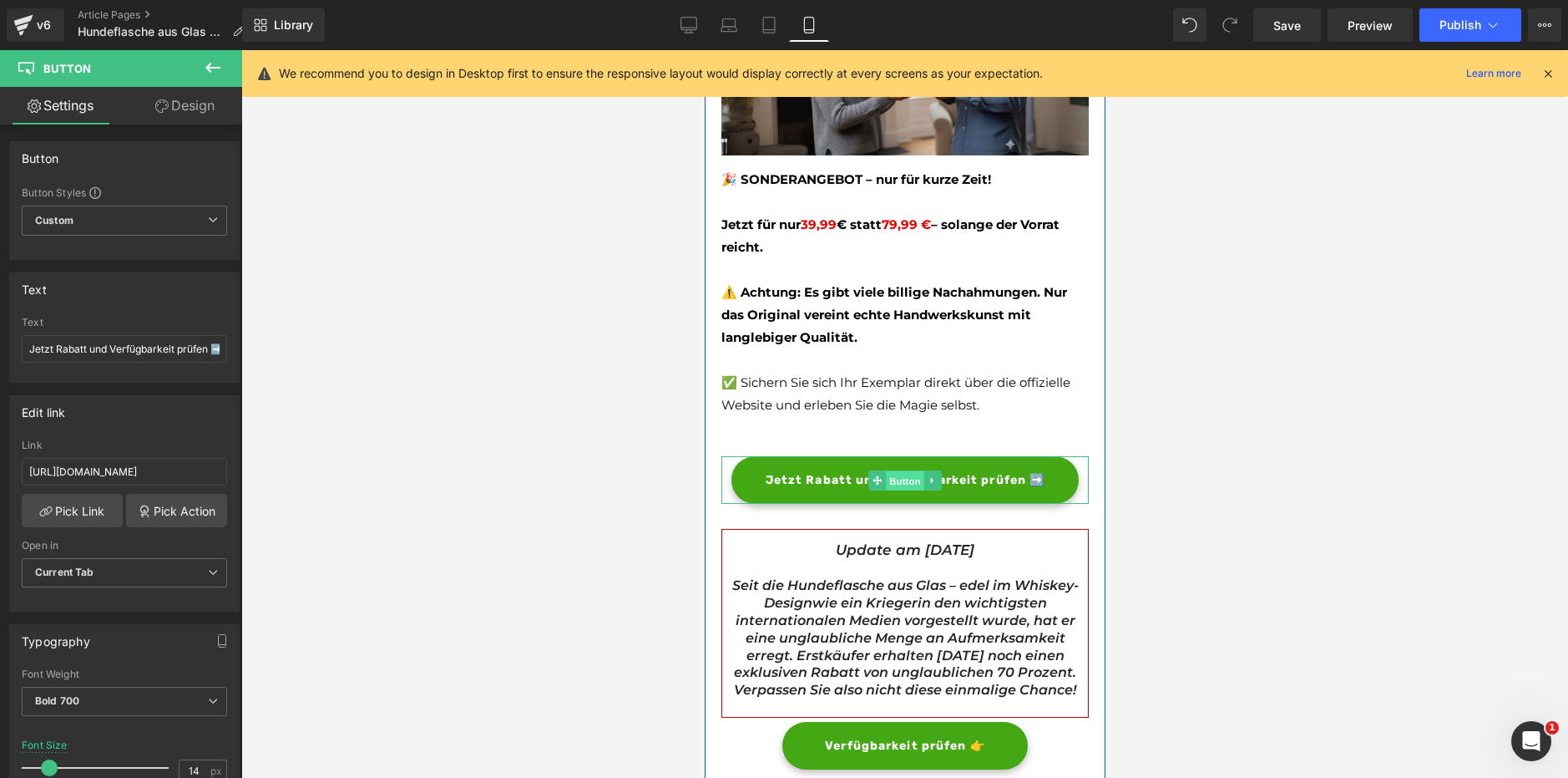
click at [906, 478] on span "Button" at bounding box center [904, 481] width 38 height 20
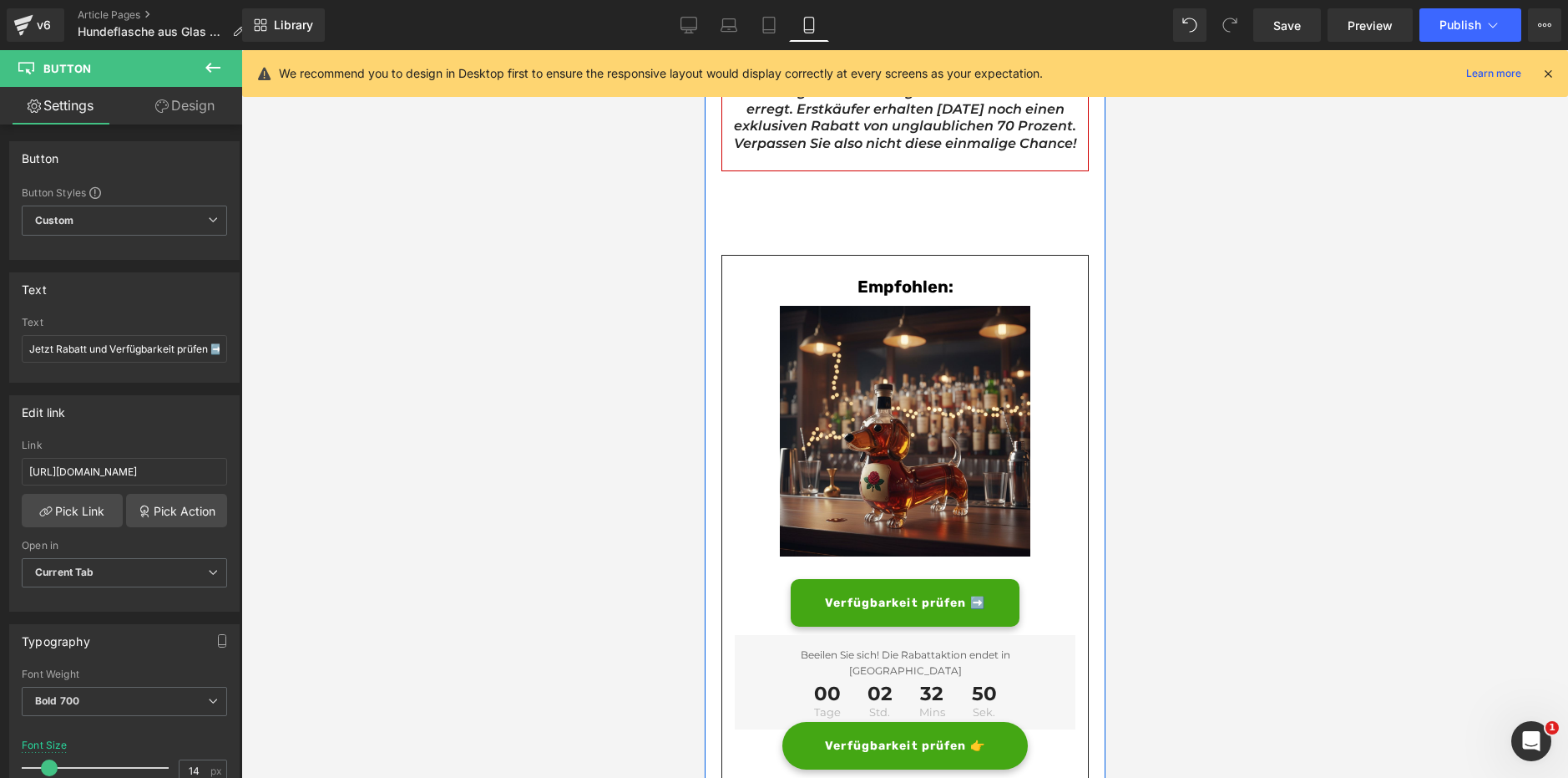
scroll to position [5432, 0]
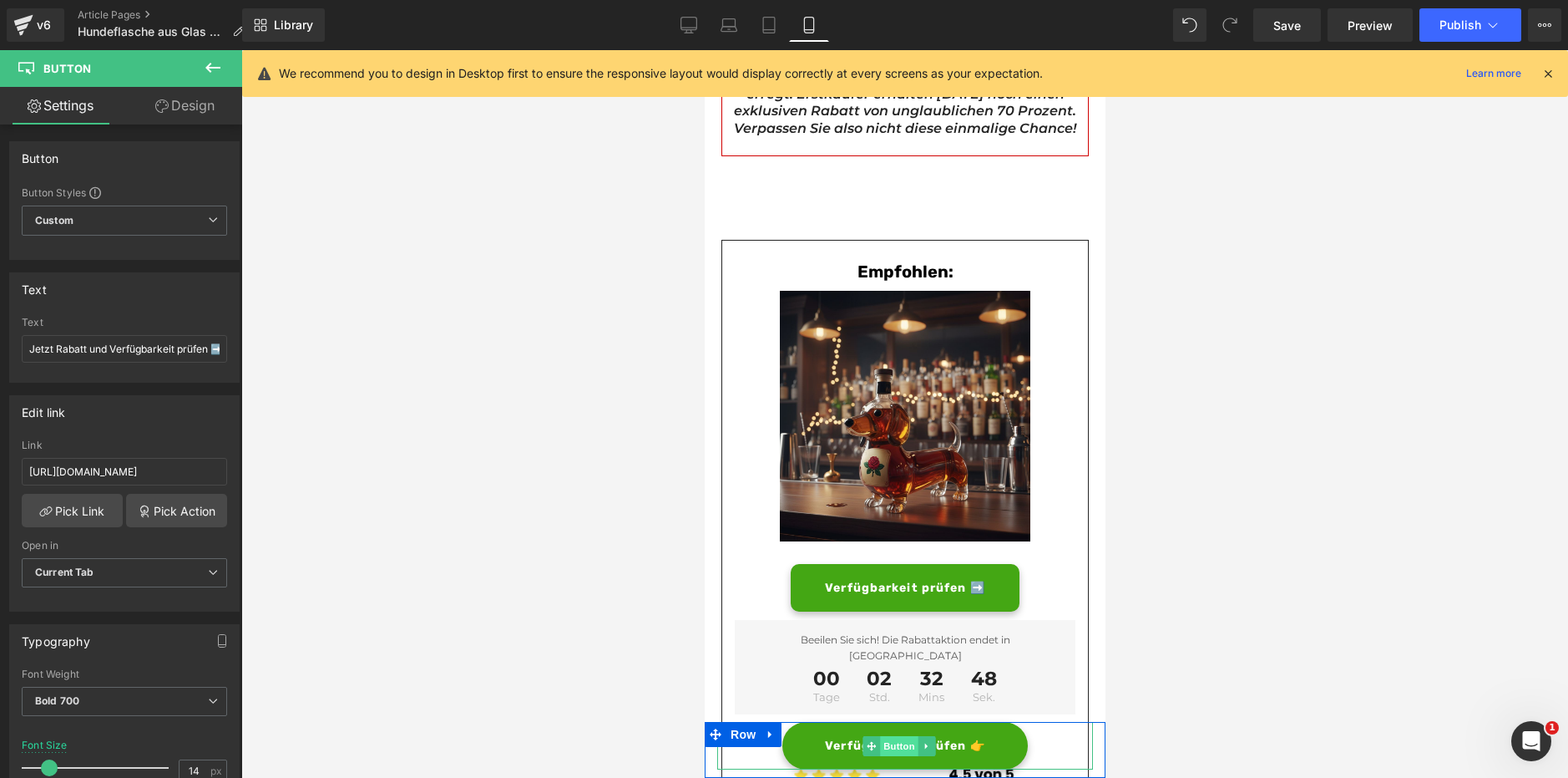
click at [906, 744] on span "Button" at bounding box center [898, 746] width 38 height 20
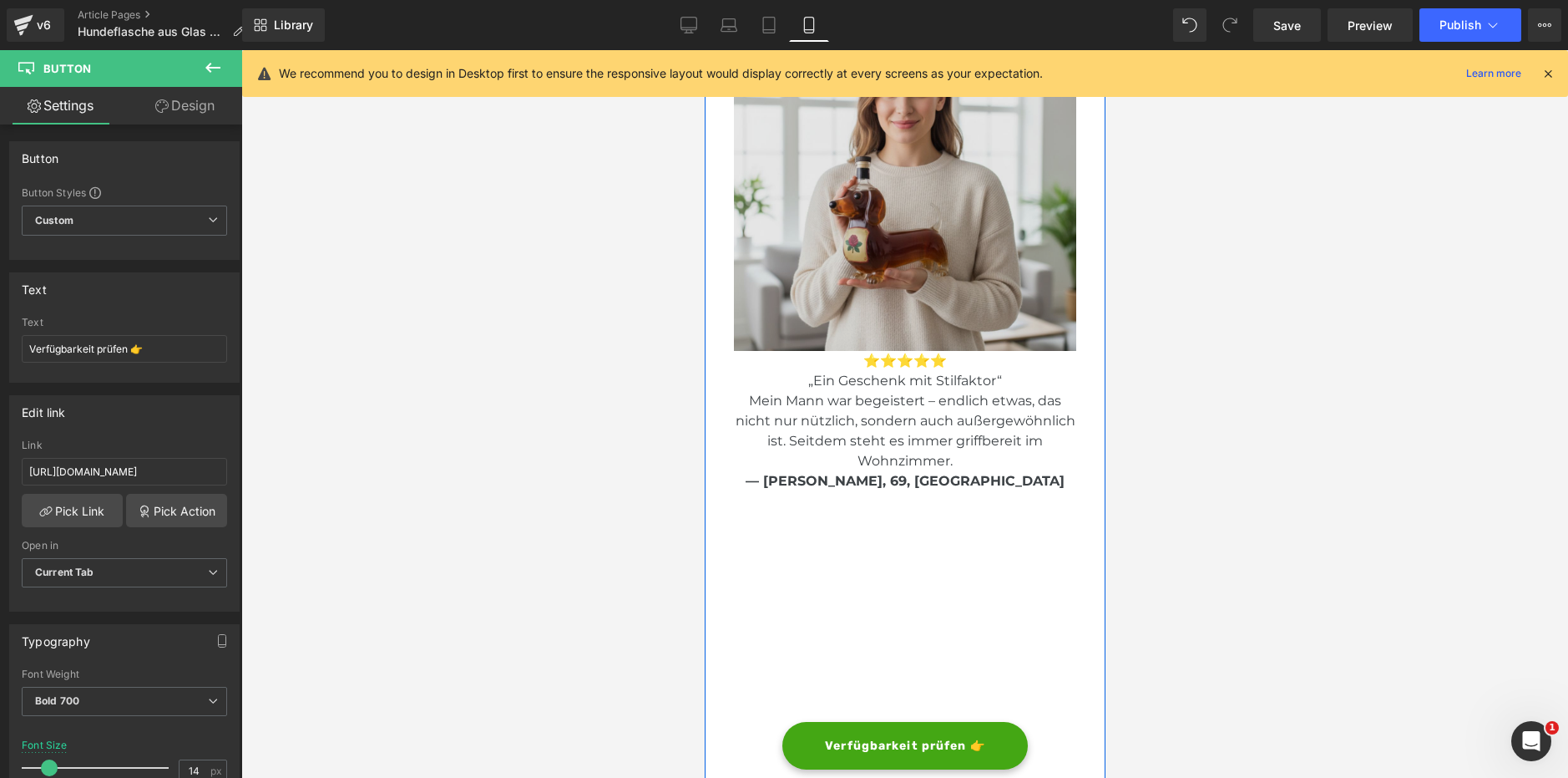
scroll to position [3252, 0]
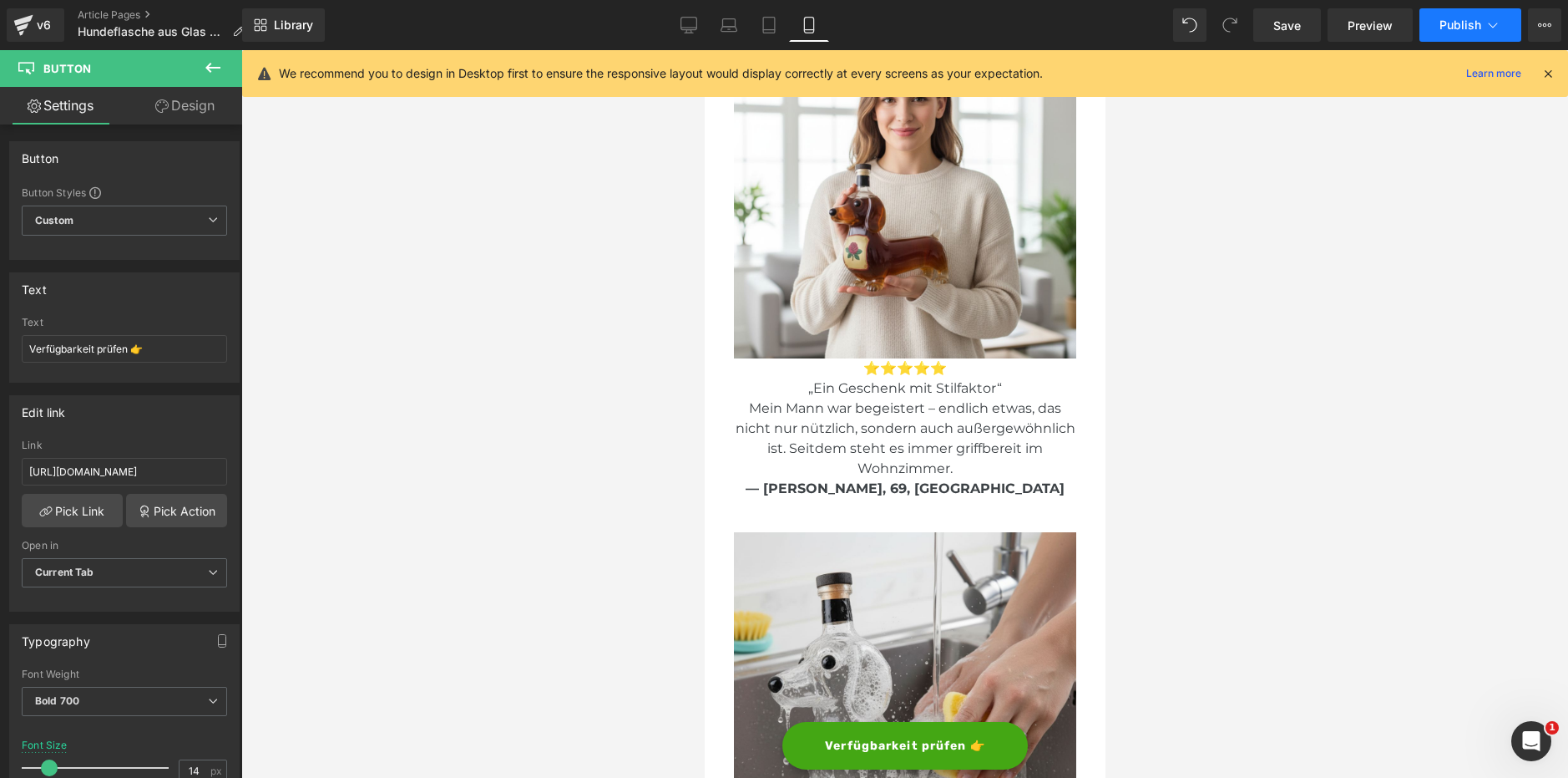
click at [1494, 18] on icon at bounding box center [1493, 25] width 17 height 17
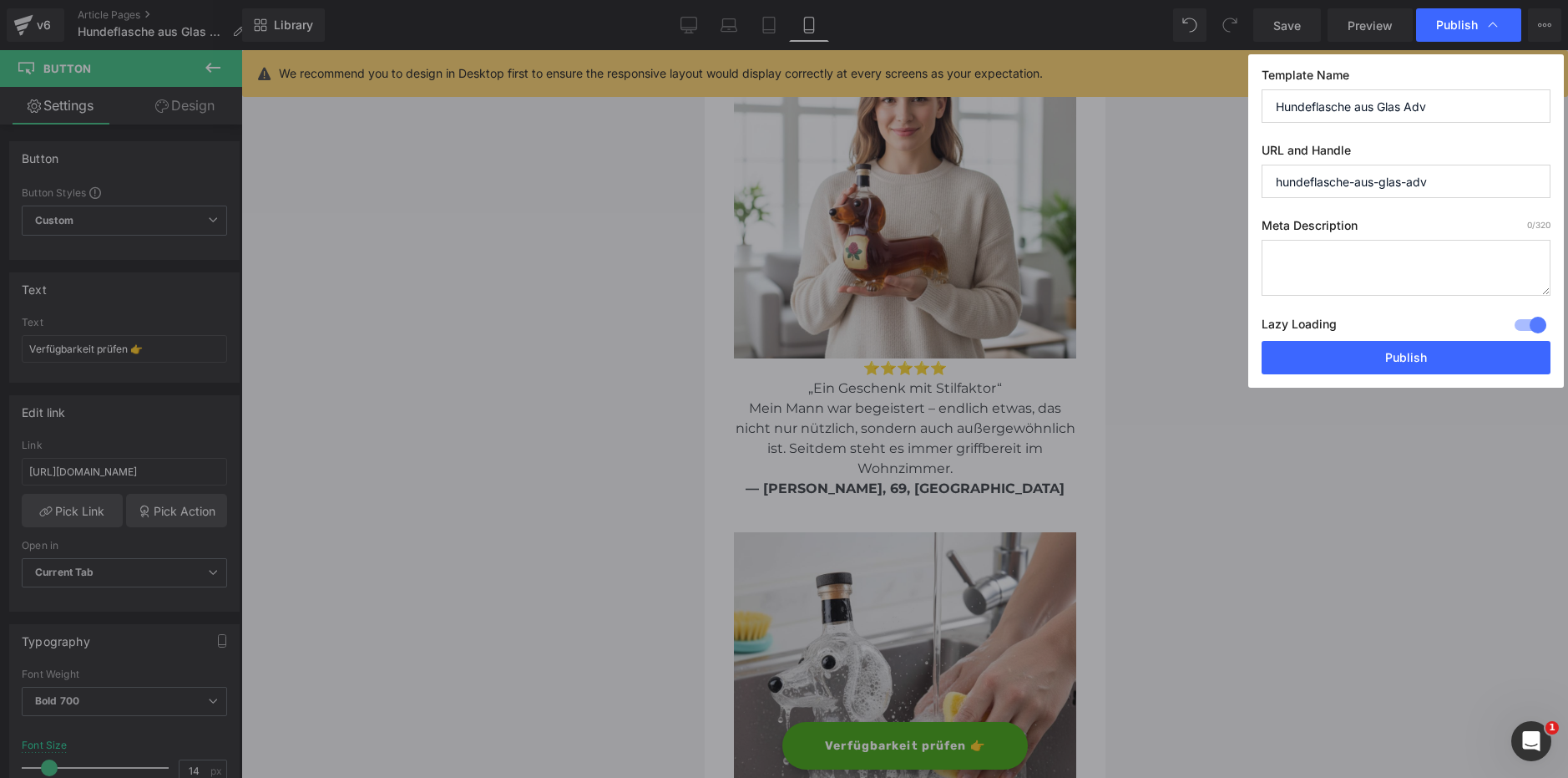
click at [1541, 311] on div at bounding box center [1530, 325] width 40 height 27
click at [1454, 357] on button "Publish" at bounding box center [1405, 357] width 289 height 33
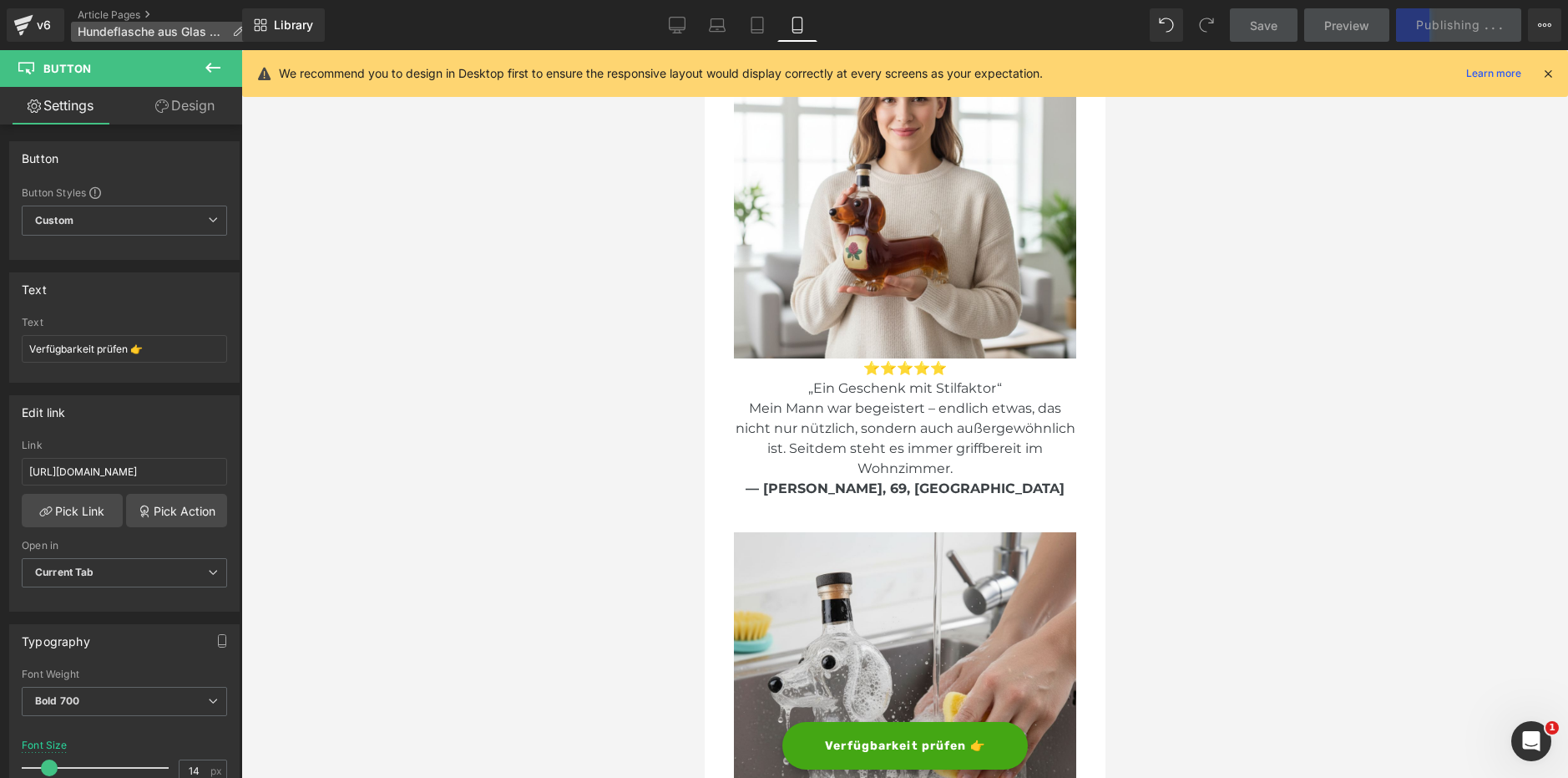
click at [184, 30] on span "Hundeflasche aus Glas Adv" at bounding box center [151, 31] width 148 height 13
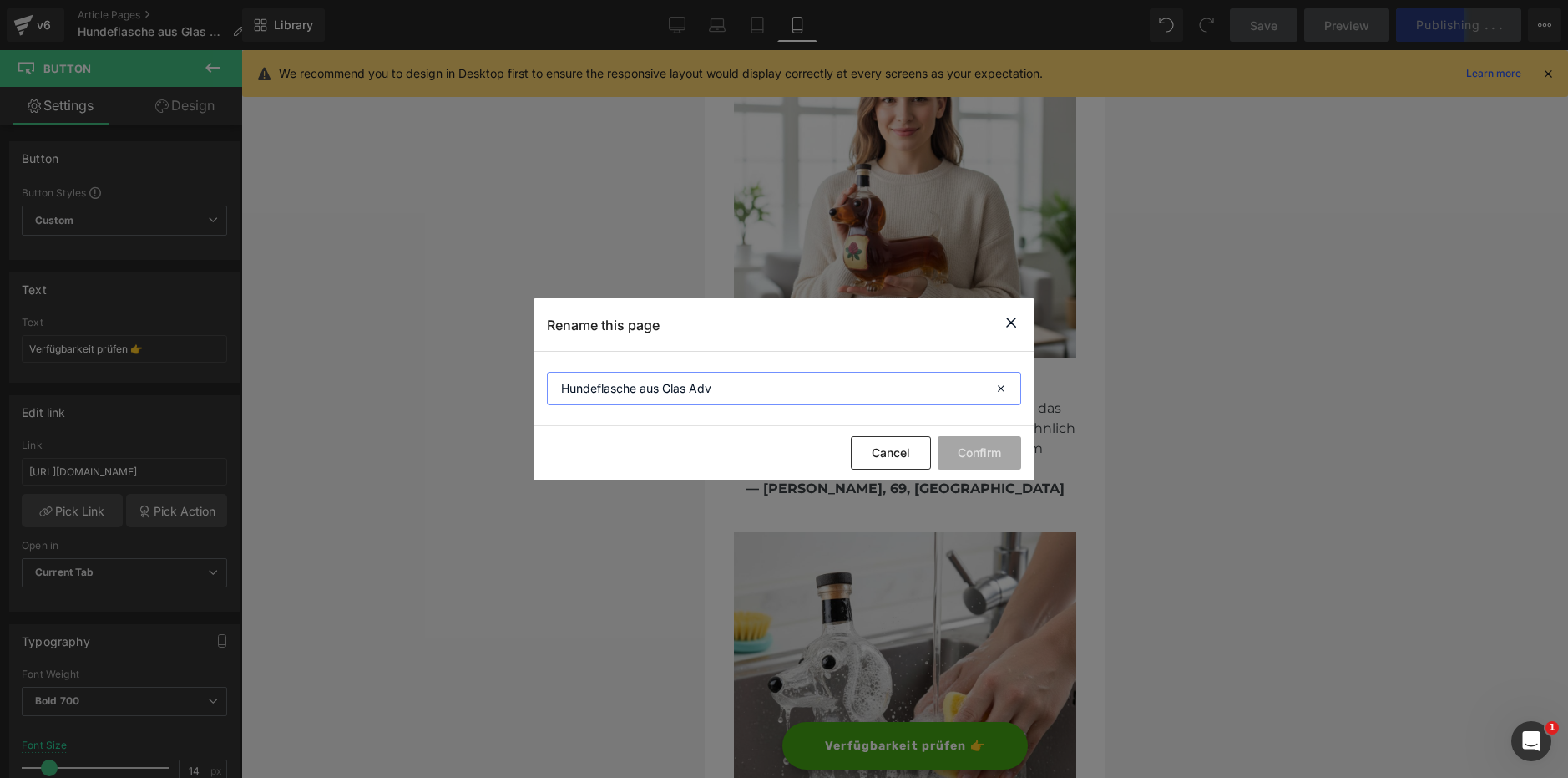
click at [675, 390] on input "Hundeflasche aus Glas Adv" at bounding box center [784, 388] width 475 height 33
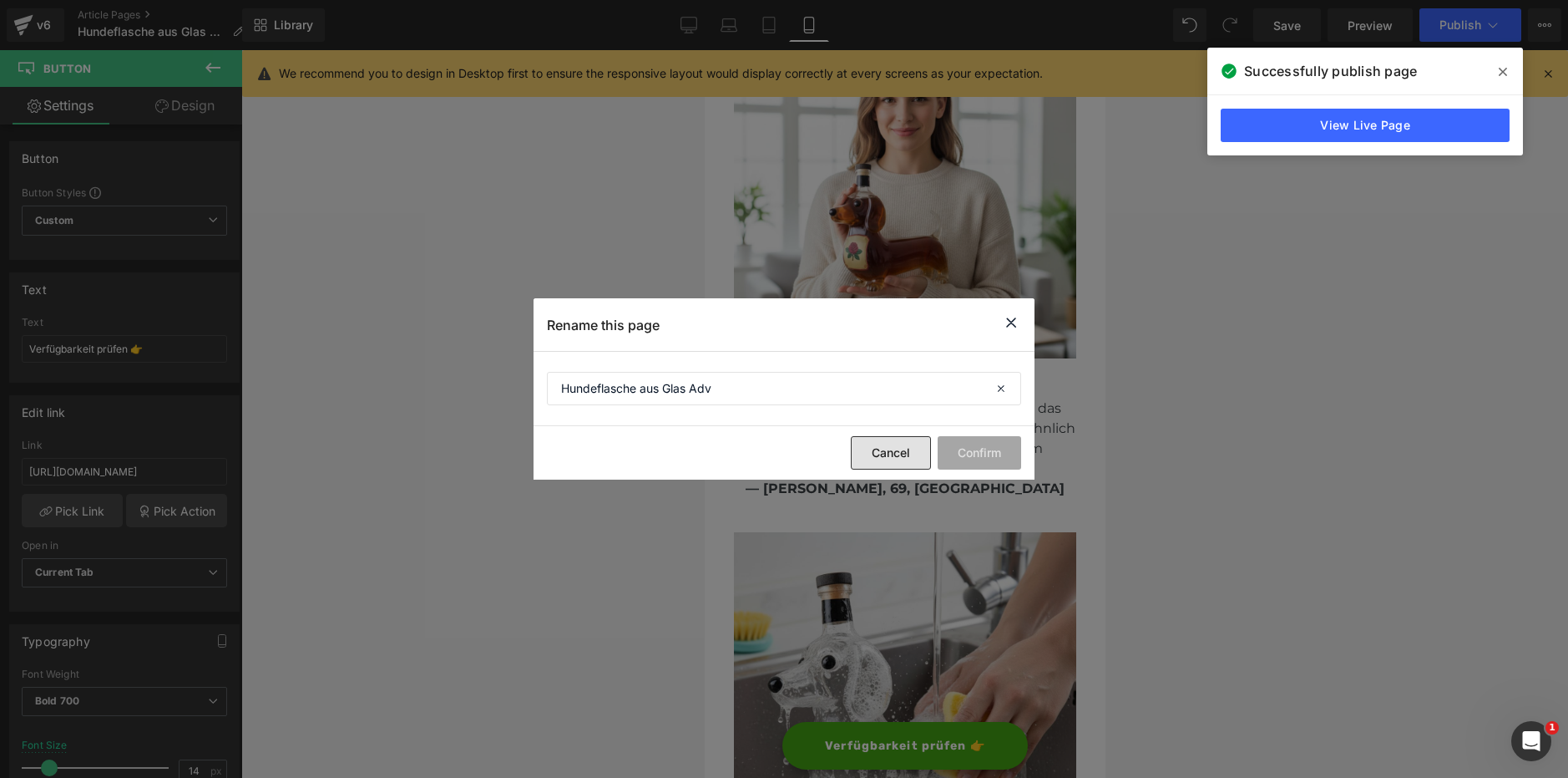
click at [898, 448] on button "Cancel" at bounding box center [891, 452] width 80 height 33
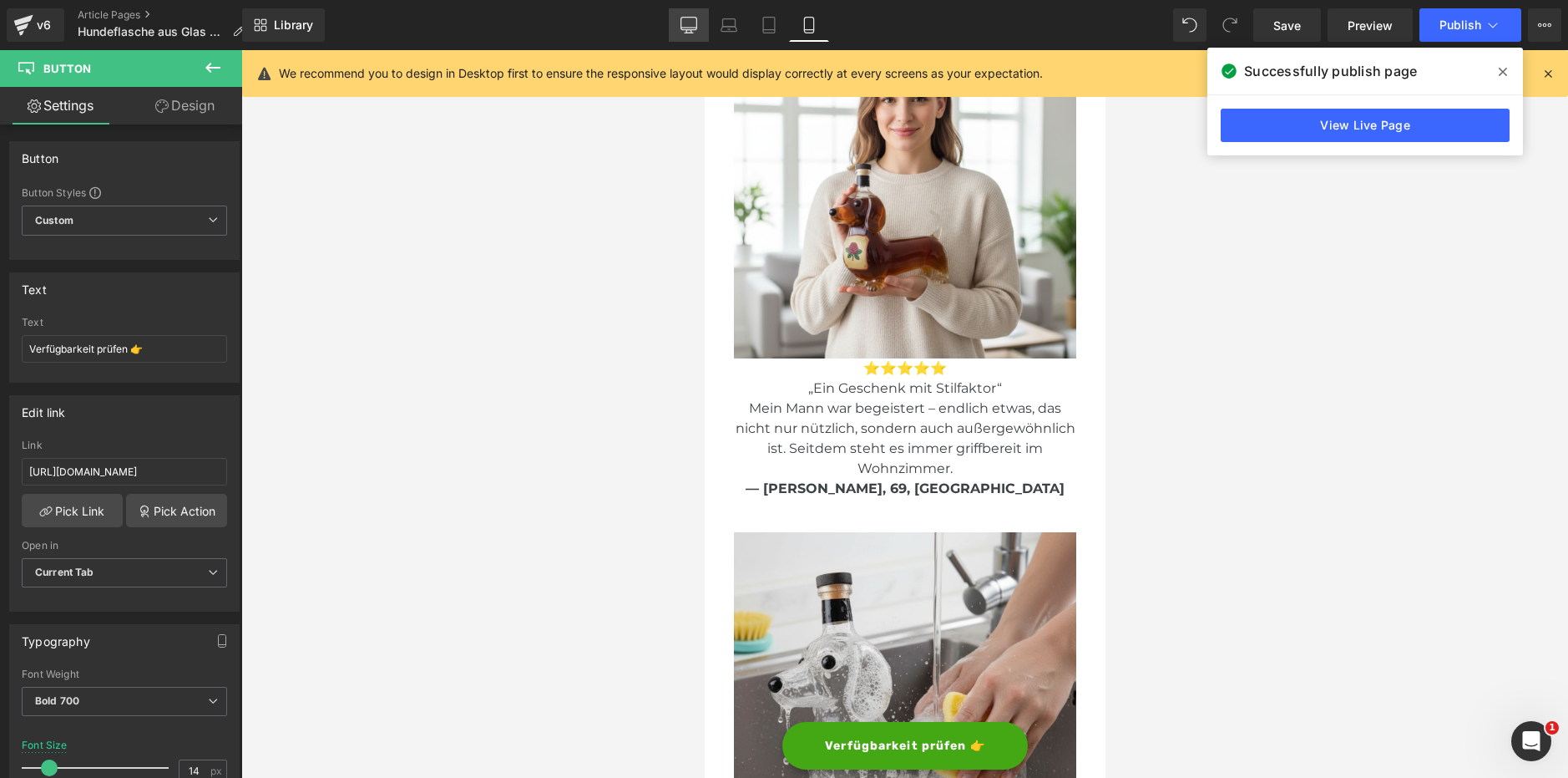
click at [691, 40] on link "Desktop" at bounding box center [688, 24] width 40 height 33
type input "16"
type input "100"
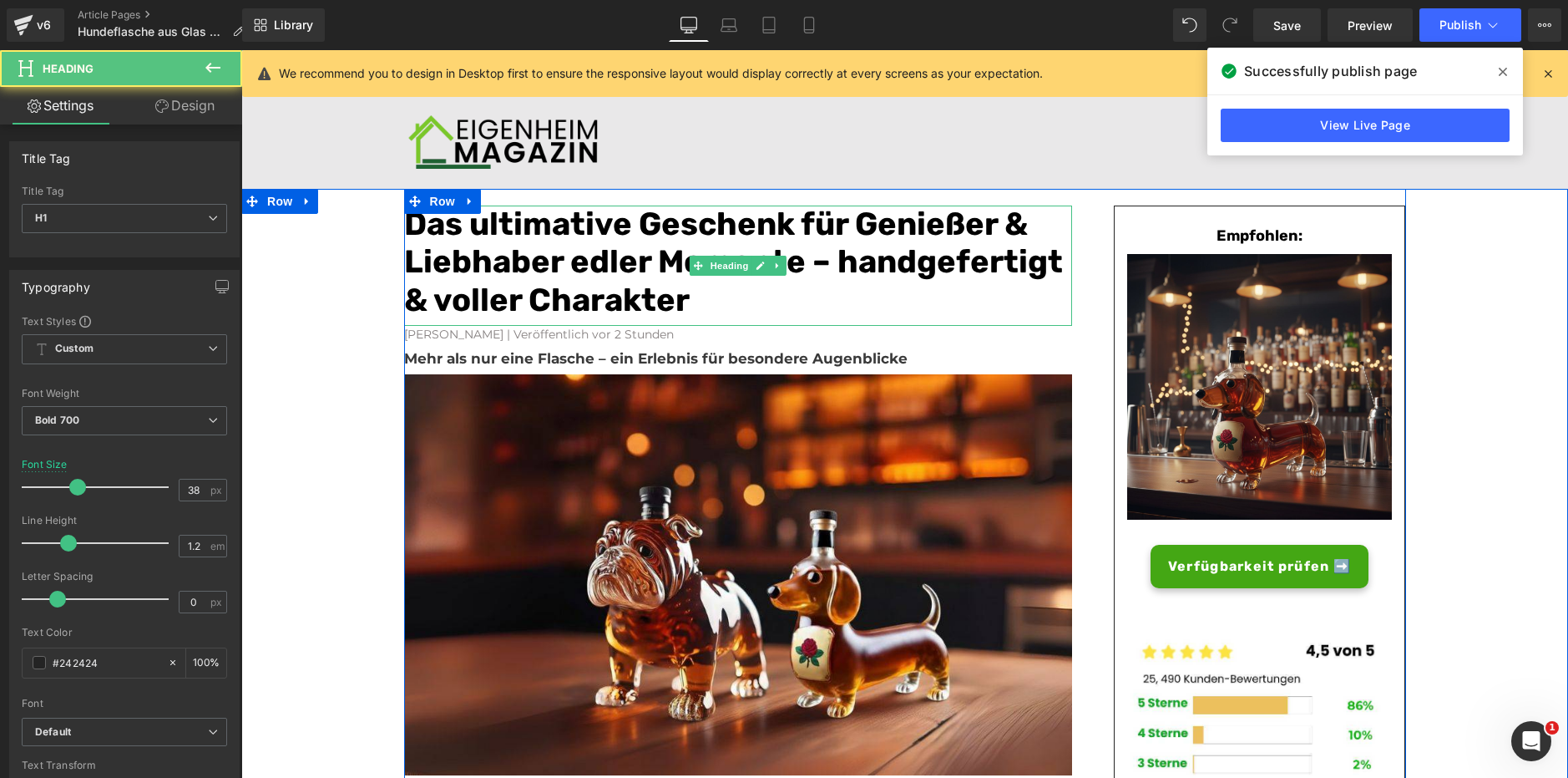
click at [676, 300] on font "Das ultimative Geschenk für Genießer & Liebhaber edler Momente – handgefertigt …" at bounding box center [733, 262] width 659 height 114
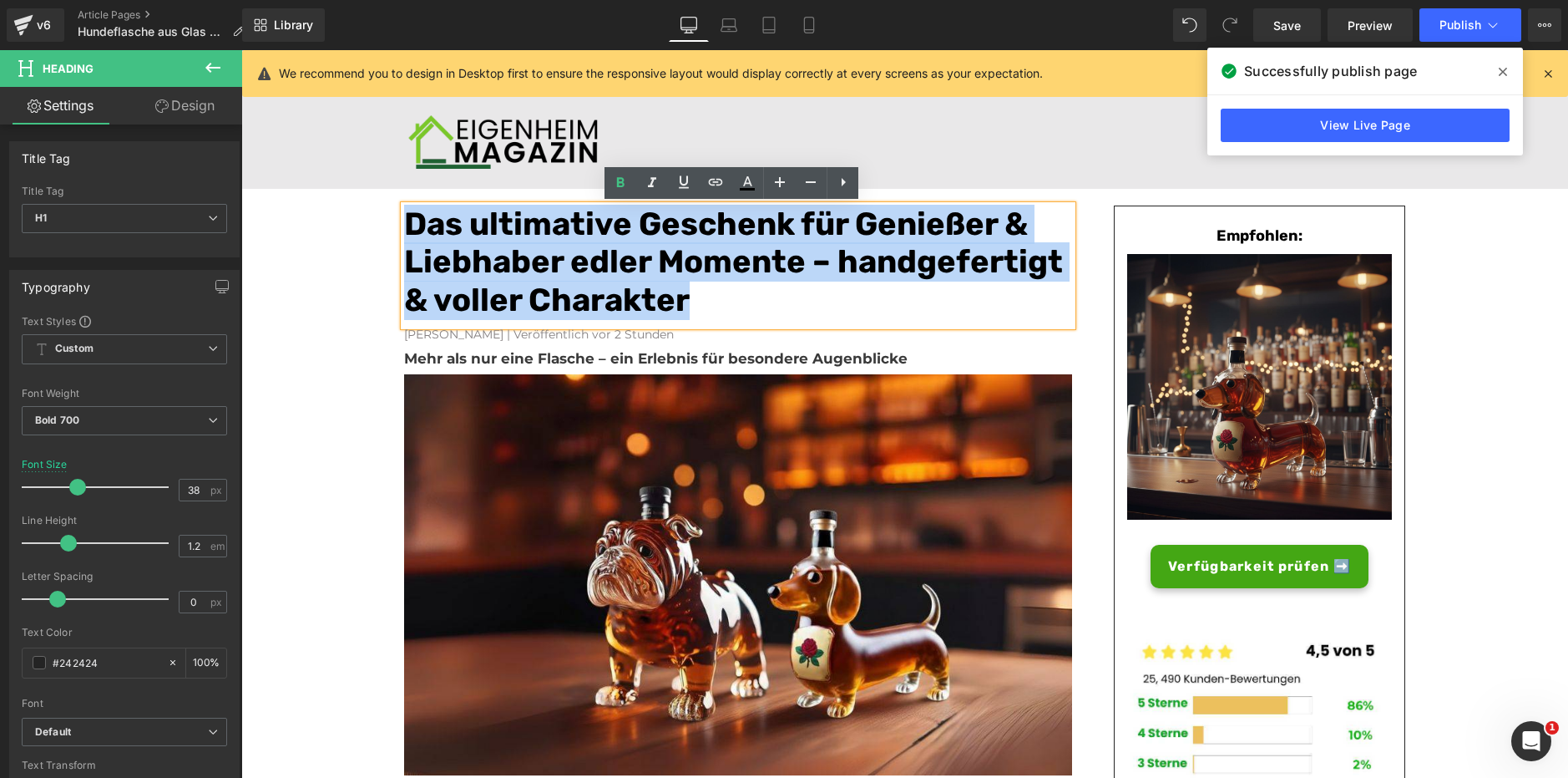
drag, startPoint x: 701, startPoint y: 312, endPoint x: 391, endPoint y: 200, distance: 329.6
copy font "Das ultimative Geschenk für Genießer & Liebhaber edler Momente – handgefertigt …"
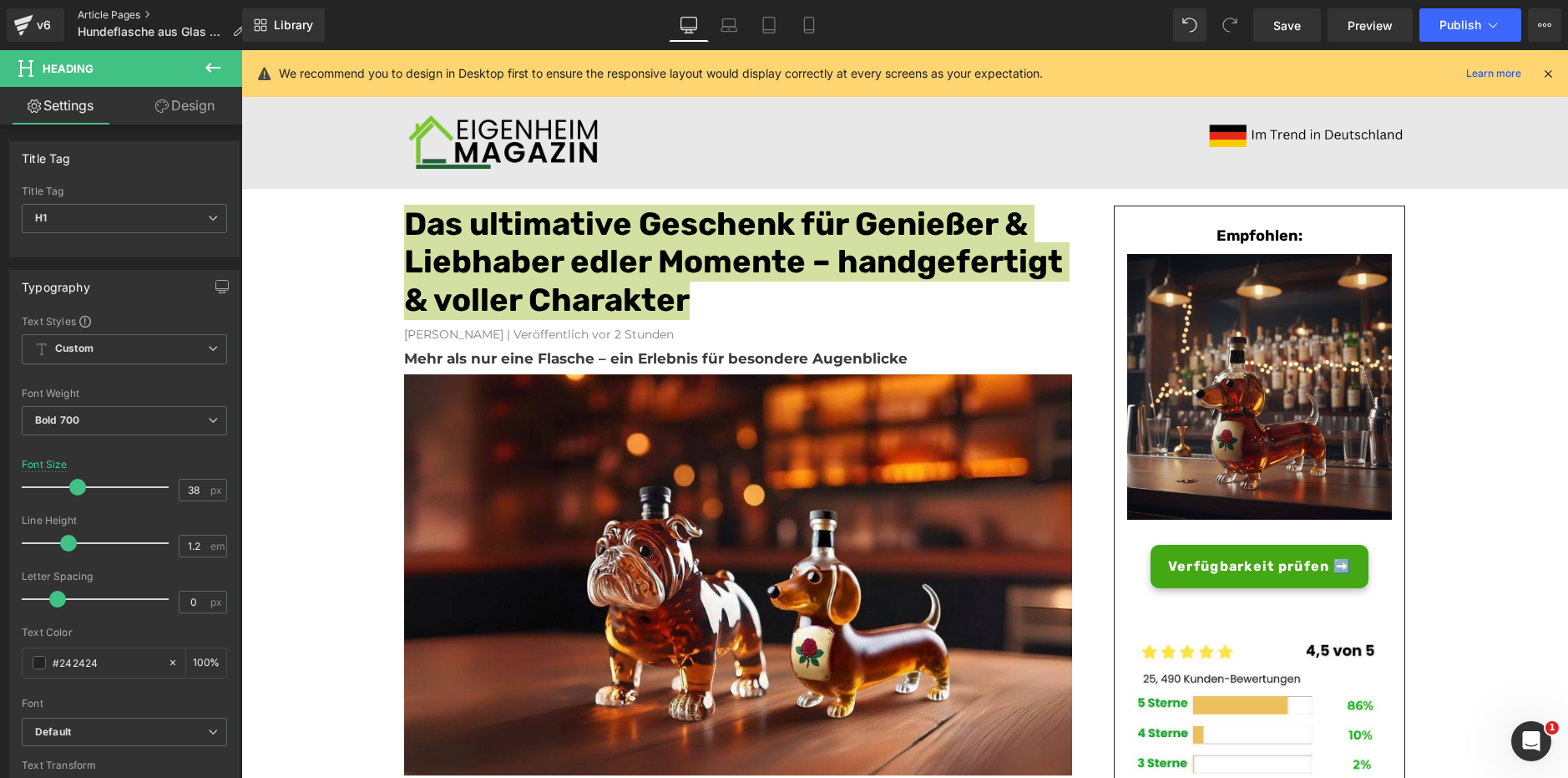
click at [121, 8] on link "Article Pages" at bounding box center [167, 14] width 180 height 13
drag, startPoint x: 1299, startPoint y: 38, endPoint x: 839, endPoint y: 11, distance: 460.8
click at [1300, 38] on link "Save" at bounding box center [1287, 24] width 68 height 33
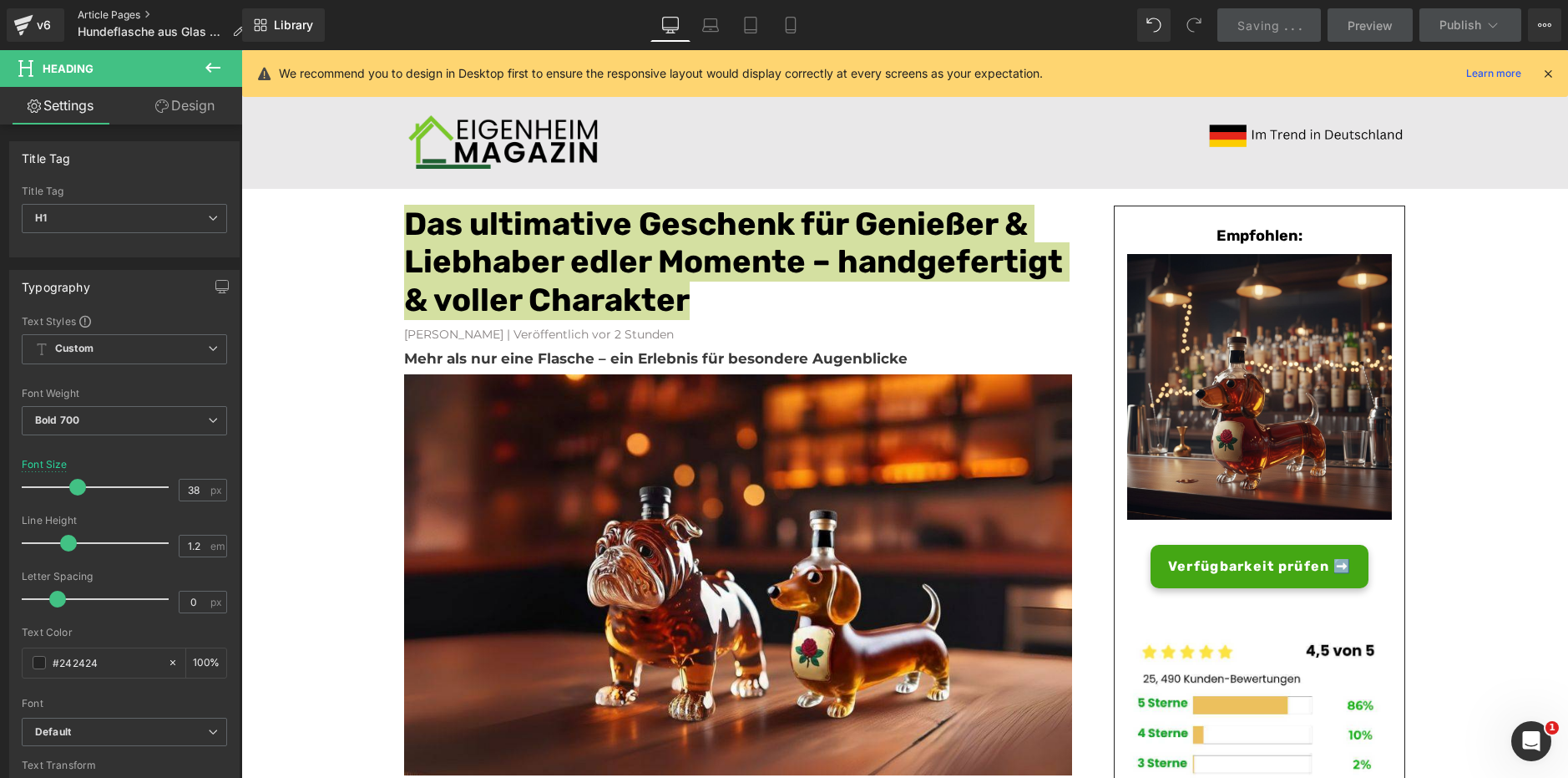
click at [131, 11] on link "Article Pages" at bounding box center [167, 14] width 180 height 13
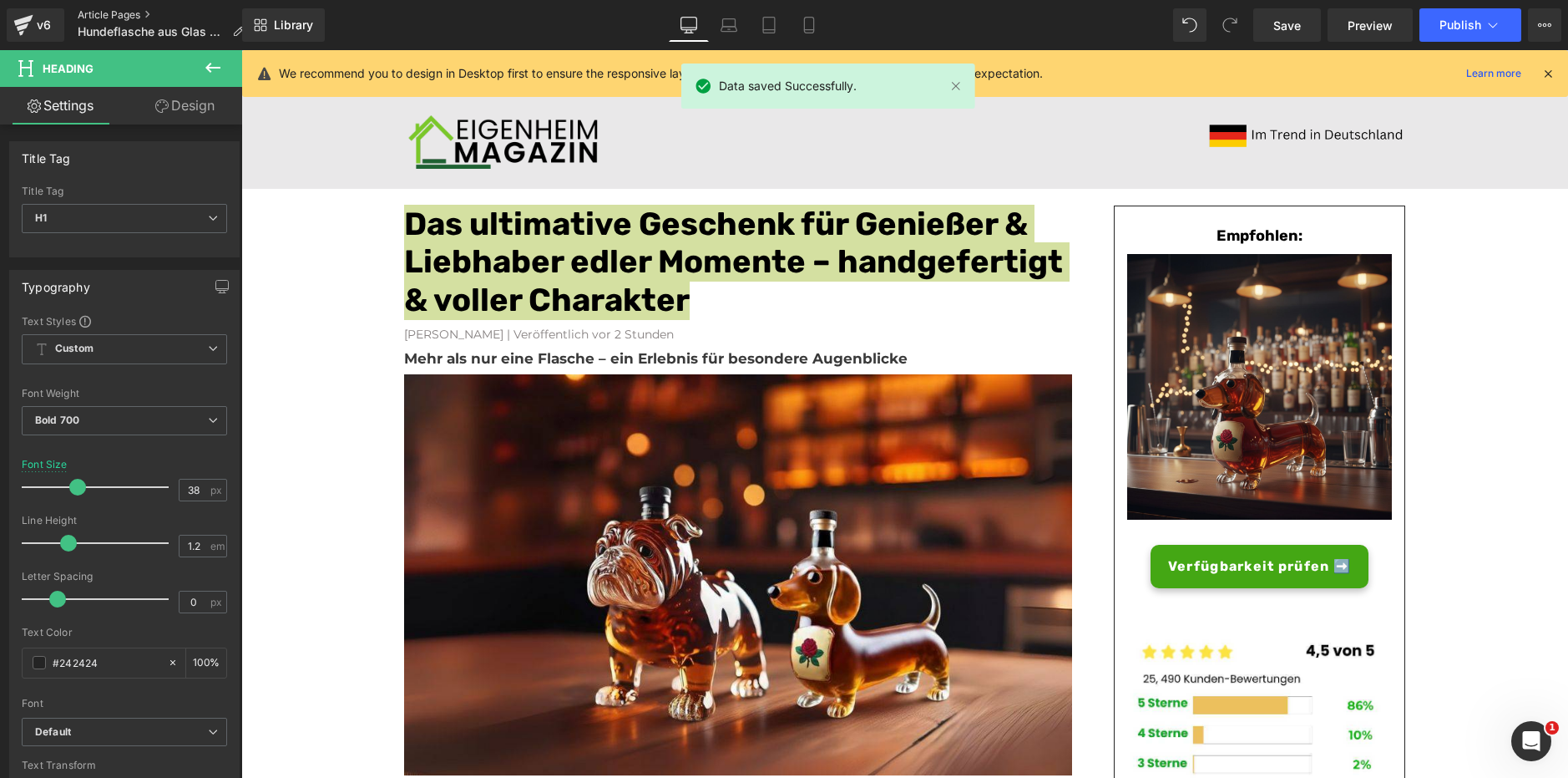
click at [88, 16] on link "Article Pages" at bounding box center [167, 14] width 180 height 13
